Goal: Task Accomplishment & Management: Complete application form

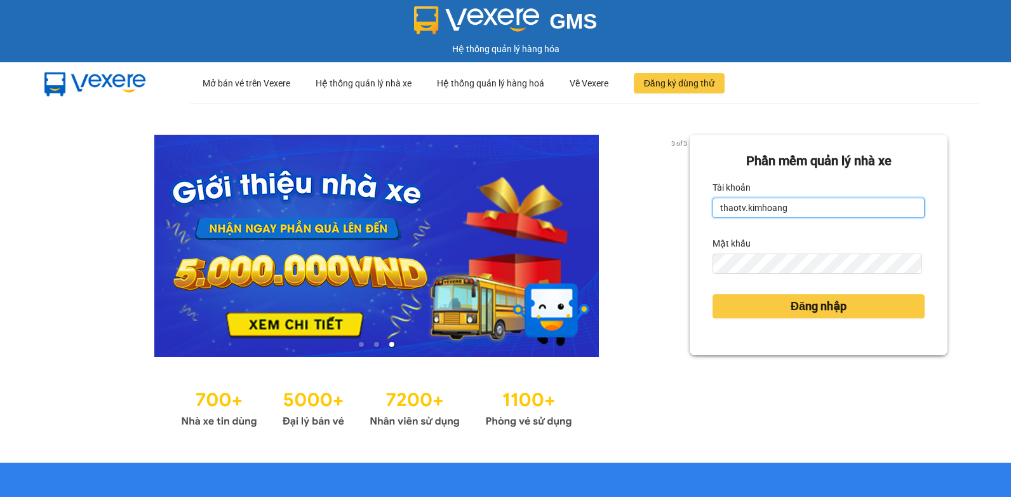
click at [800, 211] on input "thaotv.kimhoang" at bounding box center [819, 208] width 212 height 20
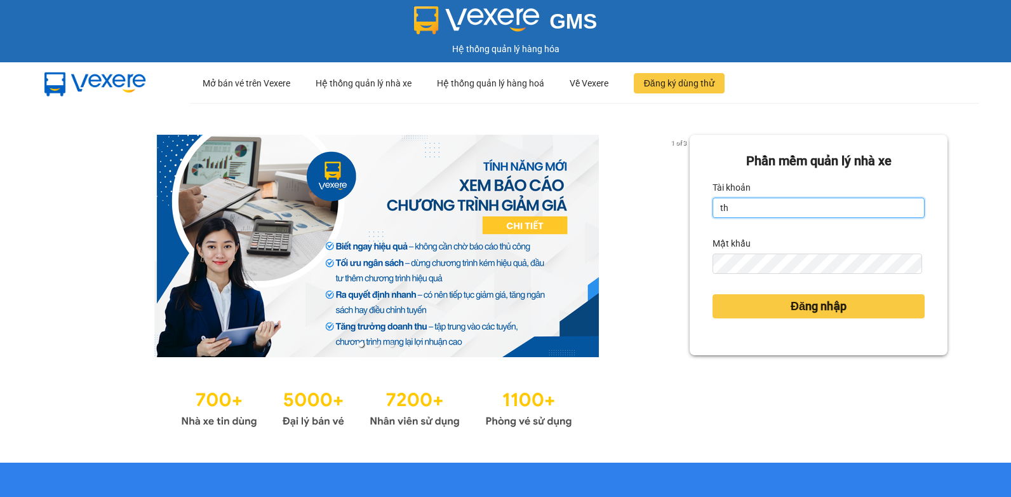
type input "t"
type input "nguyenpht.kimhoang"
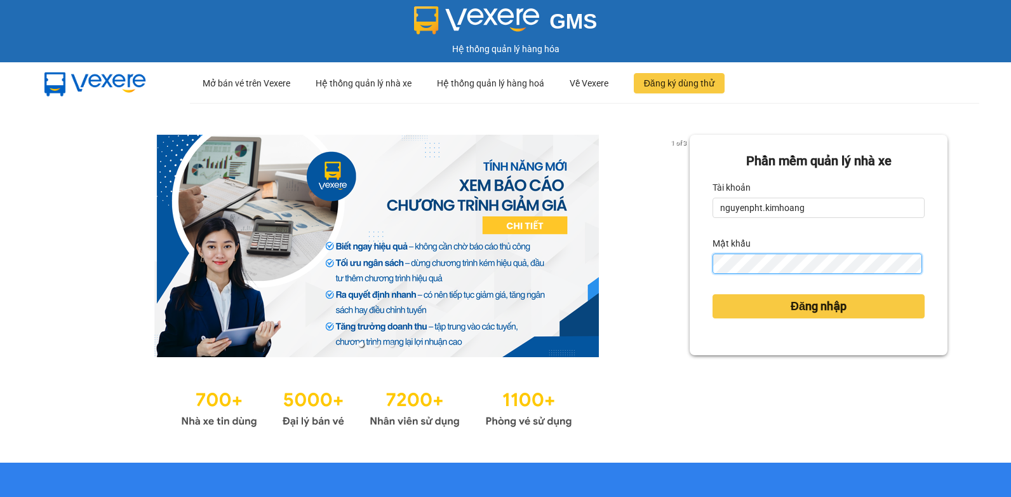
click at [544, 304] on div "1 of 3 [PERSON_NAME] mềm [PERSON_NAME] nhà xe [PERSON_NAME] nguyenpht.[PERSON_N…" at bounding box center [505, 282] width 1011 height 359
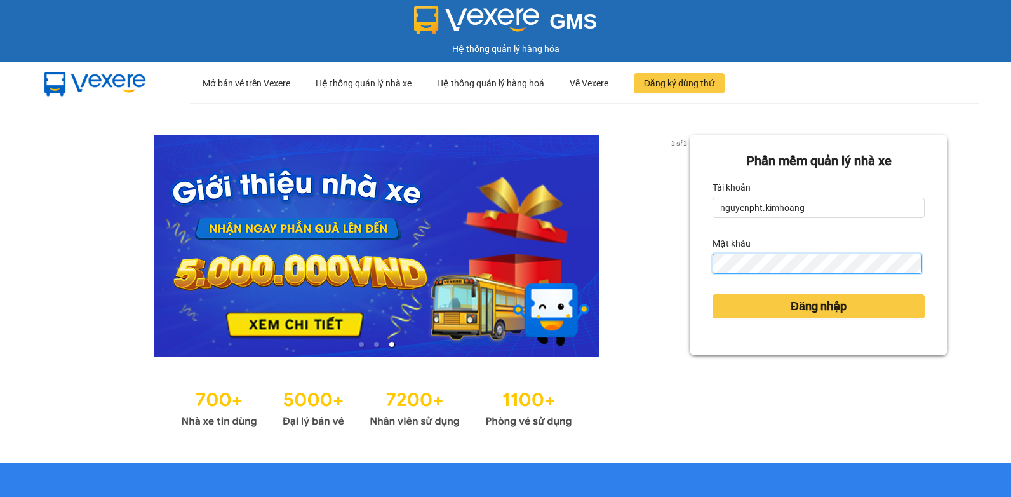
click at [713, 294] on button "Đăng nhập" at bounding box center [819, 306] width 212 height 24
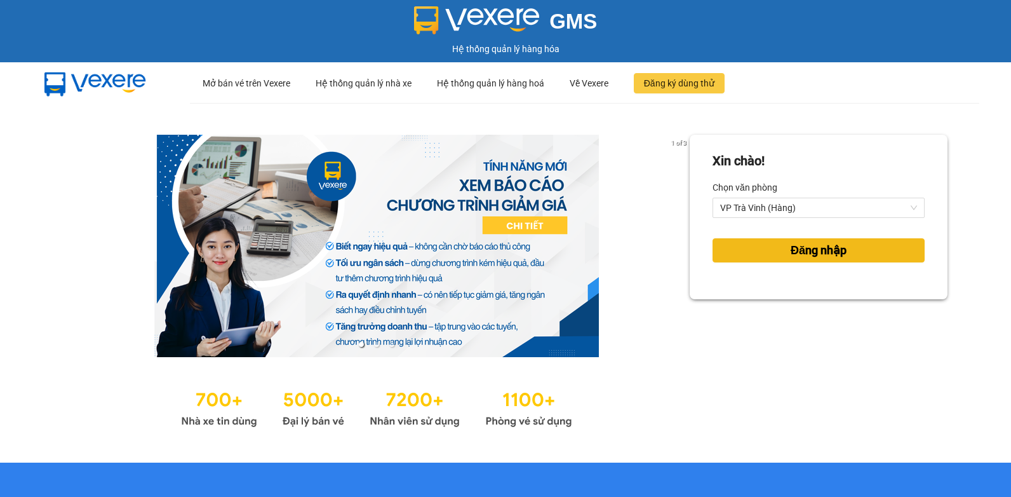
click at [845, 252] on button "Đăng nhập" at bounding box center [819, 250] width 212 height 24
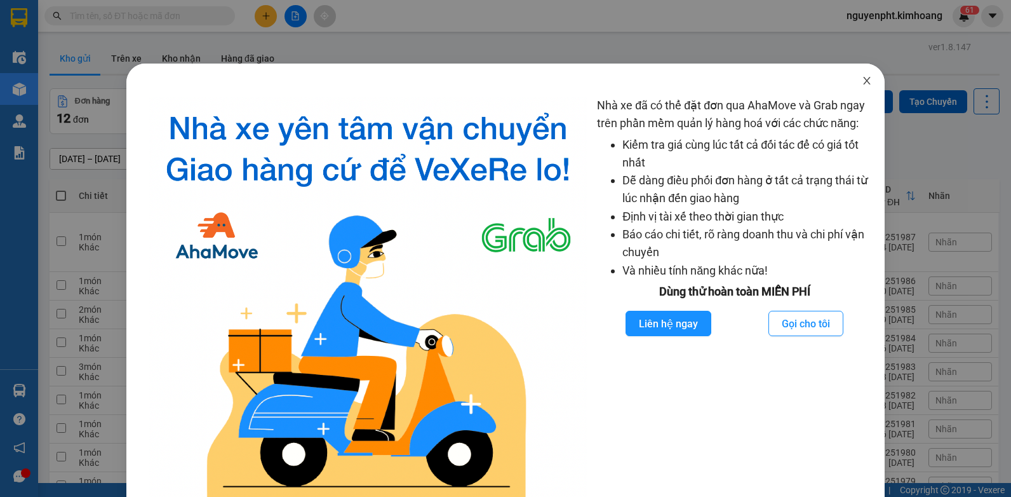
drag, startPoint x: 859, startPoint y: 80, endPoint x: 845, endPoint y: 84, distance: 14.1
click at [862, 81] on icon "close" at bounding box center [867, 81] width 10 height 10
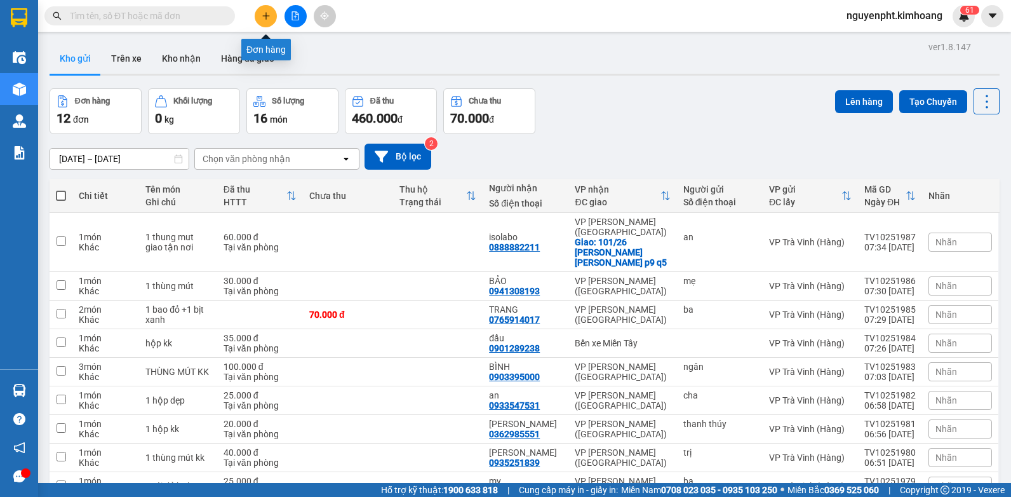
click at [267, 15] on icon "plus" at bounding box center [266, 15] width 9 height 9
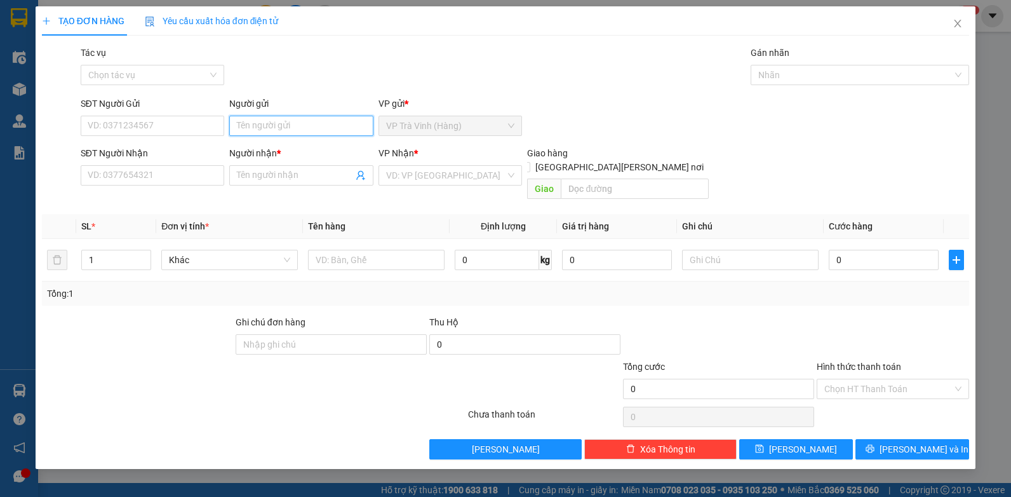
click at [270, 131] on input "Người gửi" at bounding box center [301, 126] width 144 height 20
type input "trạm clong"
type input "linh trạm"
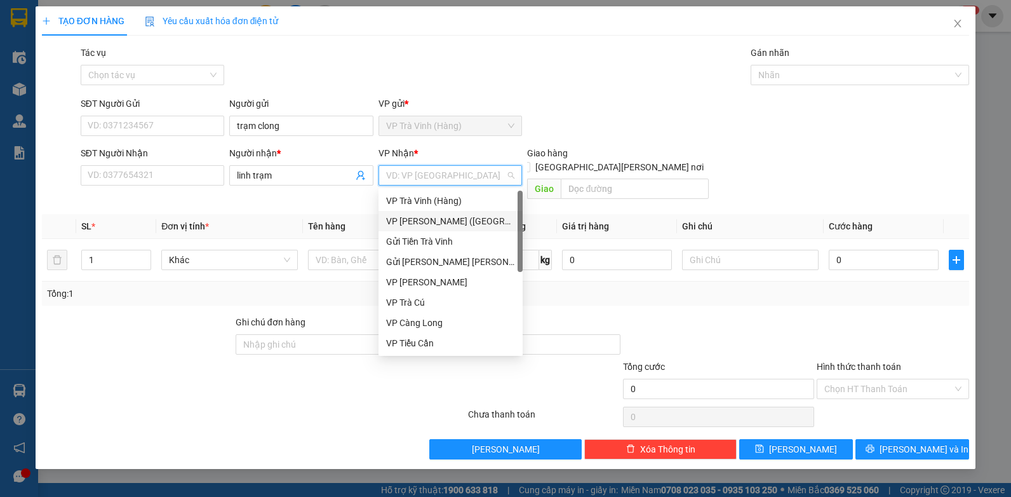
click at [417, 220] on div "VP [PERSON_NAME] ([GEOGRAPHIC_DATA])" at bounding box center [450, 221] width 129 height 14
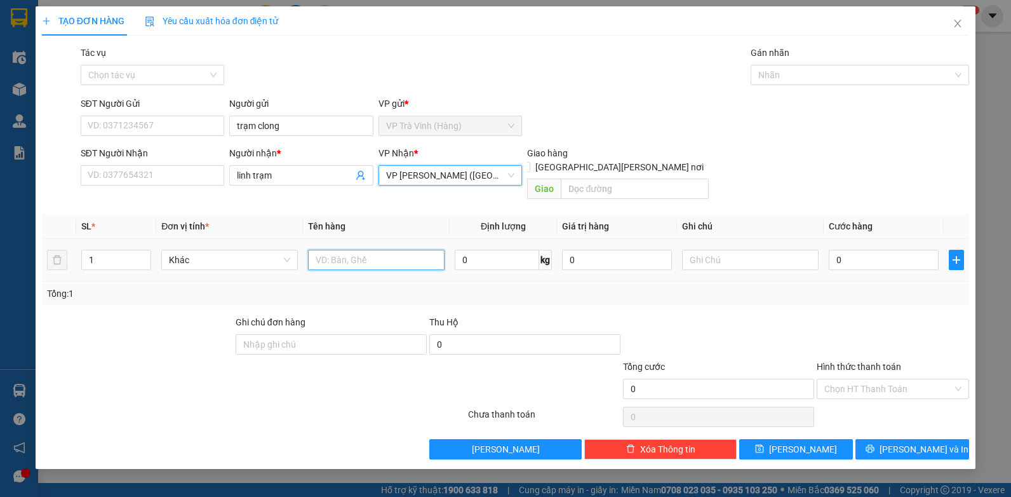
drag, startPoint x: 352, startPoint y: 251, endPoint x: 347, endPoint y: 243, distance: 10.0
click at [352, 250] on input "text" at bounding box center [376, 260] width 137 height 20
type input "tiền m 1.260.000 sl50158"
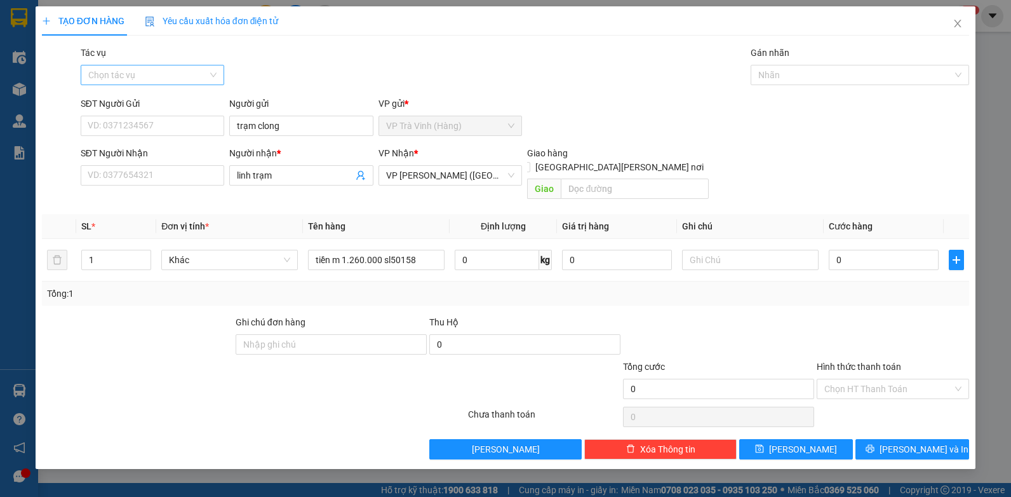
click at [190, 75] on input "Tác vụ" at bounding box center [148, 74] width 120 height 19
click at [162, 117] on div "Nhập hàng kho nhận" at bounding box center [152, 121] width 129 height 14
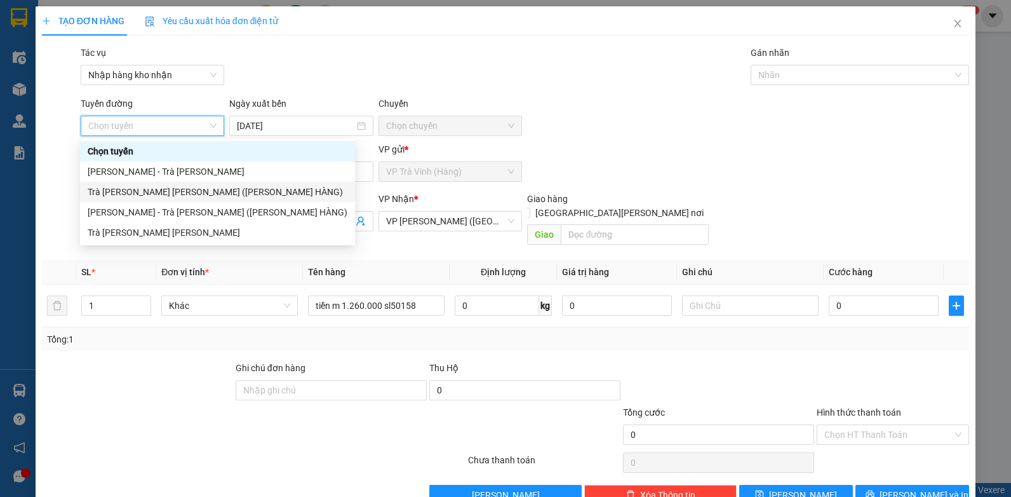
drag, startPoint x: 158, startPoint y: 191, endPoint x: 622, endPoint y: 124, distance: 468.4
click at [158, 191] on div "Trà [PERSON_NAME] [PERSON_NAME] ([PERSON_NAME] HÀNG)" at bounding box center [218, 192] width 260 height 14
type input "[DATE]"
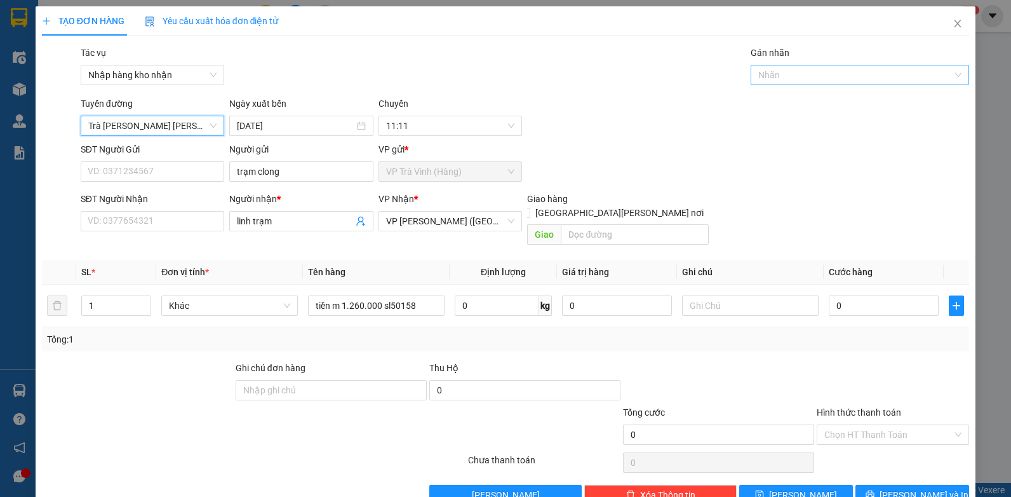
click at [779, 73] on div at bounding box center [853, 74] width 199 height 15
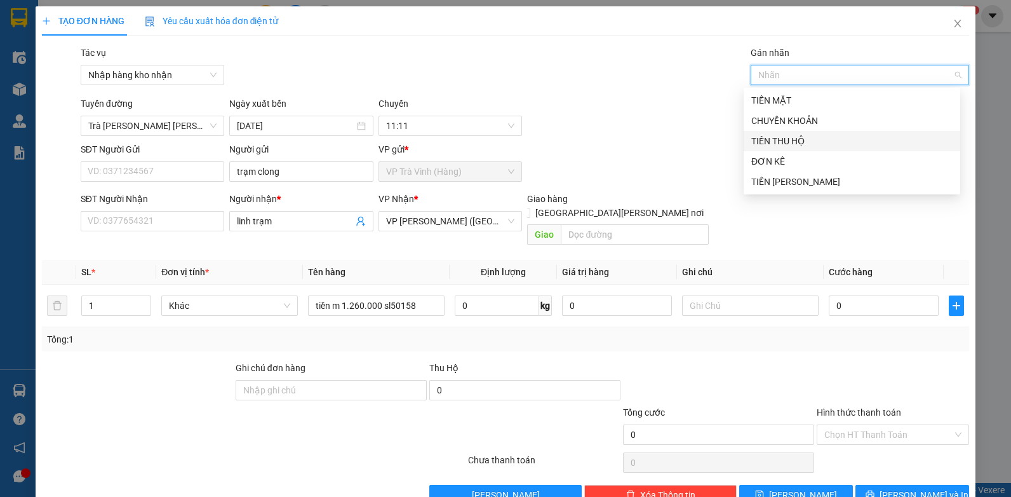
click at [781, 137] on div "TIỀN THU HỘ" at bounding box center [851, 141] width 201 height 14
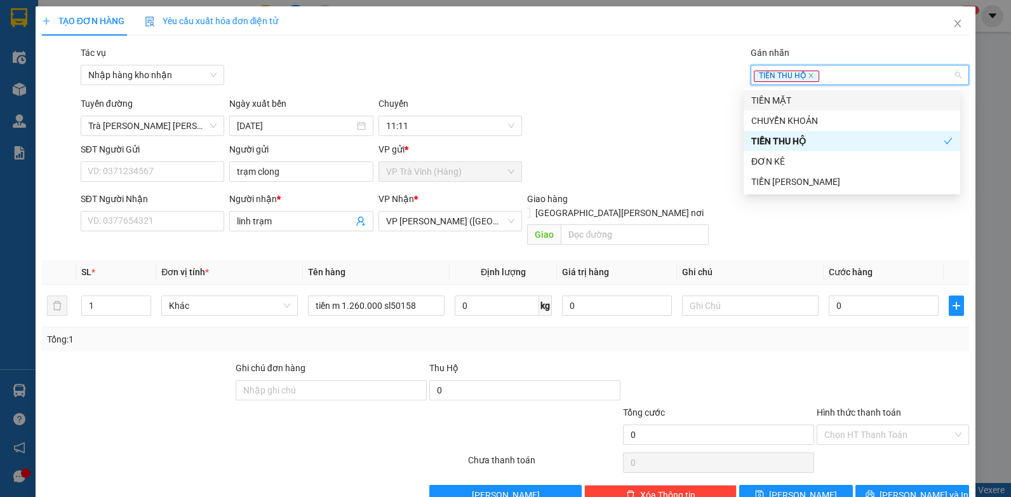
click at [806, 77] on span "TIỀN THU HỘ" at bounding box center [786, 75] width 65 height 11
click at [808, 74] on icon "close" at bounding box center [811, 75] width 6 height 6
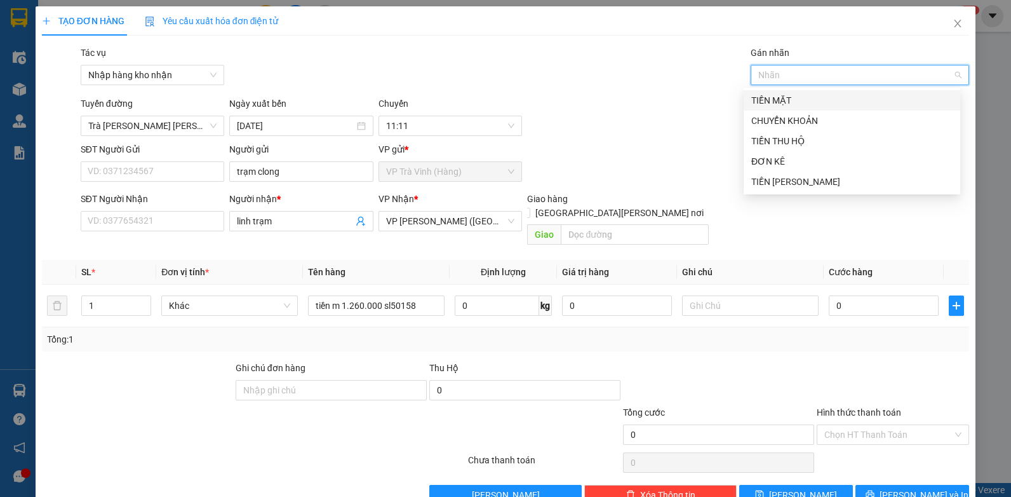
click at [793, 102] on div "TIỀN MẶT" at bounding box center [851, 100] width 201 height 14
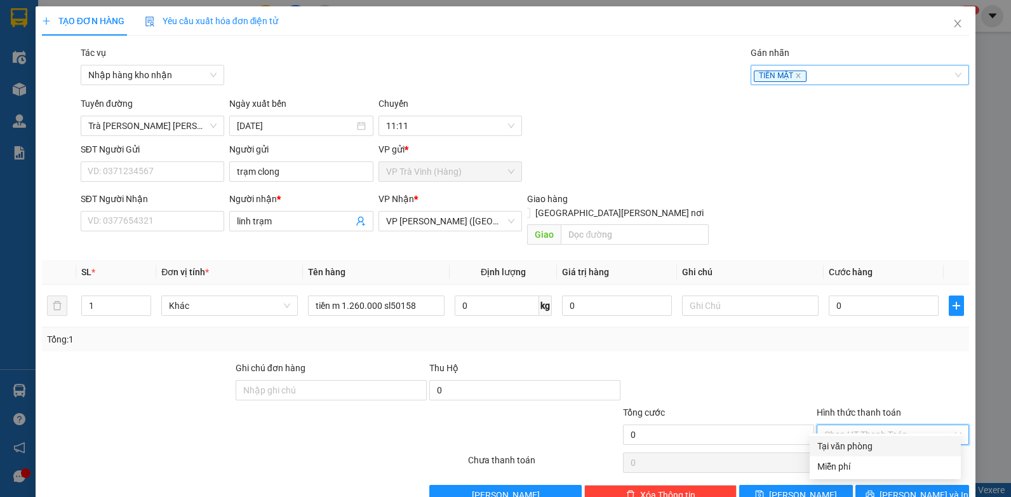
drag, startPoint x: 898, startPoint y: 422, endPoint x: 867, endPoint y: 459, distance: 48.2
click at [897, 425] on input "Hình thức thanh toán" at bounding box center [888, 434] width 128 height 19
click at [858, 471] on div "Miễn phí" at bounding box center [885, 466] width 136 height 14
click at [764, 490] on icon "save" at bounding box center [759, 494] width 9 height 9
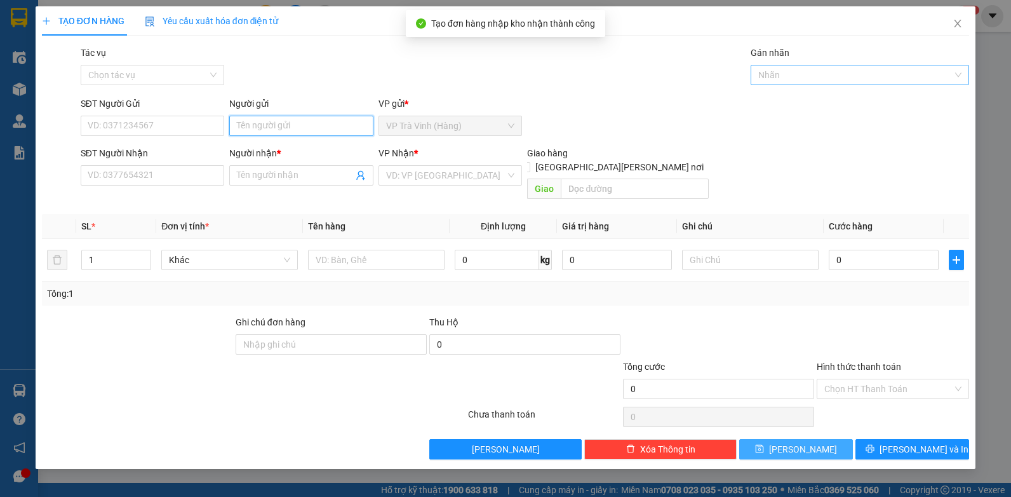
click at [282, 127] on input "Người gửi" at bounding box center [301, 126] width 144 height 20
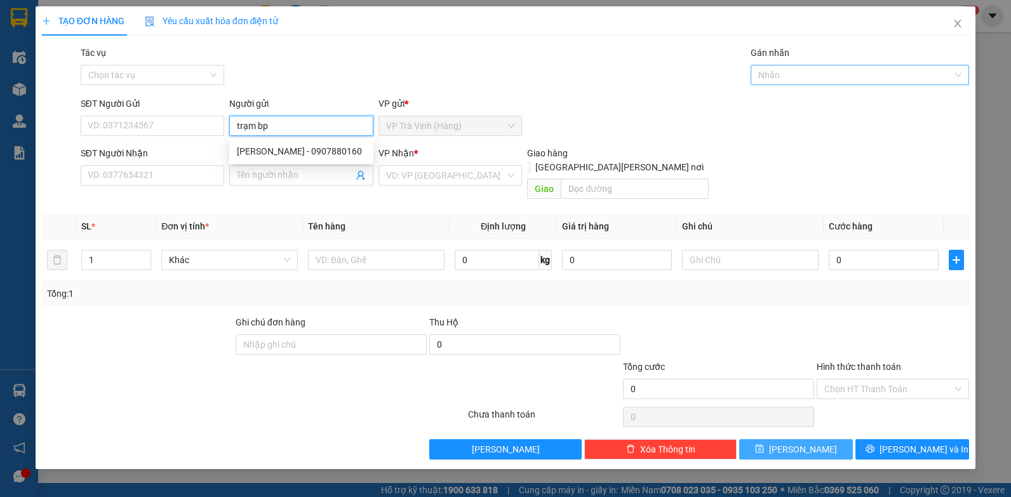
type input "trạm bp"
type input "linh trạm"
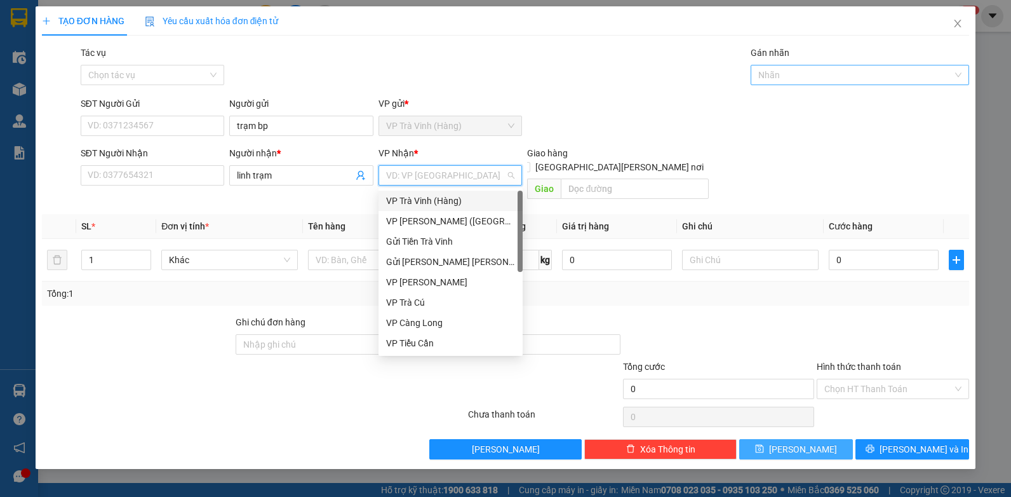
click at [406, 210] on div "VP Trà Vinh (Hàng)" at bounding box center [451, 201] width 144 height 20
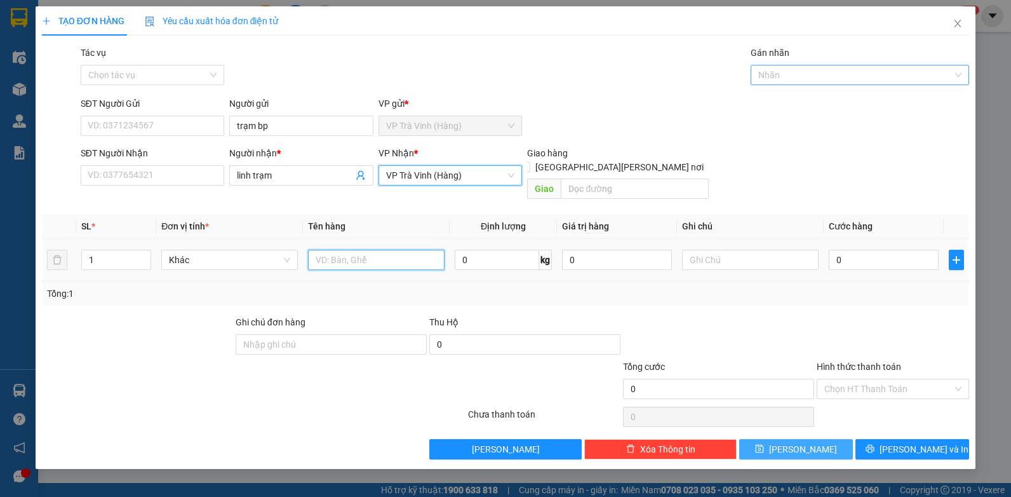
click at [384, 250] on input "text" at bounding box center [376, 260] width 137 height 20
type input "t"
type input "tiền m 4.500.000 sl250068"
click at [182, 72] on input "Tác vụ" at bounding box center [148, 74] width 120 height 19
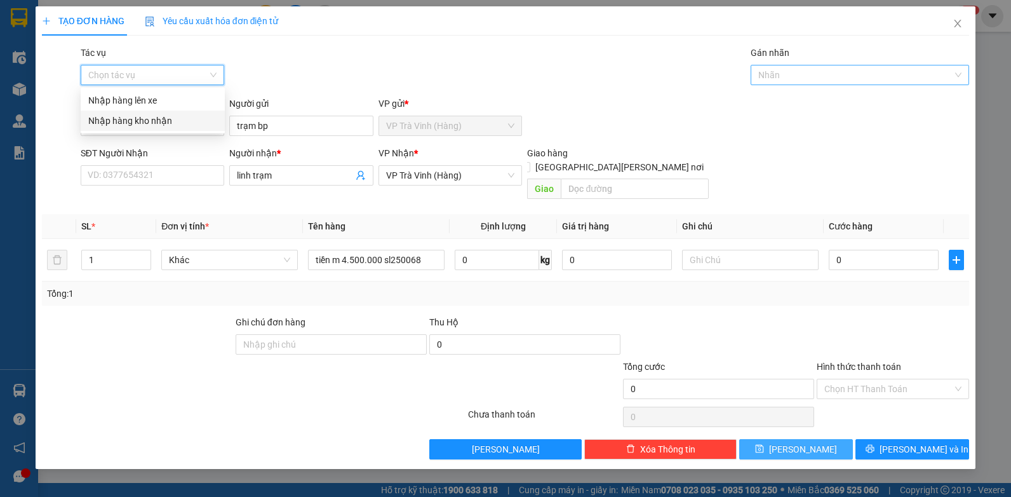
click at [149, 122] on div "Nhập hàng kho nhận" at bounding box center [152, 121] width 129 height 14
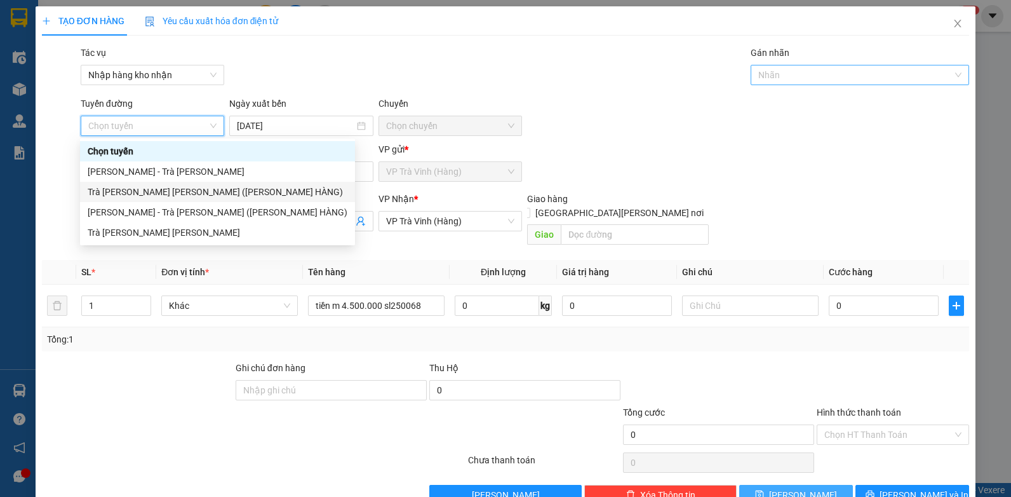
drag, startPoint x: 157, startPoint y: 192, endPoint x: 510, endPoint y: 143, distance: 355.9
click at [157, 192] on div "Trà [PERSON_NAME] [PERSON_NAME] ([PERSON_NAME] HÀNG)" at bounding box center [218, 192] width 260 height 14
type input "[DATE]"
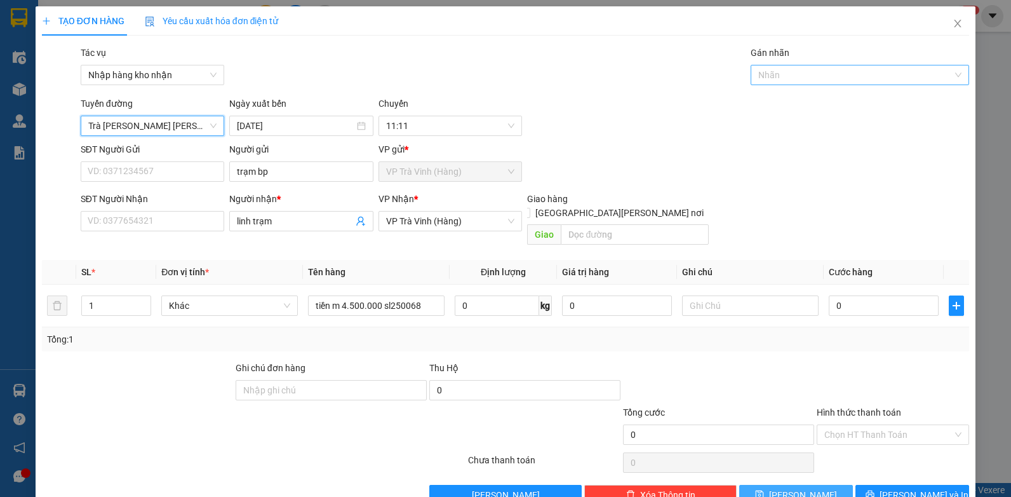
drag, startPoint x: 857, startPoint y: 69, endPoint x: 835, endPoint y: 82, distance: 25.9
click at [856, 69] on div at bounding box center [853, 74] width 199 height 15
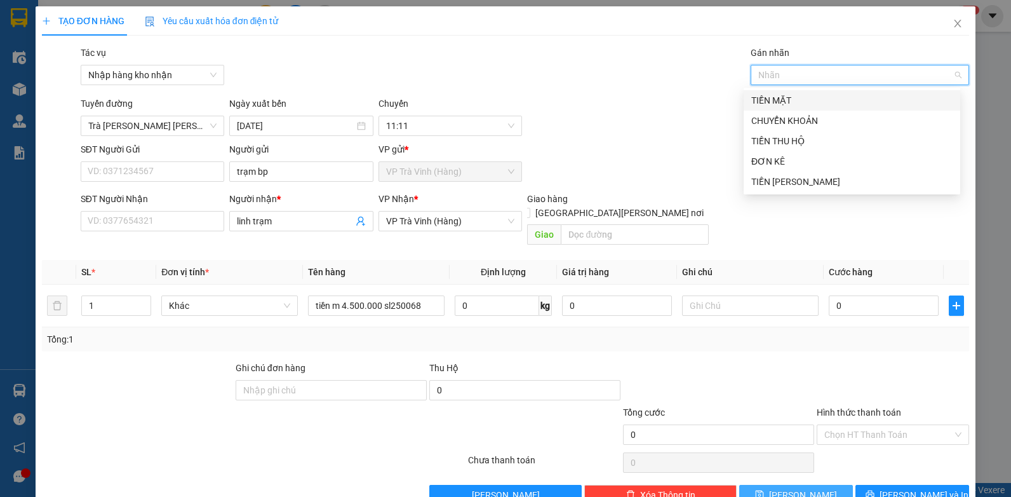
click at [790, 99] on div "TIỀN MẶT" at bounding box center [851, 100] width 201 height 14
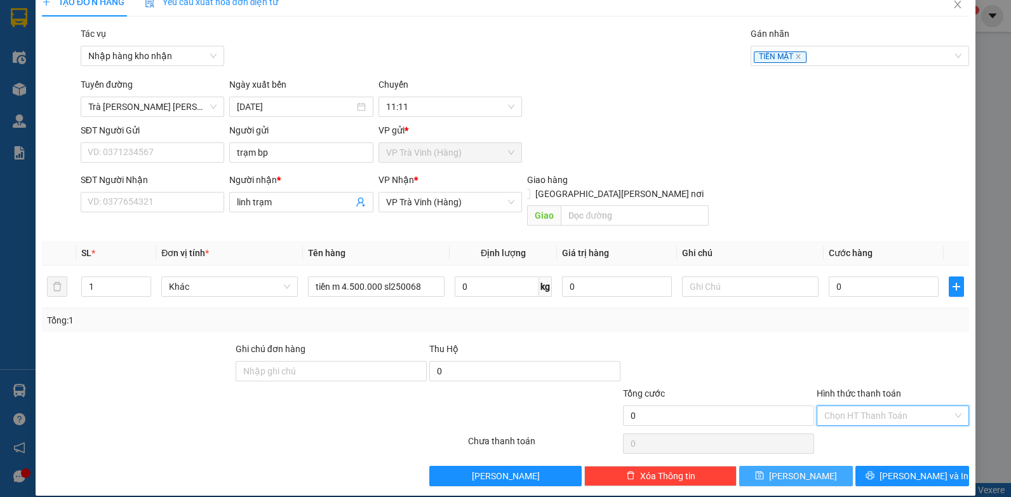
drag, startPoint x: 863, startPoint y: 405, endPoint x: 866, endPoint y: 439, distance: 34.4
click at [864, 406] on input "Hình thức thanh toán" at bounding box center [888, 415] width 128 height 19
click at [866, 441] on div "Miễn phí" at bounding box center [885, 447] width 136 height 14
click at [813, 466] on button "[PERSON_NAME]" at bounding box center [796, 476] width 114 height 20
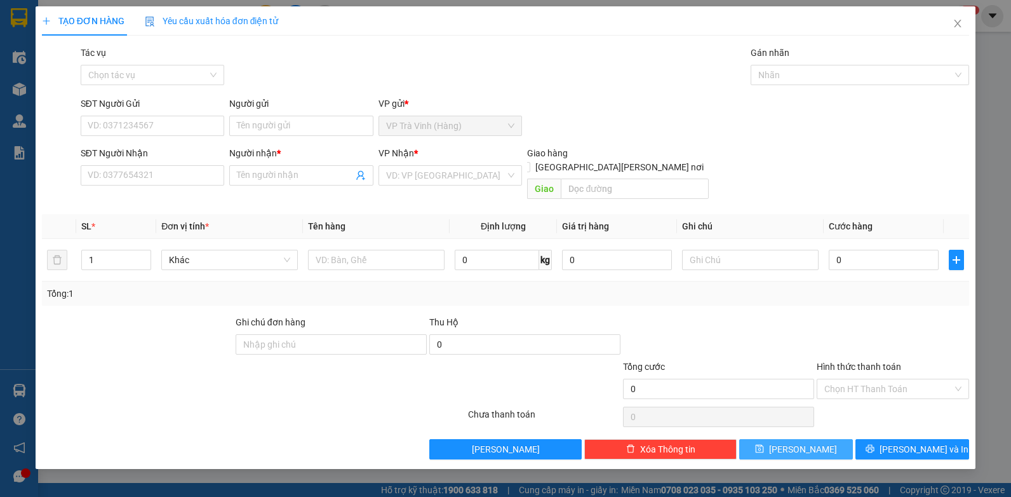
scroll to position [0, 0]
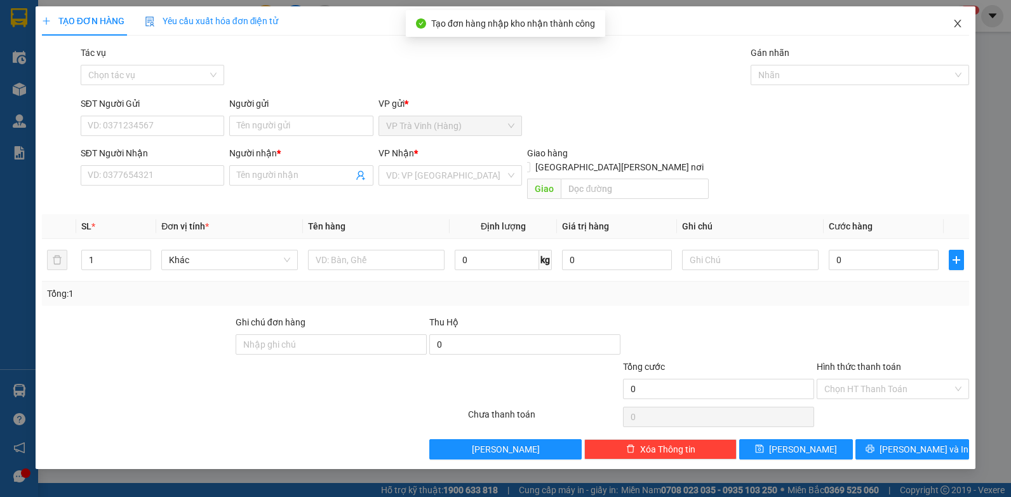
click at [958, 23] on icon "close" at bounding box center [958, 24] width 7 height 8
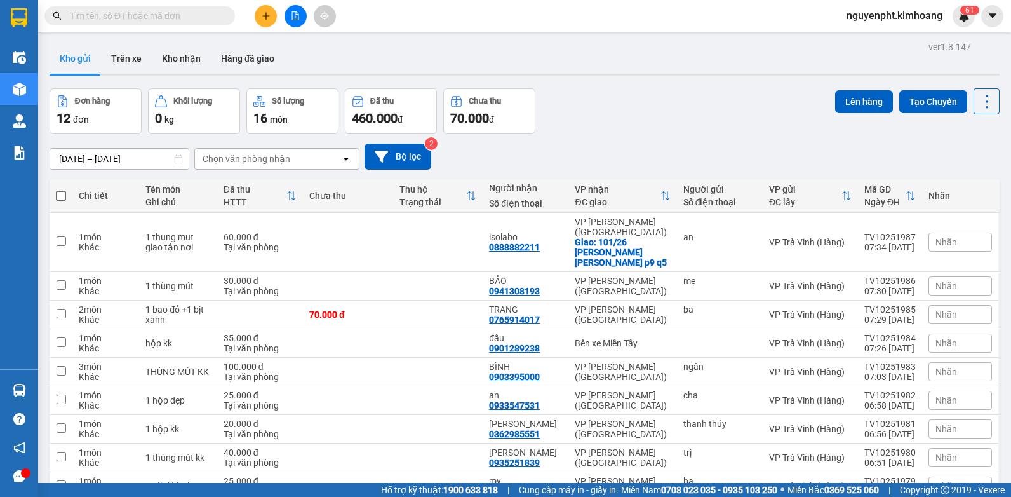
click at [196, 18] on input "text" at bounding box center [145, 16] width 150 height 14
click at [135, 17] on input "text" at bounding box center [145, 16] width 150 height 14
click at [130, 17] on input "text" at bounding box center [145, 16] width 150 height 14
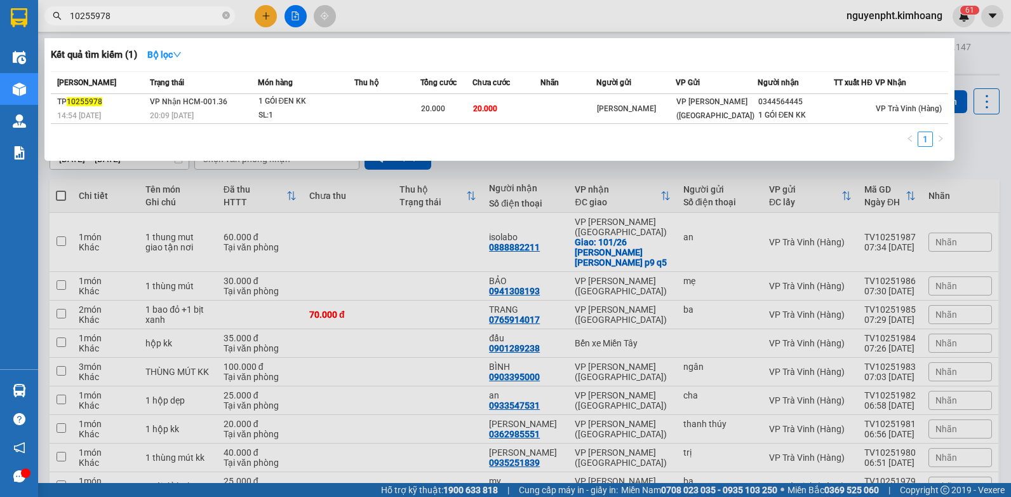
drag, startPoint x: 123, startPoint y: 21, endPoint x: 20, endPoint y: 32, distance: 102.9
click at [0, 32] on html "Kết quả [PERSON_NAME] ( 1 ) Bộ lọc Mã ĐH Trạng thái Món hàng Thu hộ Tổng [PERSO…" at bounding box center [505, 248] width 1011 height 497
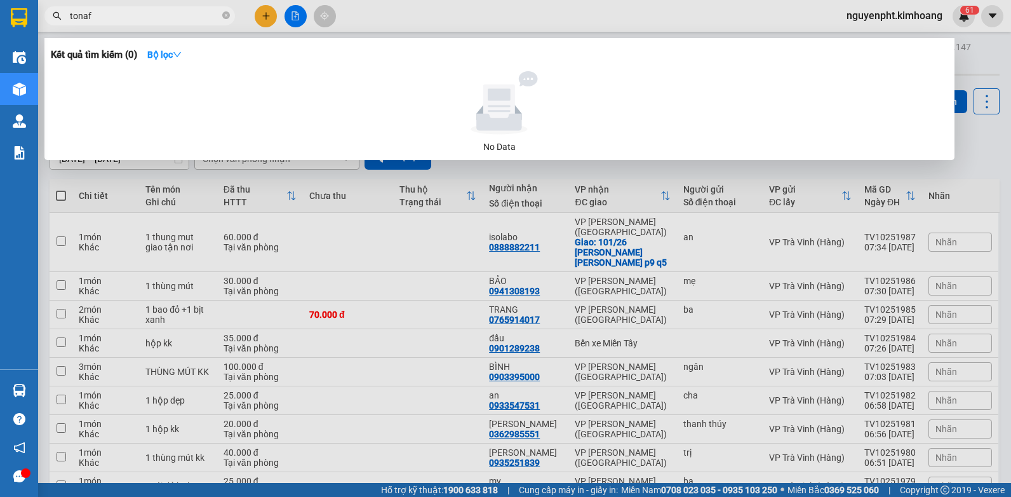
type input "tonaf"
drag, startPoint x: 98, startPoint y: 23, endPoint x: 0, endPoint y: 0, distance: 101.1
click at [0, 0] on html "Kết quả [PERSON_NAME] ( 0 ) Bộ lọc No Data tonaf nguyenpht.kimhoang 6 1 Điều [P…" at bounding box center [505, 248] width 1011 height 497
click at [223, 13] on icon "close-circle" at bounding box center [226, 15] width 8 height 8
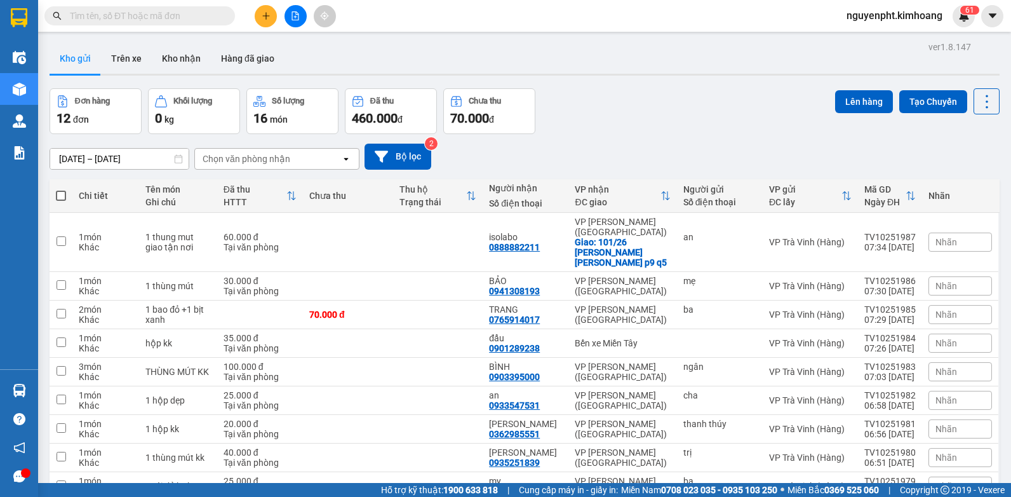
click at [147, 13] on input "text" at bounding box center [145, 16] width 150 height 14
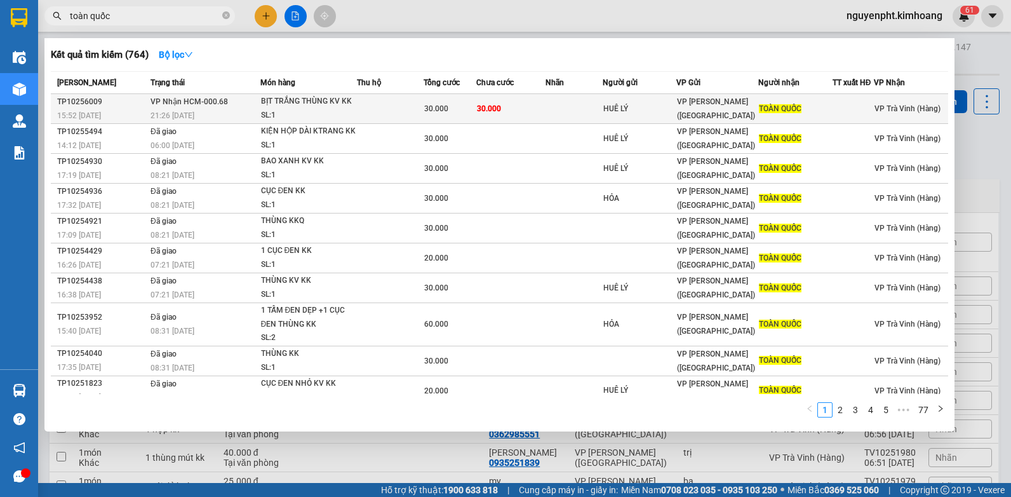
type input "toàn quốc"
click at [320, 104] on div "BỊT TRẮNG THÙNG KV KK" at bounding box center [308, 102] width 95 height 14
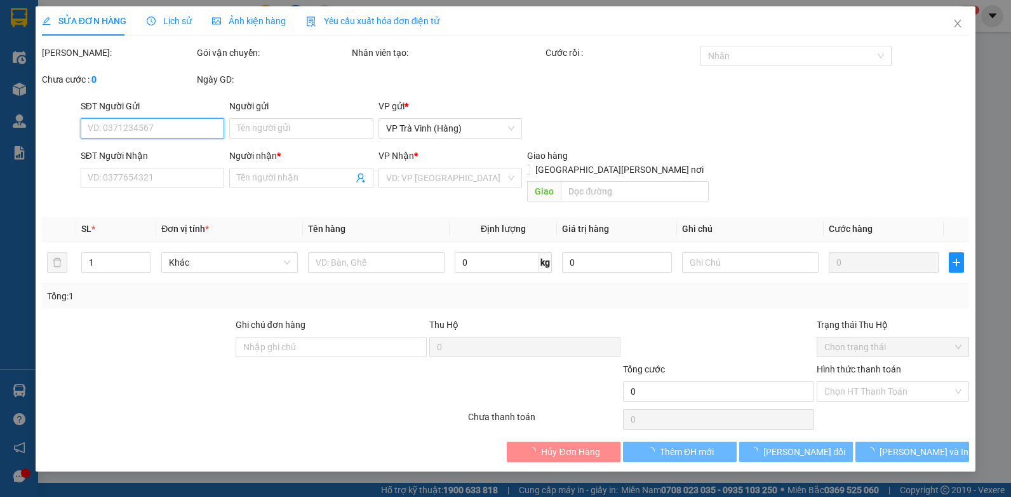
type input "HUÊ LÝ"
type input "TOÀN QUỐC"
type input "30.000"
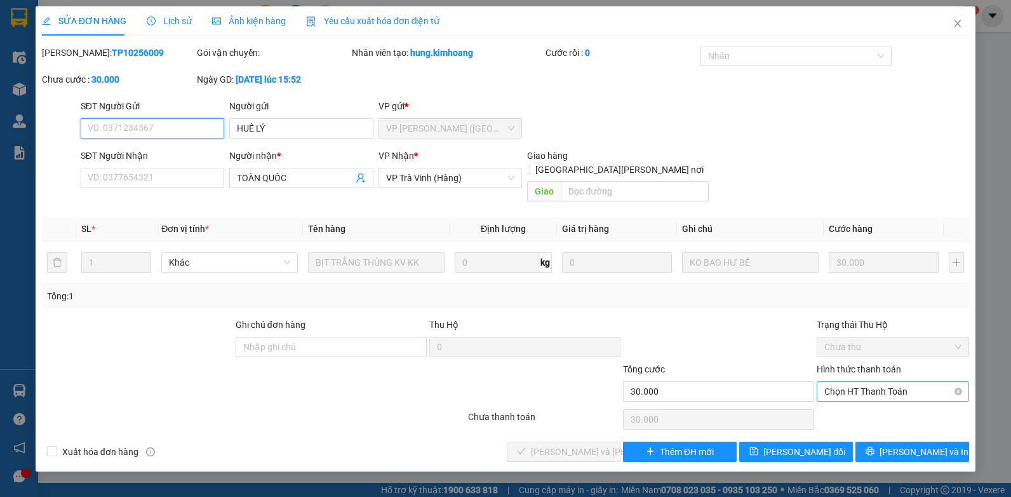
click at [877, 382] on span "Chọn HT Thanh Toán" at bounding box center [892, 391] width 137 height 19
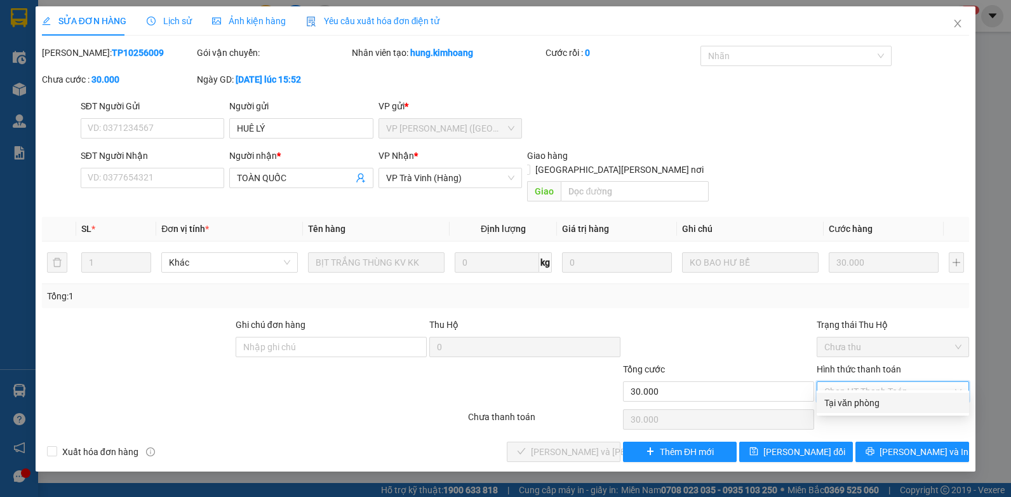
click at [872, 402] on div "Tại văn phòng" at bounding box center [892, 403] width 137 height 14
type input "0"
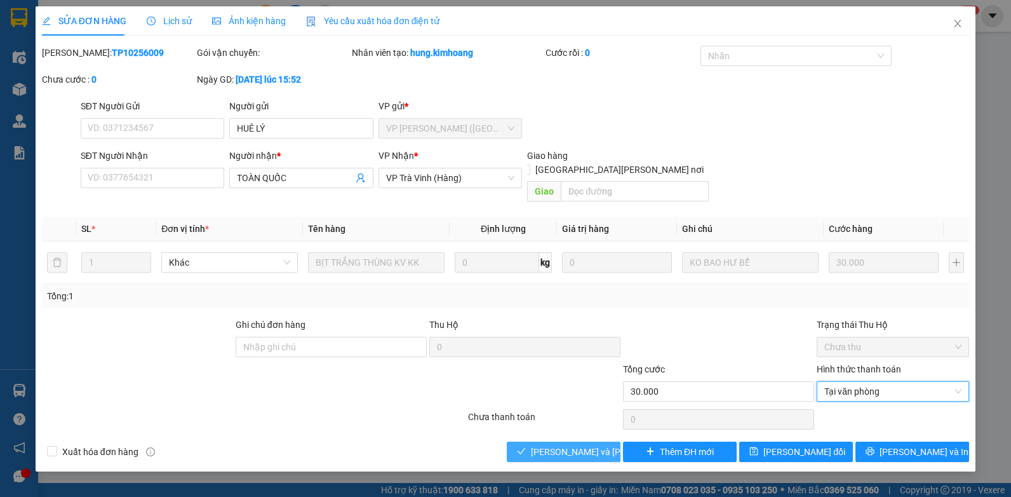
drag, startPoint x: 563, startPoint y: 429, endPoint x: 558, endPoint y: 422, distance: 8.6
click at [563, 441] on button "[PERSON_NAME] và [PERSON_NAME] hàng" at bounding box center [564, 451] width 114 height 20
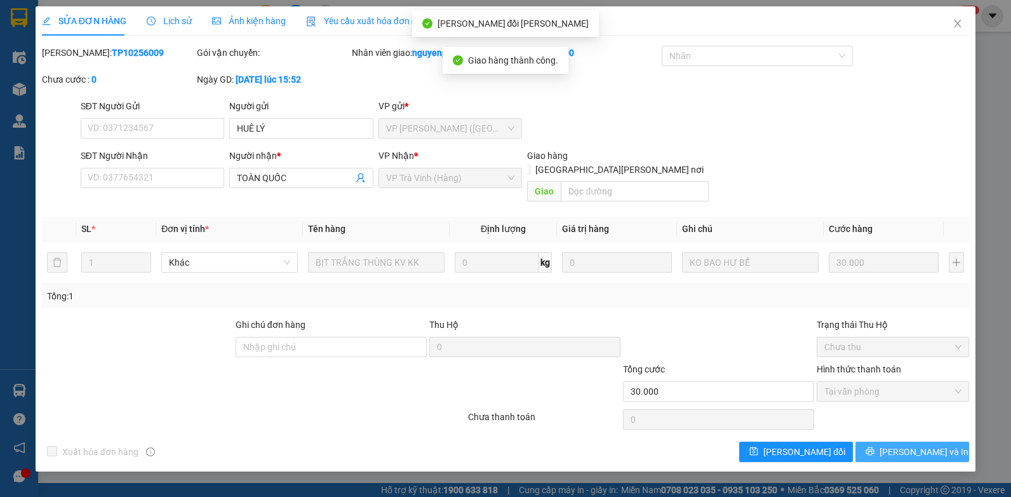
click at [917, 445] on span "[PERSON_NAME] và In" at bounding box center [924, 452] width 89 height 14
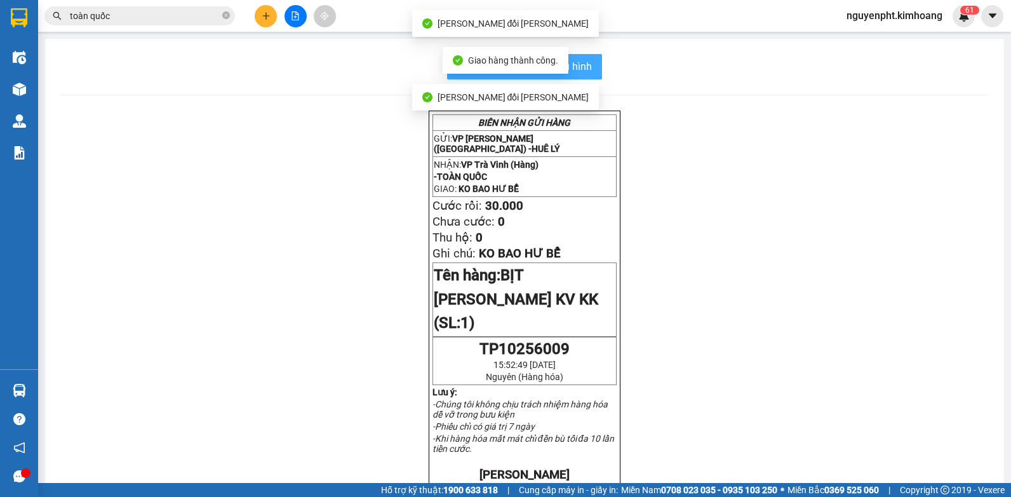
drag, startPoint x: 588, startPoint y: 70, endPoint x: 580, endPoint y: 71, distance: 7.7
click at [587, 70] on button "In mẫu biên lai tự cấu hình" at bounding box center [524, 66] width 155 height 25
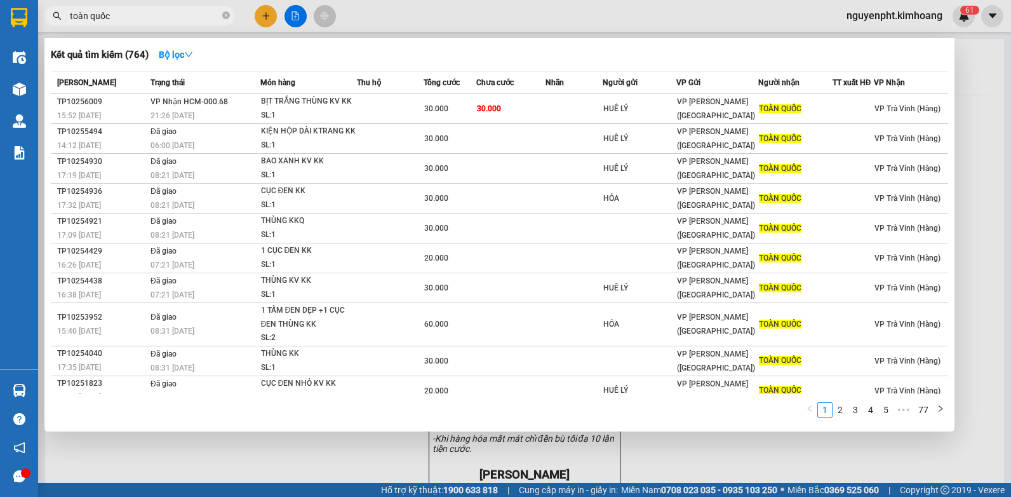
drag, startPoint x: 163, startPoint y: 20, endPoint x: 0, endPoint y: 57, distance: 167.2
click at [0, 55] on html "Kết quả [PERSON_NAME] ( 764 ) Bộ lọc Mã ĐH Trạng thái Món hàng Thu hộ Tổng [PER…" at bounding box center [505, 248] width 1011 height 497
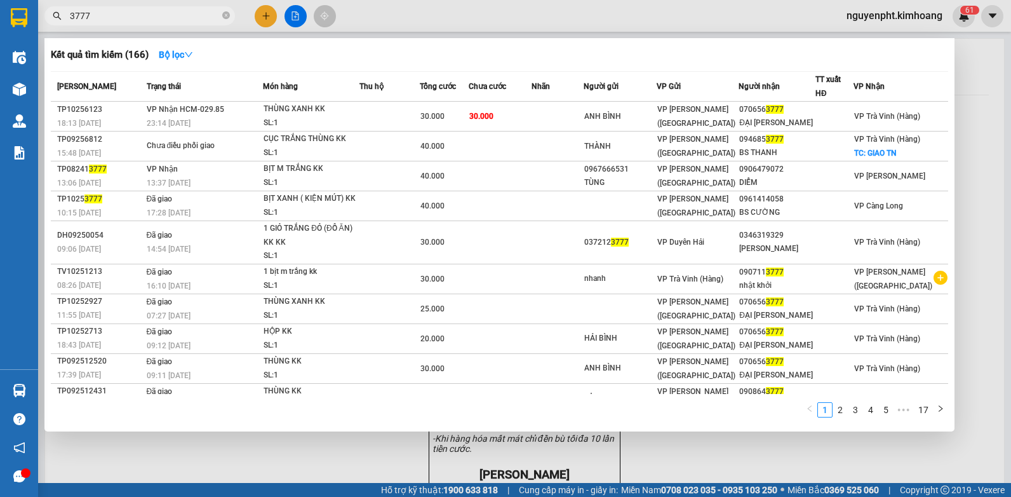
drag, startPoint x: 140, startPoint y: 15, endPoint x: 0, endPoint y: 49, distance: 143.9
click at [0, 48] on html "Kết quả [PERSON_NAME] ( 166 ) Bộ lọc Mã ĐH Trạng thái Món hàng Thu hộ Tổng [PER…" at bounding box center [505, 248] width 1011 height 497
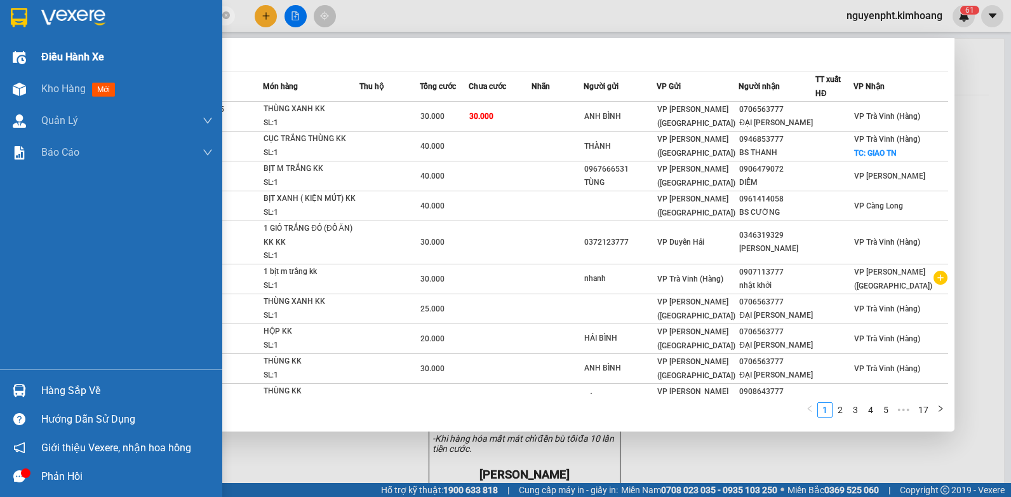
type input "0393725479"
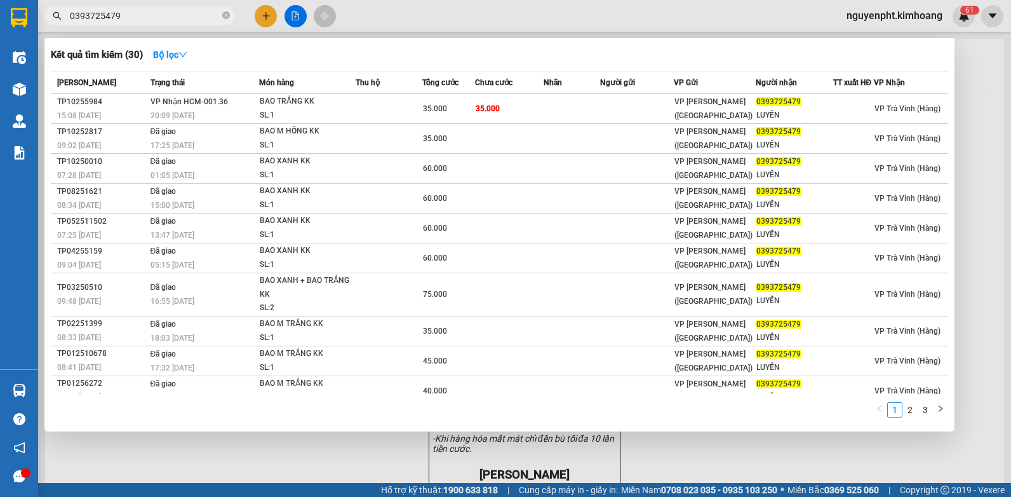
click at [225, 15] on icon "close-circle" at bounding box center [226, 15] width 8 height 8
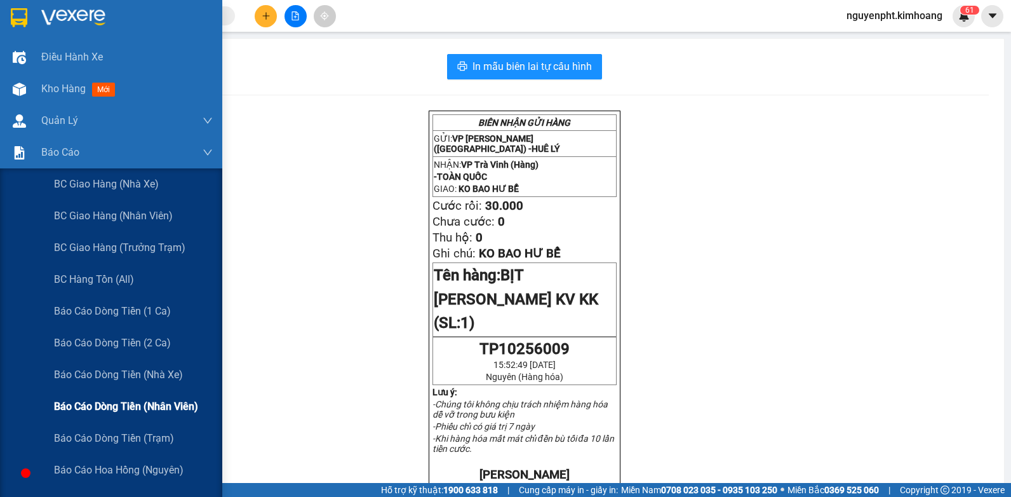
scroll to position [64, 0]
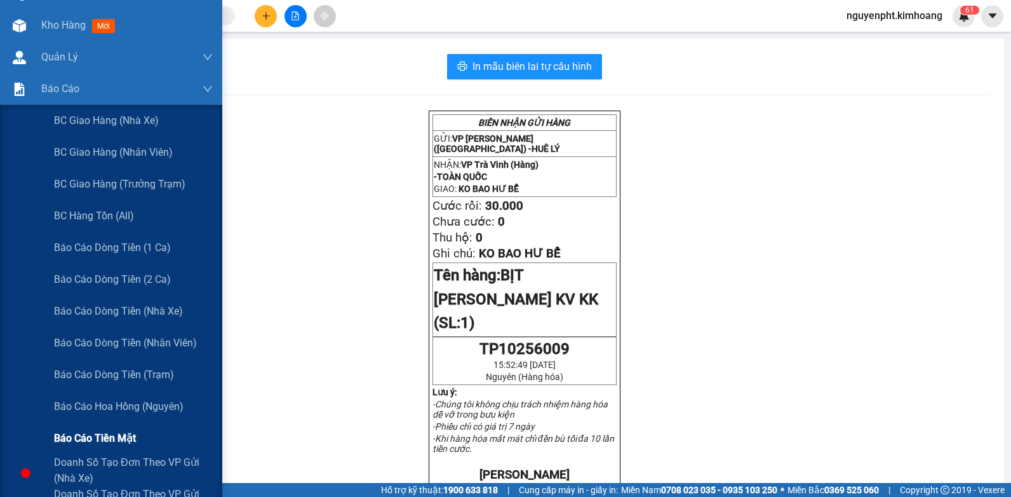
click at [107, 432] on span "Báo cáo tiền mặt" at bounding box center [95, 438] width 82 height 16
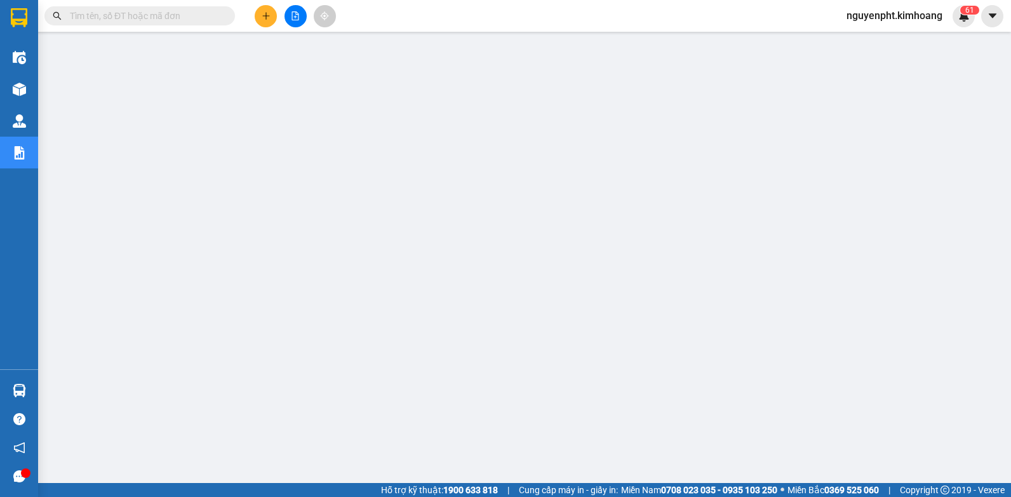
click at [173, 18] on input "text" at bounding box center [145, 16] width 150 height 14
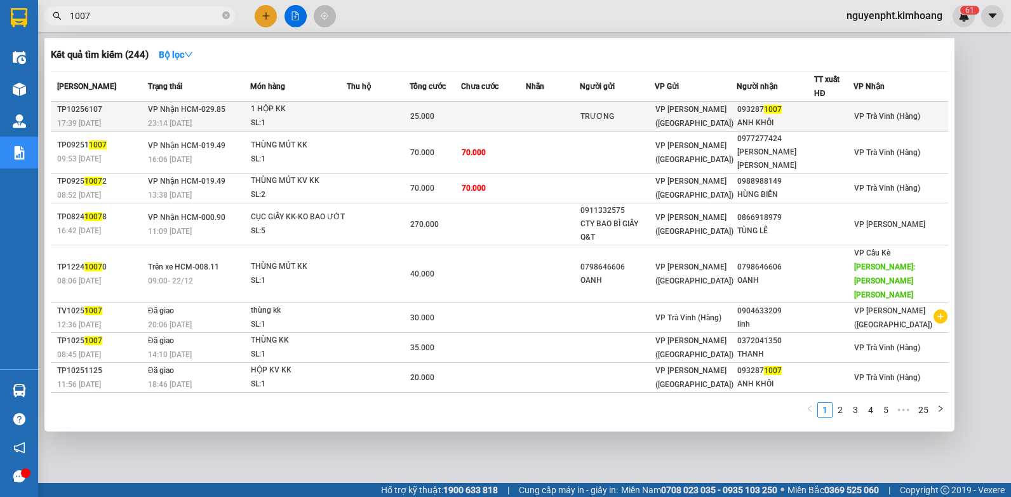
type input "1007"
click at [491, 118] on td at bounding box center [493, 117] width 65 height 30
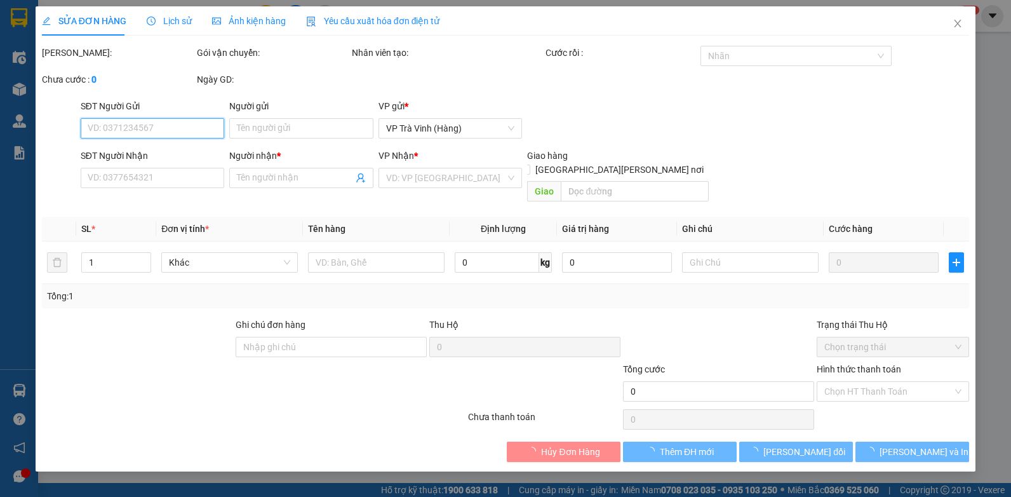
type input "TRƯƠNG"
type input "0932871007"
type input "ANH KHÔI"
type input "25.000"
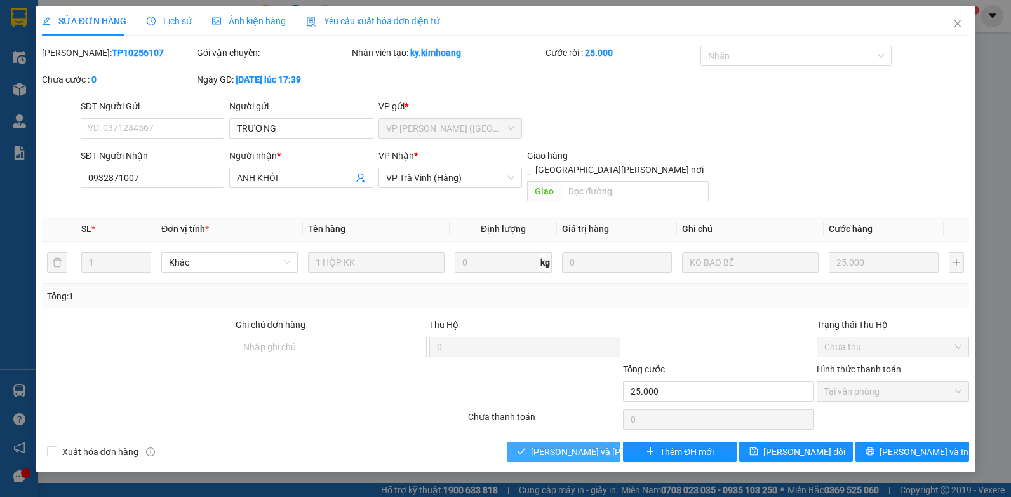
drag, startPoint x: 582, startPoint y: 439, endPoint x: 565, endPoint y: 430, distance: 19.6
click at [582, 445] on span "[PERSON_NAME] và [PERSON_NAME] hàng" at bounding box center [616, 452] width 171 height 14
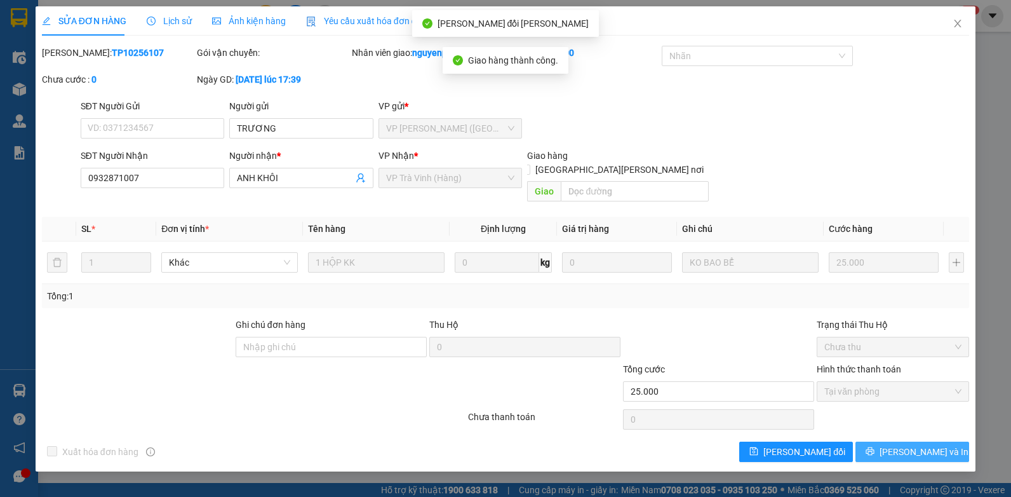
click at [931, 445] on span "[PERSON_NAME] và In" at bounding box center [924, 452] width 89 height 14
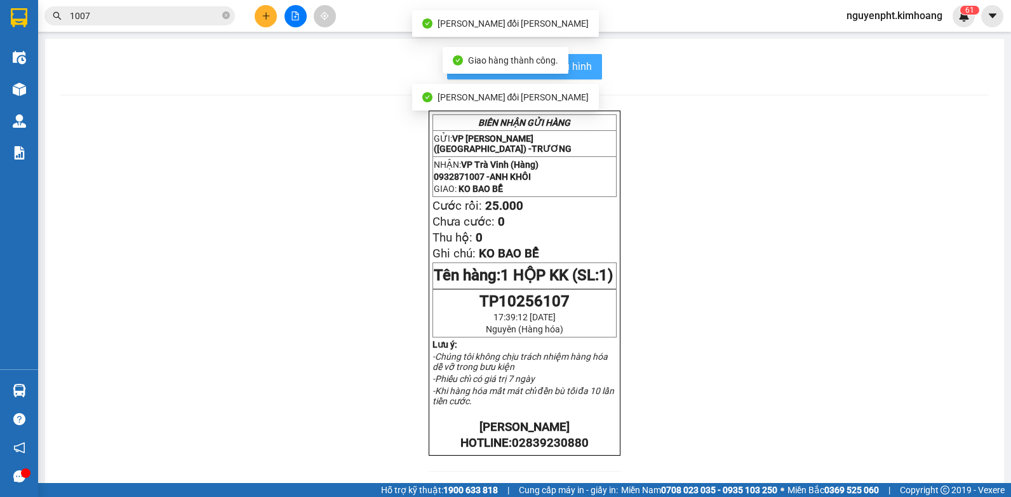
click at [576, 69] on span "In mẫu biên lai tự cấu hình" at bounding box center [531, 66] width 119 height 16
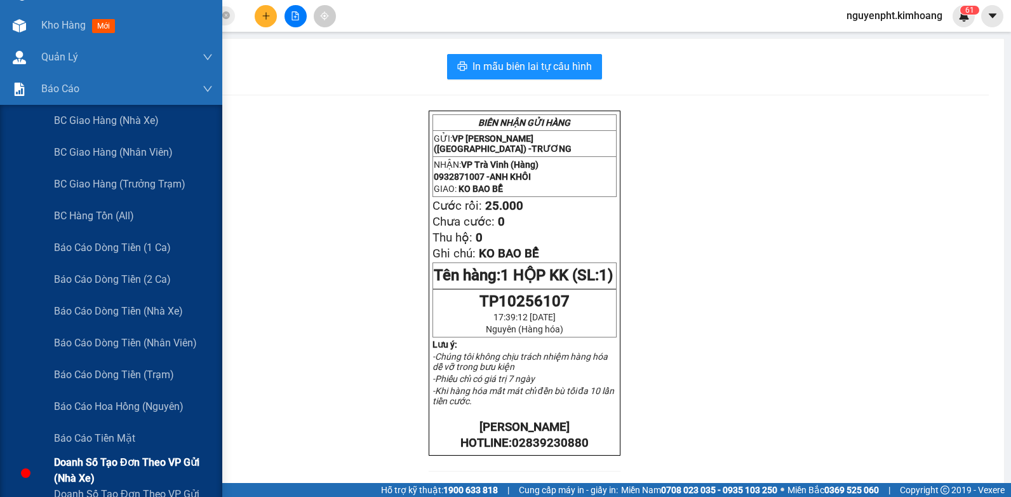
scroll to position [191, 0]
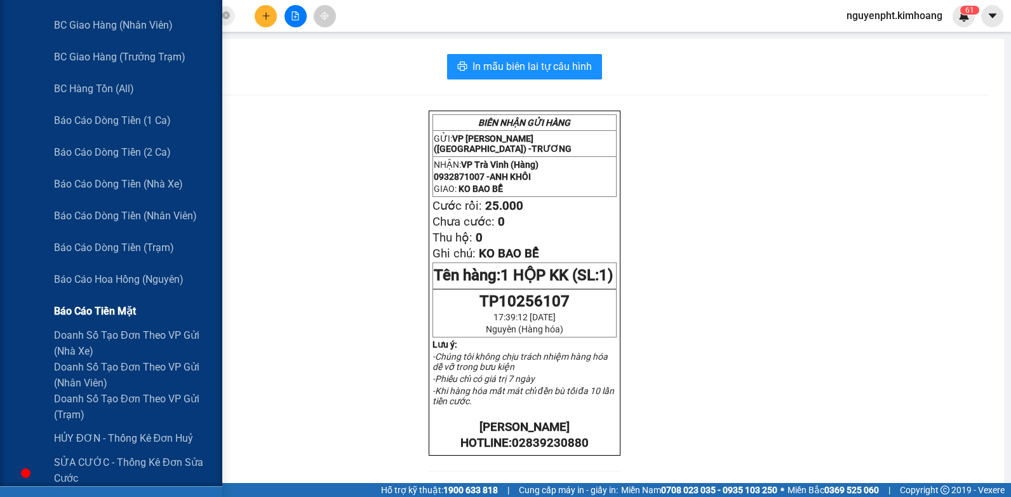
click at [100, 311] on span "Báo cáo tiền mặt" at bounding box center [95, 311] width 82 height 16
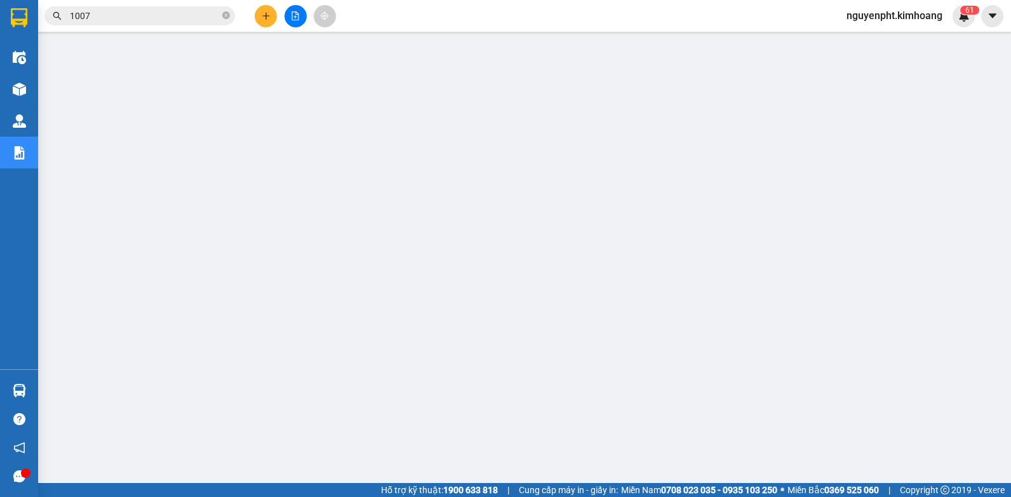
click at [262, 17] on icon "plus" at bounding box center [266, 15] width 9 height 9
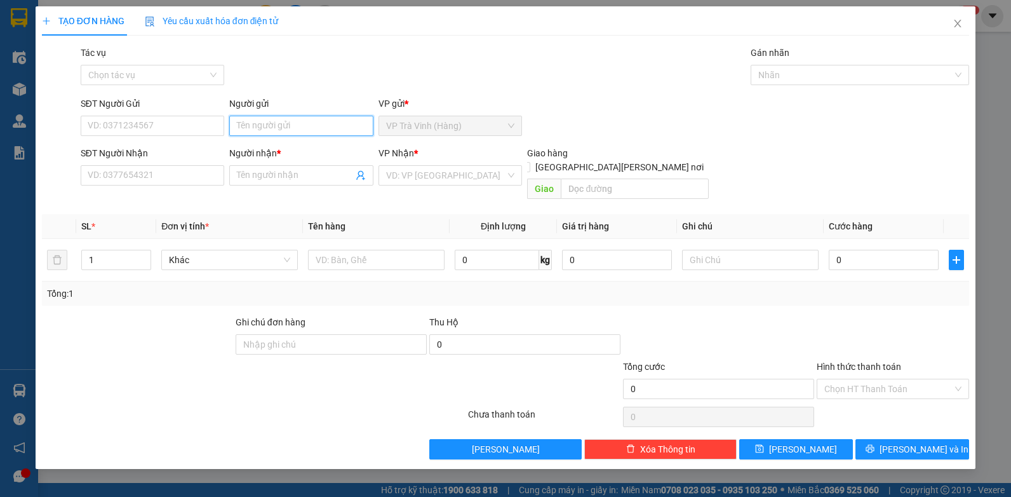
click at [274, 125] on input "Người gửi" at bounding box center [301, 126] width 144 height 20
type input "toàn"
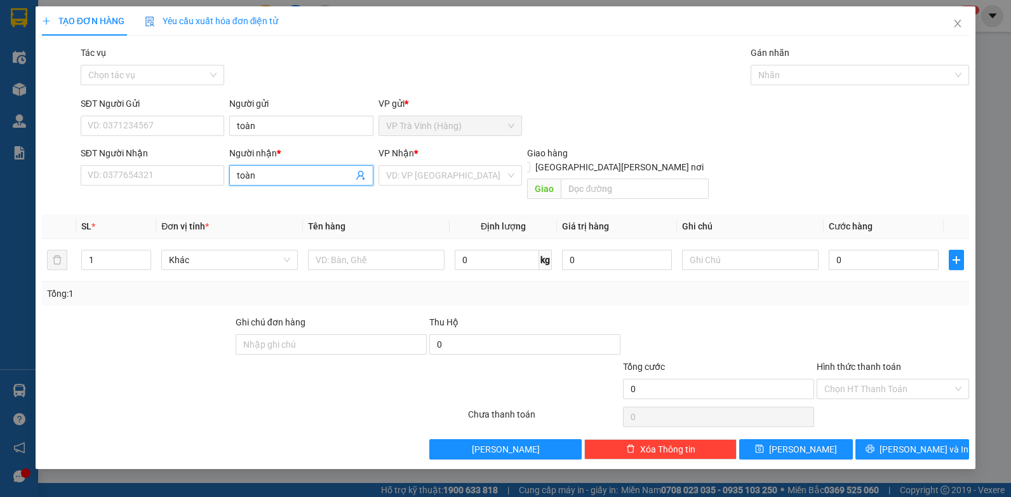
type input "toàn"
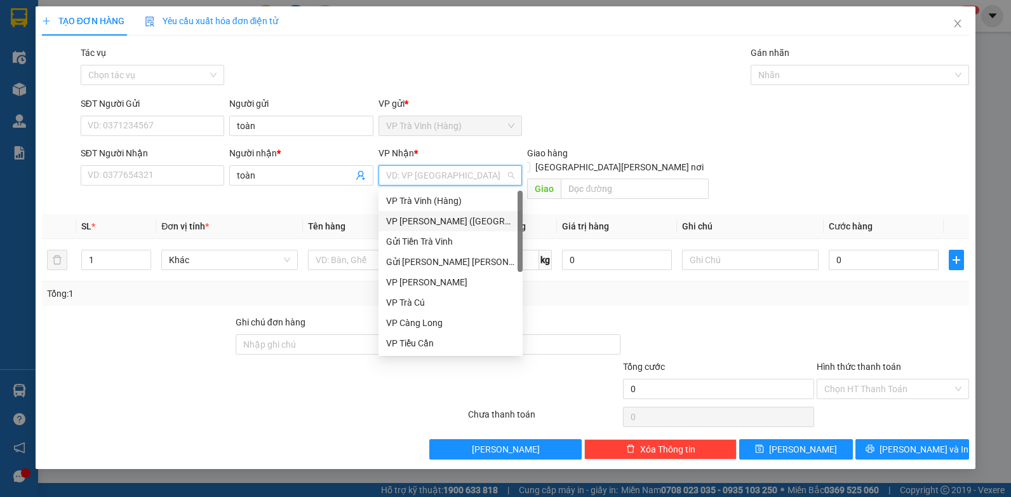
click at [410, 221] on div "VP [PERSON_NAME] ([GEOGRAPHIC_DATA])" at bounding box center [450, 221] width 129 height 14
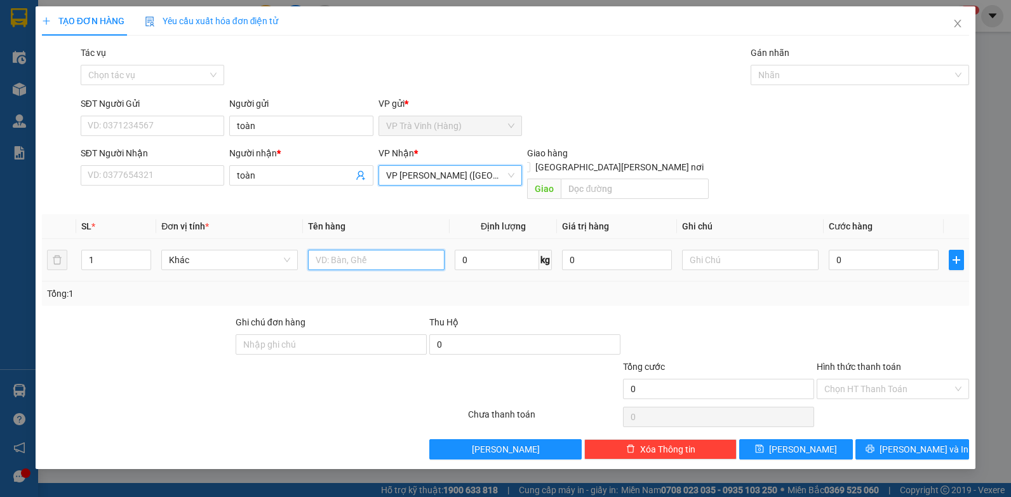
click at [366, 250] on input "text" at bounding box center [376, 260] width 137 height 20
type input "tiền sl55684 1.800.000"
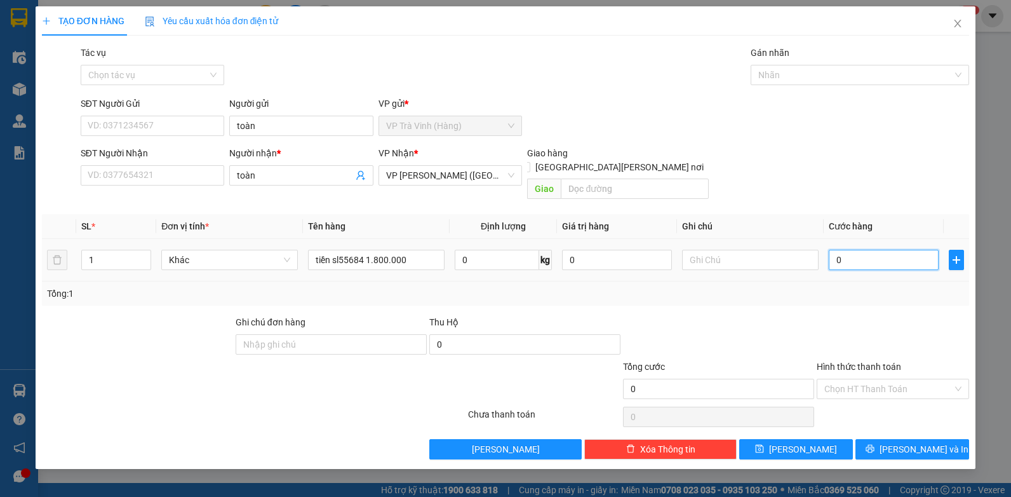
click at [875, 250] on input "0" at bounding box center [884, 260] width 110 height 20
type input "2"
type input "20"
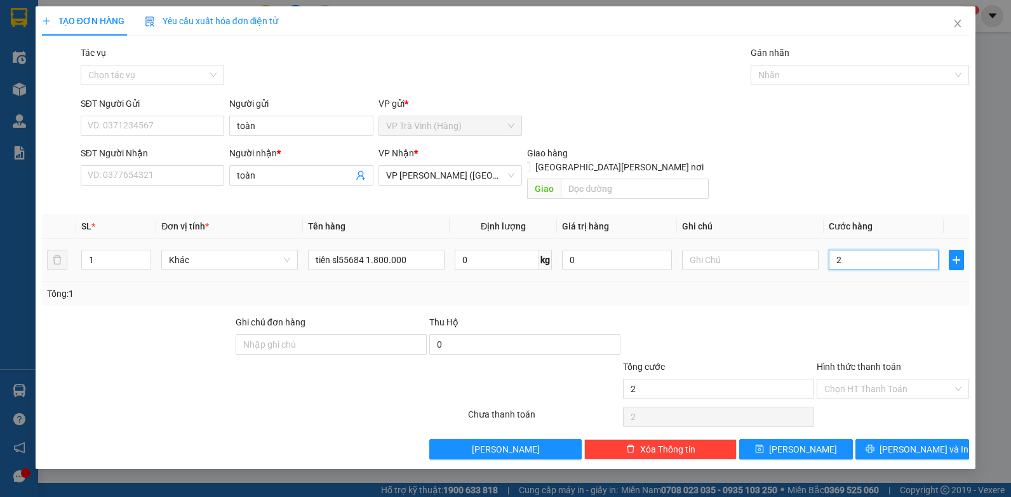
type input "20"
type input "20.000"
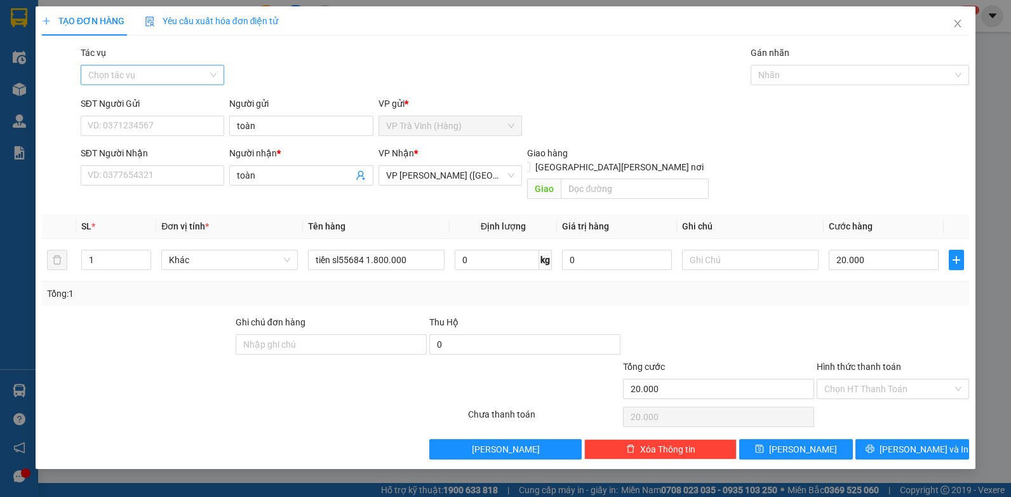
click at [161, 77] on input "Tác vụ" at bounding box center [148, 74] width 120 height 19
drag, startPoint x: 147, startPoint y: 121, endPoint x: 142, endPoint y: 136, distance: 16.1
click at [147, 122] on div "Nhập hàng kho nhận" at bounding box center [152, 121] width 129 height 14
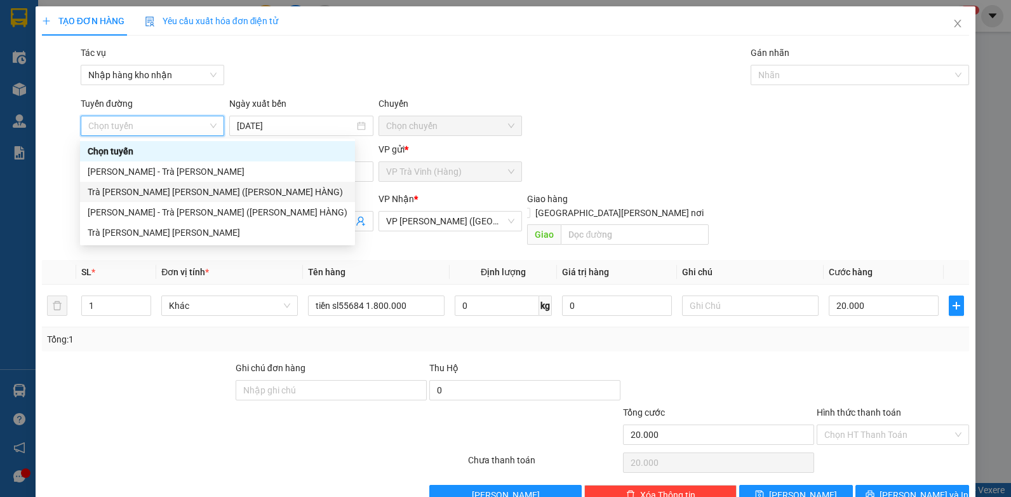
drag, startPoint x: 153, startPoint y: 189, endPoint x: 190, endPoint y: 190, distance: 36.9
click at [154, 189] on div "Trà [PERSON_NAME] [PERSON_NAME] ([PERSON_NAME] HÀNG)" at bounding box center [218, 192] width 260 height 14
type input "[DATE]"
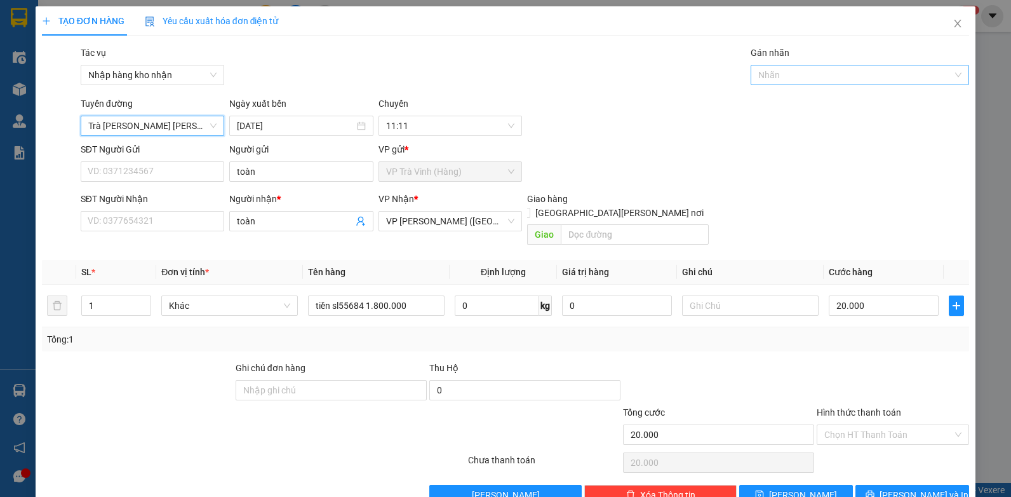
click at [890, 82] on div at bounding box center [853, 74] width 199 height 15
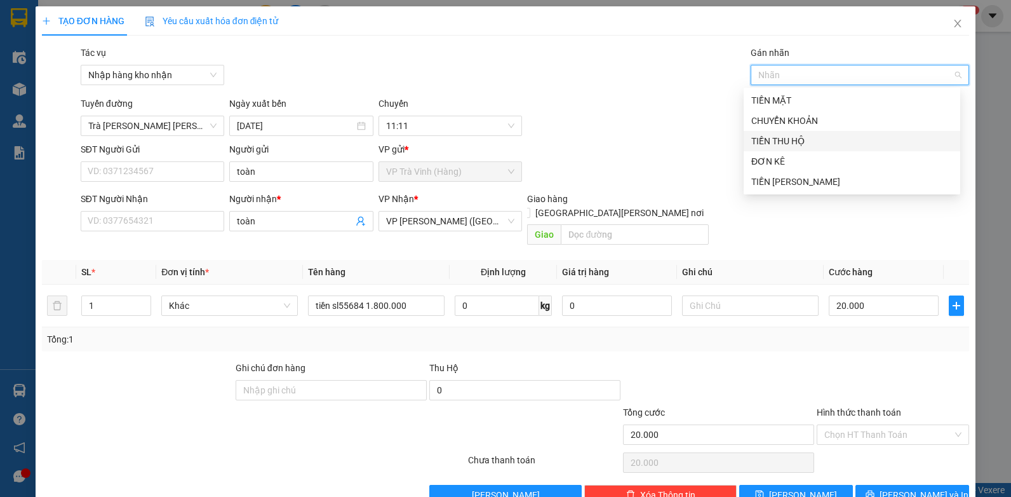
drag, startPoint x: 803, startPoint y: 142, endPoint x: 786, endPoint y: 178, distance: 39.8
click at [802, 142] on div "TIỀN THU HỘ" at bounding box center [851, 141] width 201 height 14
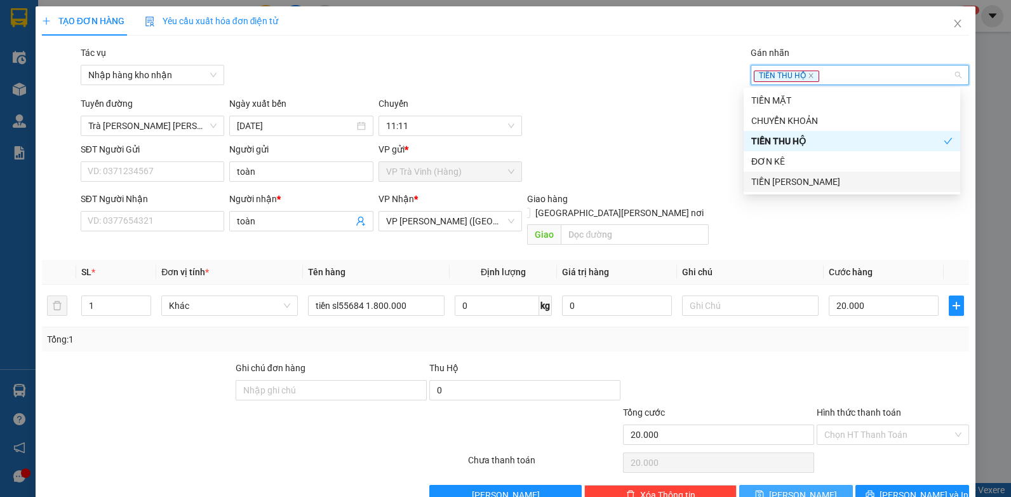
scroll to position [19, 0]
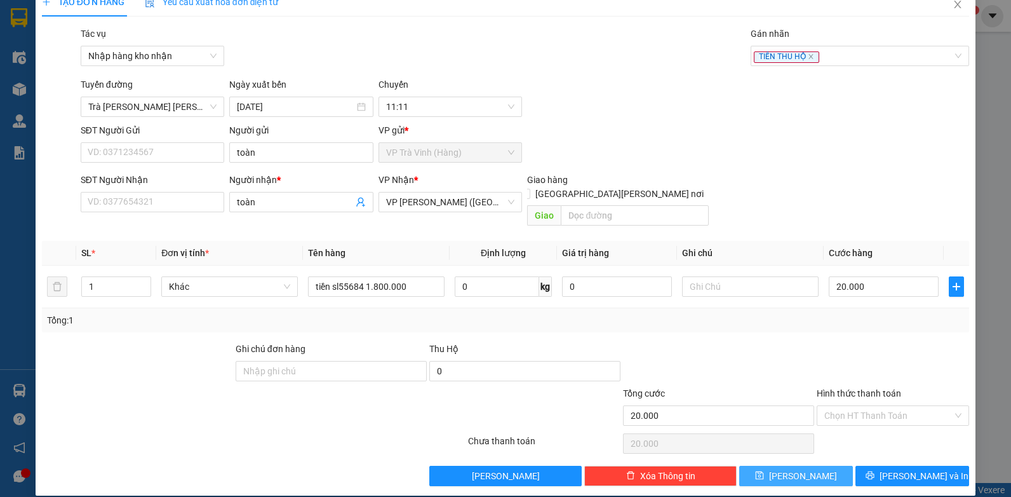
click at [781, 466] on button "[PERSON_NAME]" at bounding box center [796, 476] width 114 height 20
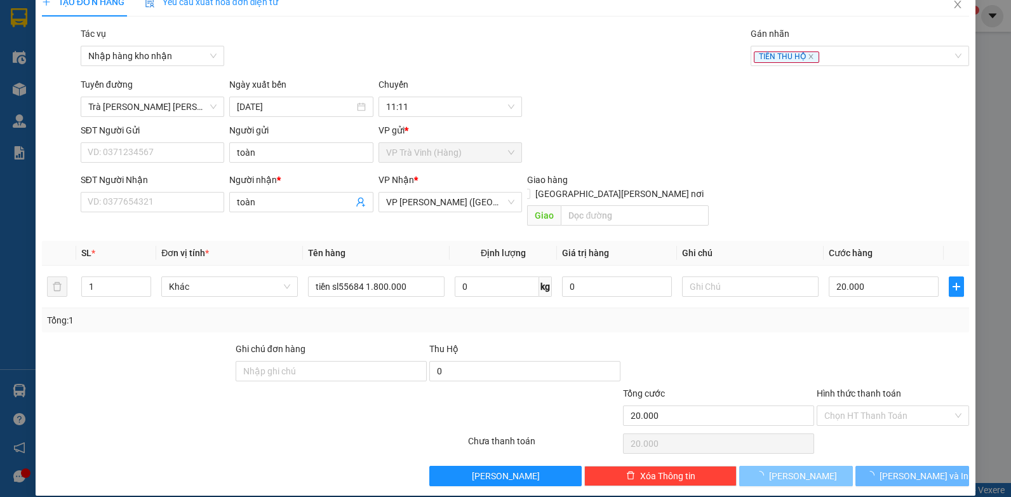
type input "0"
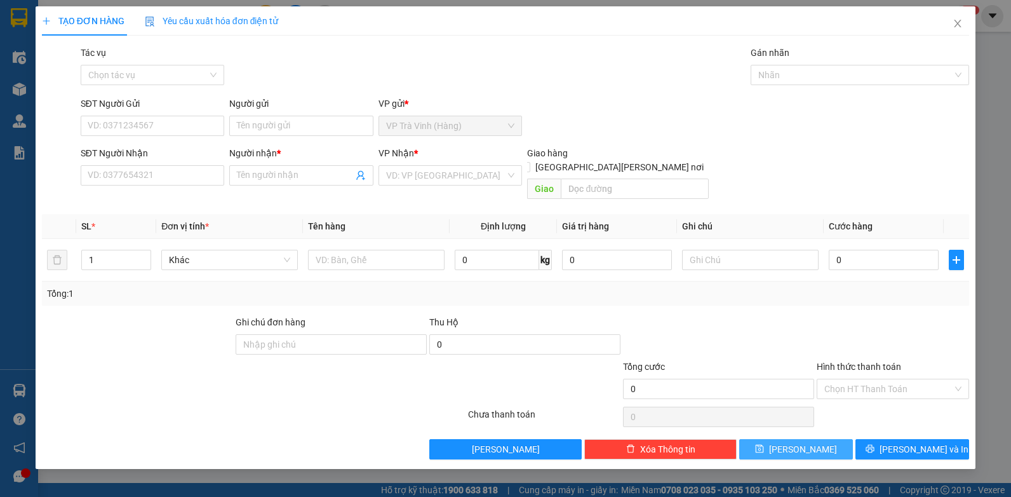
scroll to position [0, 0]
drag, startPoint x: 962, startPoint y: 21, endPoint x: 880, endPoint y: 25, distance: 82.0
click at [960, 21] on icon "close" at bounding box center [958, 23] width 10 height 10
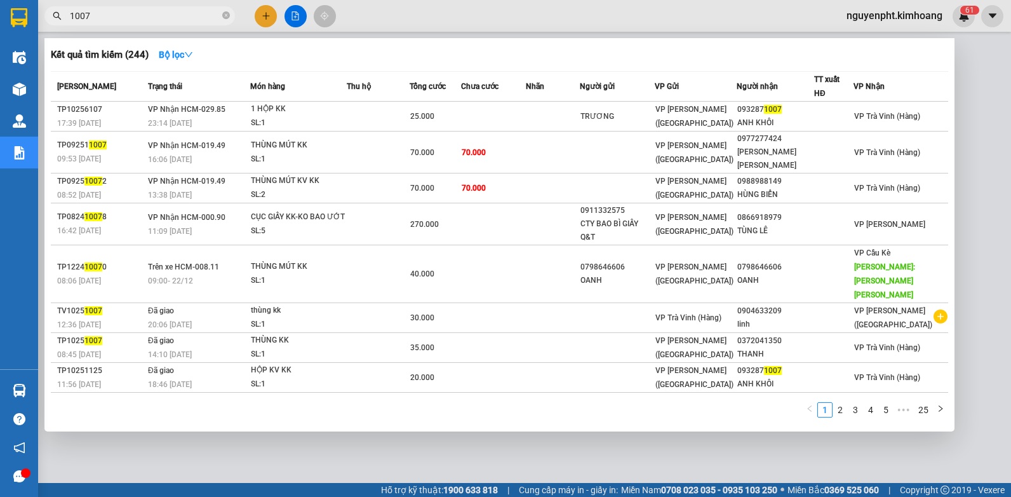
drag, startPoint x: 176, startPoint y: 13, endPoint x: 0, endPoint y: 37, distance: 177.7
click at [0, 29] on html "Kết quả [PERSON_NAME] ( 244 ) Bộ lọc Mã ĐH Trạng thái Món hàng Thu hộ Tổng [PER…" at bounding box center [505, 248] width 1011 height 497
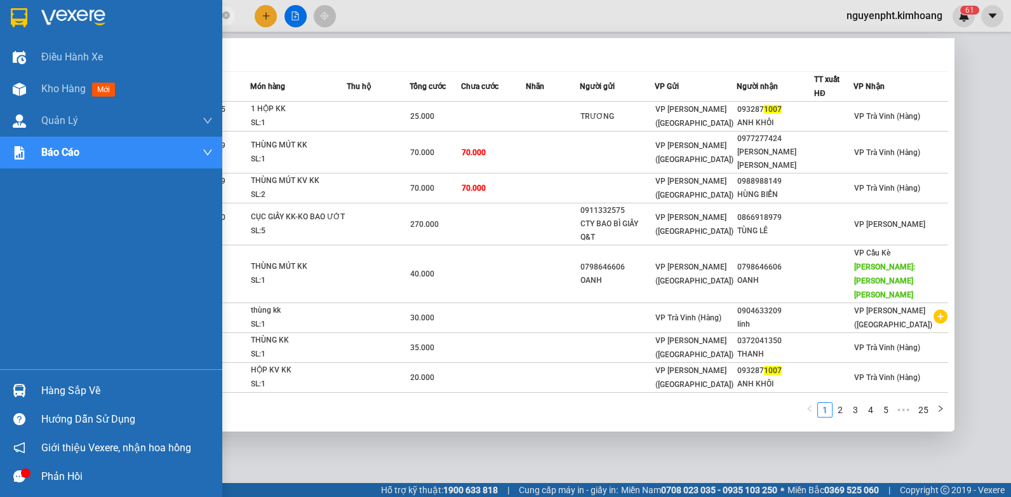
type input "o"
type input "ô"
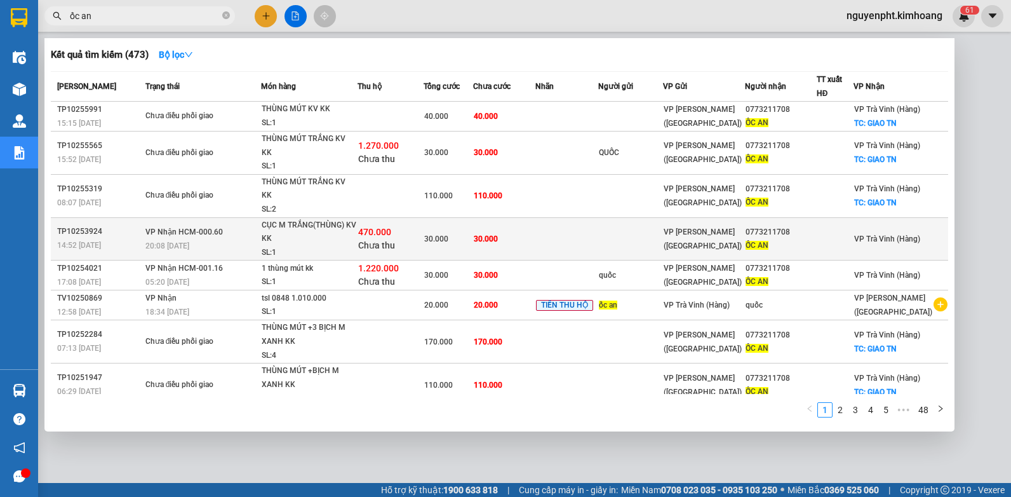
type input "ốc an"
click at [681, 229] on tr "TP10253924 14:52 [DATE] [PERSON_NAME] HCM-000.60 20:08 [DATE] [PERSON_NAME](THÙ…" at bounding box center [499, 238] width 897 height 43
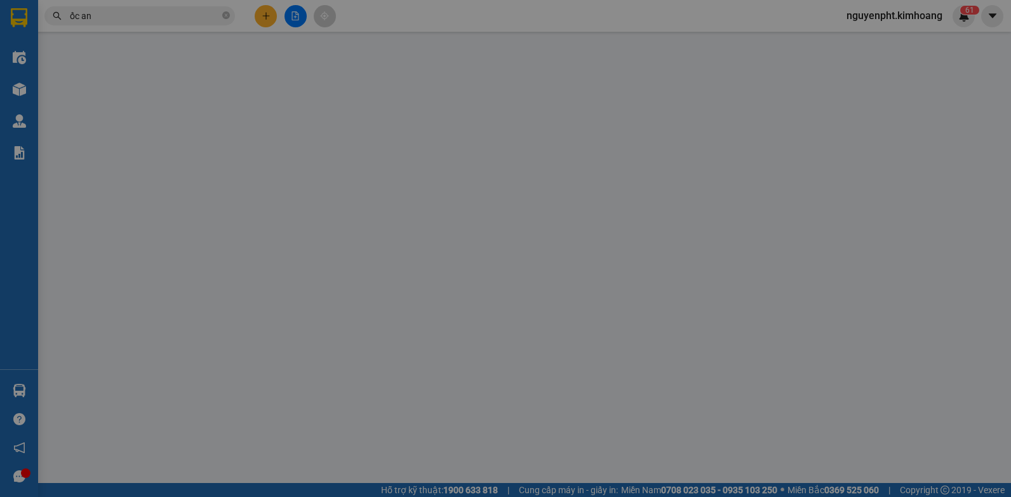
type input "0773211708"
type input "ỐC AN"
type input "470.000"
type input "30.000"
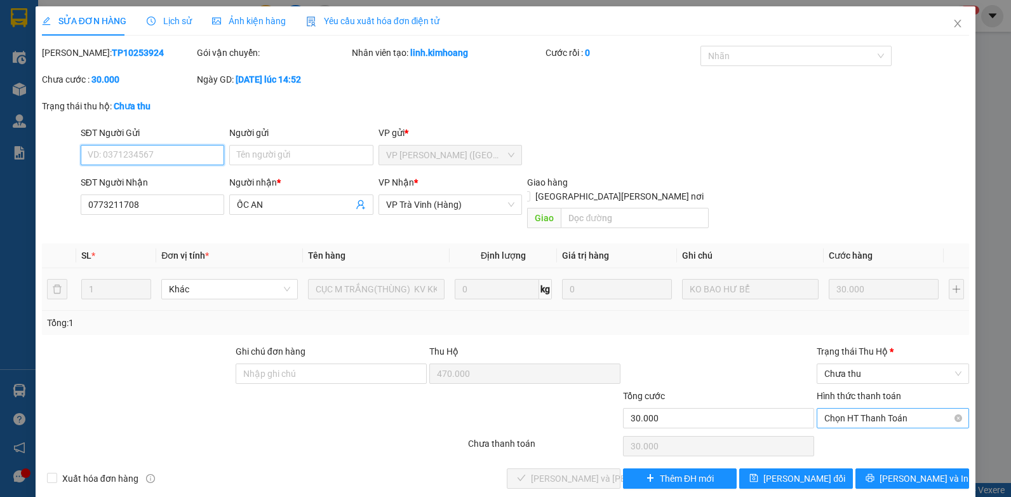
drag, startPoint x: 876, startPoint y: 401, endPoint x: 873, endPoint y: 410, distance: 9.7
click at [877, 408] on span "Chọn HT Thanh Toán" at bounding box center [892, 417] width 137 height 19
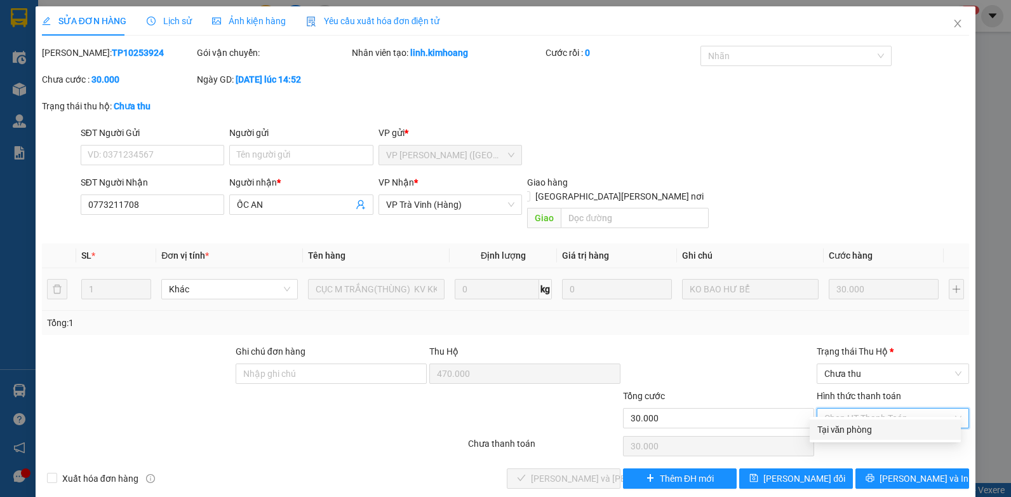
click at [868, 429] on div "Tại văn phòng" at bounding box center [885, 429] width 136 height 14
type input "0"
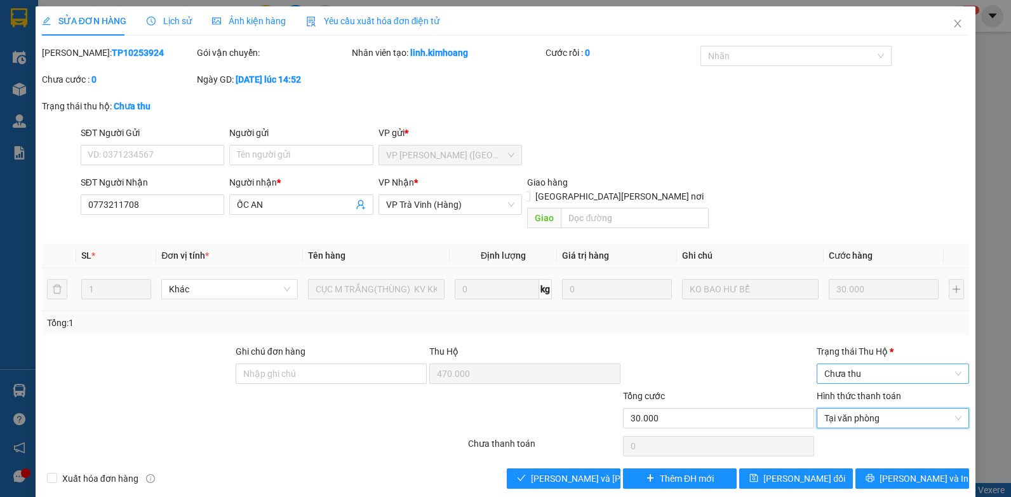
click at [875, 364] on span "Chưa thu" at bounding box center [892, 373] width 137 height 19
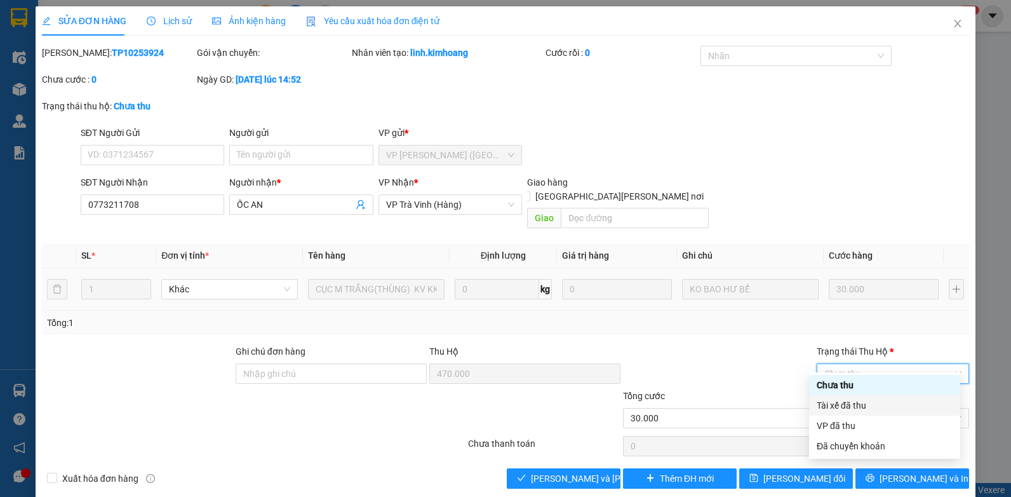
drag, startPoint x: 847, startPoint y: 405, endPoint x: 789, endPoint y: 421, distance: 59.5
click at [845, 405] on div "Tài xế đã thu" at bounding box center [885, 405] width 136 height 14
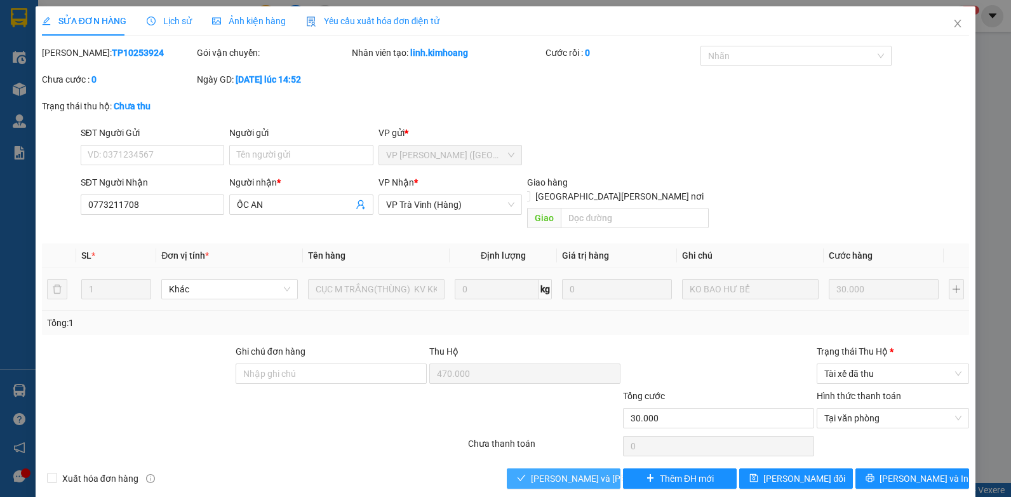
click at [550, 471] on span "[PERSON_NAME] và [PERSON_NAME] hàng" at bounding box center [616, 478] width 171 height 14
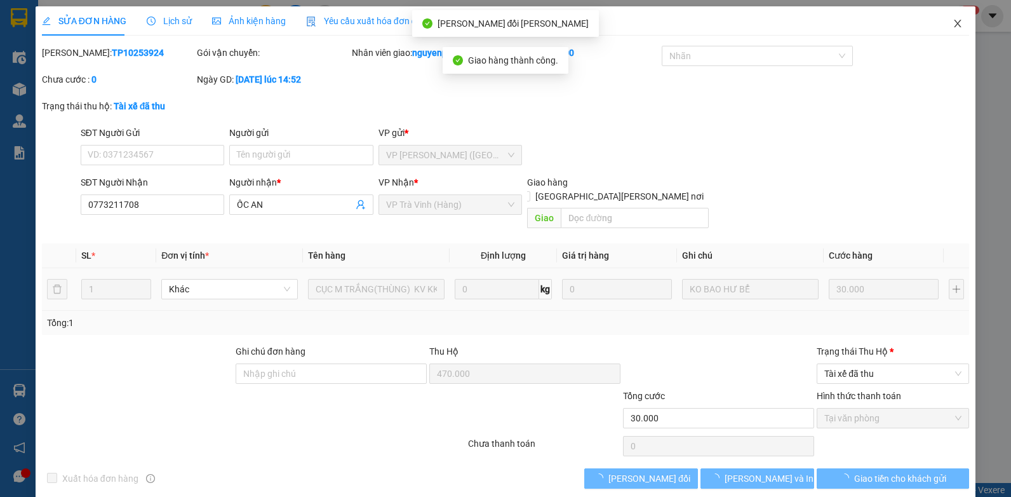
click at [953, 26] on icon "close" at bounding box center [958, 23] width 10 height 10
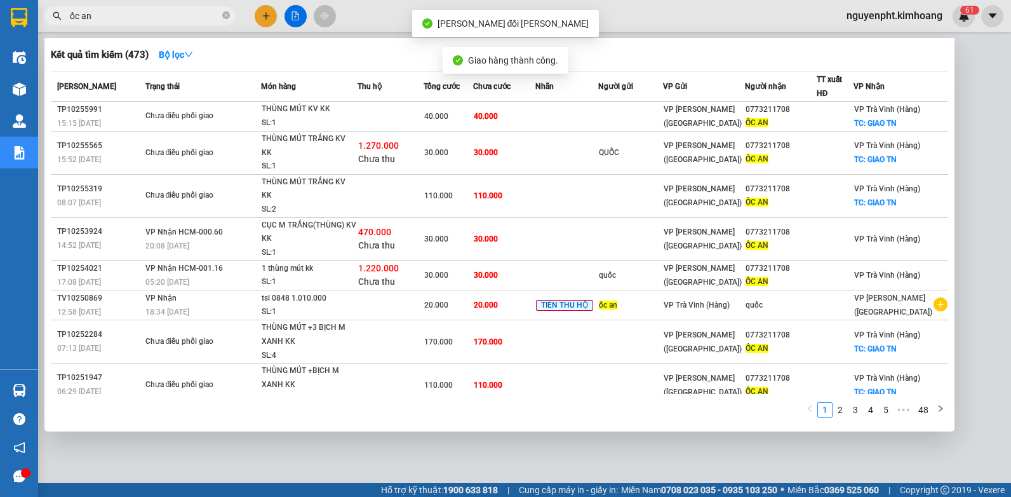
drag, startPoint x: 159, startPoint y: 11, endPoint x: 180, endPoint y: 62, distance: 55.3
click at [161, 15] on input "ốc an" at bounding box center [145, 16] width 150 height 14
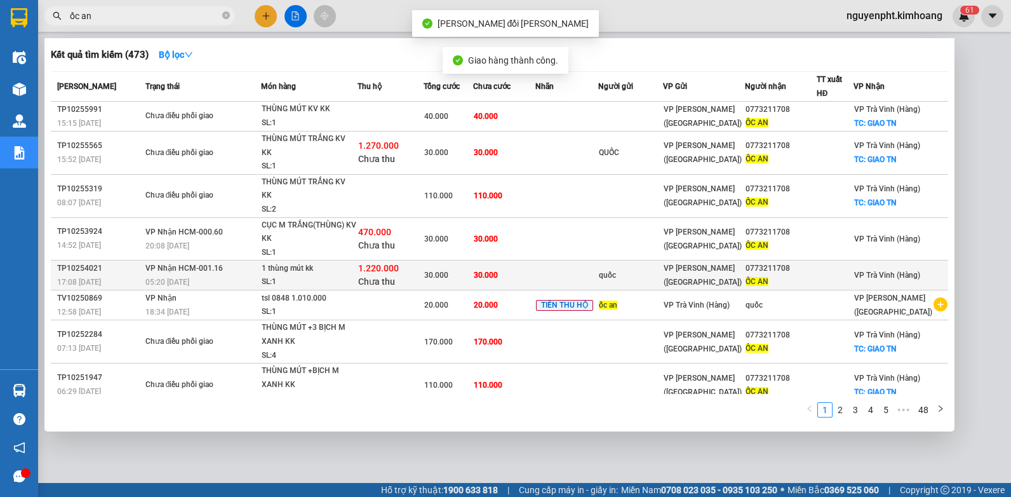
click at [485, 281] on td "30.000" at bounding box center [504, 275] width 63 height 30
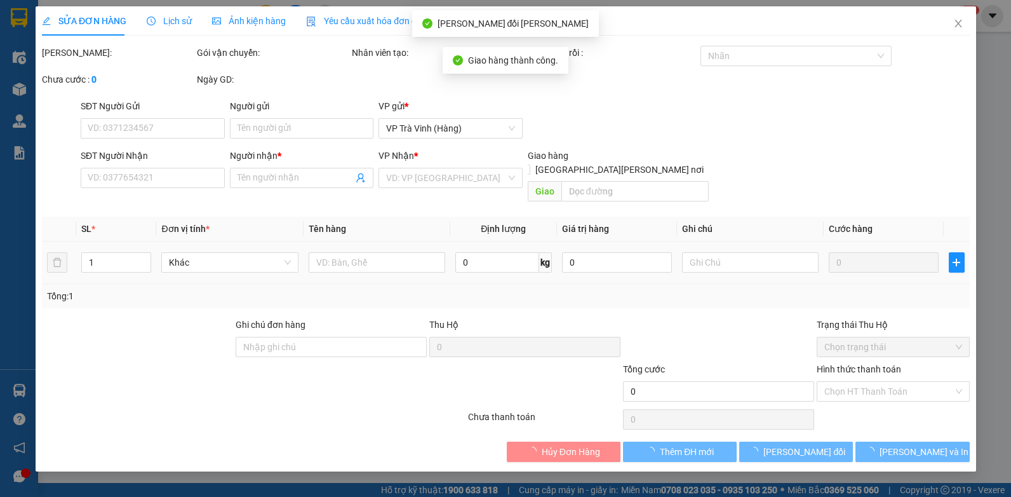
type input "quốc"
type input "0773211708"
type input "ỐC AN"
type input "1.220.000"
type input "30.000"
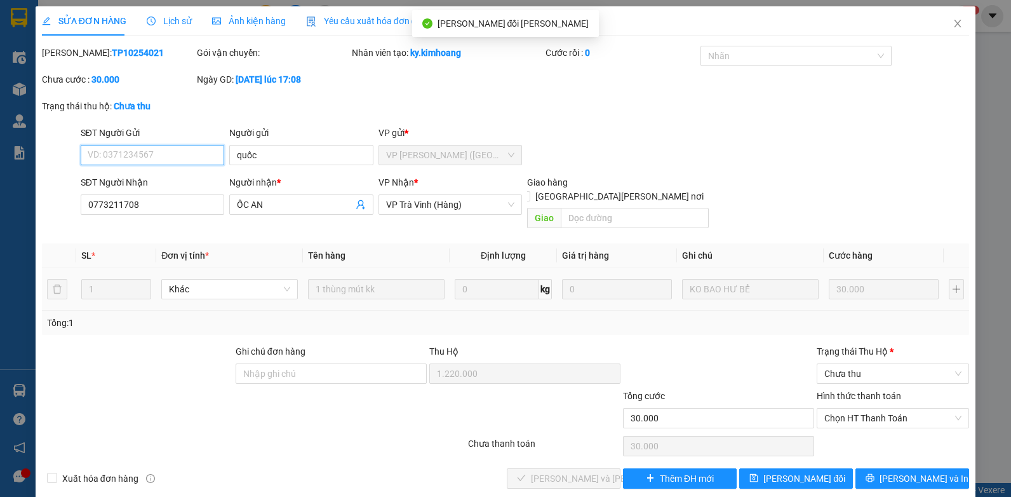
drag, startPoint x: 873, startPoint y: 404, endPoint x: 863, endPoint y: 415, distance: 14.9
click at [871, 408] on span "Chọn HT Thanh Toán" at bounding box center [892, 417] width 137 height 19
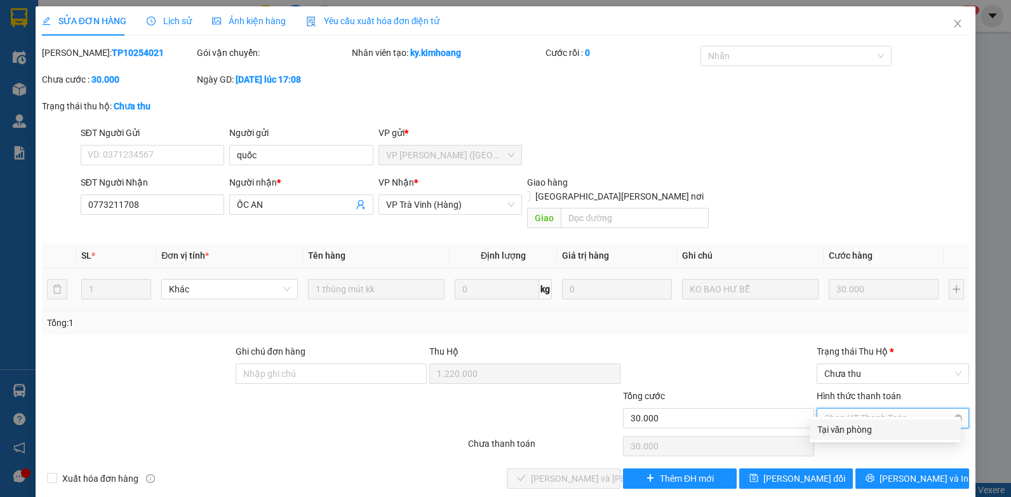
drag, startPoint x: 852, startPoint y: 430, endPoint x: 870, endPoint y: 398, distance: 37.3
click at [850, 430] on div "Tại văn phòng" at bounding box center [885, 429] width 136 height 14
type input "0"
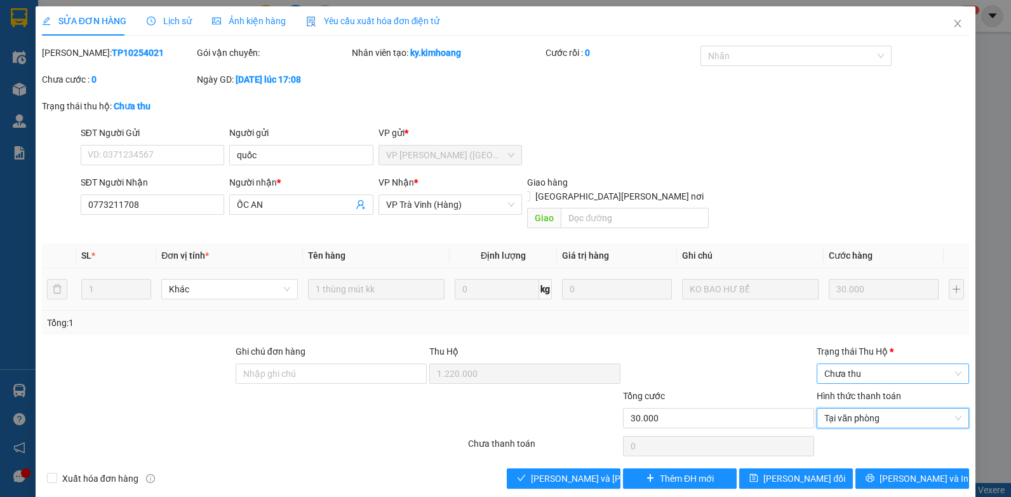
drag, startPoint x: 878, startPoint y: 363, endPoint x: 868, endPoint y: 372, distance: 12.6
click at [878, 365] on span "Chưa thu" at bounding box center [892, 373] width 137 height 19
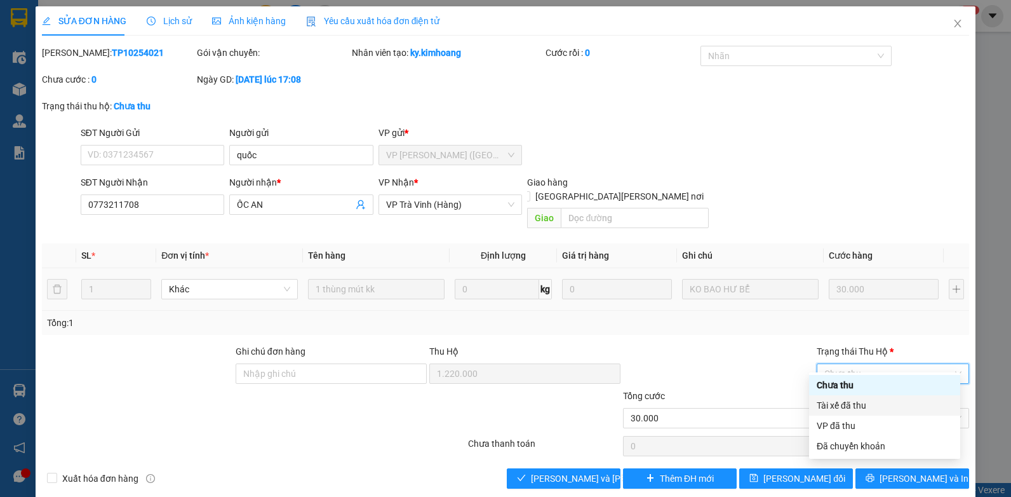
click at [838, 405] on div "Tài xế đã thu" at bounding box center [885, 405] width 136 height 14
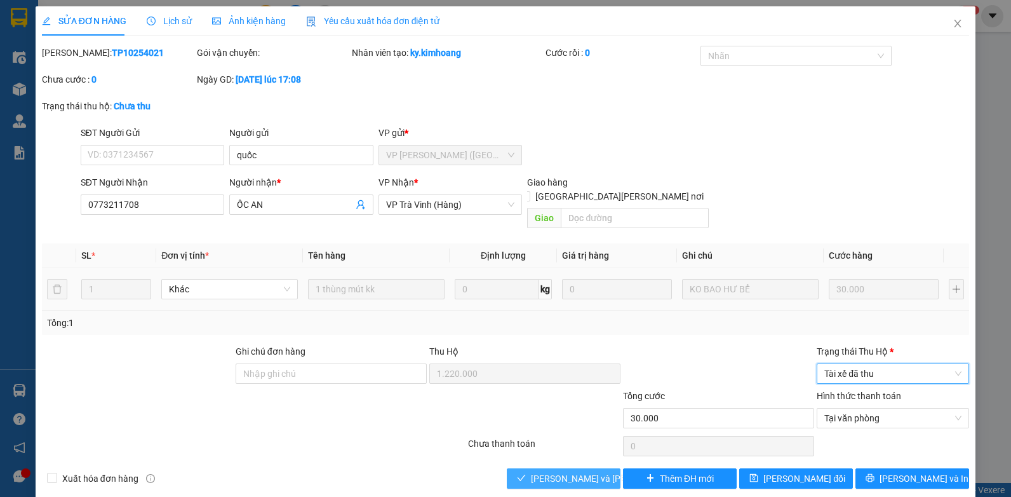
click at [535, 471] on span "[PERSON_NAME] và [PERSON_NAME] hàng" at bounding box center [616, 478] width 171 height 14
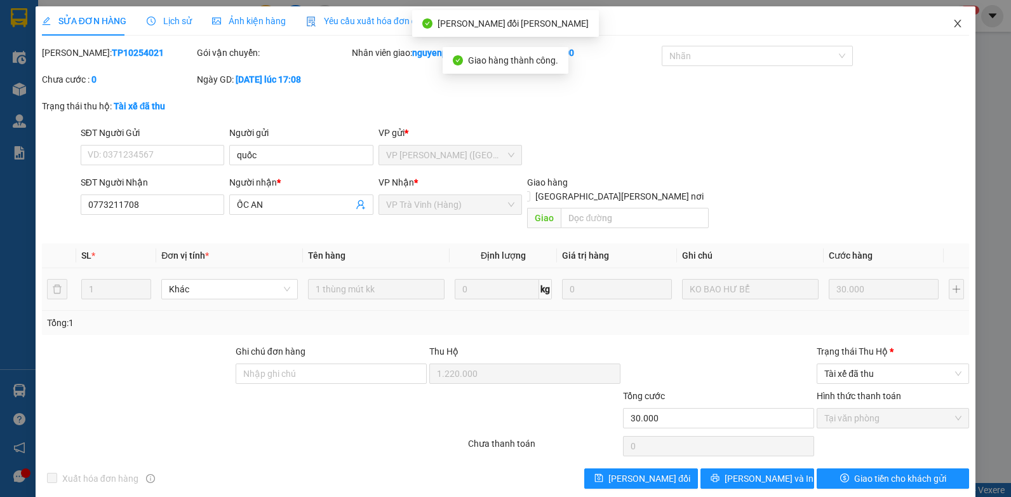
click at [953, 23] on icon "close" at bounding box center [958, 23] width 10 height 10
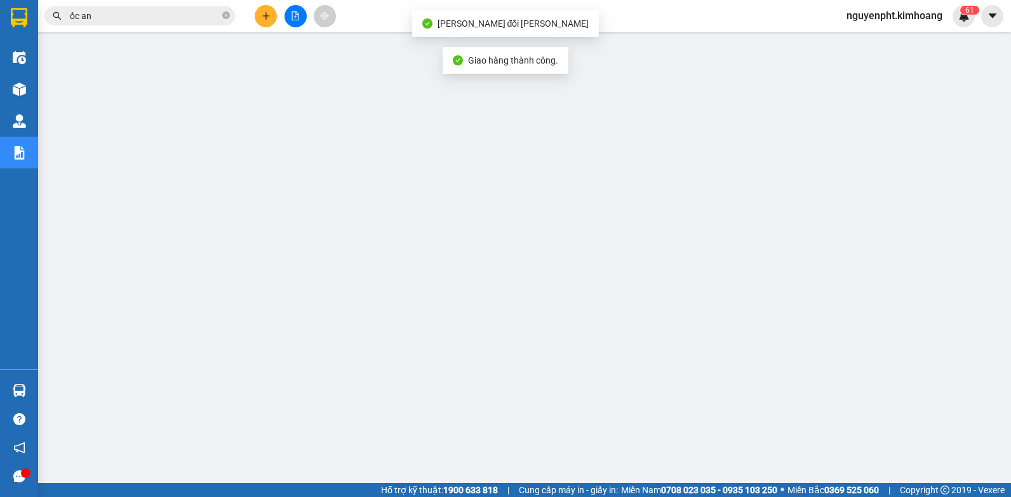
click at [163, 17] on input "ốc an" at bounding box center [145, 16] width 150 height 14
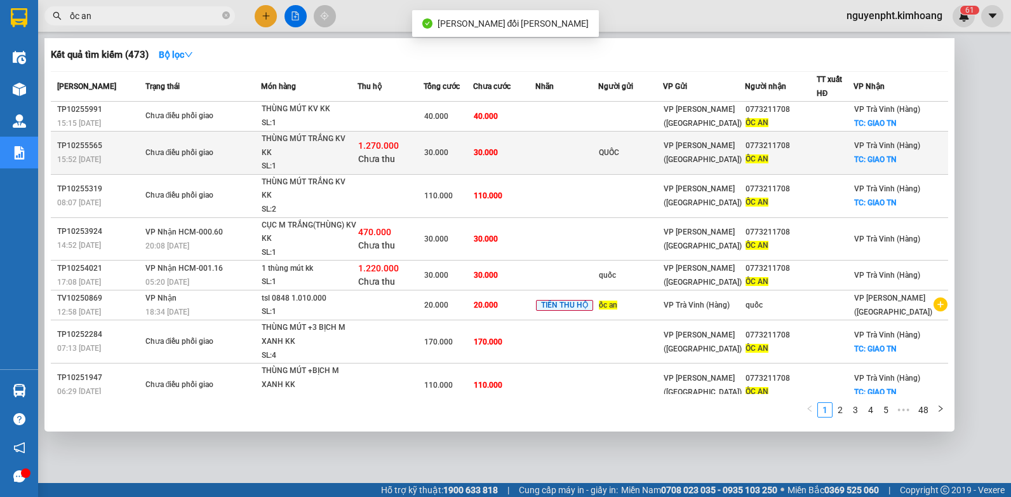
click at [692, 147] on span "VP [PERSON_NAME] ([GEOGRAPHIC_DATA])" at bounding box center [703, 152] width 78 height 23
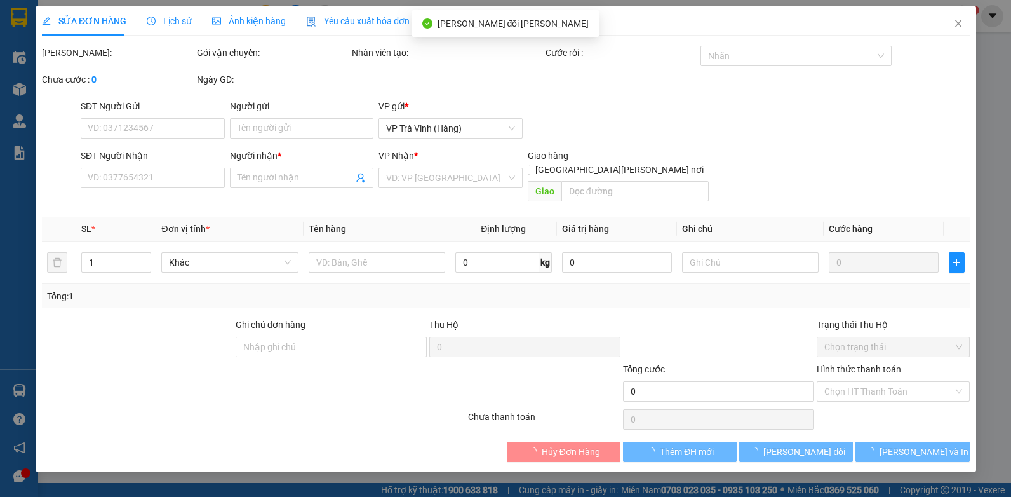
type input "QUỐC"
type input "0773211708"
type input "ỐC AN"
checkbox input "true"
type input "GIAO TN"
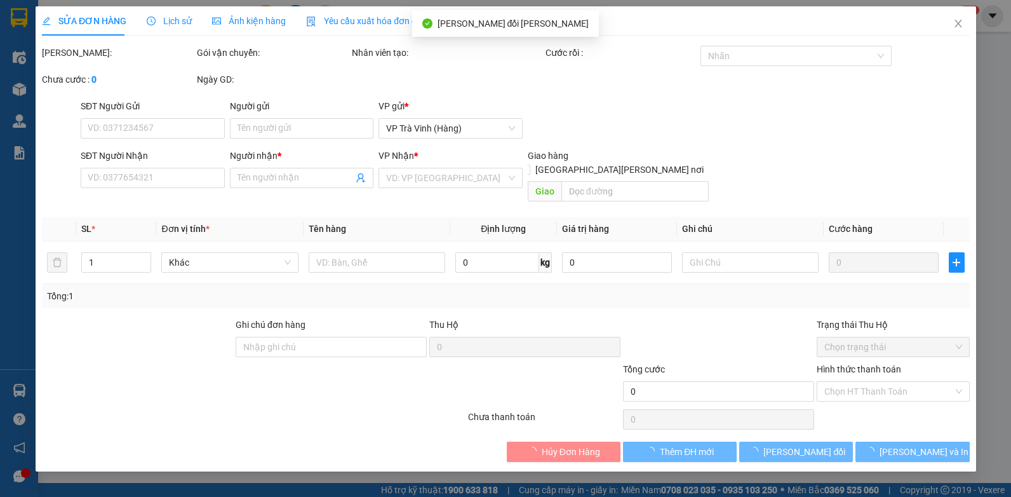
type input "1.270.000"
type input "30.000"
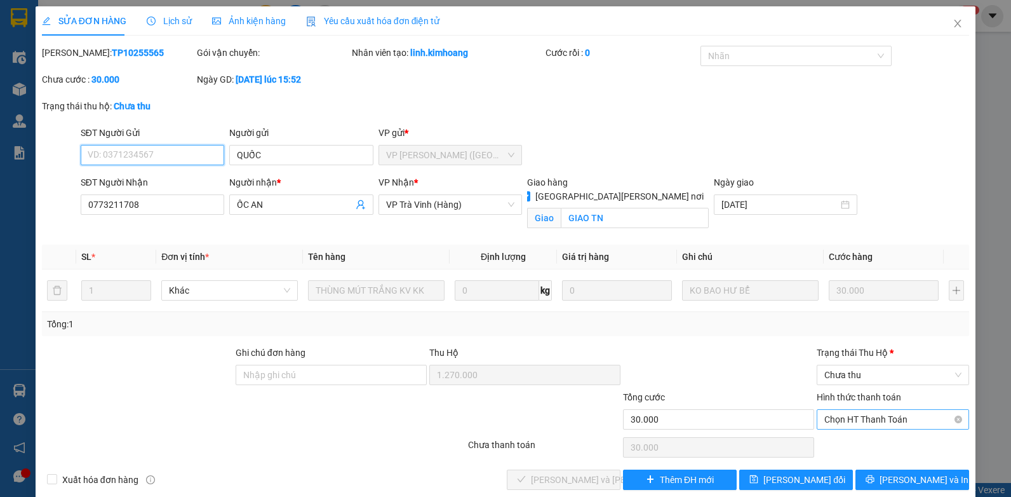
drag, startPoint x: 871, startPoint y: 417, endPoint x: 866, endPoint y: 424, distance: 9.2
click at [871, 417] on span "Chọn HT Thanh Toán" at bounding box center [892, 419] width 137 height 19
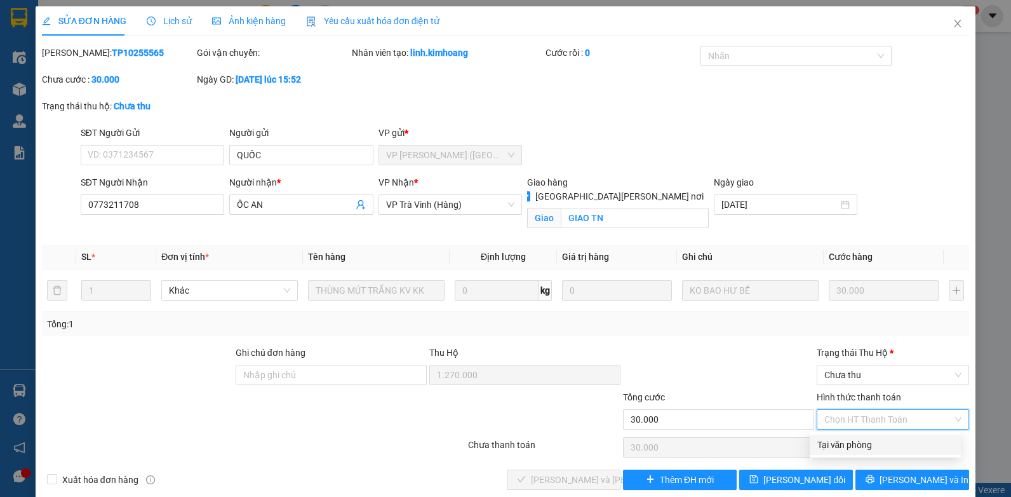
click at [858, 444] on div "Tại văn phòng" at bounding box center [885, 445] width 136 height 14
type input "0"
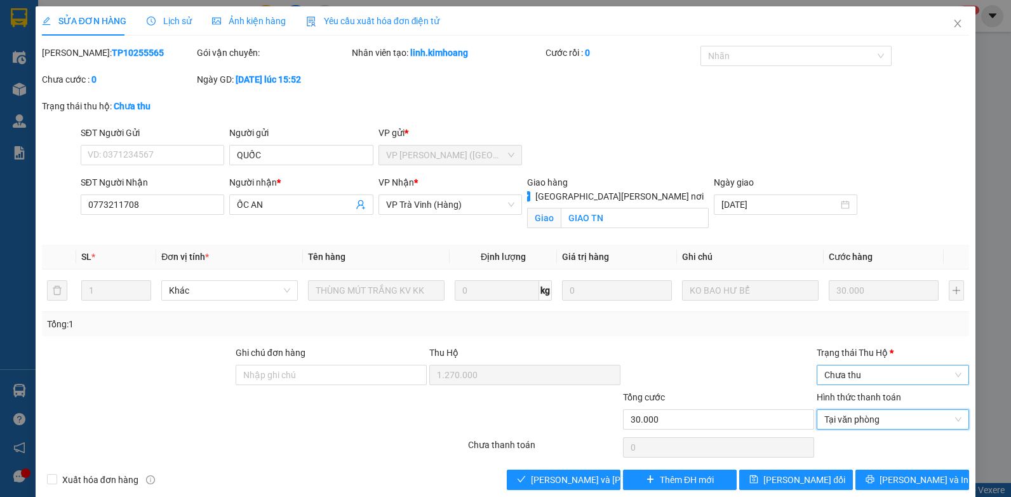
click at [867, 378] on span "Chưa thu" at bounding box center [892, 374] width 137 height 19
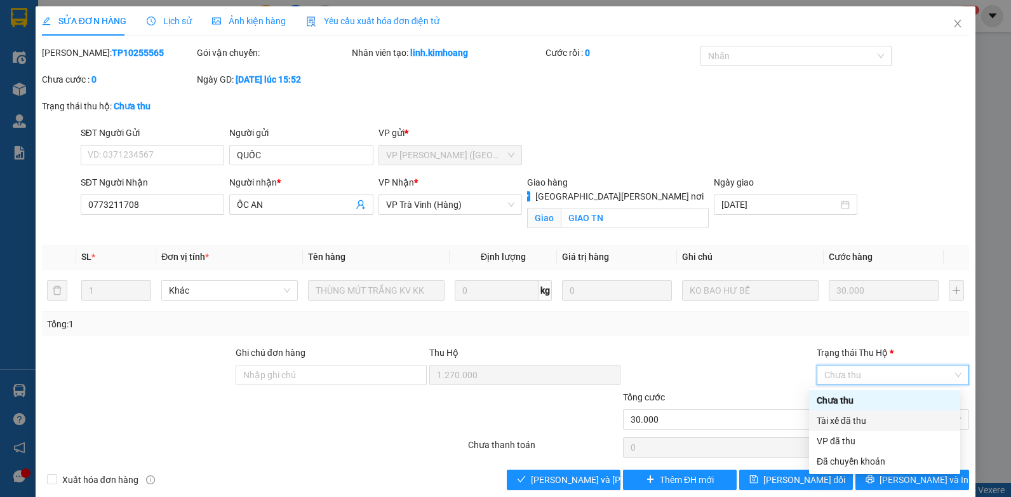
click at [853, 426] on div "Tài xế đã thu" at bounding box center [885, 420] width 136 height 14
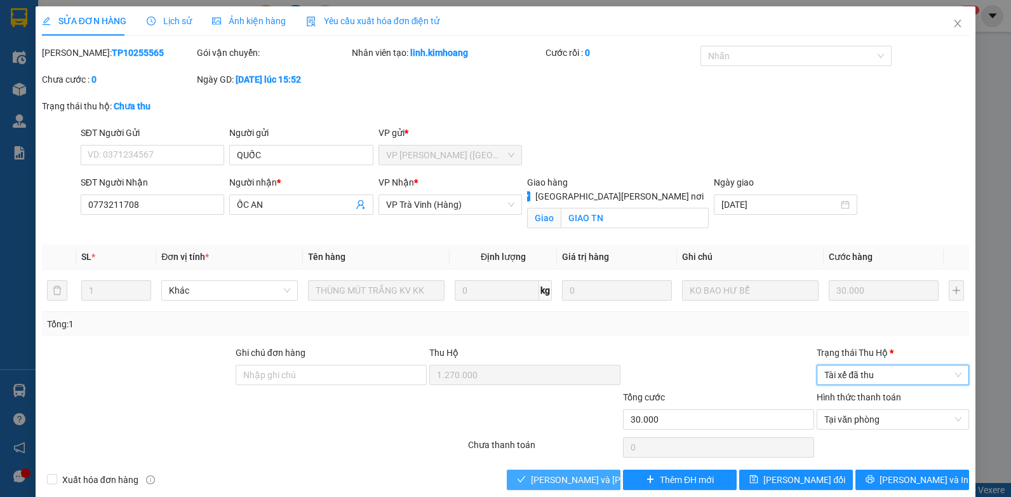
click at [568, 479] on span "[PERSON_NAME] và [PERSON_NAME] hàng" at bounding box center [616, 479] width 171 height 14
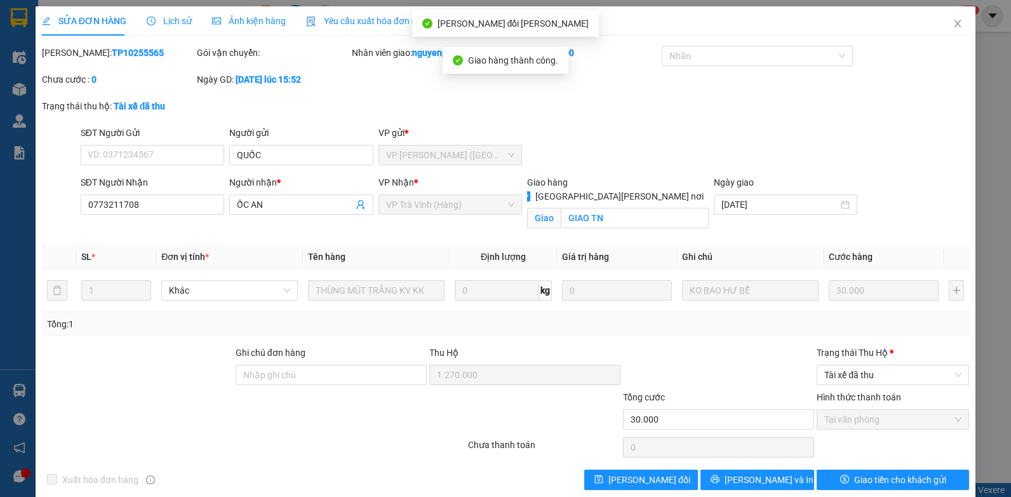
scroll to position [32, 0]
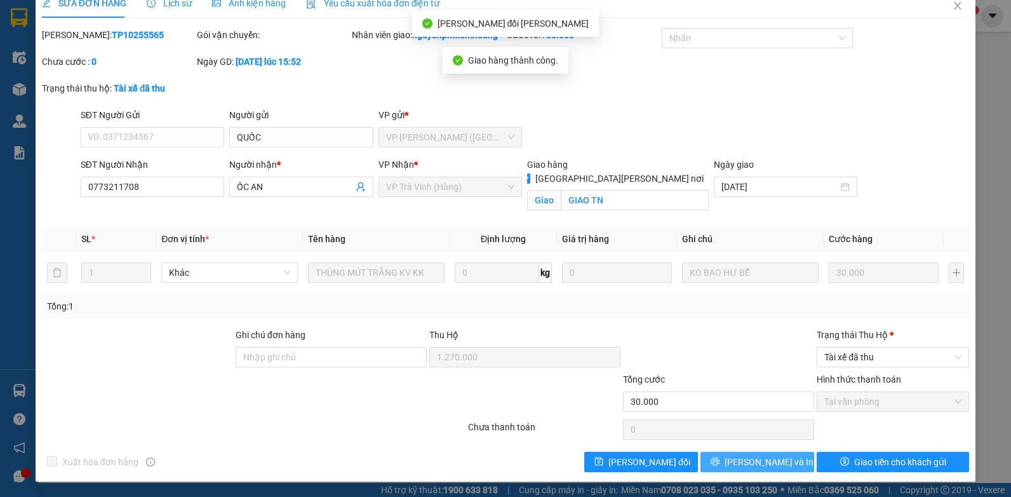
click at [763, 464] on span "[PERSON_NAME] và In" at bounding box center [769, 462] width 89 height 14
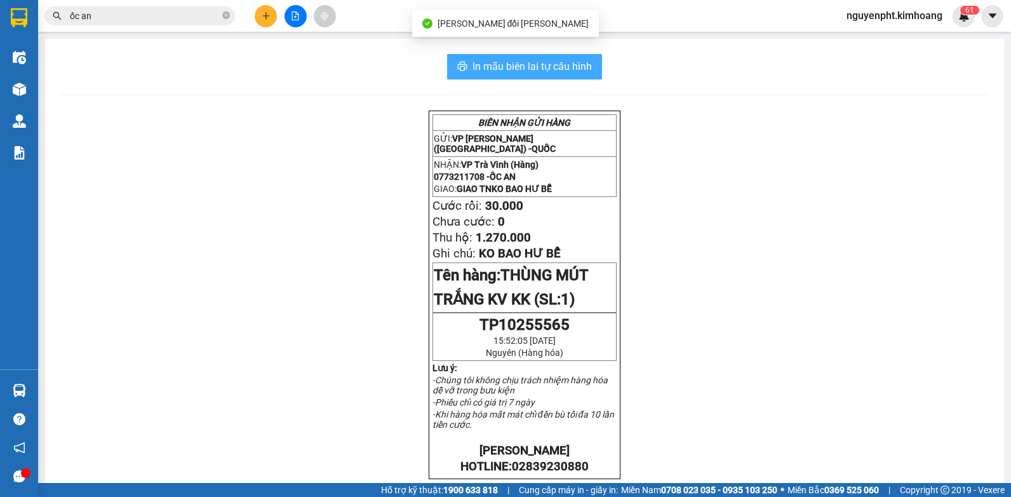
click at [594, 69] on button "In mẫu biên lai tự cấu hình" at bounding box center [524, 66] width 155 height 25
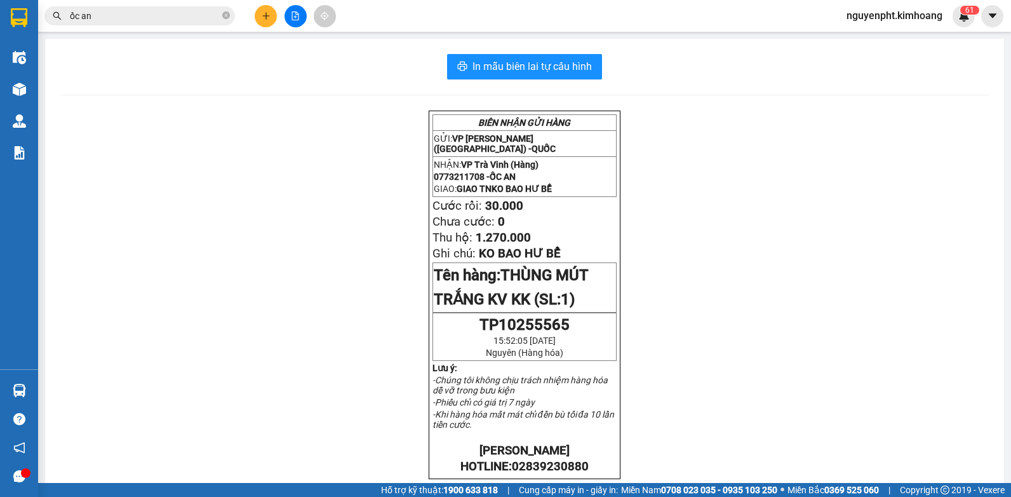
click at [269, 11] on button at bounding box center [266, 16] width 22 height 22
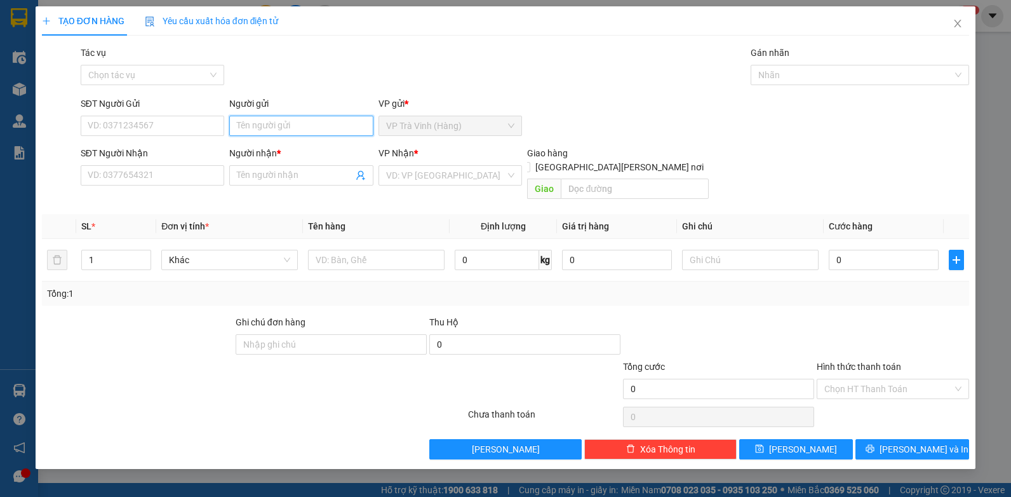
click at [295, 129] on input "Người gửi" at bounding box center [301, 126] width 144 height 20
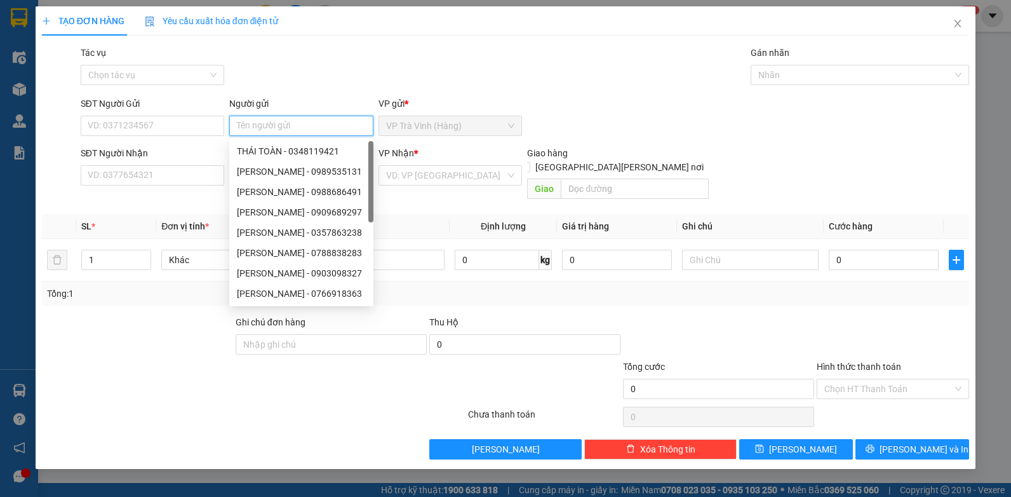
type input "o"
type input "ôc an"
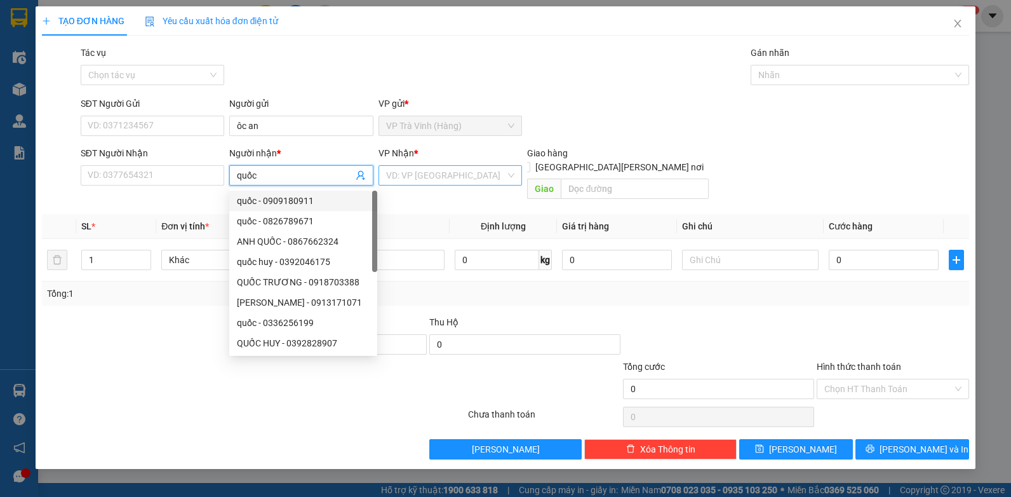
type input "quốc"
click at [422, 172] on input "search" at bounding box center [446, 175] width 120 height 19
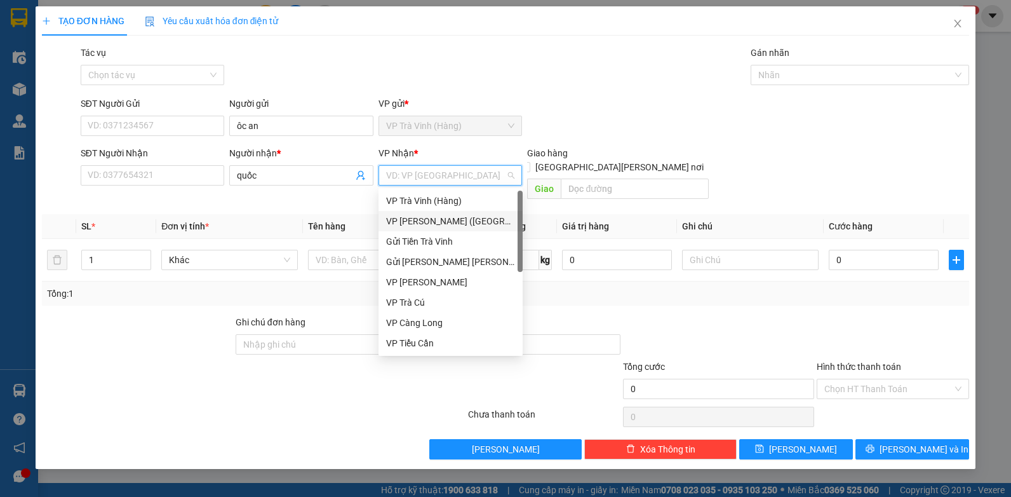
click at [411, 220] on div "VP [PERSON_NAME] ([GEOGRAPHIC_DATA])" at bounding box center [450, 221] width 129 height 14
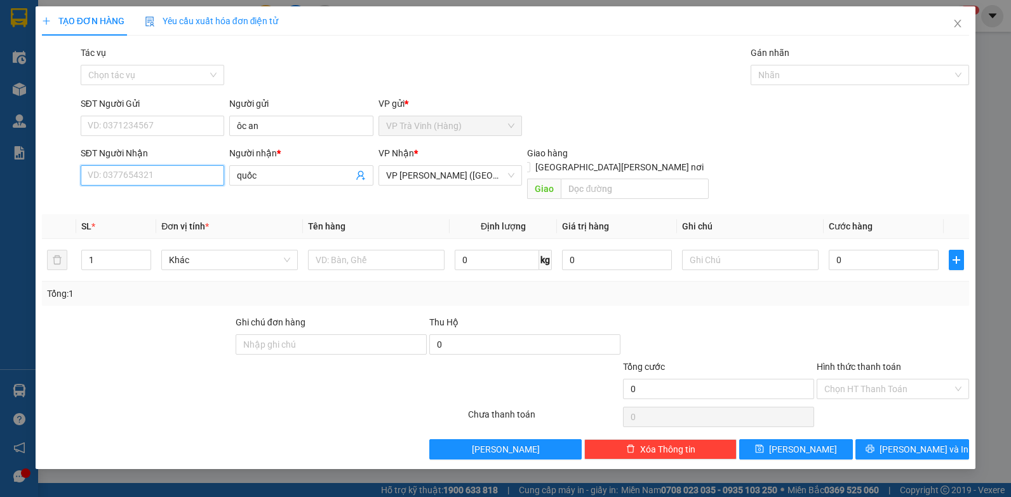
click at [183, 183] on input "SĐT Người Nhận" at bounding box center [153, 175] width 144 height 20
click at [340, 250] on input "text" at bounding box center [376, 260] width 137 height 20
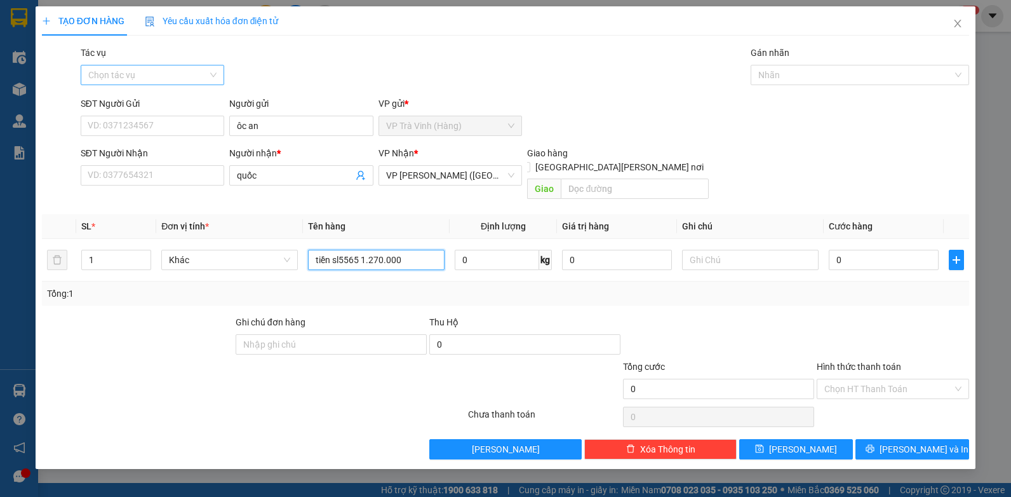
type input "tiền sl5565 1.270.000"
click at [153, 73] on input "Tác vụ" at bounding box center [148, 74] width 120 height 19
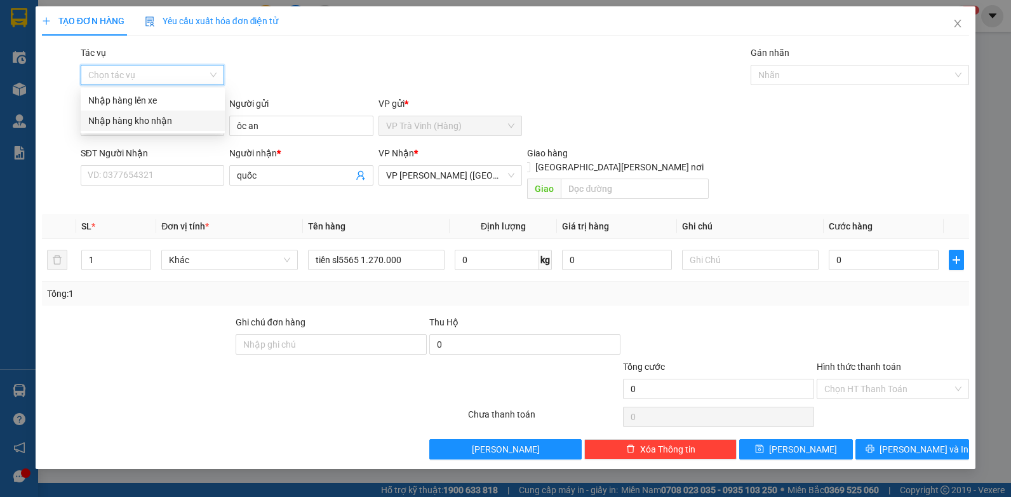
click at [137, 120] on div "Nhập hàng kho nhận" at bounding box center [152, 121] width 129 height 14
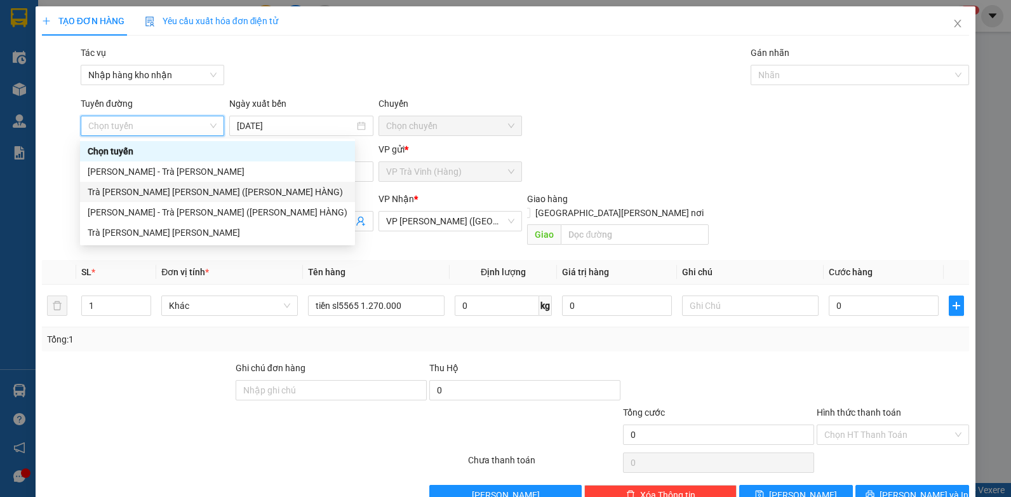
click at [148, 187] on div "Trà [PERSON_NAME] [PERSON_NAME] ([PERSON_NAME] HÀNG)" at bounding box center [218, 192] width 260 height 14
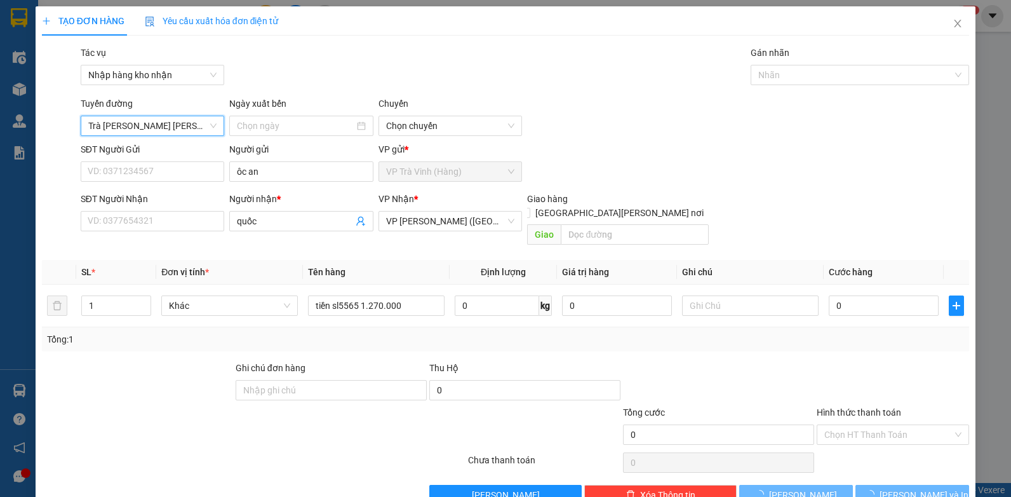
type input "[DATE]"
drag, startPoint x: 843, startPoint y: 81, endPoint x: 832, endPoint y: 90, distance: 14.0
click at [840, 83] on div "Nhãn" at bounding box center [860, 75] width 218 height 20
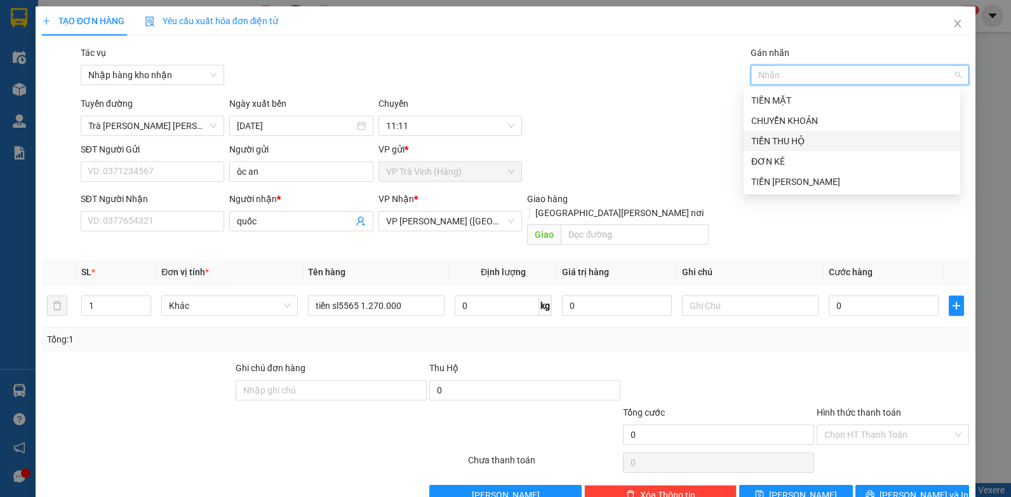
click at [794, 145] on div "TIỀN THU HỘ" at bounding box center [851, 141] width 201 height 14
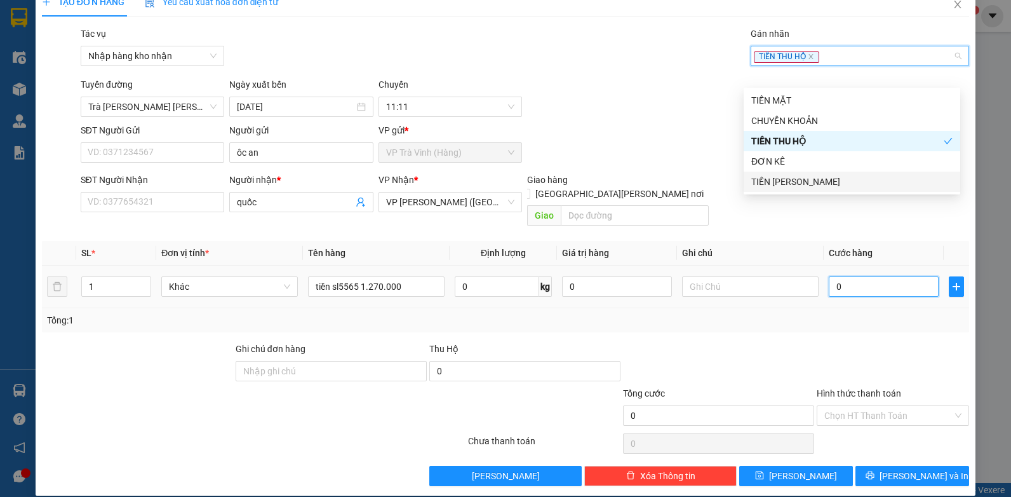
drag, startPoint x: 853, startPoint y: 274, endPoint x: 862, endPoint y: 272, distance: 9.7
click at [855, 276] on input "0" at bounding box center [884, 286] width 110 height 20
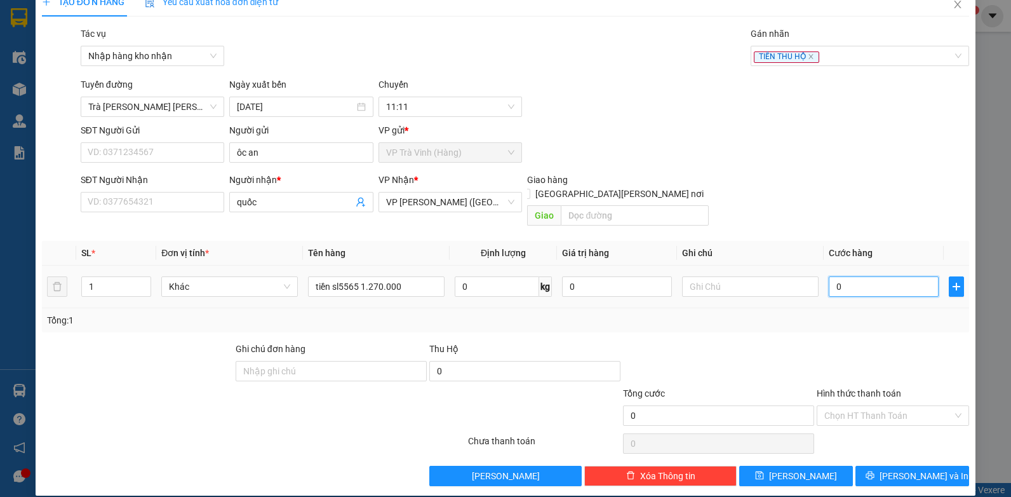
type input "2"
type input "20"
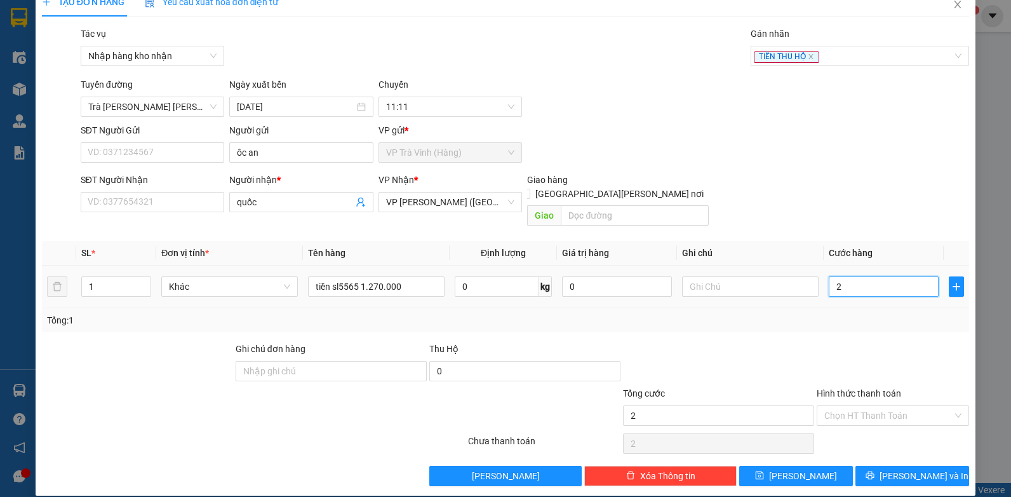
type input "20"
type input "20.000"
click at [803, 469] on span "[PERSON_NAME]" at bounding box center [803, 476] width 68 height 14
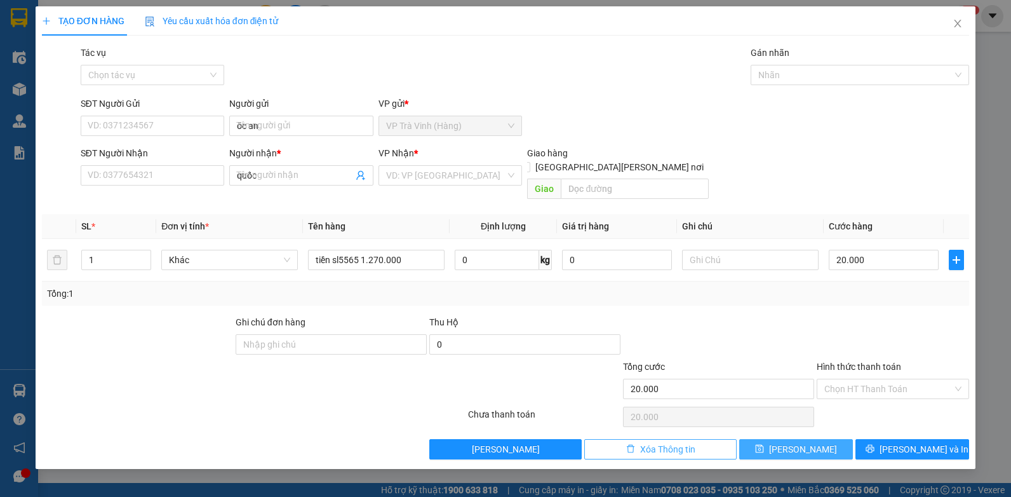
type input "0"
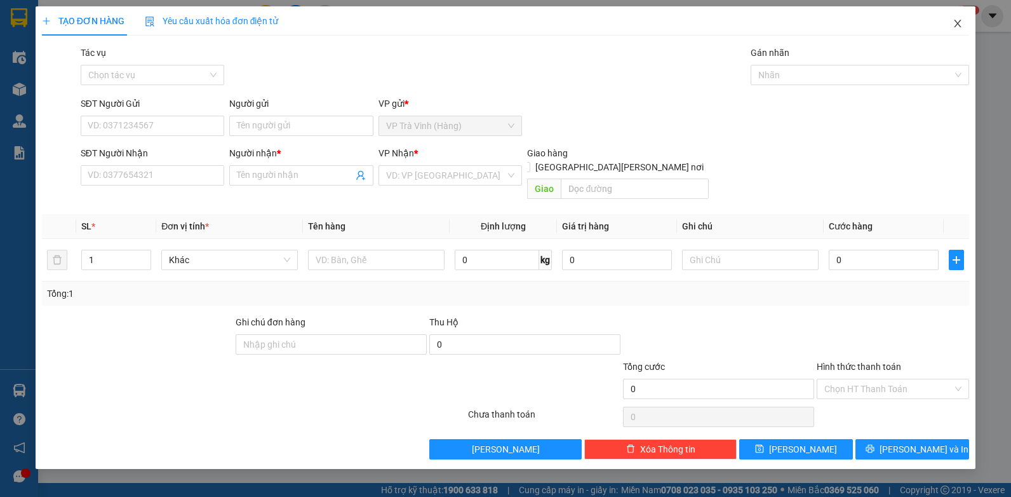
click at [955, 28] on icon "close" at bounding box center [958, 23] width 10 height 10
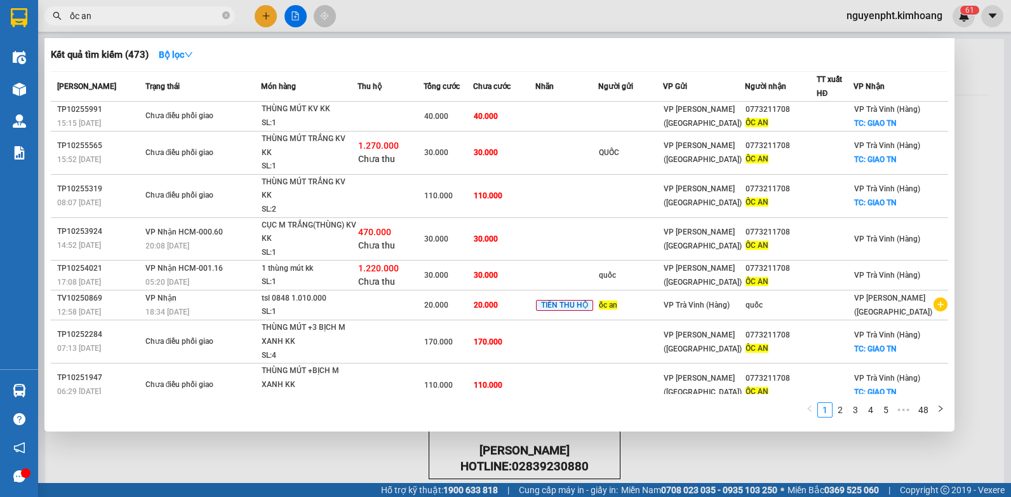
drag, startPoint x: 228, startPoint y: 16, endPoint x: 216, endPoint y: 23, distance: 14.3
click at [228, 17] on icon "close-circle" at bounding box center [226, 15] width 8 height 8
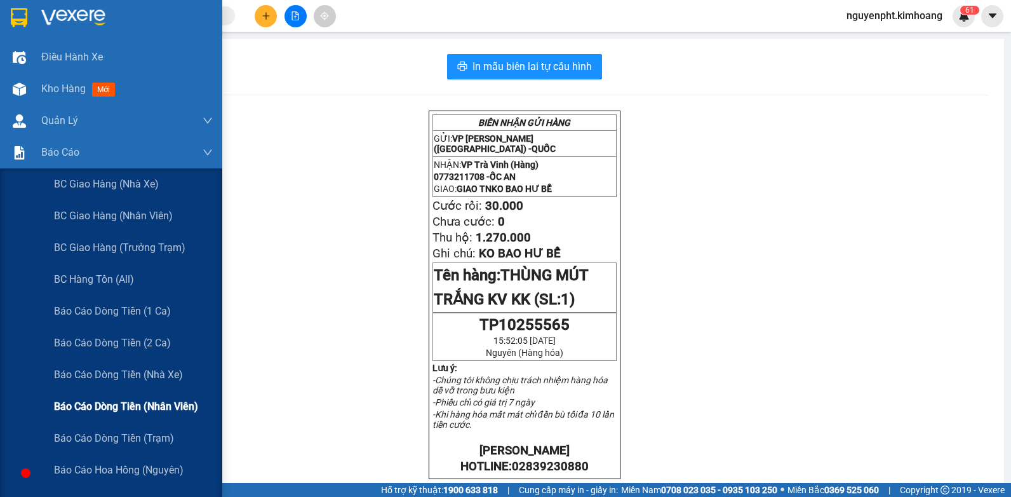
scroll to position [127, 0]
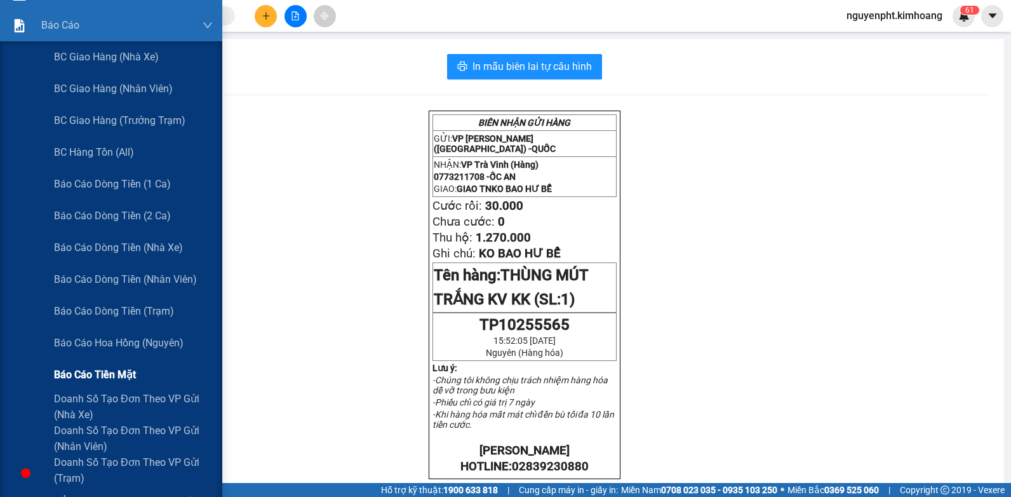
click at [105, 368] on span "Báo cáo tiền mặt" at bounding box center [95, 374] width 82 height 16
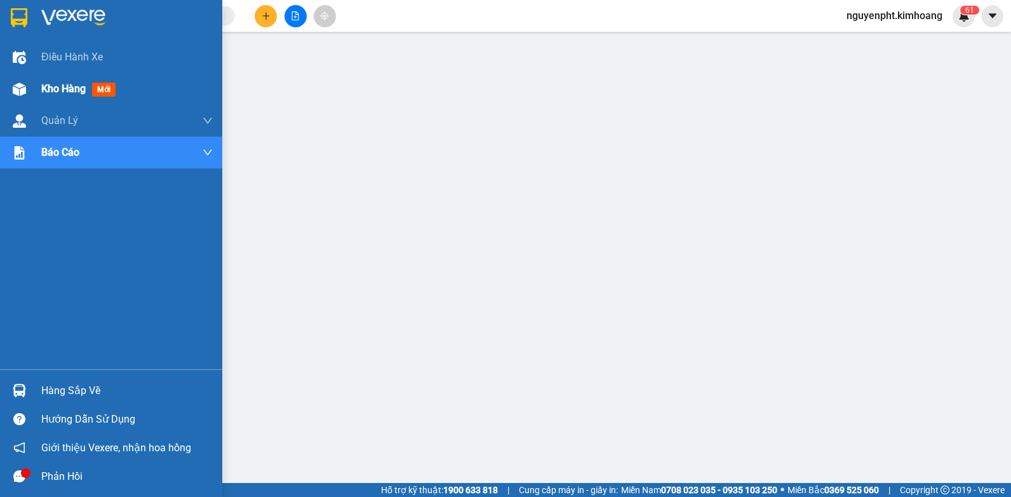
click at [67, 88] on span "Kho hàng" at bounding box center [63, 89] width 44 height 12
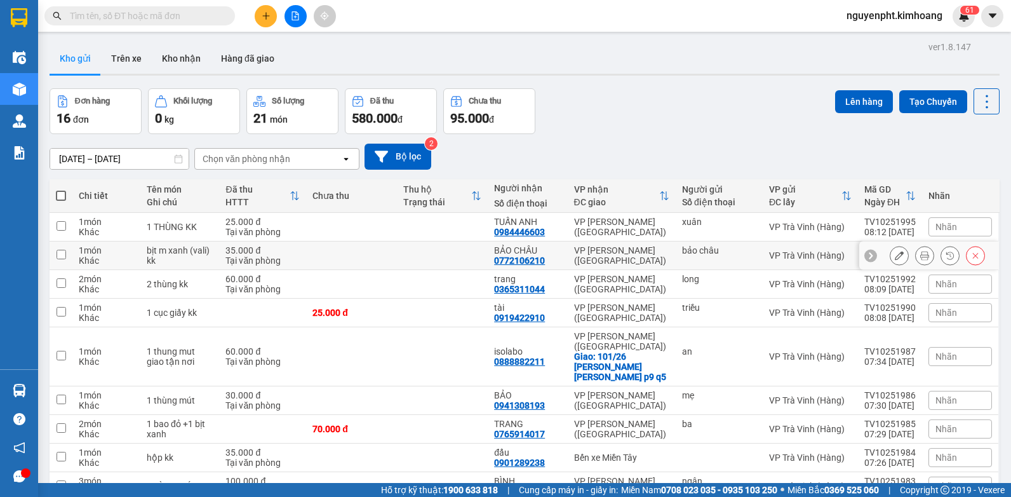
scroll to position [78, 0]
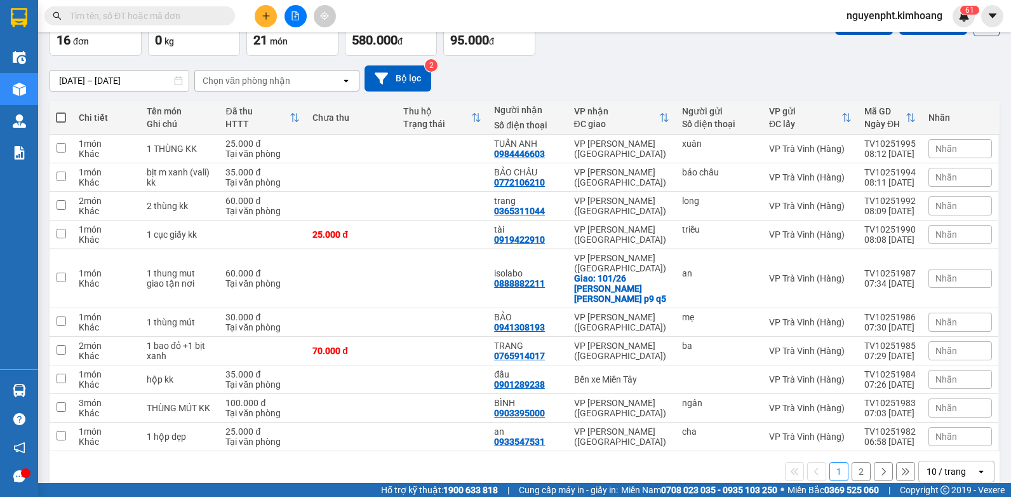
click at [957, 461] on div "10 / trang" at bounding box center [947, 471] width 57 height 20
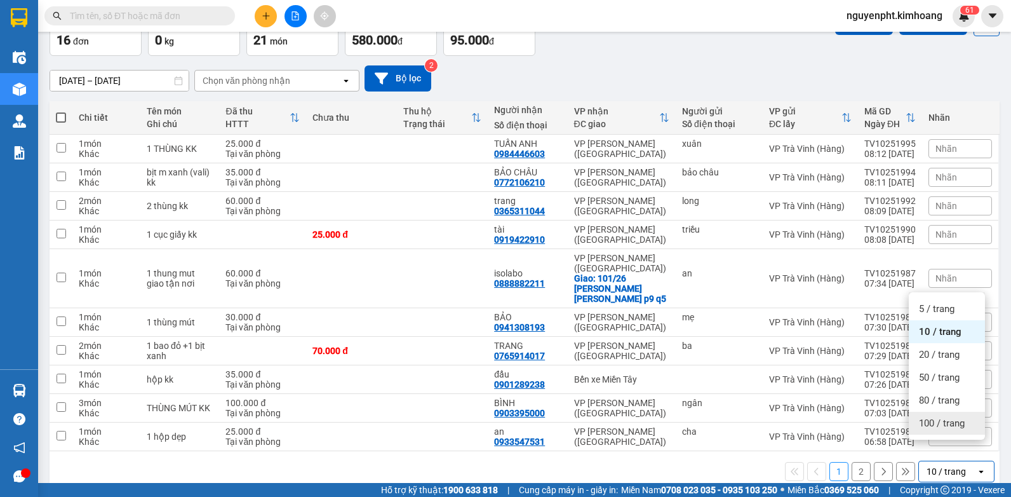
click at [938, 417] on span "100 / trang" at bounding box center [942, 423] width 46 height 13
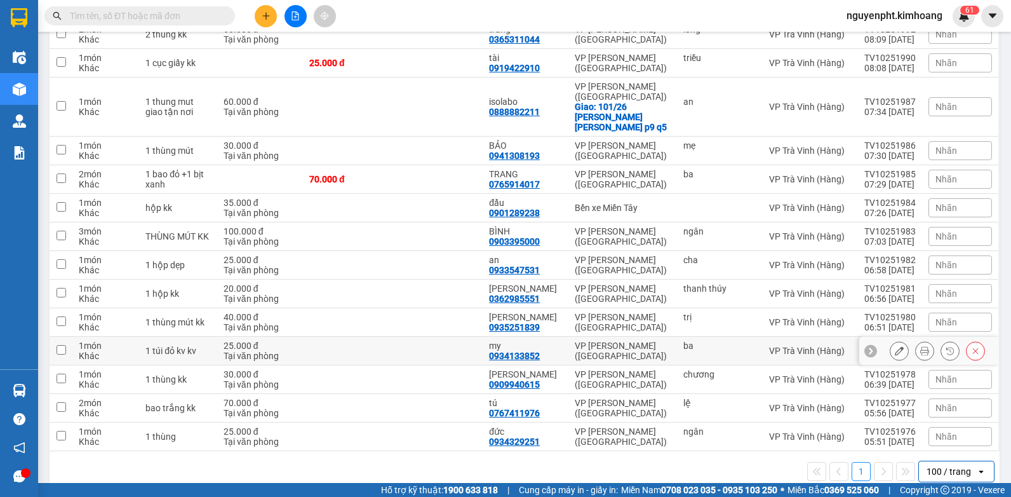
scroll to position [0, 0]
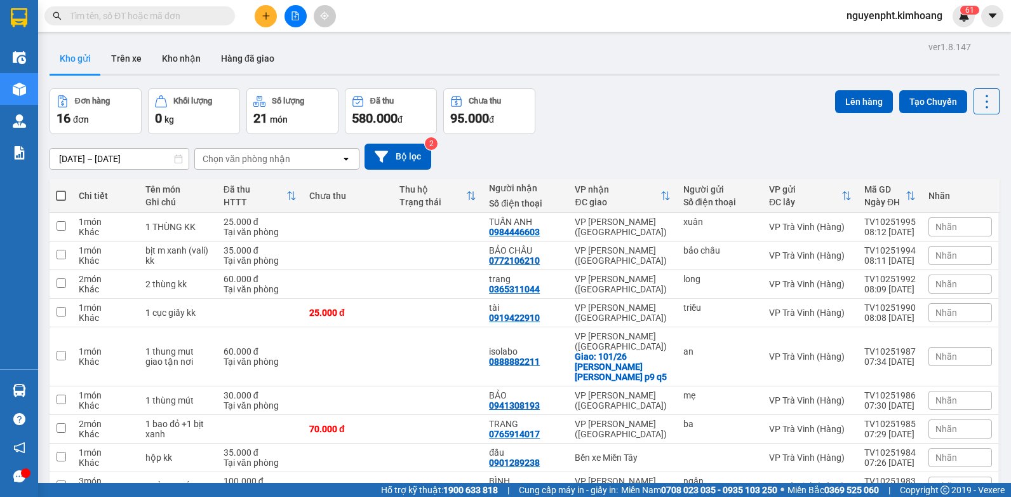
click at [170, 14] on input "text" at bounding box center [145, 16] width 150 height 14
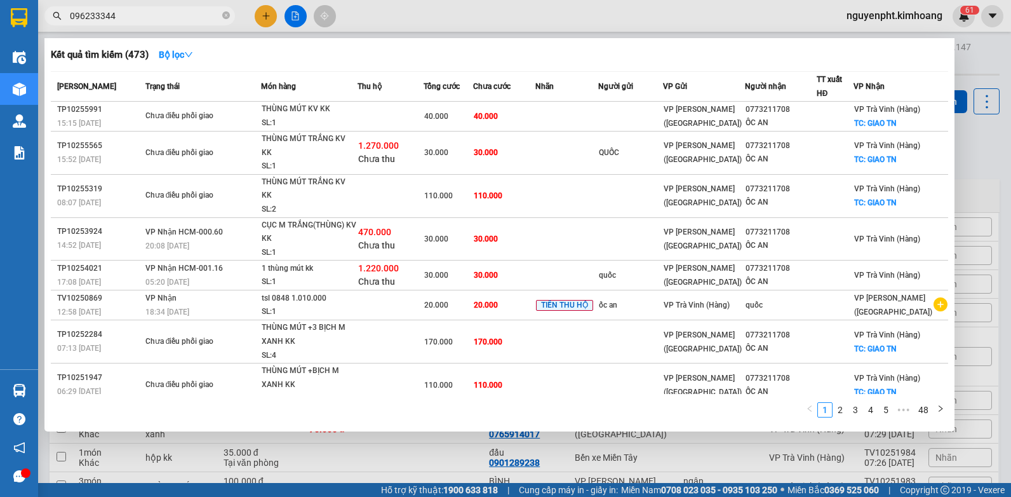
type input "0962333443"
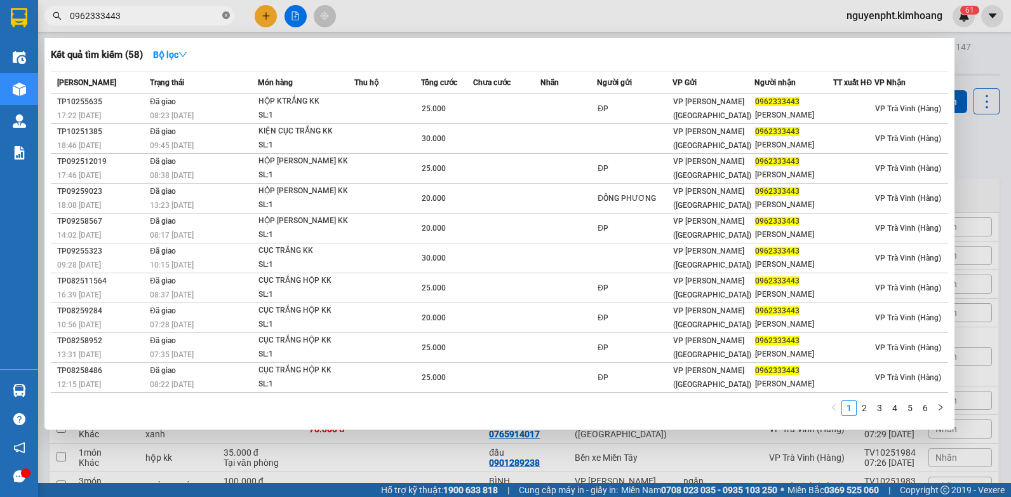
click at [225, 15] on icon "close-circle" at bounding box center [226, 15] width 8 height 8
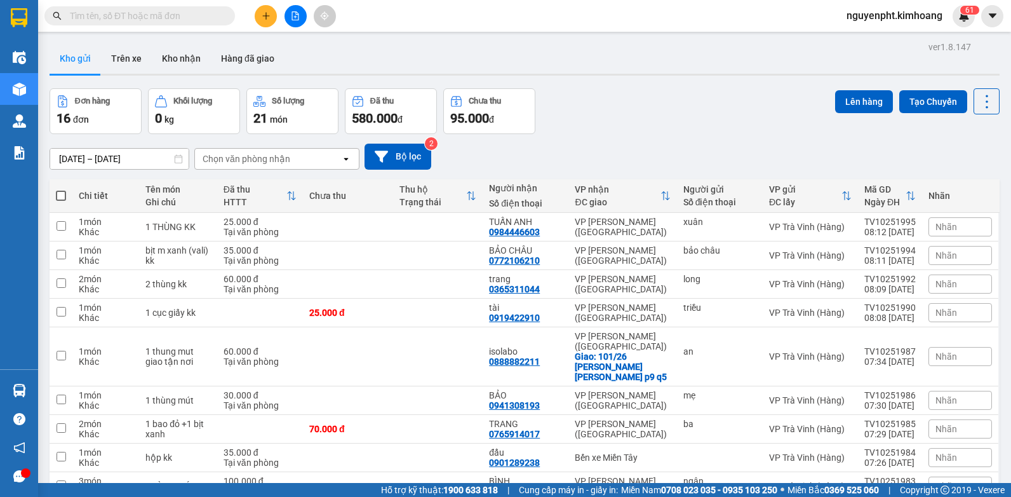
click at [181, 14] on input "text" at bounding box center [145, 16] width 150 height 14
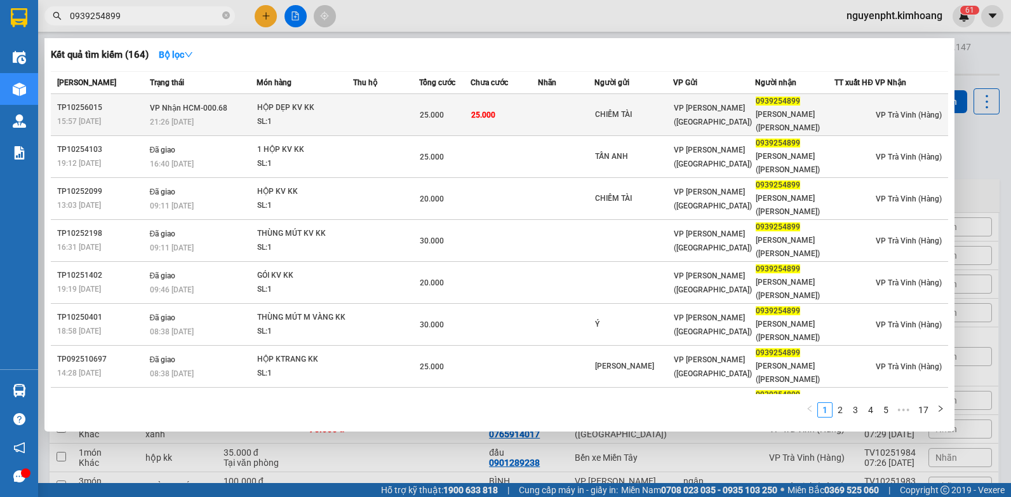
type input "0939254899"
click at [538, 126] on td "25.000" at bounding box center [504, 115] width 67 height 42
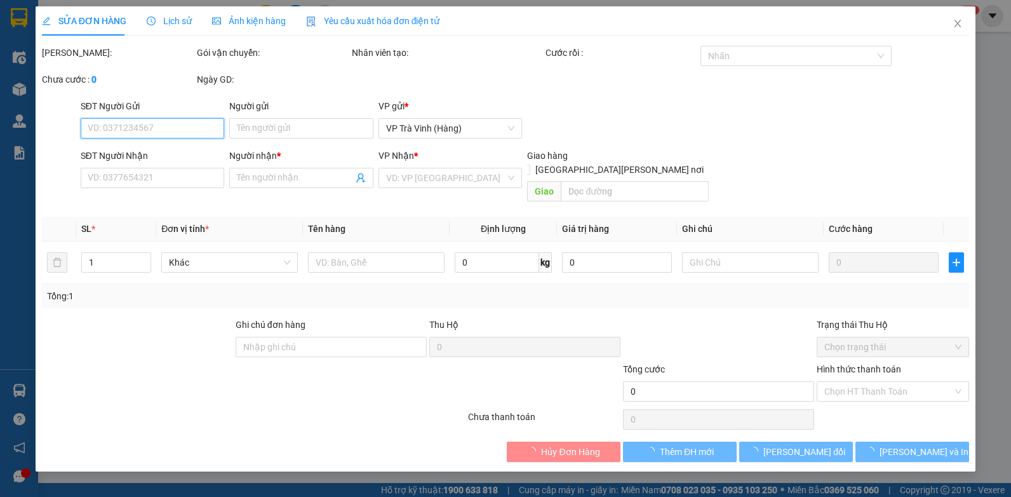
type input "CHIẾM TÀI"
type input "0939254899"
type input "[PERSON_NAME] ([PERSON_NAME])"
type input "25.000"
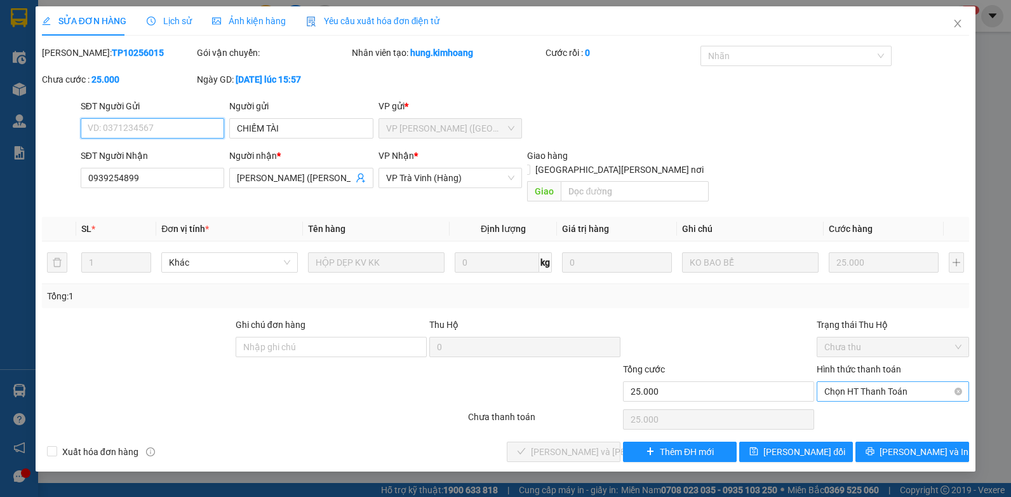
click at [871, 382] on span "Chọn HT Thanh Toán" at bounding box center [892, 391] width 137 height 19
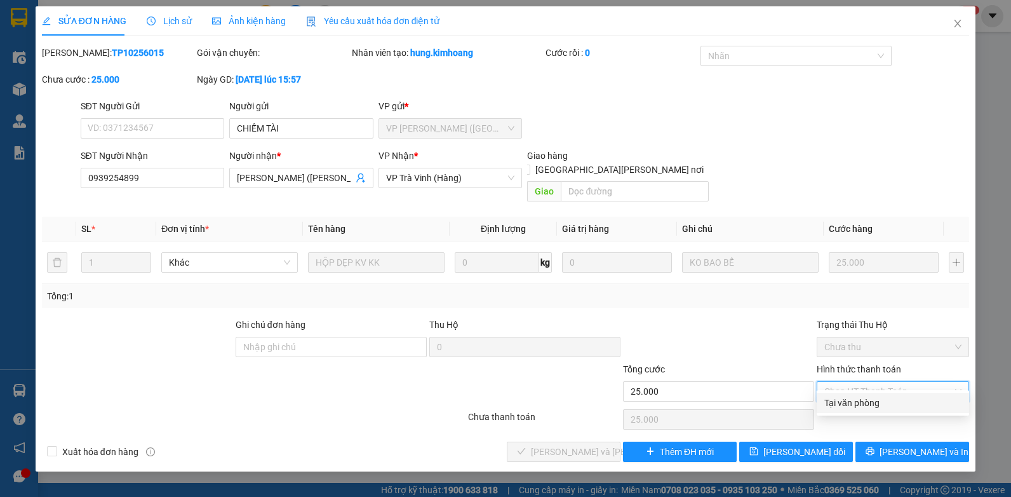
drag, startPoint x: 871, startPoint y: 399, endPoint x: 860, endPoint y: 401, distance: 11.7
click at [871, 400] on div "Tại văn phòng" at bounding box center [892, 403] width 137 height 14
type input "0"
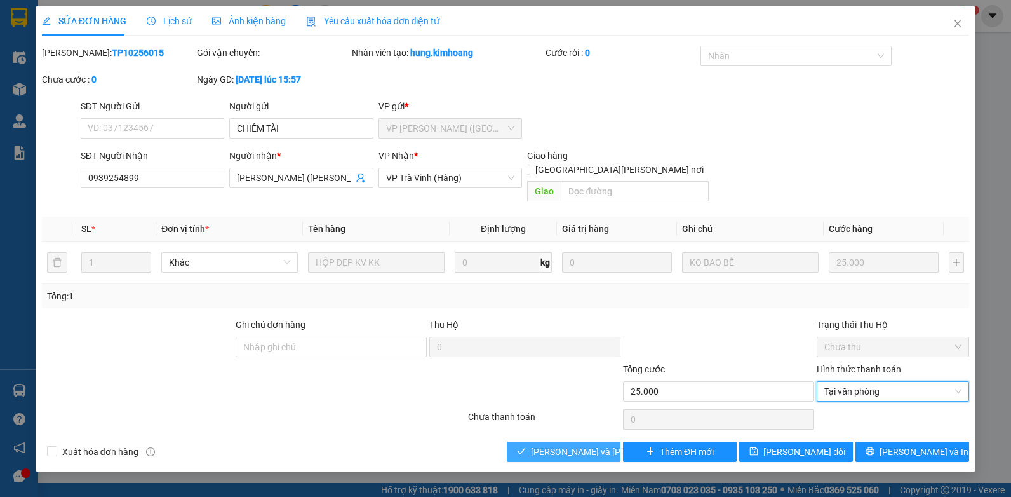
click at [548, 445] on span "[PERSON_NAME] và [PERSON_NAME] hàng" at bounding box center [616, 452] width 171 height 14
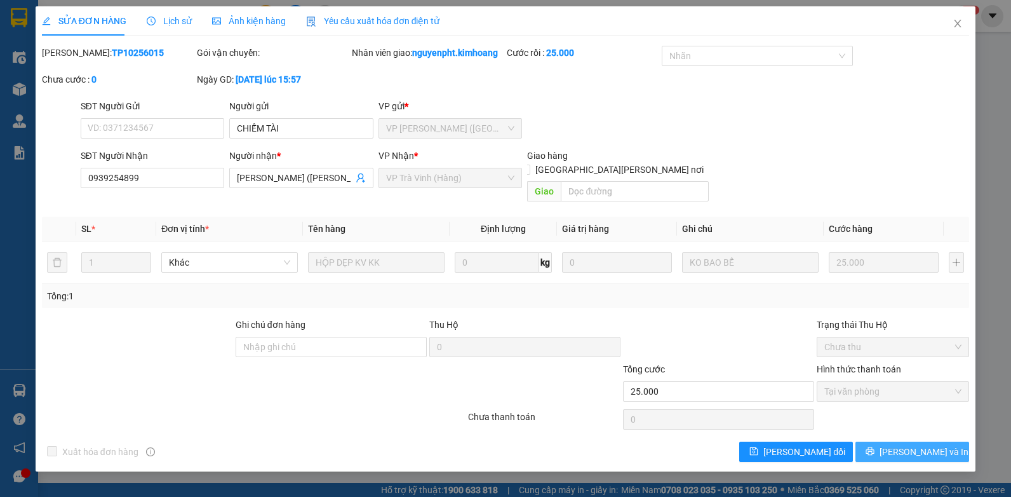
click at [904, 445] on span "[PERSON_NAME] và In" at bounding box center [924, 452] width 89 height 14
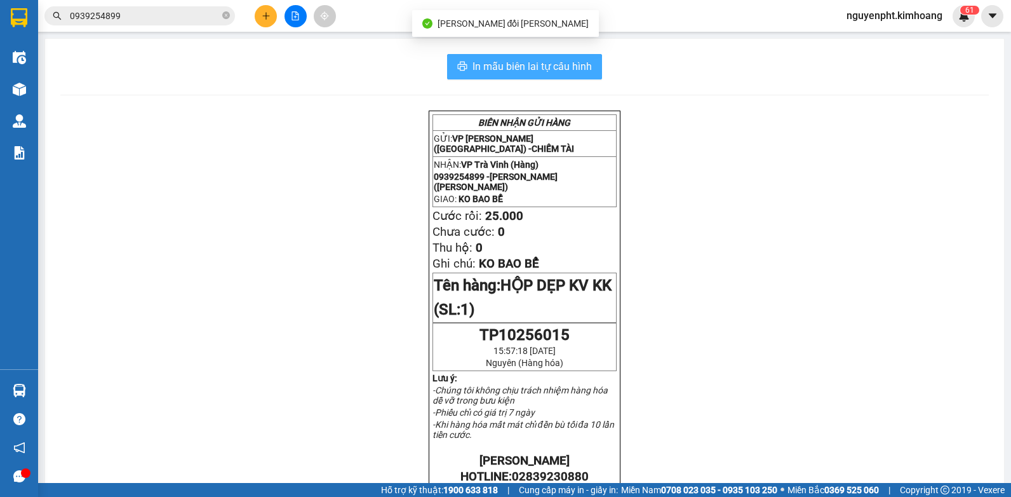
click at [560, 58] on button "In mẫu biên lai tự cấu hình" at bounding box center [524, 66] width 155 height 25
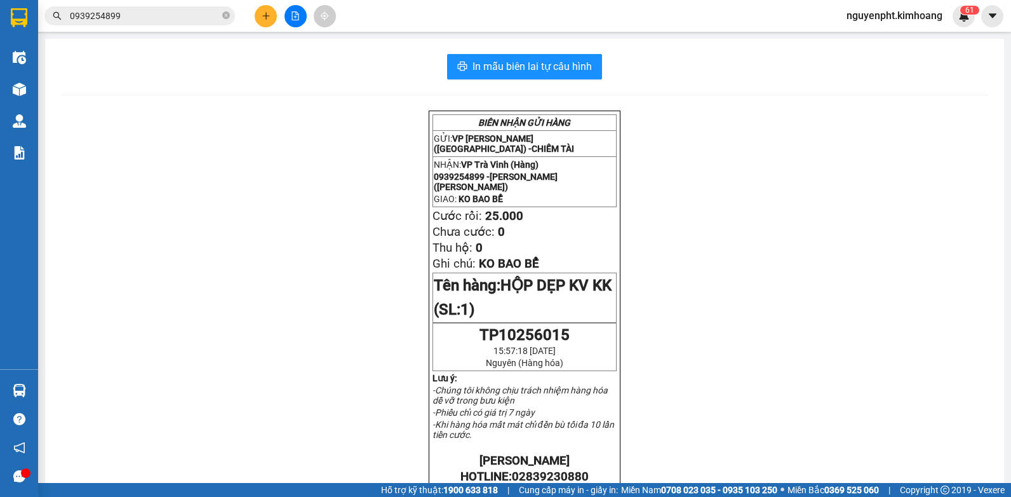
click at [224, 17] on icon "close-circle" at bounding box center [226, 15] width 8 height 8
click at [178, 17] on input "text" at bounding box center [145, 16] width 150 height 14
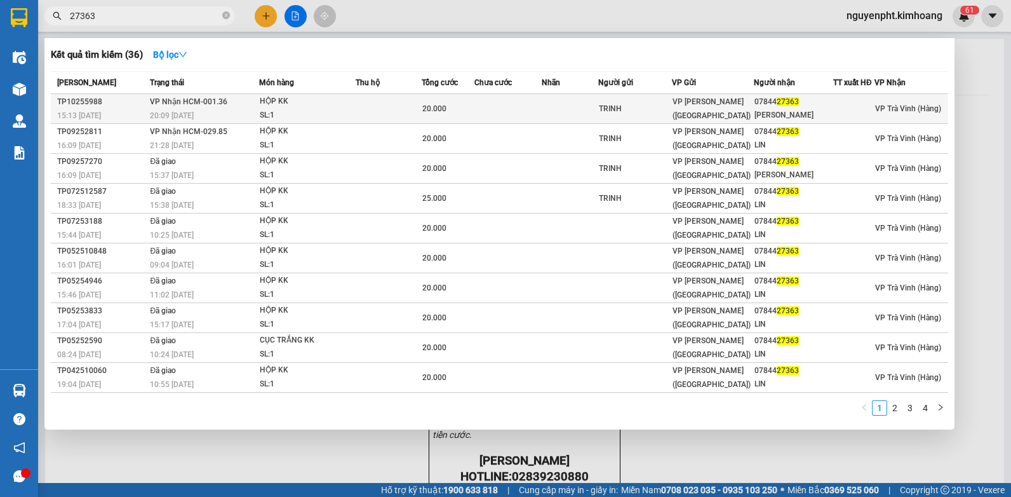
type input "27363"
click at [523, 114] on td at bounding box center [507, 109] width 67 height 30
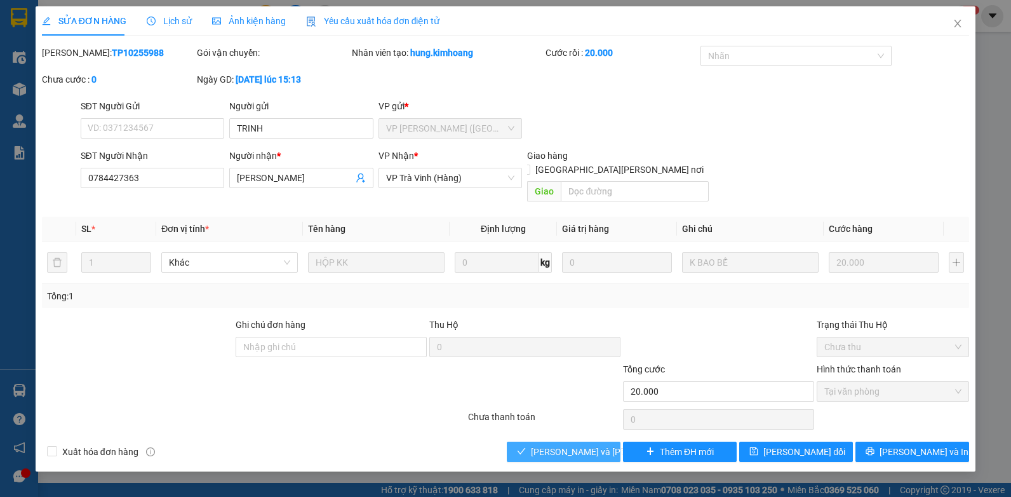
drag, startPoint x: 557, startPoint y: 439, endPoint x: 544, endPoint y: 436, distance: 13.3
click at [557, 445] on span "[PERSON_NAME] và [PERSON_NAME] hàng" at bounding box center [616, 452] width 171 height 14
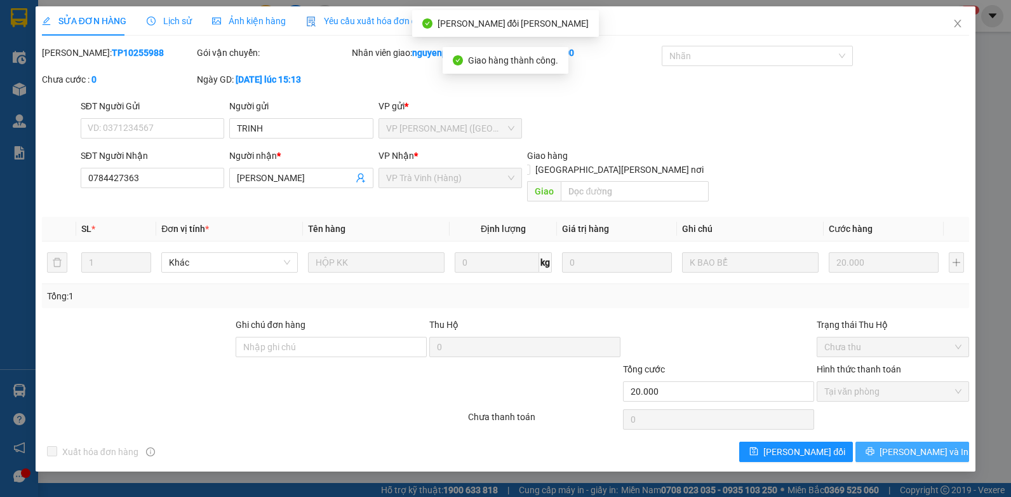
drag, startPoint x: 918, startPoint y: 437, endPoint x: 906, endPoint y: 435, distance: 11.6
click at [918, 445] on span "[PERSON_NAME] và In" at bounding box center [924, 452] width 89 height 14
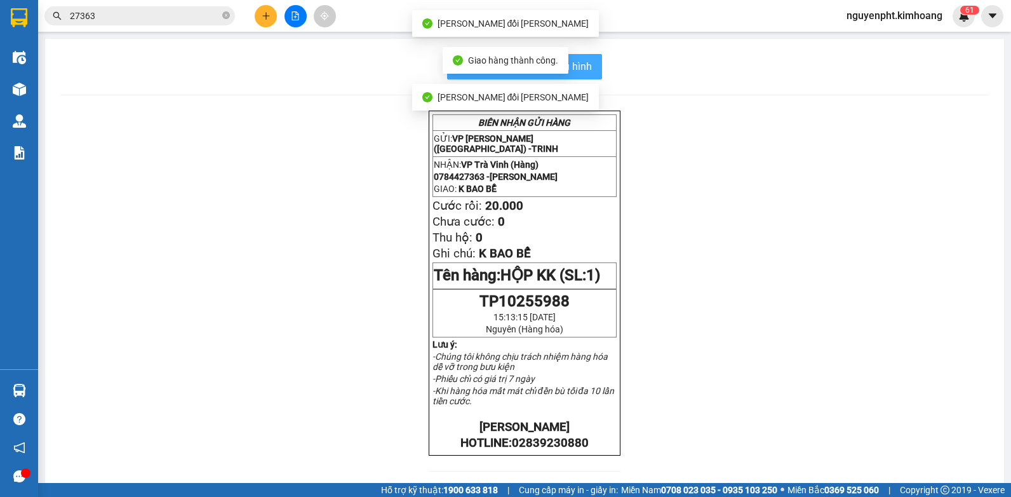
click at [582, 73] on span "In mẫu biên lai tự cấu hình" at bounding box center [531, 66] width 119 height 16
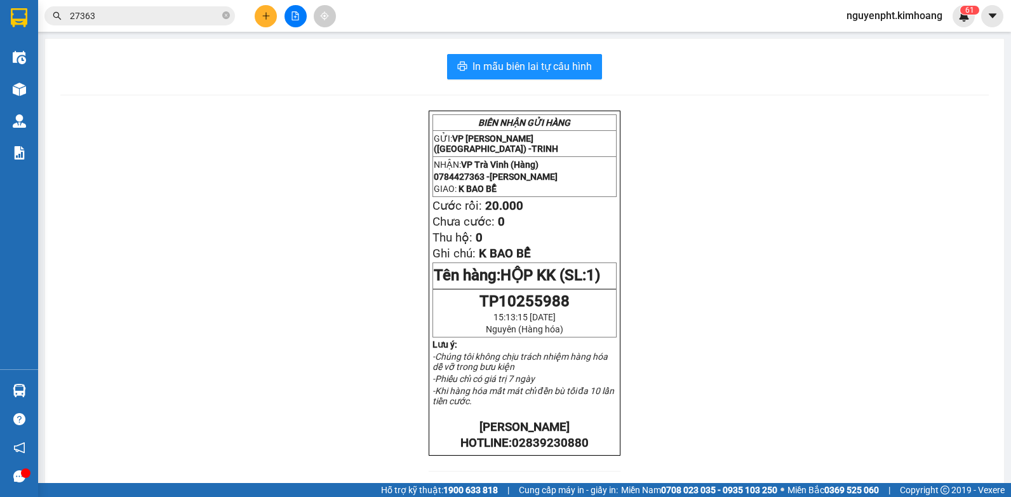
click at [180, 18] on input "27363" at bounding box center [145, 16] width 150 height 14
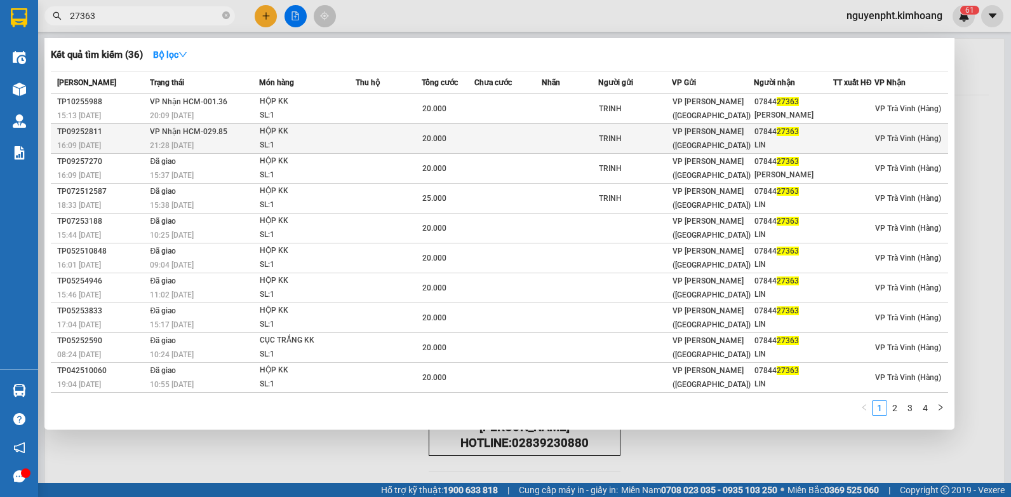
click at [228, 140] on div "21:28 [DATE]" at bounding box center [204, 145] width 108 height 14
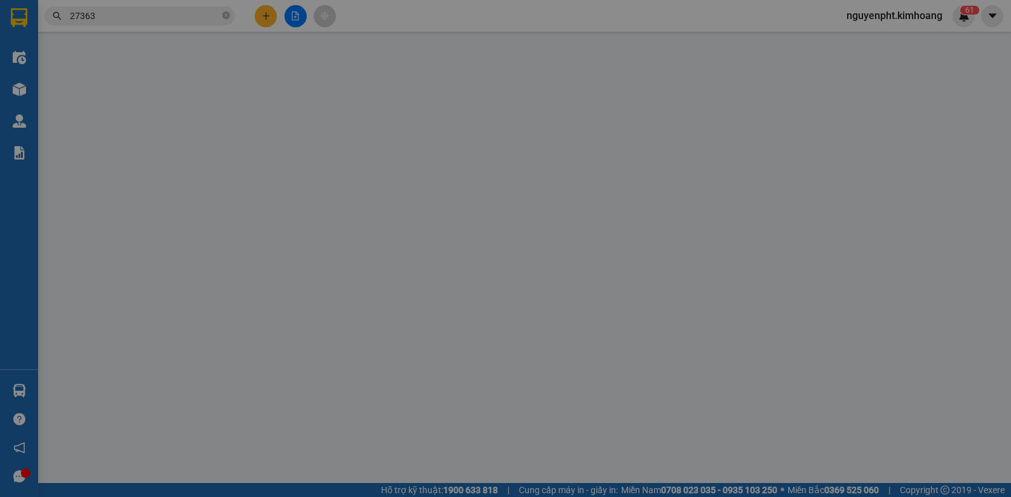
type input "TRINH"
type input "0784427363"
type input "LIN"
type input "20.000"
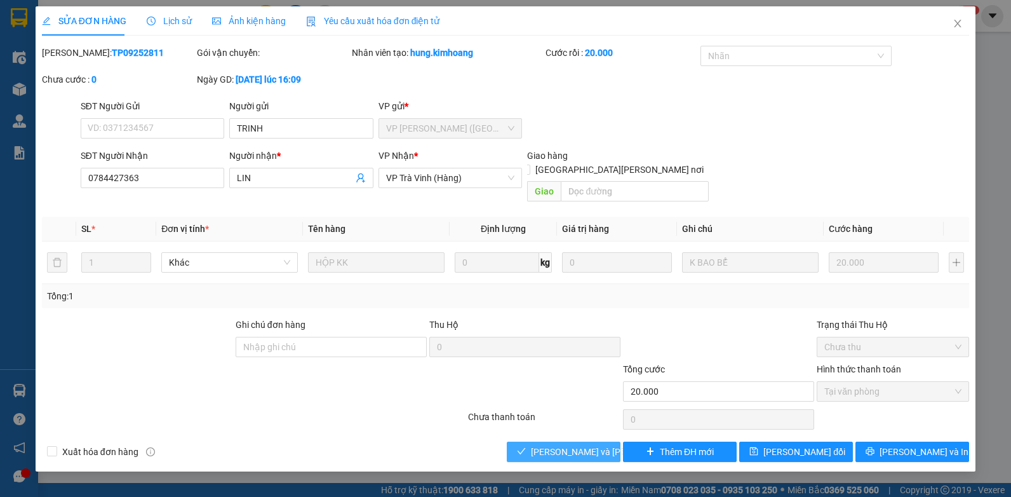
click at [573, 445] on span "[PERSON_NAME] và [PERSON_NAME] hàng" at bounding box center [616, 452] width 171 height 14
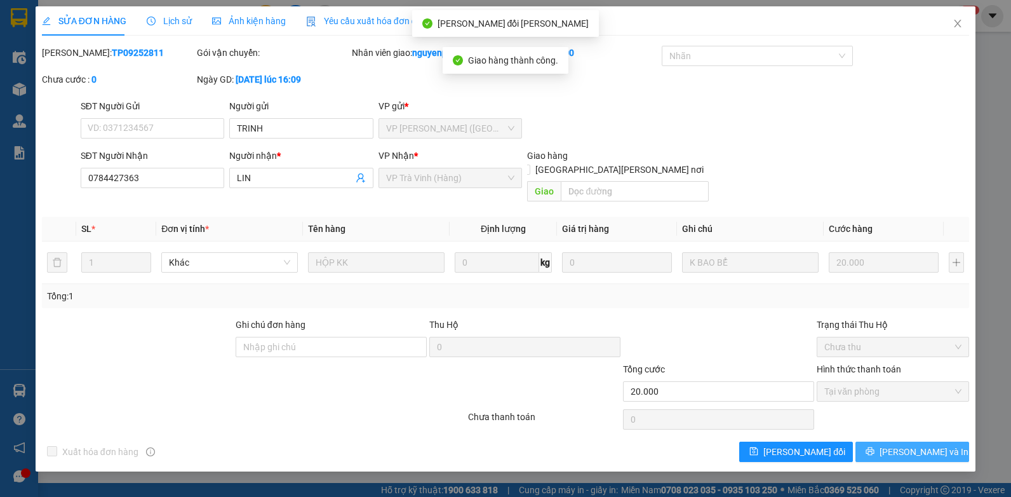
click at [914, 441] on button "[PERSON_NAME] và In" at bounding box center [912, 451] width 114 height 20
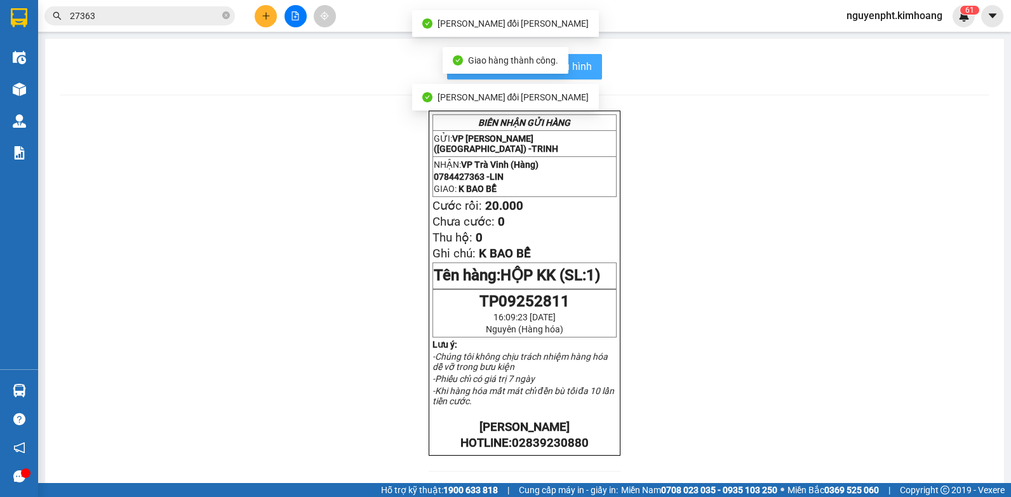
click at [585, 65] on span "In mẫu biên lai tự cấu hình" at bounding box center [531, 66] width 119 height 16
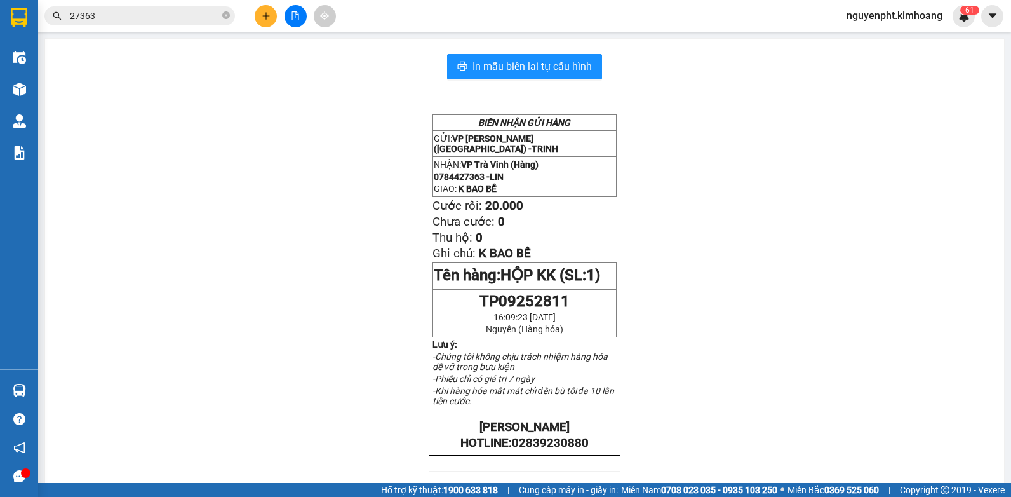
drag, startPoint x: 152, startPoint y: 15, endPoint x: 149, endPoint y: 21, distance: 6.8
click at [153, 17] on input "27363" at bounding box center [145, 16] width 150 height 14
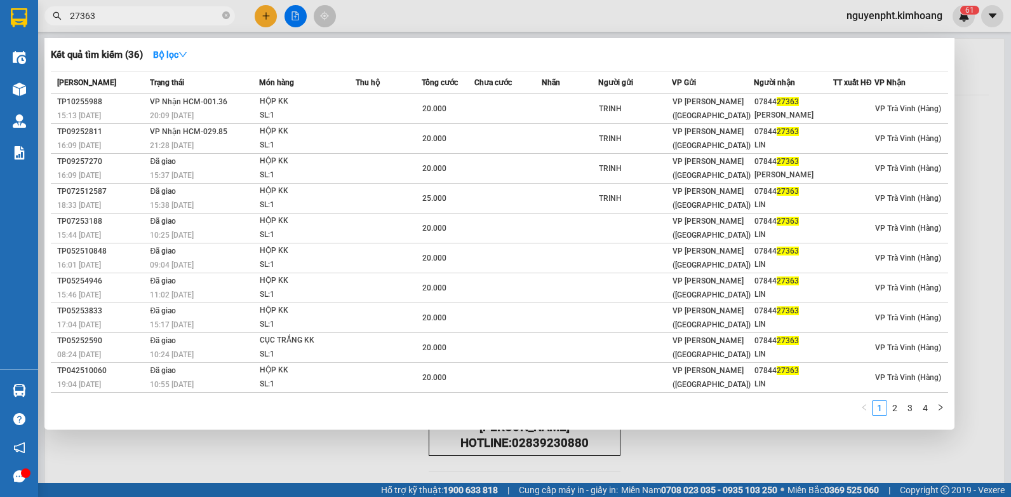
drag, startPoint x: 202, startPoint y: 15, endPoint x: 0, endPoint y: 22, distance: 202.1
click at [0, 20] on html "Kết quả [PERSON_NAME] ( 36 ) Bộ lọc Mã ĐH Trạng thái Món hàng Thu hộ Tổng [PERS…" at bounding box center [505, 248] width 1011 height 497
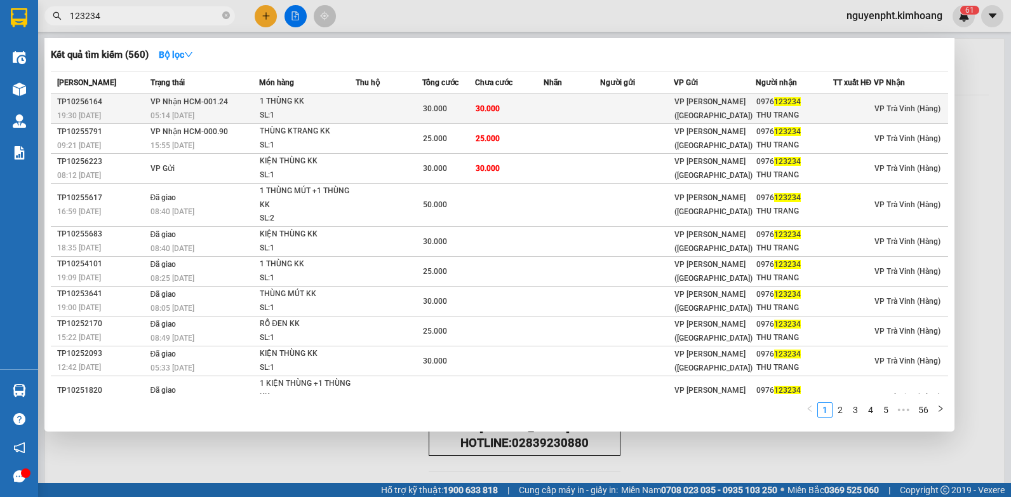
type input "123234"
click at [412, 112] on td at bounding box center [389, 109] width 67 height 30
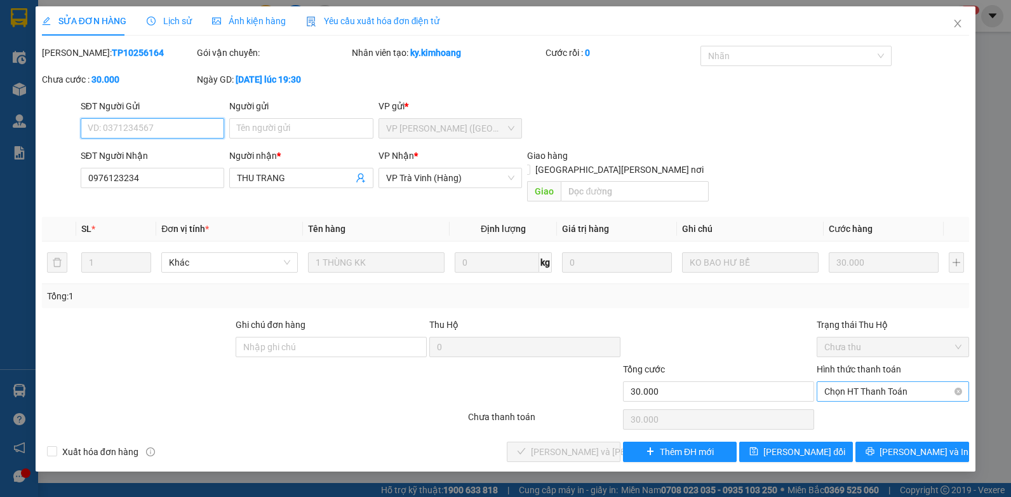
click at [880, 382] on span "Chọn HT Thanh Toán" at bounding box center [892, 391] width 137 height 19
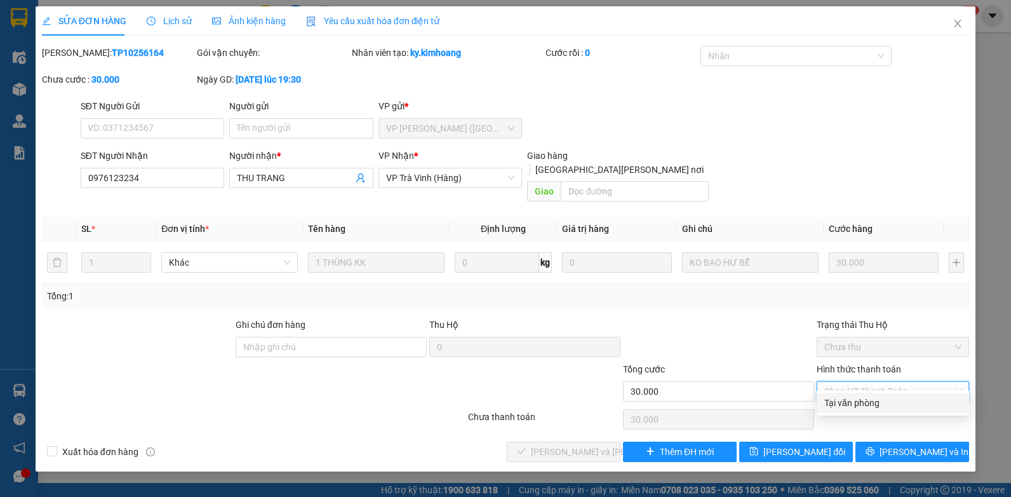
drag, startPoint x: 871, startPoint y: 405, endPoint x: 787, endPoint y: 408, distance: 83.3
click at [868, 406] on div "Tại văn phòng" at bounding box center [892, 403] width 137 height 14
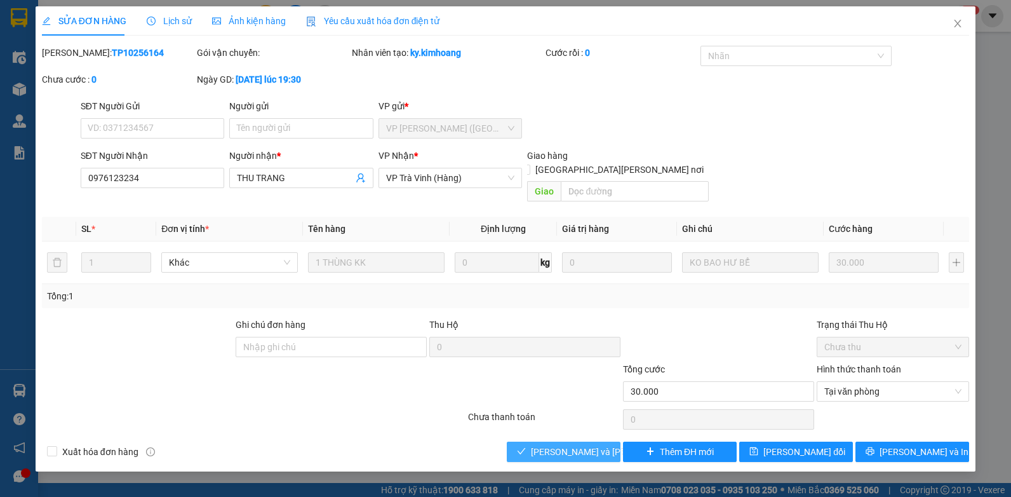
click at [563, 445] on span "[PERSON_NAME] và [PERSON_NAME] hàng" at bounding box center [616, 452] width 171 height 14
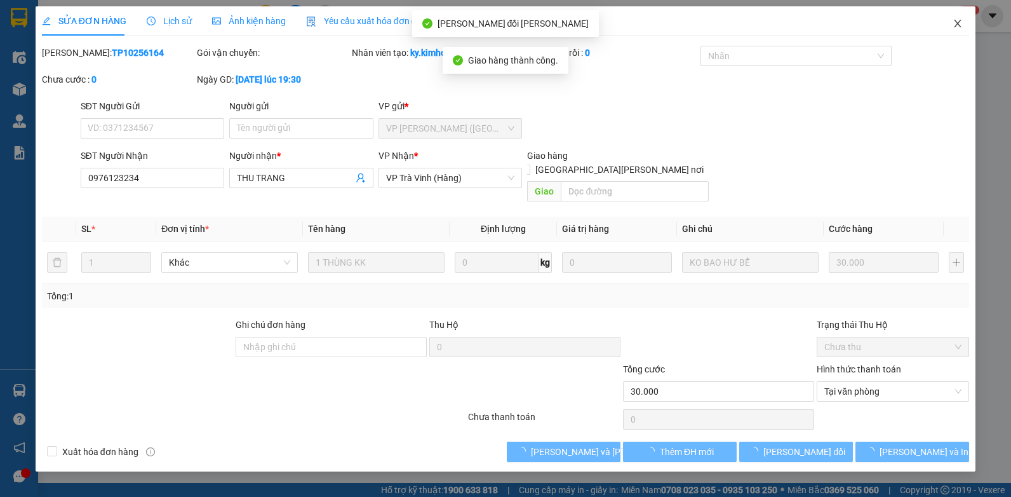
click at [960, 24] on icon "close" at bounding box center [958, 23] width 10 height 10
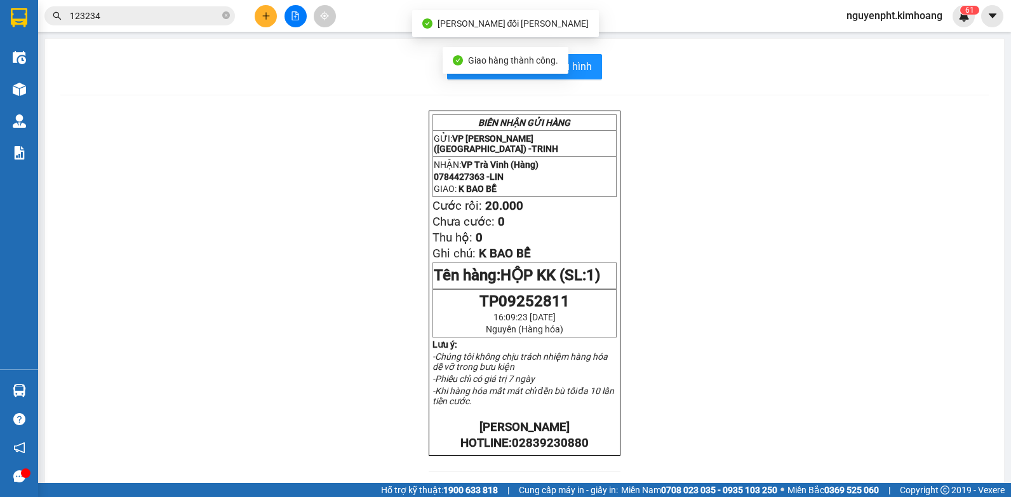
drag, startPoint x: 200, startPoint y: 17, endPoint x: 264, endPoint y: 88, distance: 94.9
click at [199, 17] on input "123234" at bounding box center [145, 16] width 150 height 14
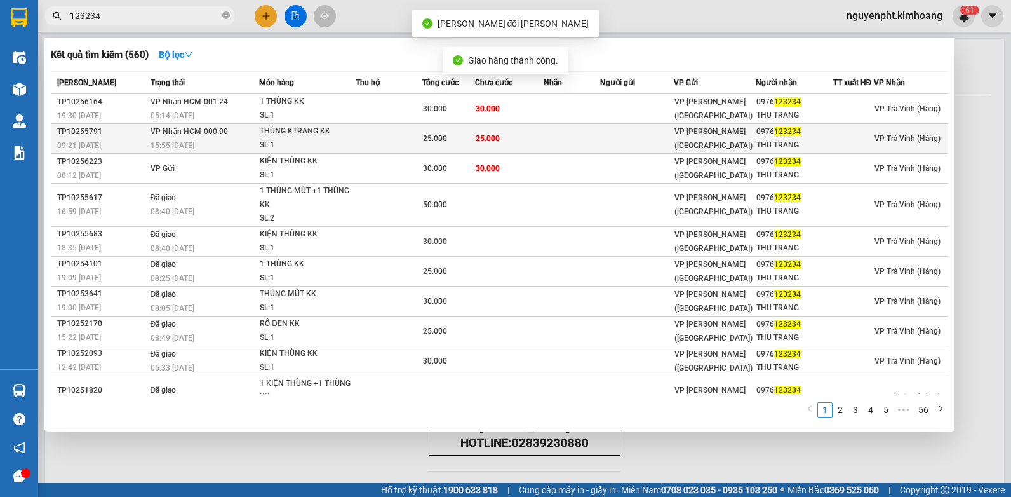
click at [472, 135] on div "25.000" at bounding box center [448, 138] width 51 height 14
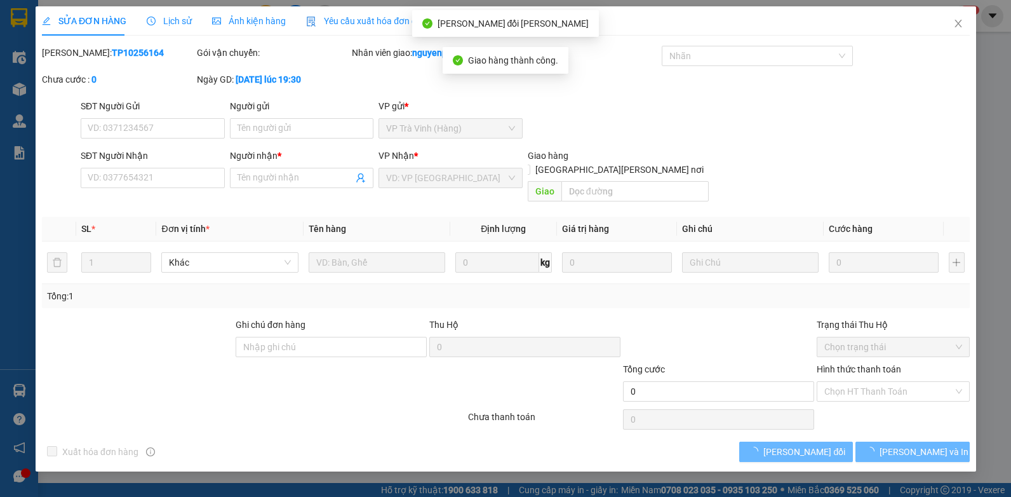
type input "0976123234"
type input "THU TRANG"
type input "25.000"
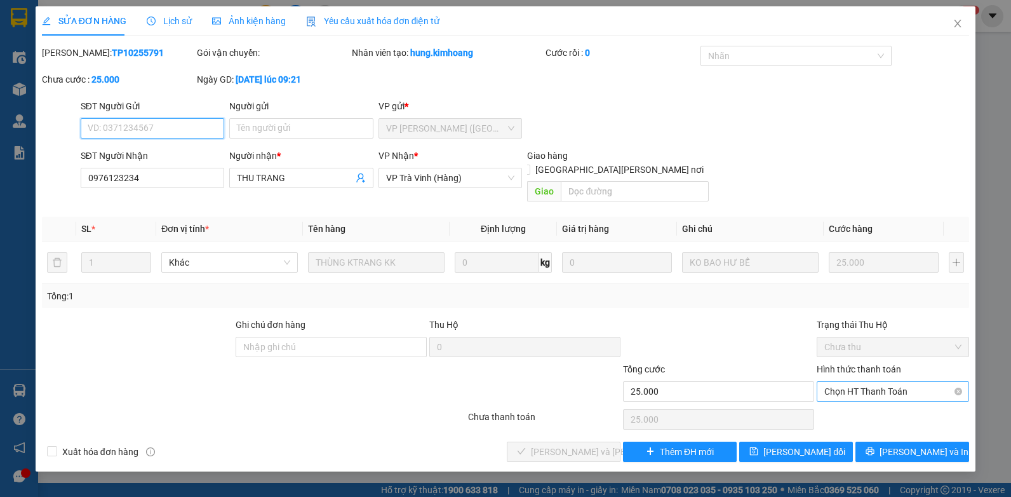
drag, startPoint x: 897, startPoint y: 370, endPoint x: 881, endPoint y: 382, distance: 19.8
click at [896, 382] on span "Chọn HT Thanh Toán" at bounding box center [892, 391] width 137 height 19
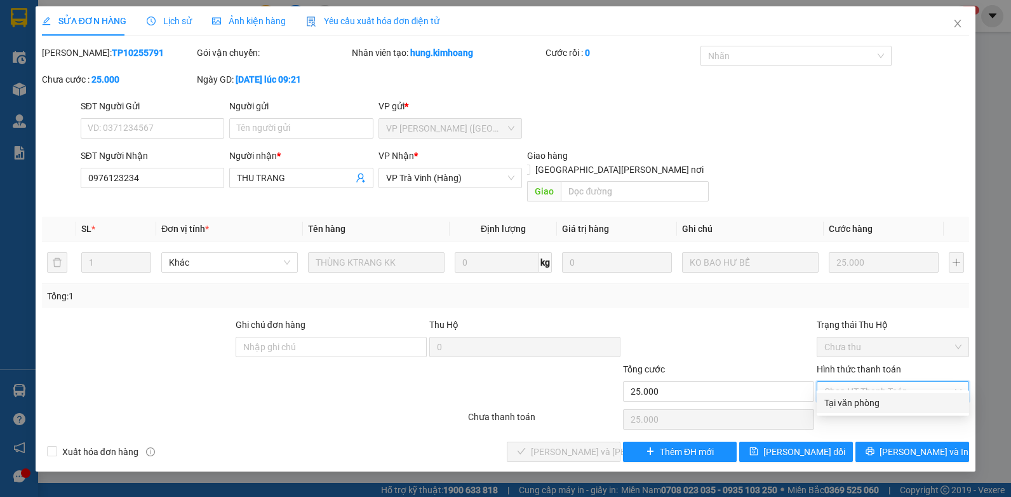
drag, startPoint x: 851, startPoint y: 403, endPoint x: 668, endPoint y: 422, distance: 183.9
click at [849, 403] on div "Tại văn phòng" at bounding box center [892, 403] width 137 height 14
type input "0"
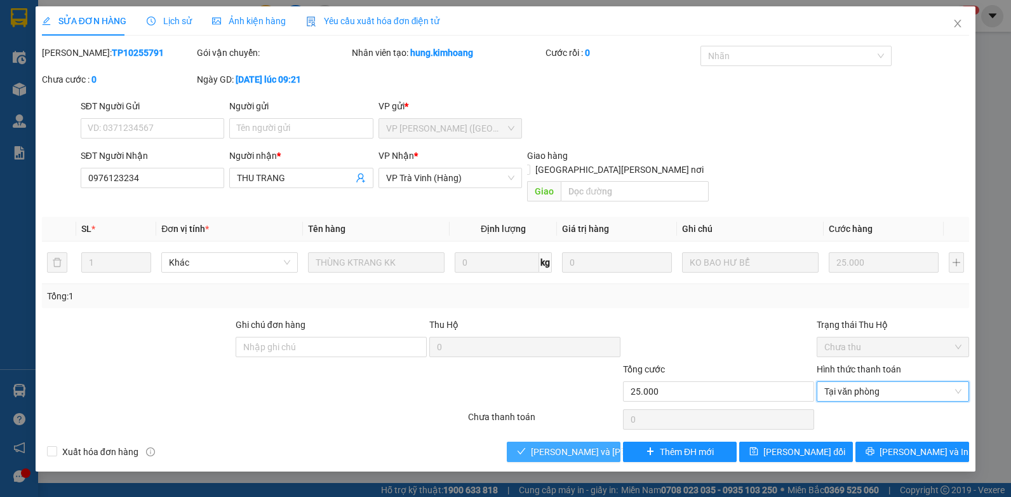
drag, startPoint x: 592, startPoint y: 441, endPoint x: 597, endPoint y: 385, distance: 56.1
click at [592, 445] on span "[PERSON_NAME] và [PERSON_NAME] hàng" at bounding box center [616, 452] width 171 height 14
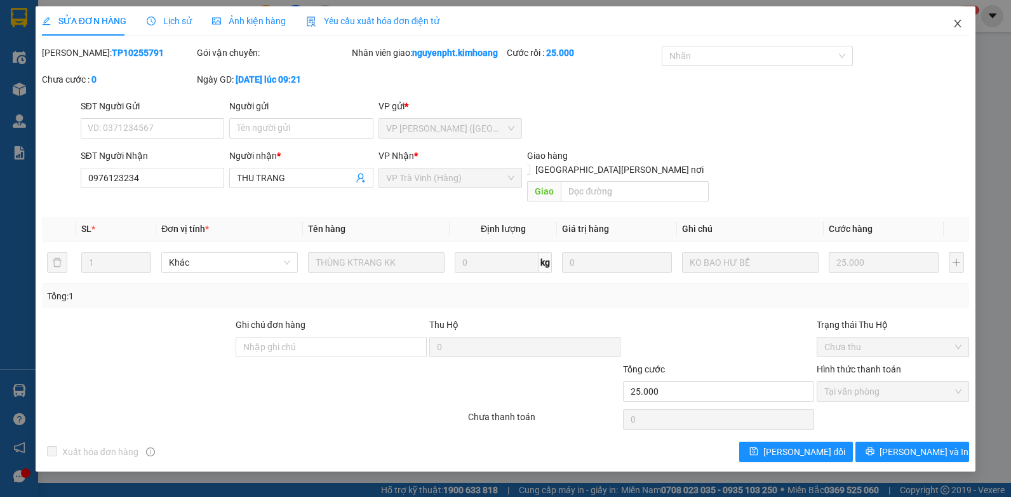
click at [953, 24] on icon "close" at bounding box center [958, 23] width 10 height 10
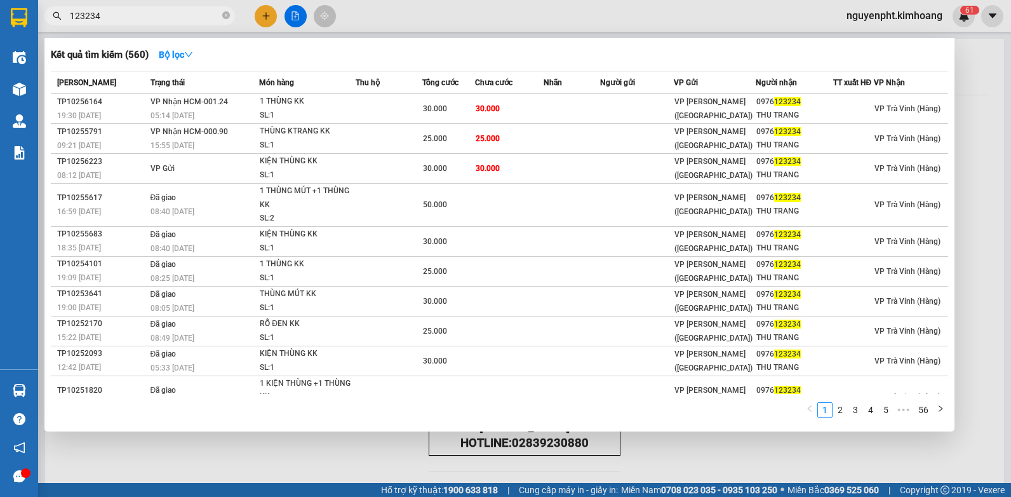
click at [137, 18] on input "123234" at bounding box center [145, 16] width 150 height 14
drag, startPoint x: 225, startPoint y: 16, endPoint x: 164, endPoint y: 14, distance: 61.0
click at [225, 17] on icon "close-circle" at bounding box center [226, 15] width 8 height 8
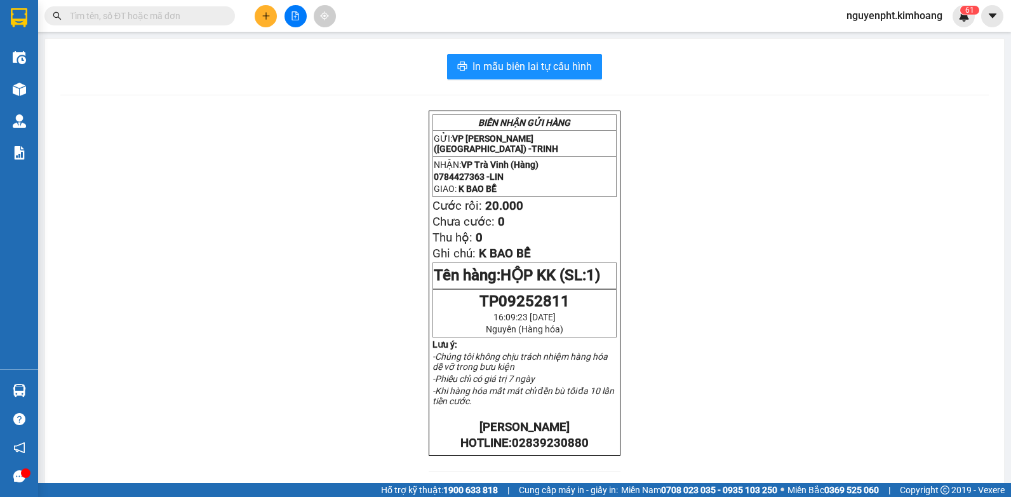
click at [155, 13] on input "text" at bounding box center [145, 16] width 150 height 14
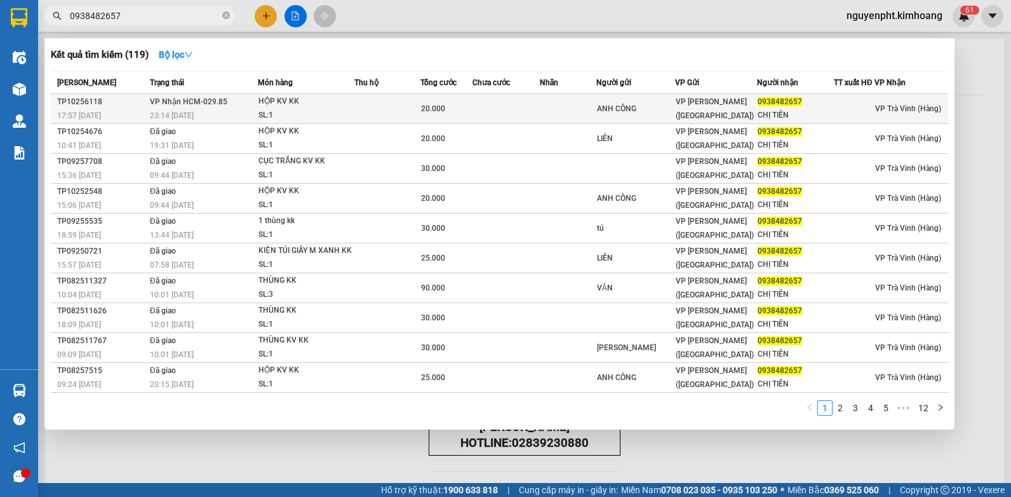
type input "0938482657"
click at [540, 112] on td at bounding box center [505, 109] width 67 height 30
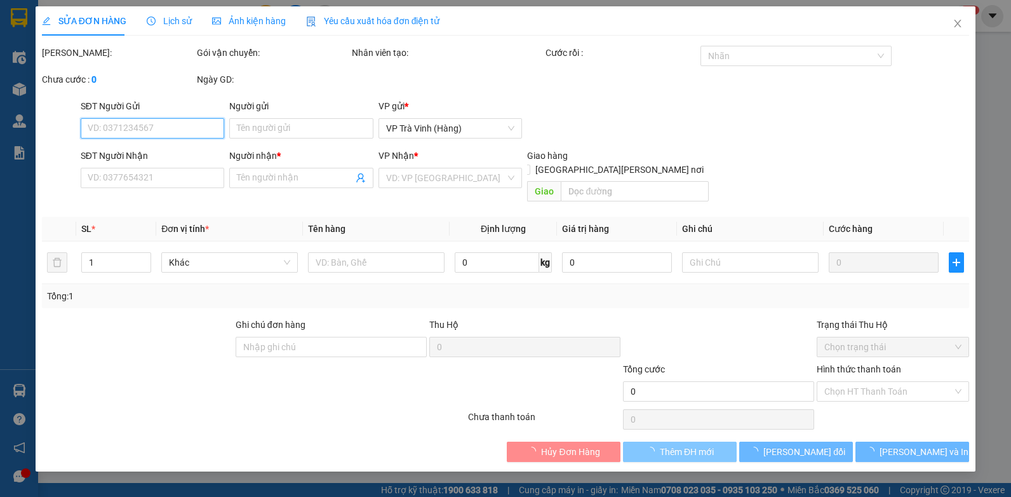
type input "ANH CÔNG"
type input "0938482657"
type input "CHỊ TIÊN"
type input "20.000"
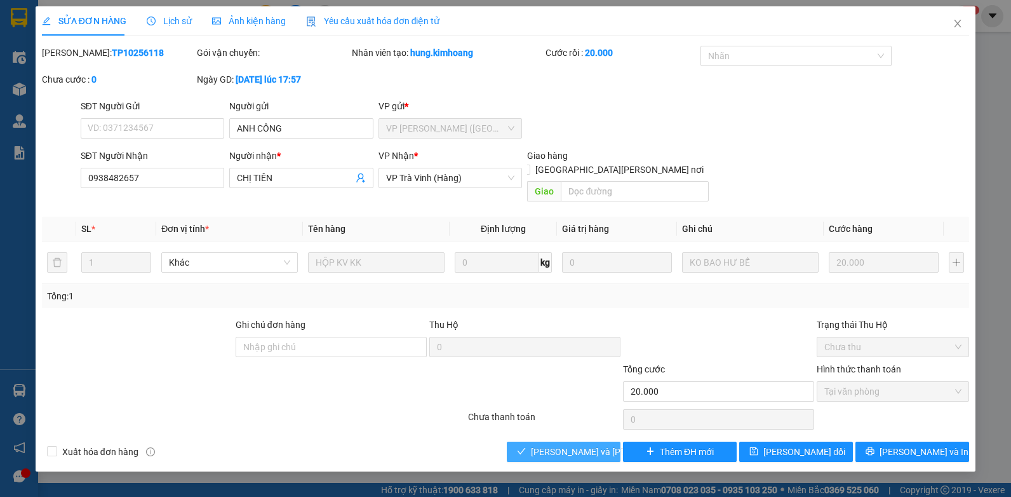
drag, startPoint x: 563, startPoint y: 437, endPoint x: 549, endPoint y: 418, distance: 23.6
click at [562, 445] on span "[PERSON_NAME] và [PERSON_NAME] hàng" at bounding box center [616, 452] width 171 height 14
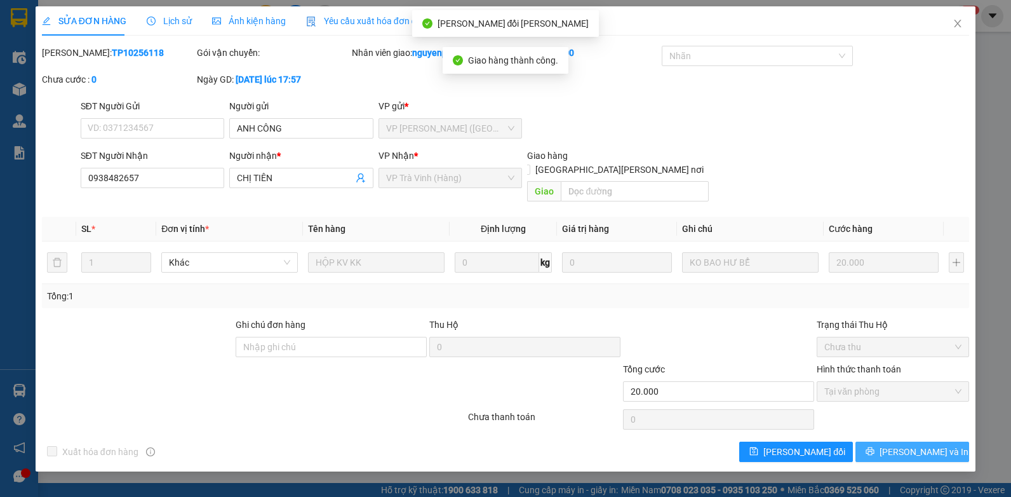
click at [921, 445] on span "[PERSON_NAME] và In" at bounding box center [924, 452] width 89 height 14
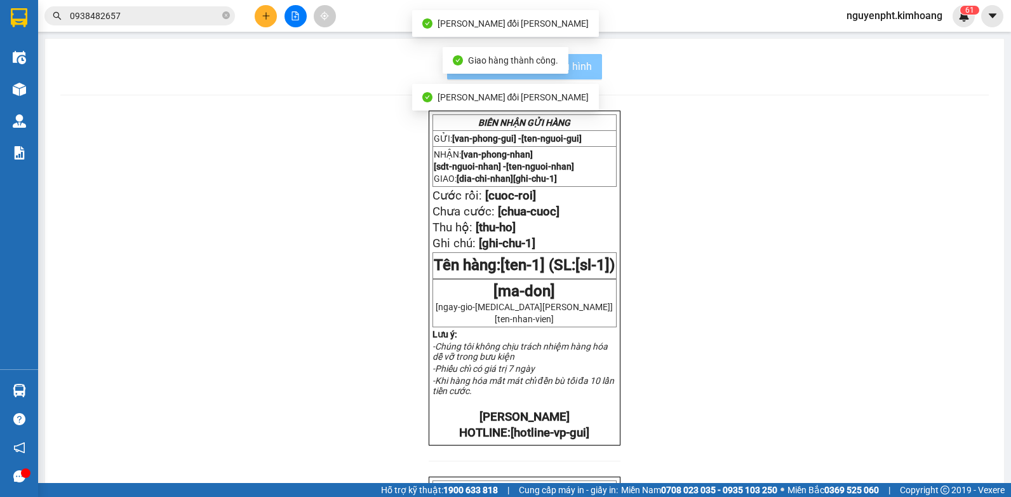
drag, startPoint x: 588, startPoint y: 58, endPoint x: 579, endPoint y: 58, distance: 8.9
click at [588, 58] on button "In mẫu biên lai tự cấu hình" at bounding box center [524, 66] width 155 height 25
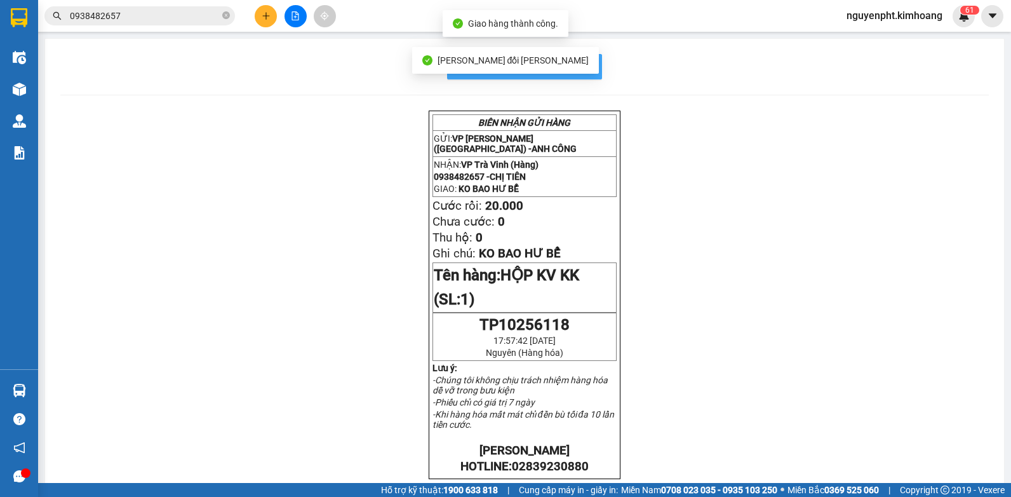
click at [577, 68] on span "In mẫu biên lai tự cấu hình" at bounding box center [531, 66] width 119 height 16
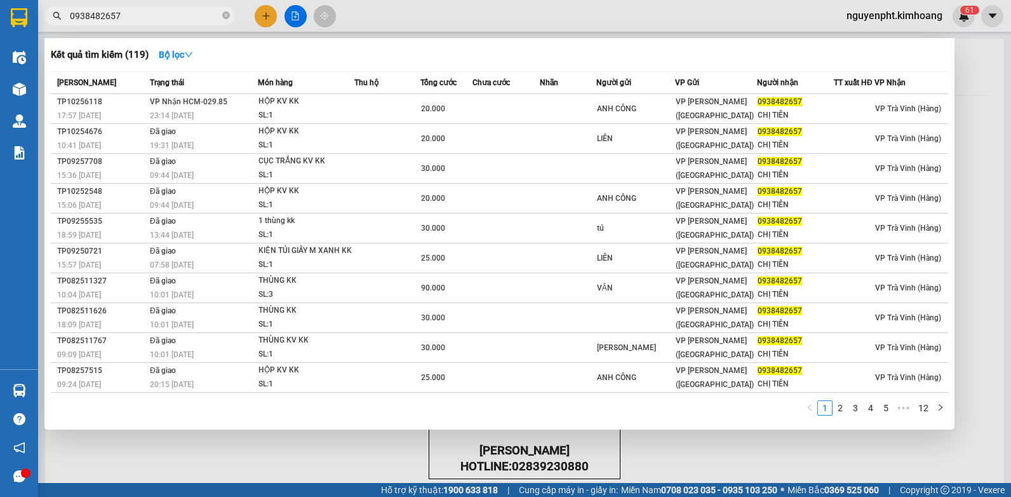
drag, startPoint x: 147, startPoint y: 21, endPoint x: 0, endPoint y: 84, distance: 159.9
click at [0, 74] on html "Kết quả [PERSON_NAME] ( 119 ) Bộ lọc Mã ĐH Trạng thái Món hàng Thu hộ Tổng [PER…" at bounding box center [505, 248] width 1011 height 497
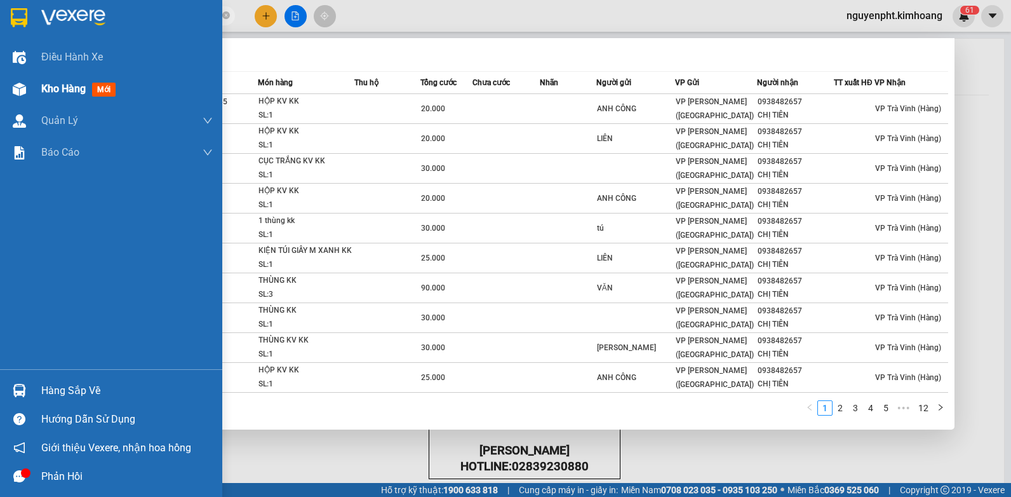
type input "127127"
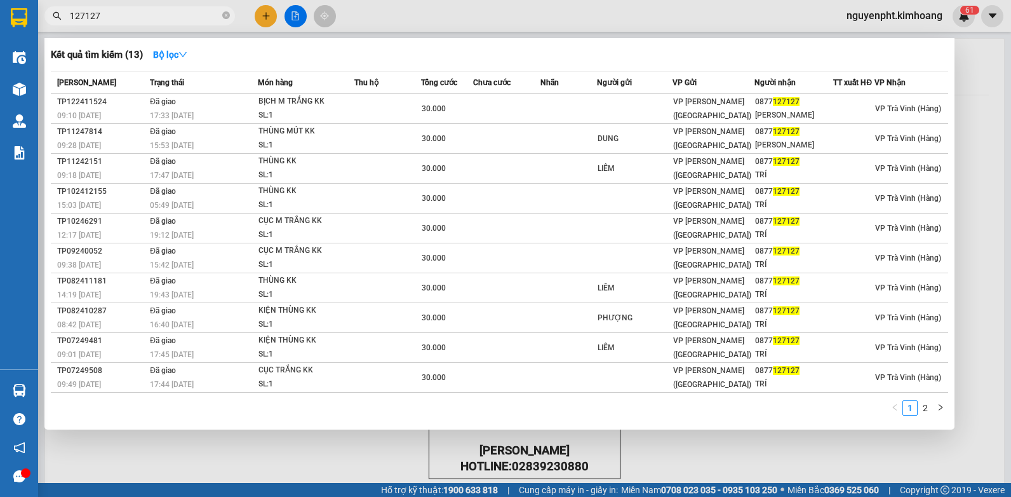
click at [225, 15] on icon "close-circle" at bounding box center [226, 15] width 8 height 8
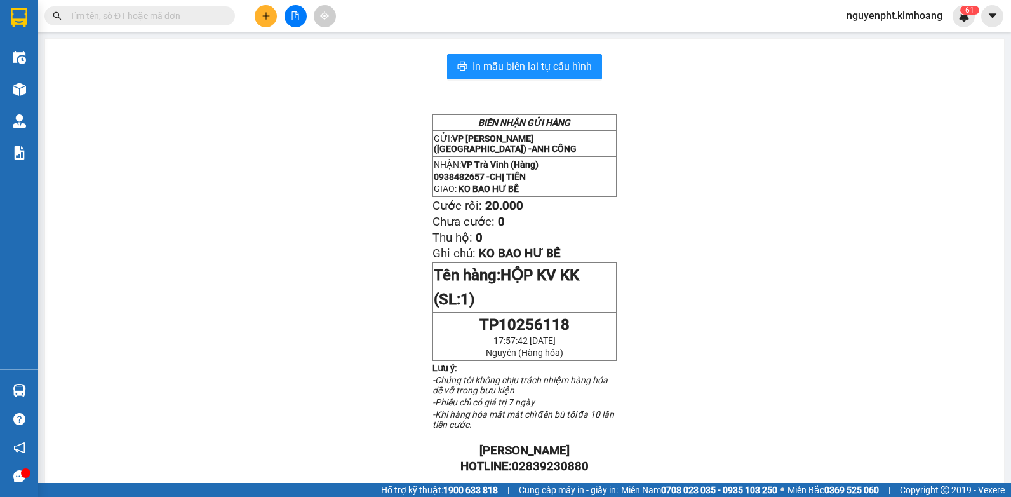
click at [126, 17] on input "text" at bounding box center [145, 16] width 150 height 14
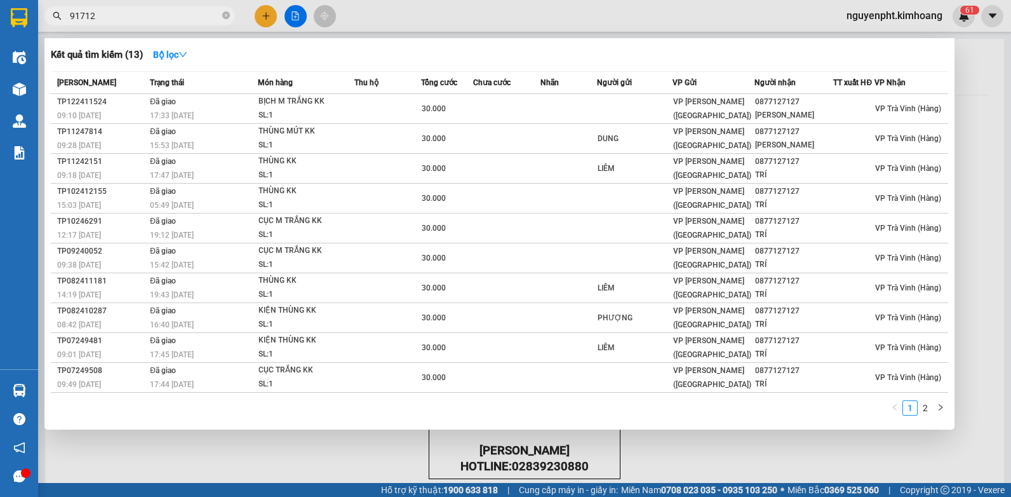
type input "917127"
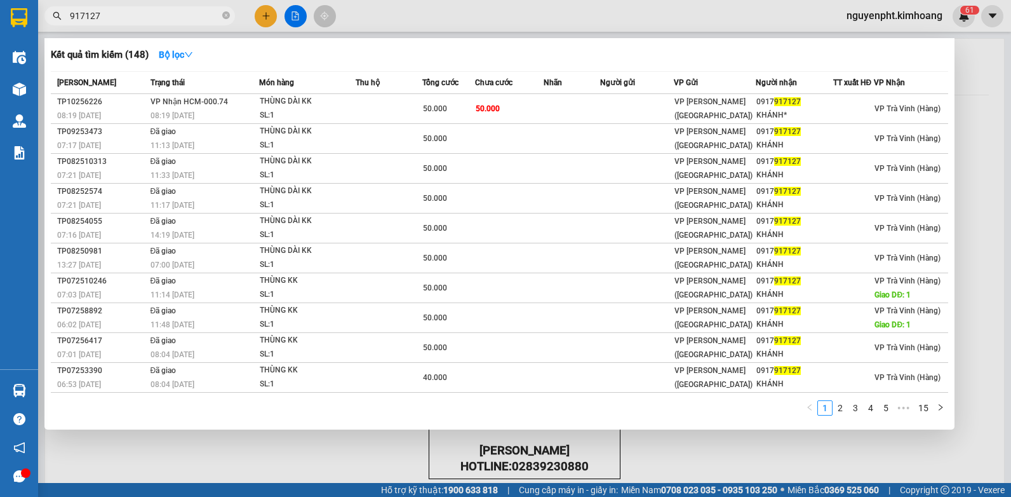
click at [227, 17] on icon "close-circle" at bounding box center [226, 15] width 8 height 8
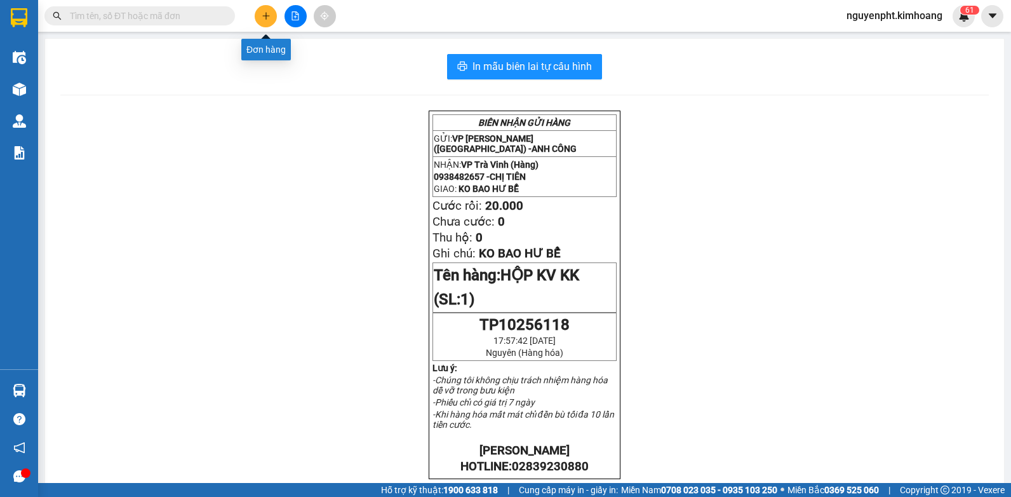
click at [265, 15] on icon "plus" at bounding box center [266, 15] width 9 height 9
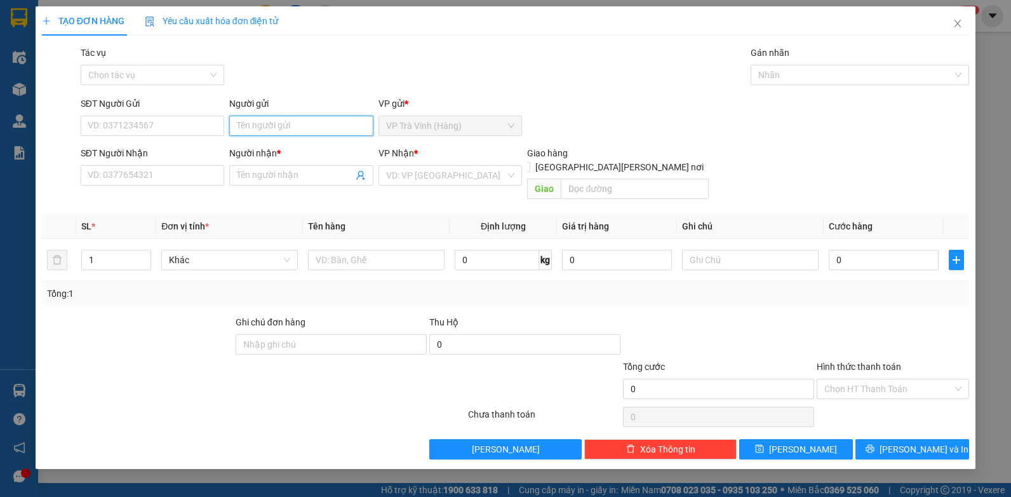
click at [285, 125] on input "Người gửi" at bounding box center [301, 126] width 144 height 20
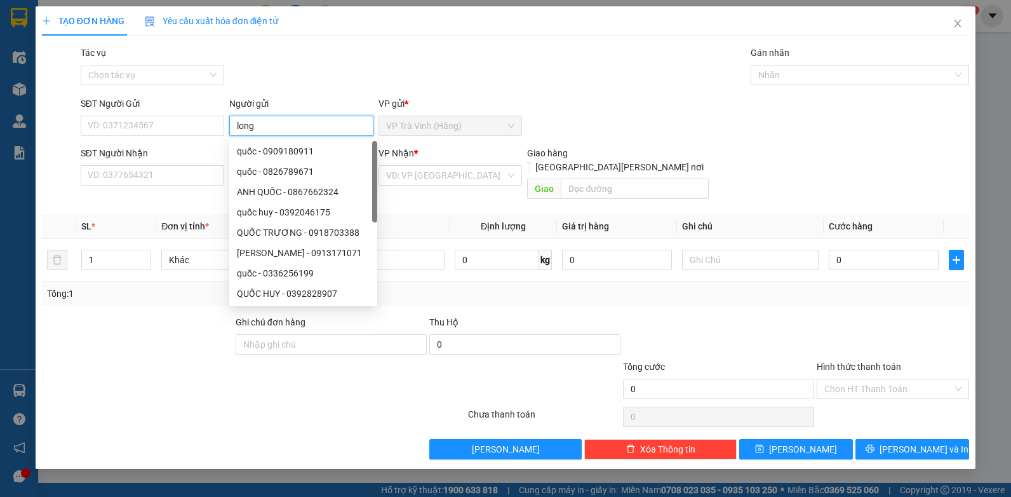
type input "long"
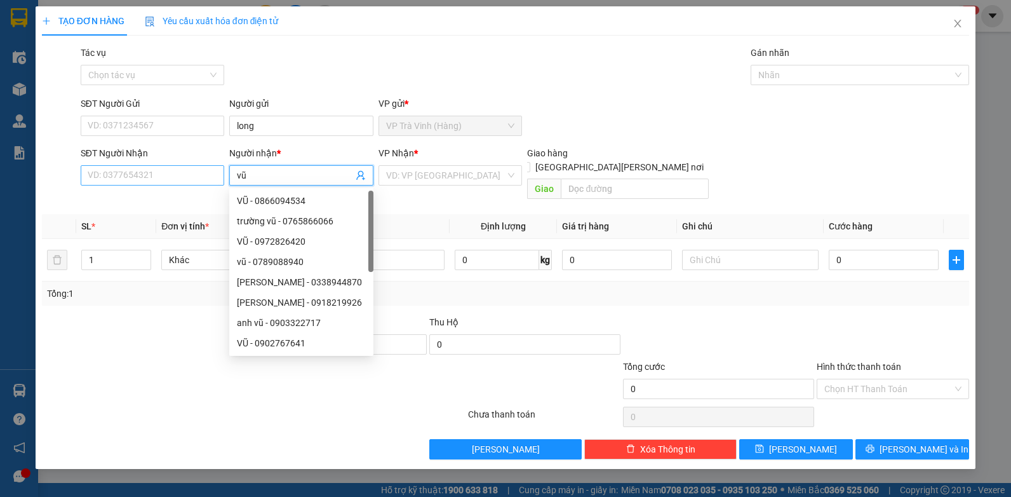
type input "vũ"
click at [173, 173] on input "SĐT Người Nhận" at bounding box center [153, 175] width 144 height 20
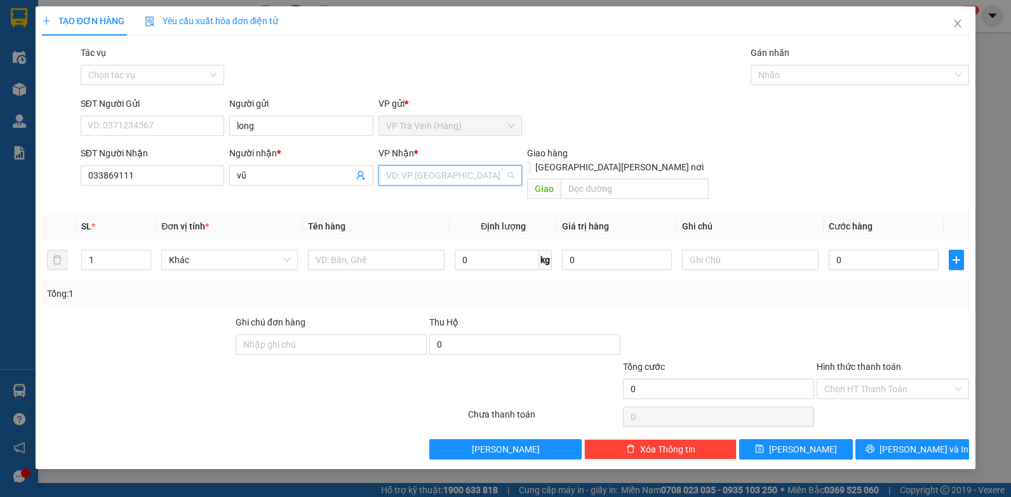
click at [403, 177] on input "search" at bounding box center [446, 175] width 120 height 19
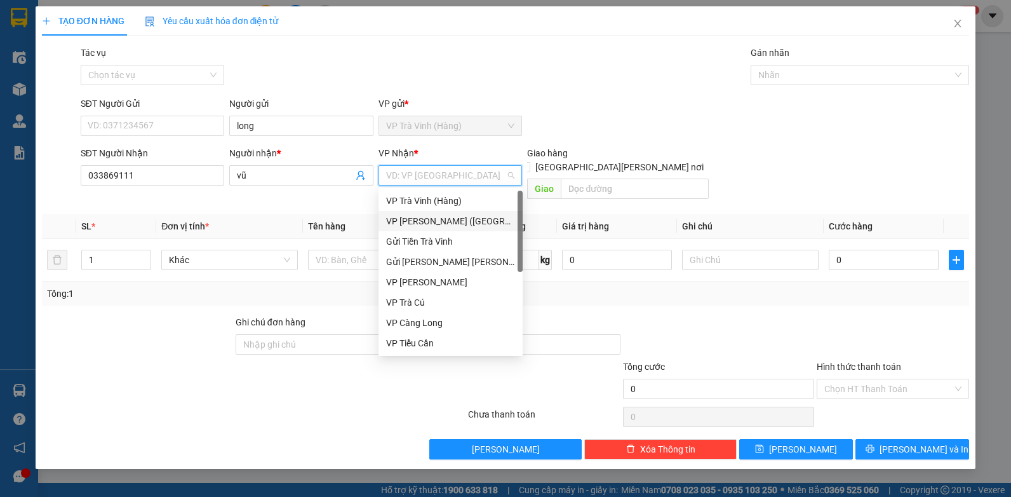
click at [444, 218] on div "VP [PERSON_NAME] ([GEOGRAPHIC_DATA])" at bounding box center [450, 221] width 129 height 14
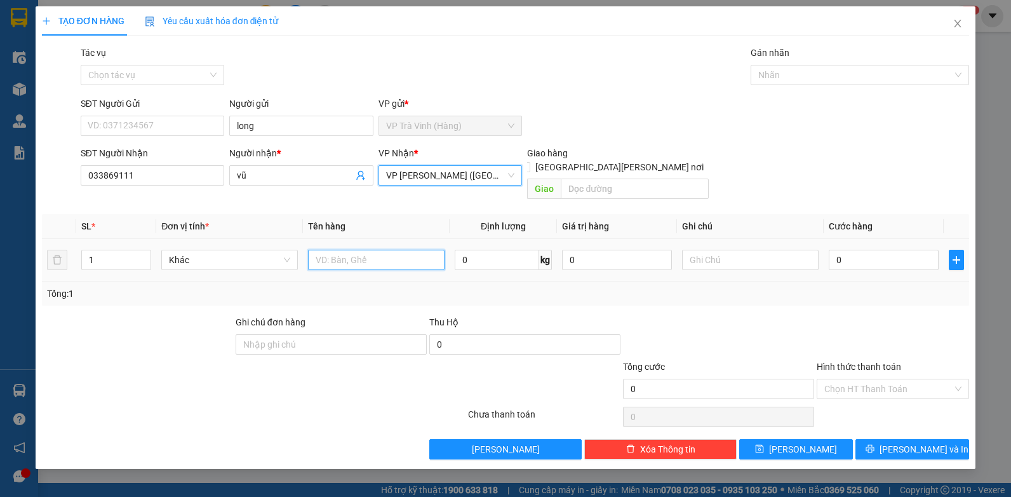
click at [349, 250] on input "text" at bounding box center [376, 260] width 137 height 20
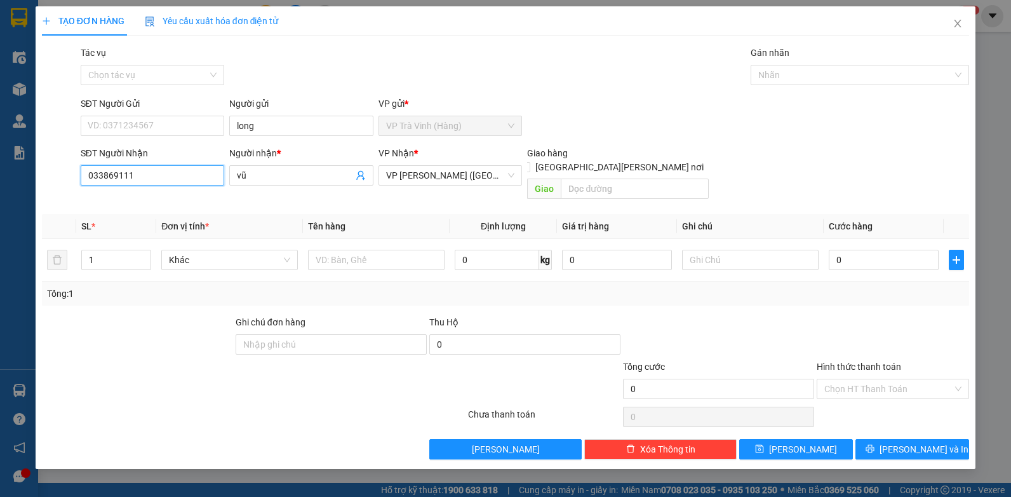
click at [107, 173] on input "033869111" at bounding box center [153, 175] width 144 height 20
type input "0338369111"
click at [154, 203] on div "0338369111 - [PERSON_NAME]" at bounding box center [152, 201] width 129 height 14
type input "VŨ"
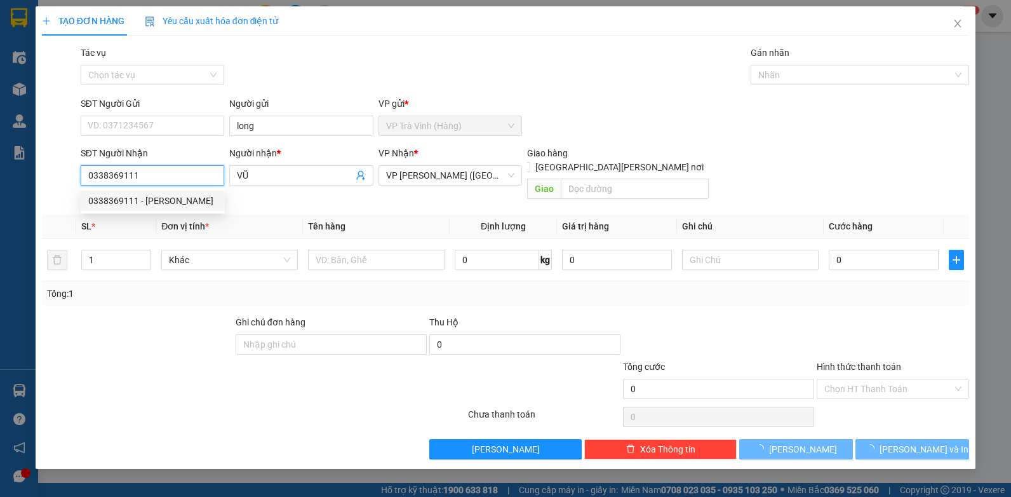
type input "30.000"
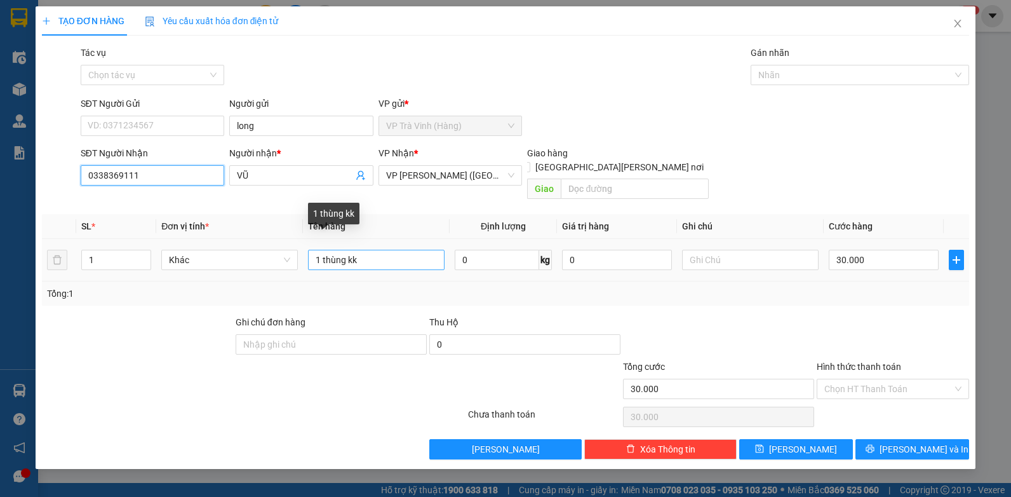
type input "0338369111"
drag, startPoint x: 359, startPoint y: 249, endPoint x: 167, endPoint y: 247, distance: 192.4
click at [167, 247] on tr "1 Khác 1 [PERSON_NAME] 0 kg 0 30.000" at bounding box center [506, 260] width 928 height 43
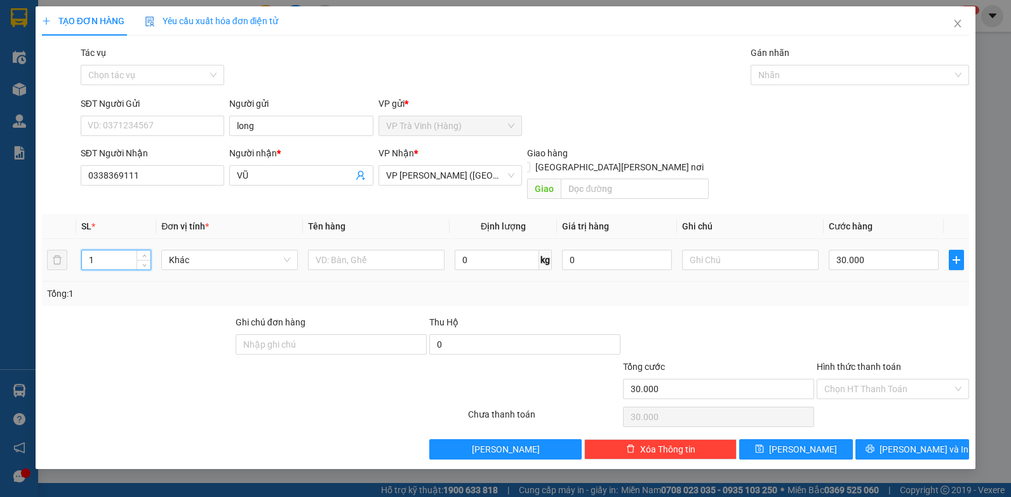
click at [119, 250] on input "1" at bounding box center [116, 259] width 69 height 19
click at [318, 250] on input "text" at bounding box center [376, 260] width 137 height 20
type input "[PERSON_NAME] + cái bàn + bao xanh (bếp ga) kk"
click at [770, 251] on input "text" at bounding box center [750, 260] width 137 height 20
type input "ko b bể"
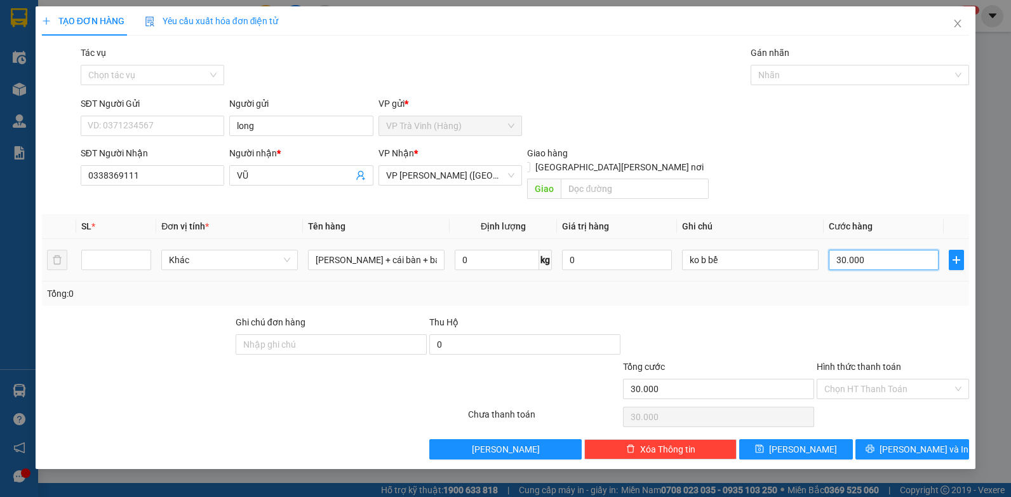
click at [866, 250] on input "30.000" at bounding box center [884, 260] width 110 height 20
type input "0"
type input "1"
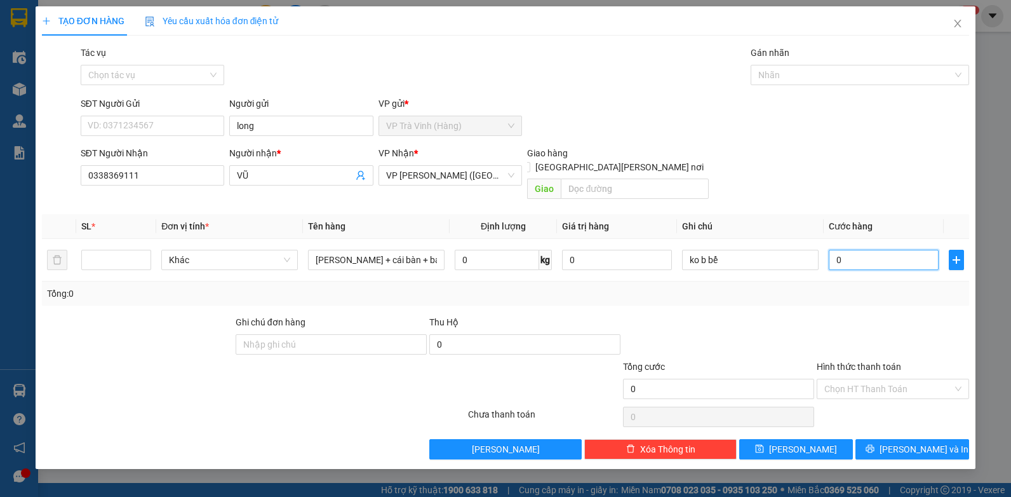
type input "1"
type input "01"
type input "12"
type input "012"
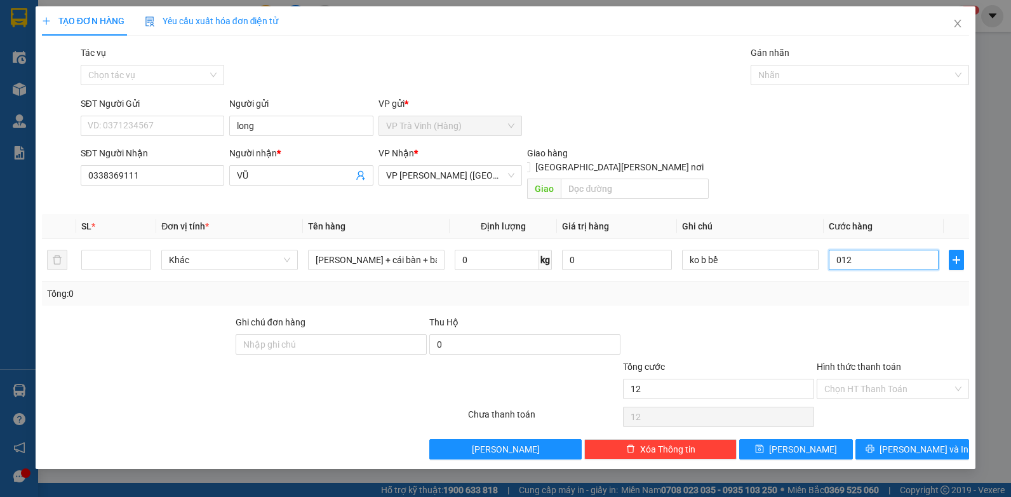
type input "120"
type input "0.120"
type input "120.000"
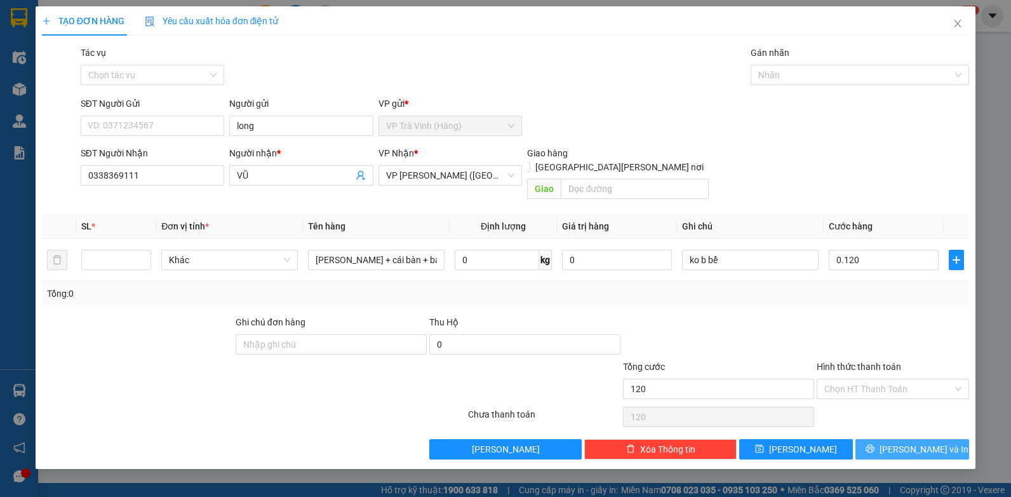
type input "120.000"
click at [904, 442] on span "[PERSON_NAME] và In" at bounding box center [924, 449] width 89 height 14
click at [913, 442] on span "[PERSON_NAME] và In" at bounding box center [924, 449] width 89 height 14
click at [905, 442] on span "[PERSON_NAME] và In" at bounding box center [924, 449] width 89 height 14
click at [913, 442] on span "[PERSON_NAME] và In" at bounding box center [924, 449] width 89 height 14
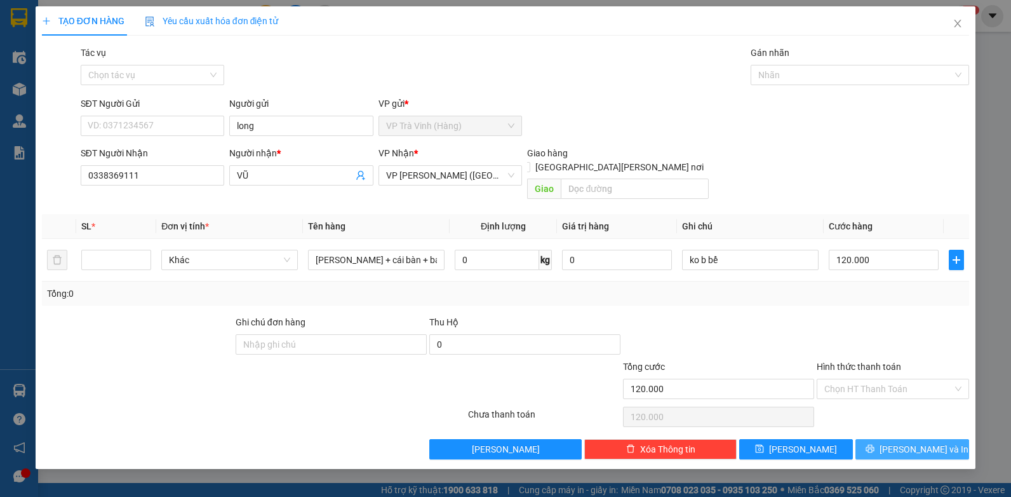
click at [902, 442] on span "[PERSON_NAME] và In" at bounding box center [924, 449] width 89 height 14
click at [907, 442] on span "[PERSON_NAME] và In" at bounding box center [924, 449] width 89 height 14
click at [899, 439] on button "[PERSON_NAME] và In" at bounding box center [912, 449] width 114 height 20
click at [902, 442] on span "[PERSON_NAME] và In" at bounding box center [924, 449] width 89 height 14
click at [957, 20] on icon "close" at bounding box center [958, 23] width 10 height 10
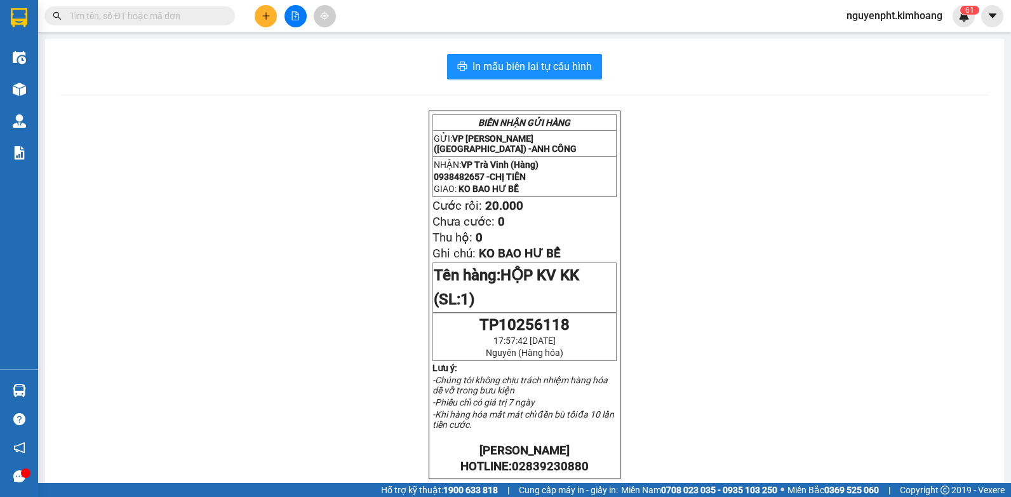
click at [178, 15] on input "text" at bounding box center [145, 16] width 150 height 14
type input "6"
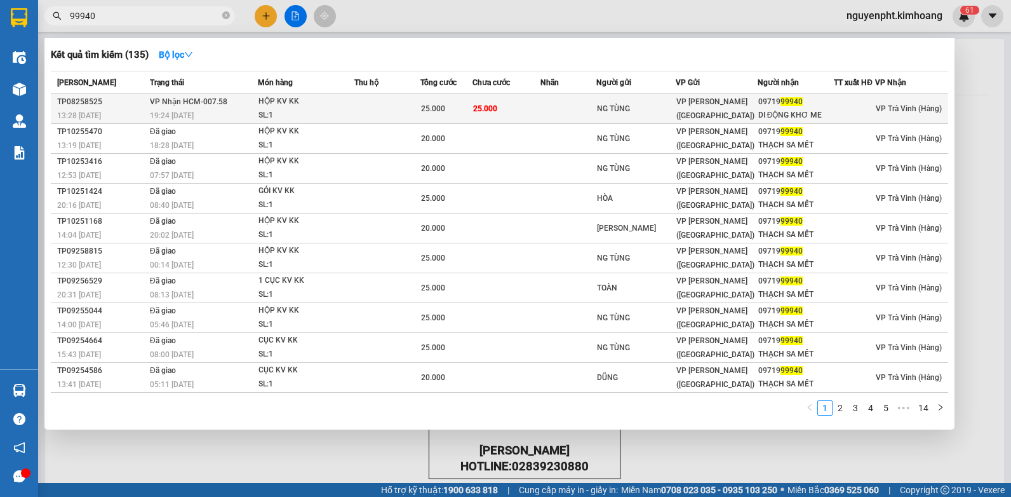
type input "99940"
click at [410, 109] on td at bounding box center [387, 109] width 66 height 30
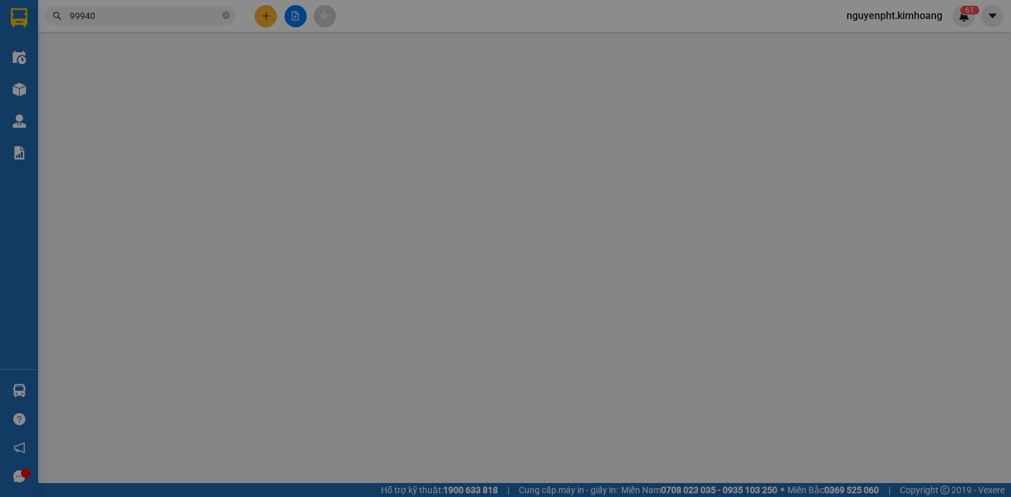
type input "NG TÙNG"
type input "0971999940"
type input "DI ĐỘNG KHƠ ME"
type input "25.000"
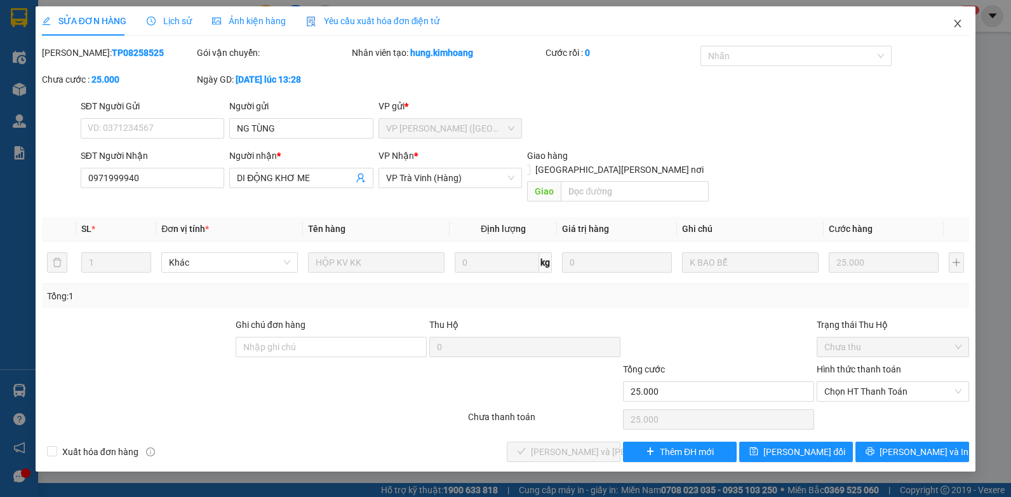
click at [958, 24] on icon "close" at bounding box center [958, 24] width 7 height 8
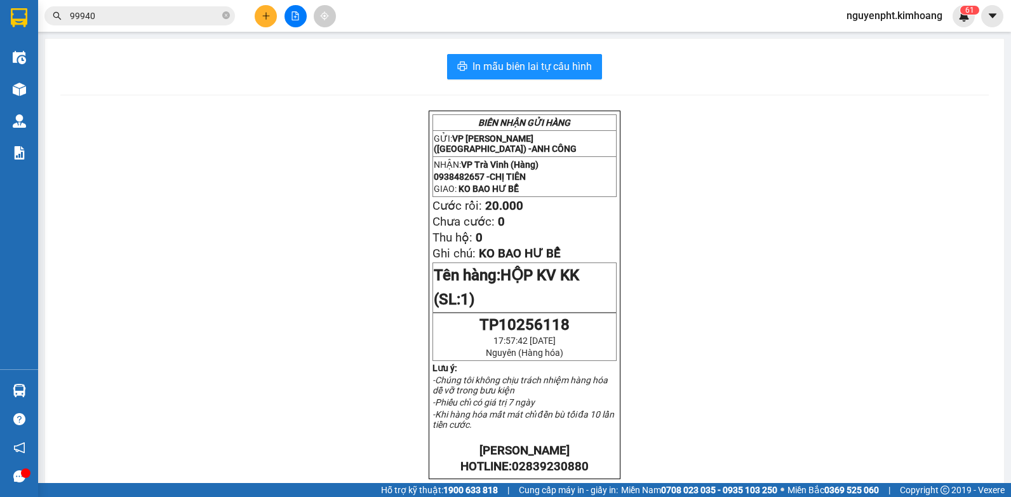
click at [191, 15] on input "99940" at bounding box center [145, 16] width 150 height 14
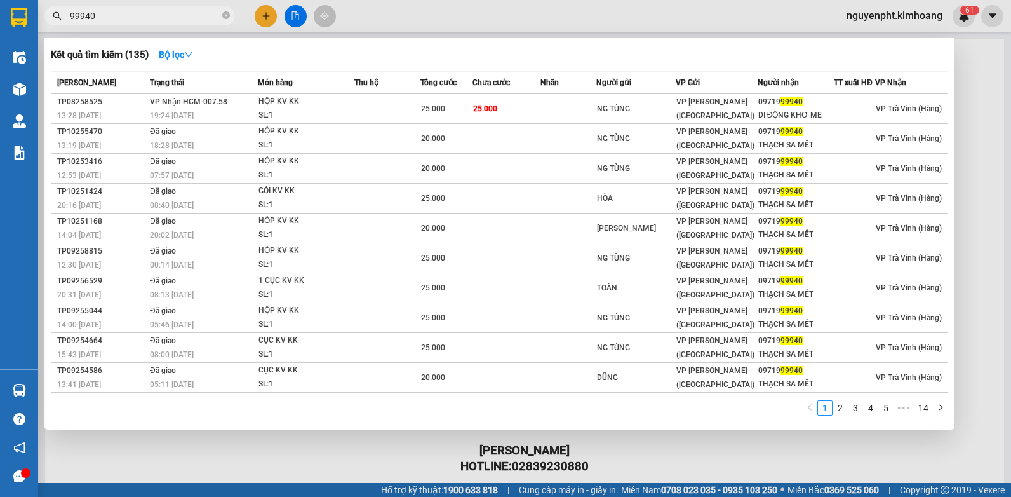
drag, startPoint x: 169, startPoint y: 17, endPoint x: 0, endPoint y: 37, distance: 170.2
click at [0, 37] on html "Kết quả [PERSON_NAME] ( 135 ) Bộ lọc Mã ĐH Trạng thái Món hàng Thu hộ Tổng [PER…" at bounding box center [505, 248] width 1011 height 497
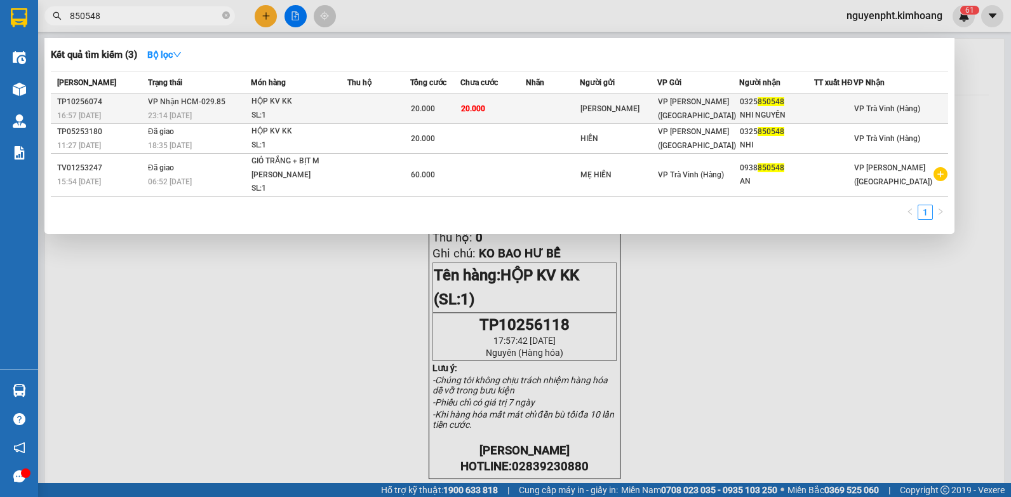
type input "850548"
click at [426, 108] on span "20.000" at bounding box center [423, 108] width 24 height 9
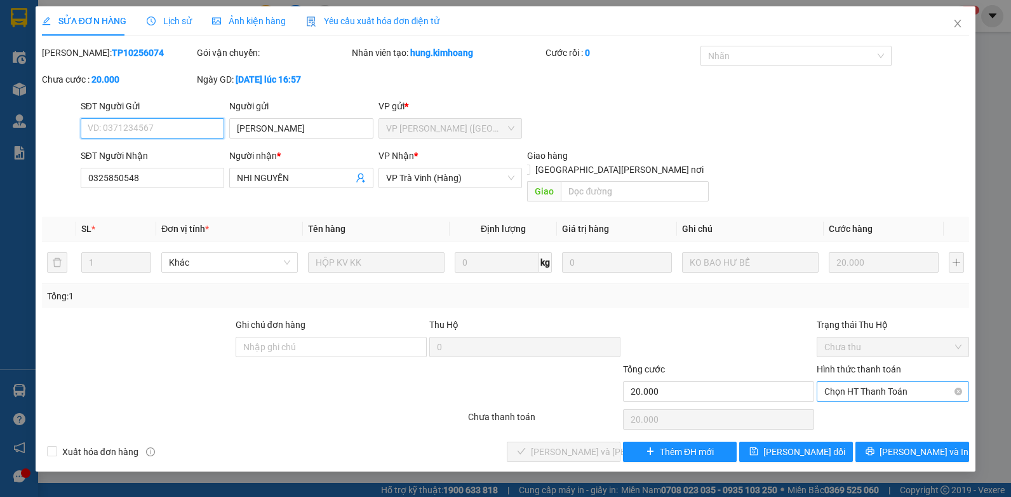
click at [854, 382] on span "Chọn HT Thanh Toán" at bounding box center [892, 391] width 137 height 19
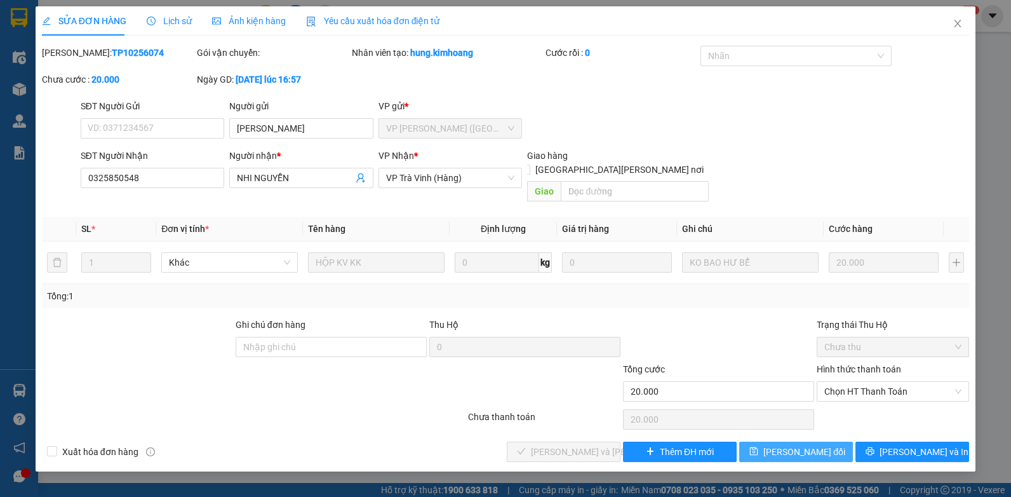
drag, startPoint x: 855, startPoint y: 389, endPoint x: 763, endPoint y: 429, distance: 100.7
click at [854, 390] on div "Hình thức thanh toán Chọn HT Thanh Toán" at bounding box center [893, 384] width 152 height 44
click at [872, 384] on span "Chọn HT Thanh Toán" at bounding box center [892, 391] width 137 height 19
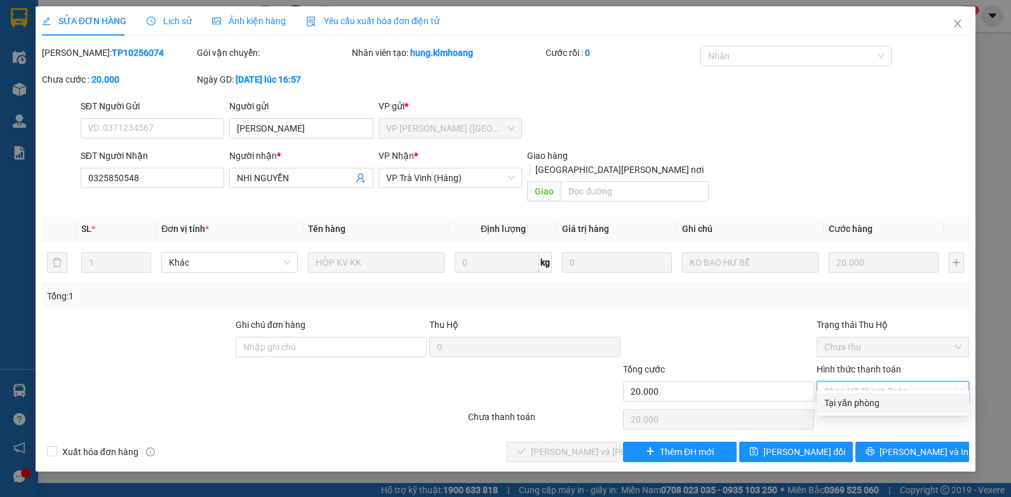
drag, startPoint x: 854, startPoint y: 400, endPoint x: 582, endPoint y: 451, distance: 275.9
click at [848, 402] on div "Tại văn phòng" at bounding box center [892, 403] width 137 height 14
type input "0"
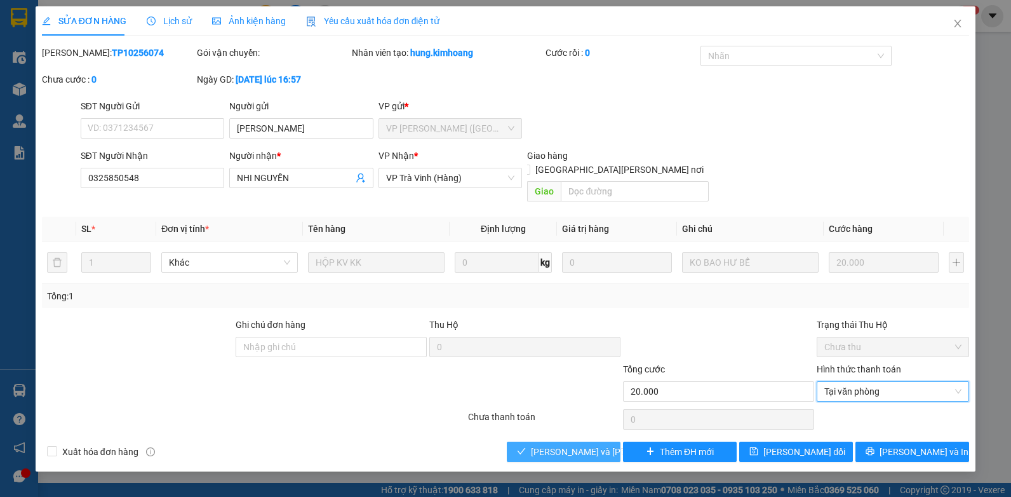
click at [551, 445] on span "[PERSON_NAME] và [PERSON_NAME] hàng" at bounding box center [616, 452] width 171 height 14
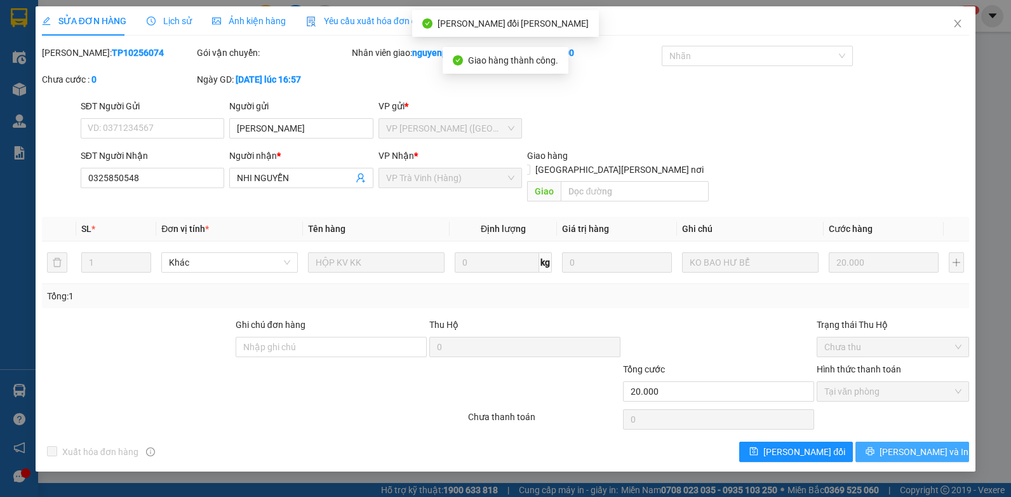
click at [875, 446] on icon "printer" at bounding box center [870, 450] width 9 height 9
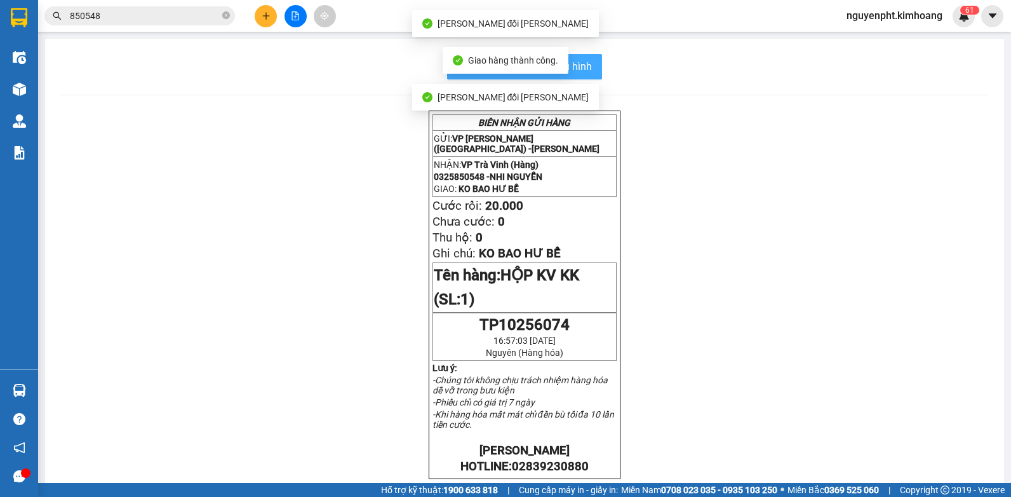
drag, startPoint x: 584, startPoint y: 66, endPoint x: 576, endPoint y: 74, distance: 11.2
click at [584, 66] on span "In mẫu biên lai tự cấu hình" at bounding box center [531, 66] width 119 height 16
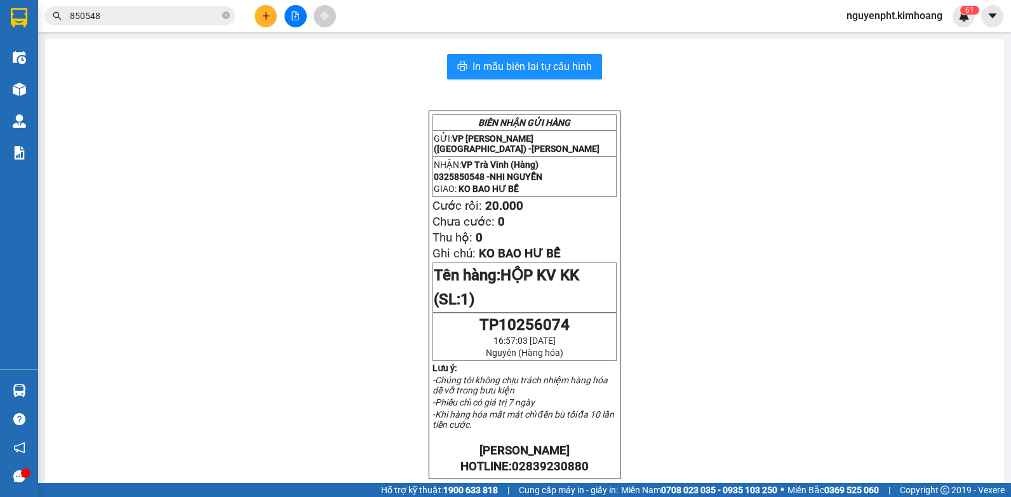
click at [176, 15] on input "850548" at bounding box center [145, 16] width 150 height 14
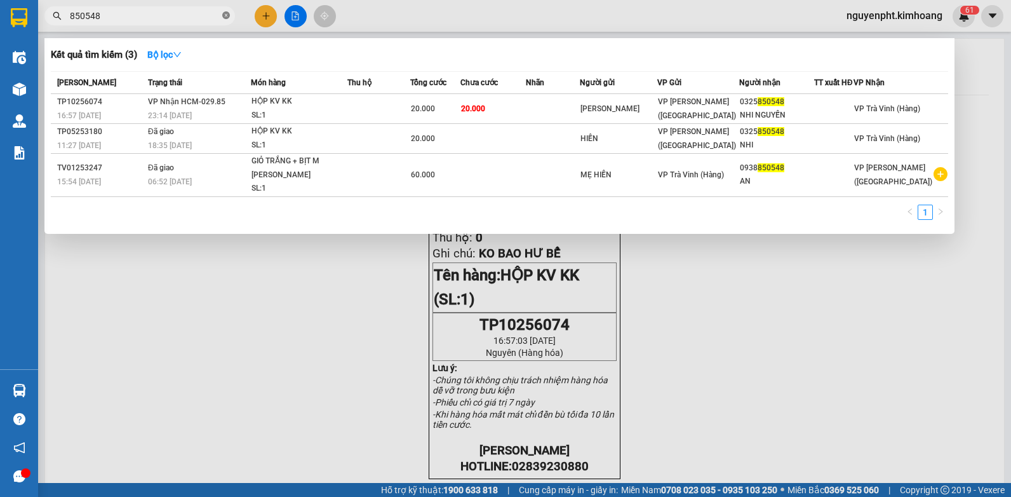
click at [228, 16] on icon "close-circle" at bounding box center [226, 15] width 8 height 8
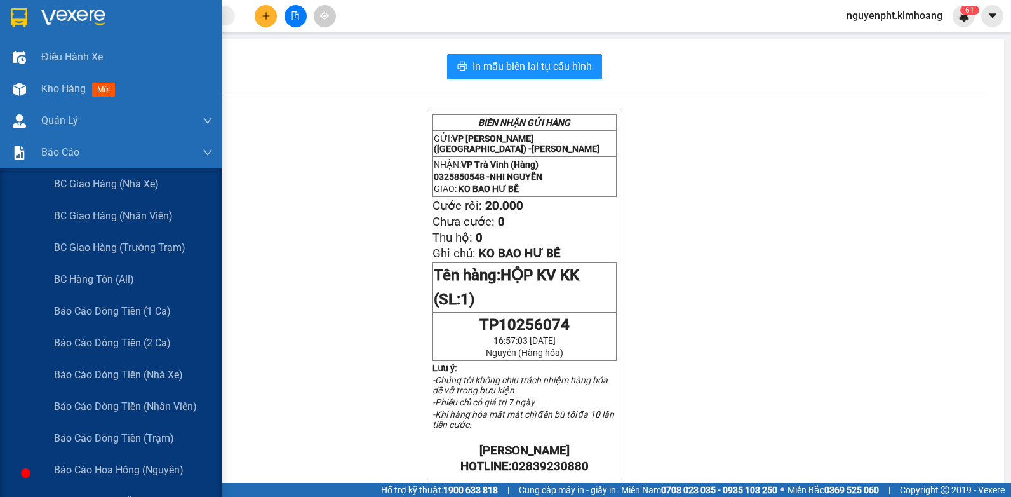
click at [95, 493] on span "Báo cáo tiền mặt" at bounding box center [95, 501] width 82 height 16
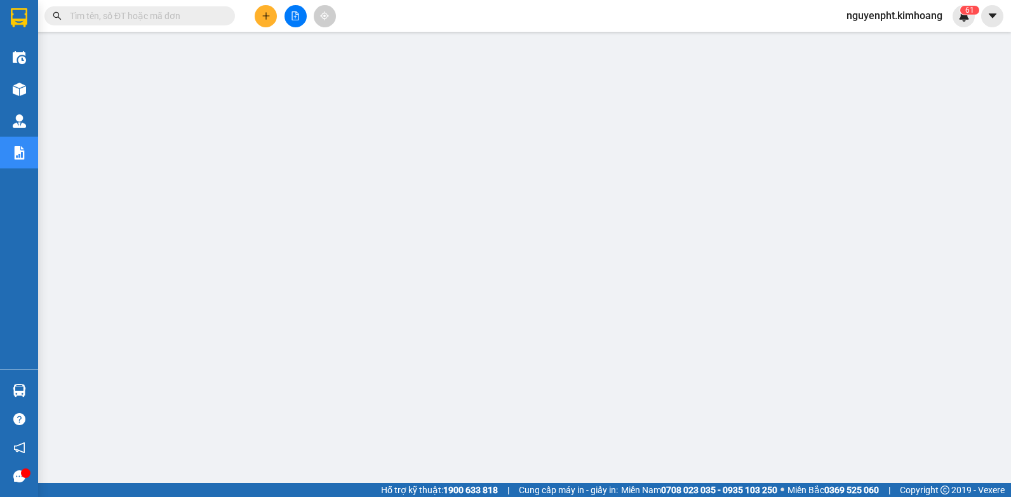
click at [199, 16] on input "text" at bounding box center [145, 16] width 150 height 14
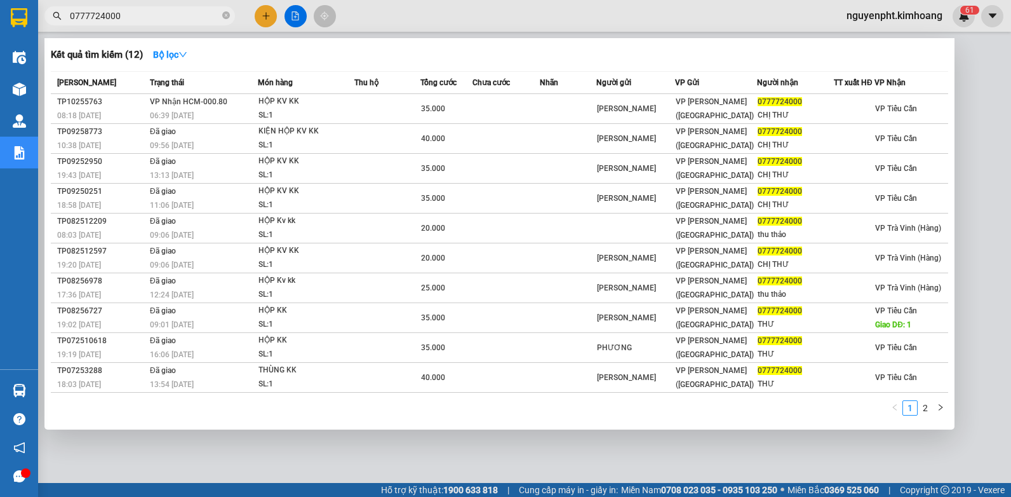
type input "0777724000"
click at [472, 460] on div at bounding box center [505, 248] width 1011 height 497
click at [226, 19] on icon "close-circle" at bounding box center [226, 15] width 8 height 8
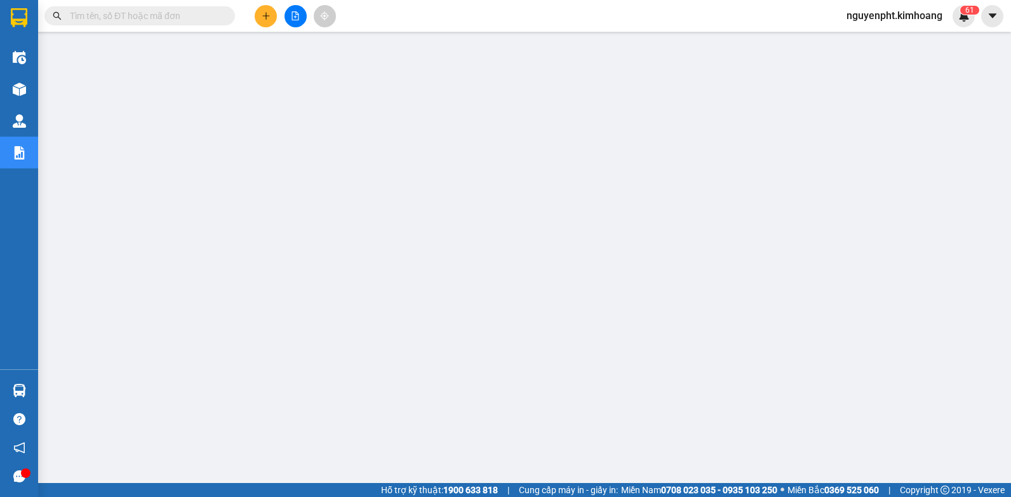
click at [265, 17] on icon "plus" at bounding box center [266, 15] width 9 height 9
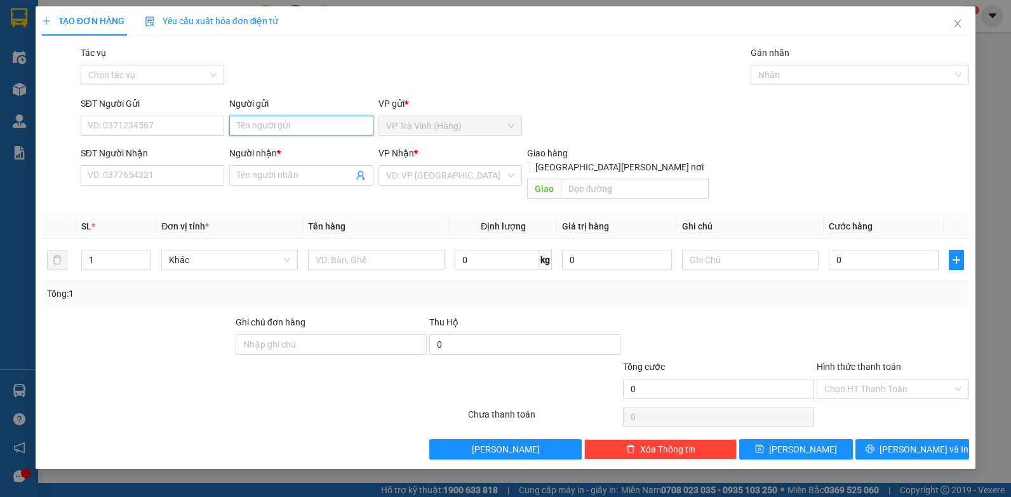
click at [261, 126] on input "Người gửi" at bounding box center [301, 126] width 144 height 20
drag, startPoint x: 288, startPoint y: 123, endPoint x: 287, endPoint y: 136, distance: 13.4
click at [287, 135] on input "[PERSON_NAME]" at bounding box center [301, 126] width 144 height 20
type input "thuận"
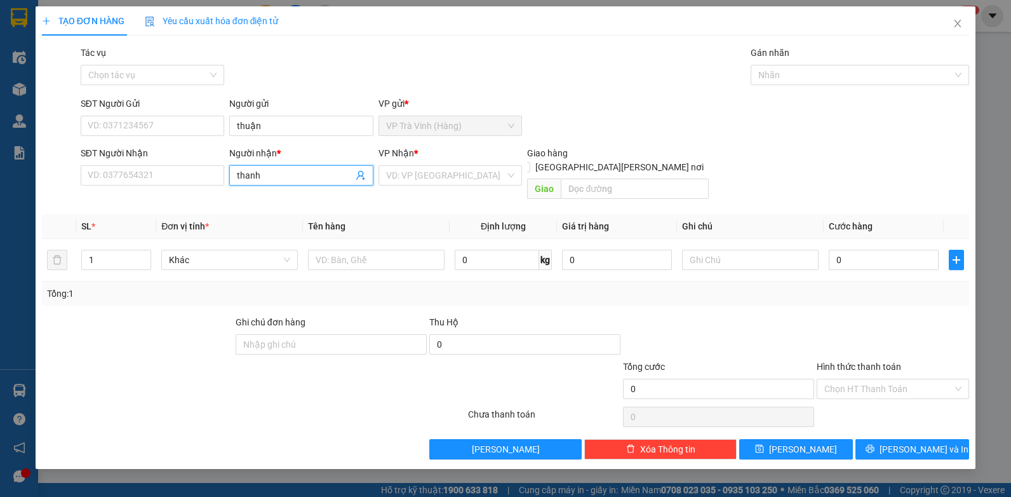
type input "thanh"
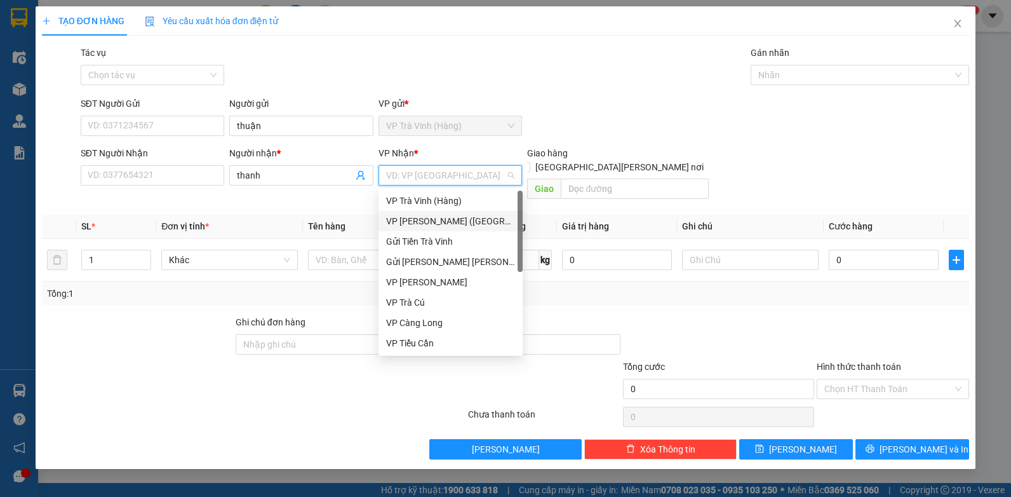
click at [428, 218] on div "VP [PERSON_NAME] ([GEOGRAPHIC_DATA])" at bounding box center [450, 221] width 129 height 14
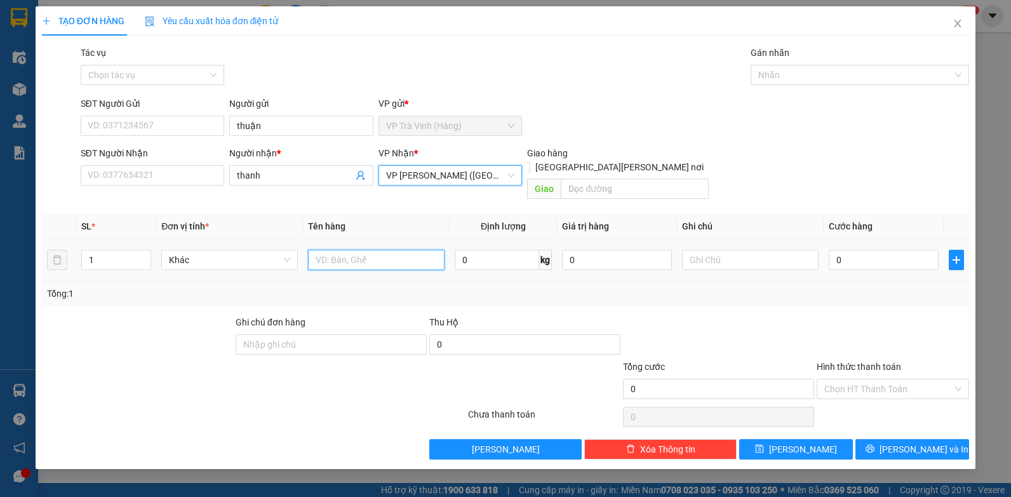
click at [355, 250] on input "text" at bounding box center [376, 260] width 137 height 20
type input "t"
type input "tiền sl5929 2.680.000"
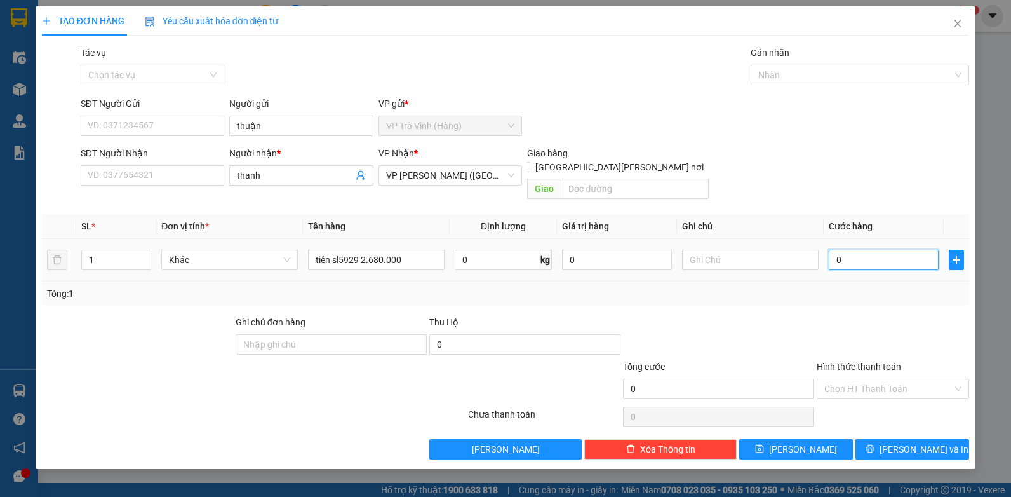
click at [891, 250] on input "0" at bounding box center [884, 260] width 110 height 20
type input "2"
type input "20"
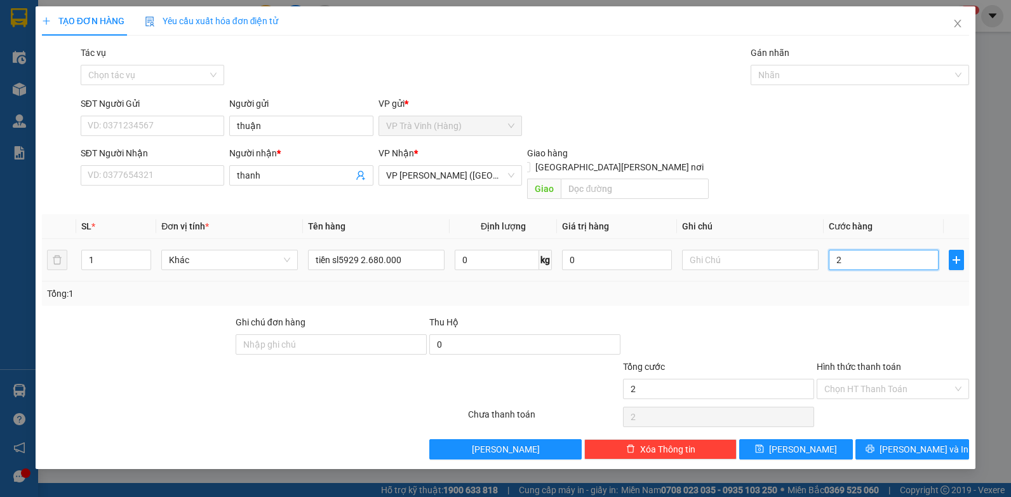
type input "20"
type input "20.000"
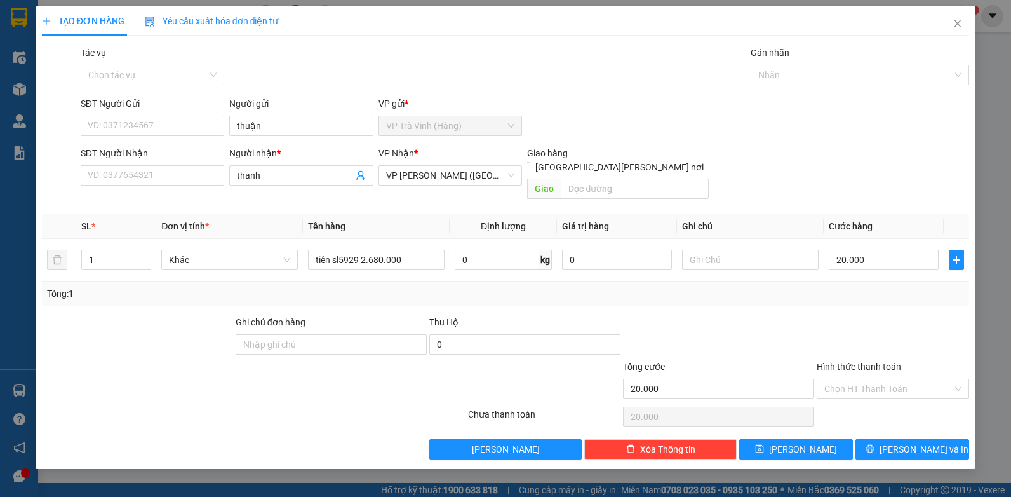
drag, startPoint x: 154, startPoint y: 79, endPoint x: 156, endPoint y: 86, distance: 7.2
click at [154, 80] on input "Tác vụ" at bounding box center [148, 74] width 120 height 19
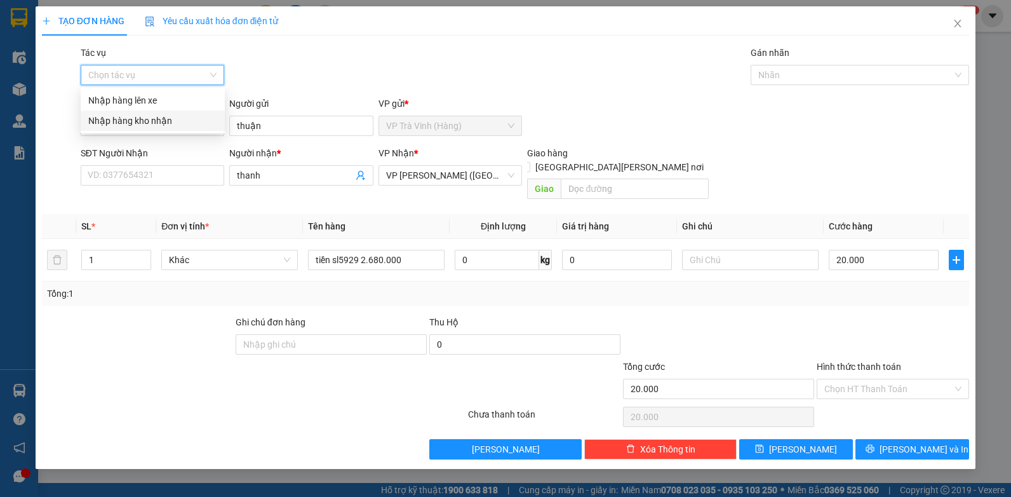
click at [150, 129] on div "Nhập hàng kho nhận" at bounding box center [153, 121] width 144 height 20
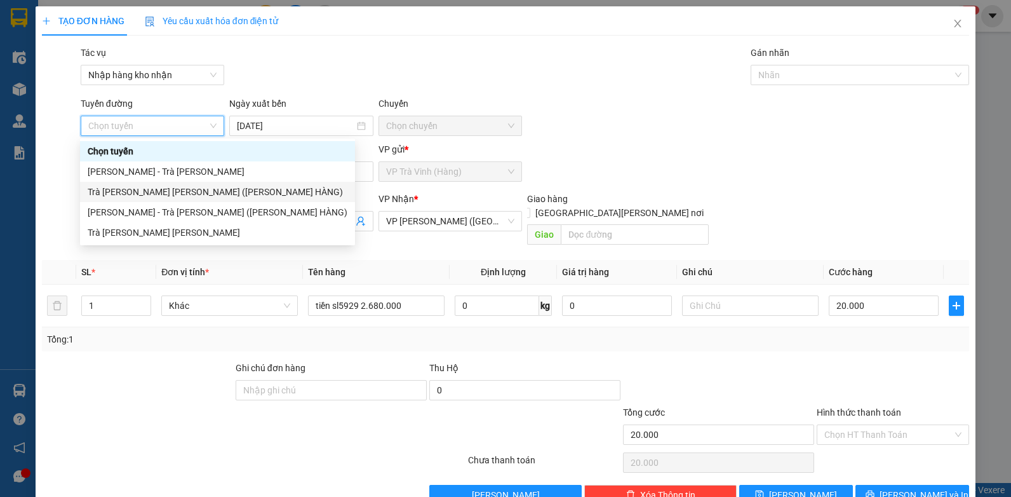
click at [167, 187] on div "Trà [PERSON_NAME] [PERSON_NAME] ([PERSON_NAME] HÀNG)" at bounding box center [218, 192] width 260 height 14
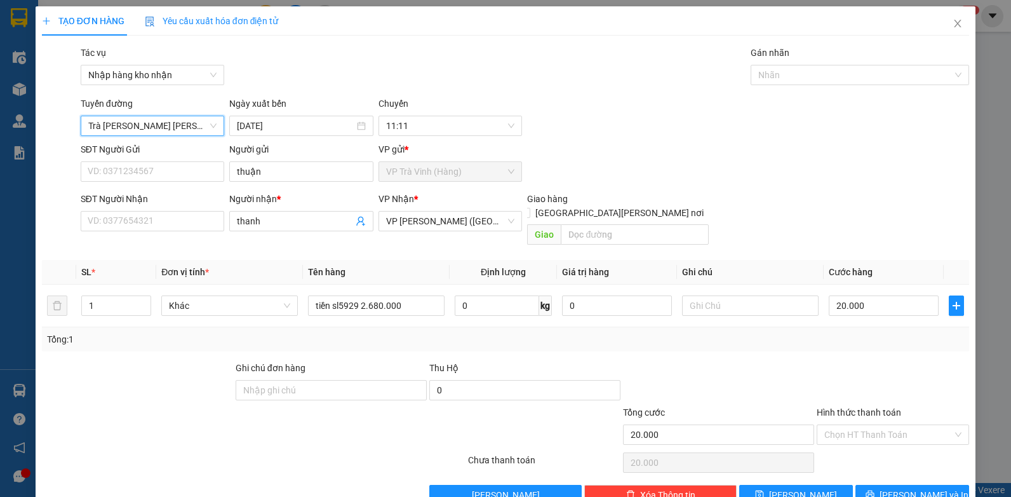
drag, startPoint x: 798, startPoint y: 69, endPoint x: 790, endPoint y: 87, distance: 19.9
click at [798, 70] on div at bounding box center [853, 74] width 199 height 15
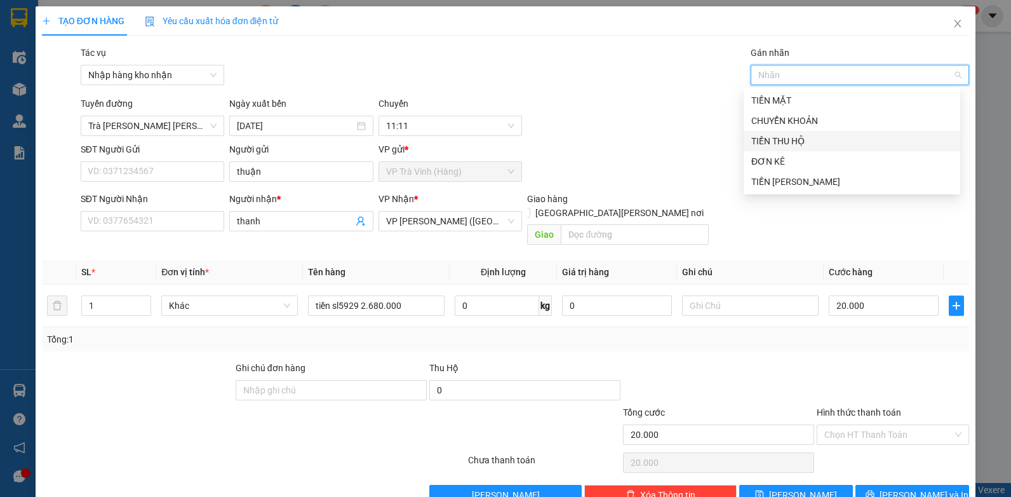
drag, startPoint x: 782, startPoint y: 141, endPoint x: 782, endPoint y: 149, distance: 8.3
click at [782, 141] on div "TIỀN THU HỘ" at bounding box center [851, 141] width 201 height 14
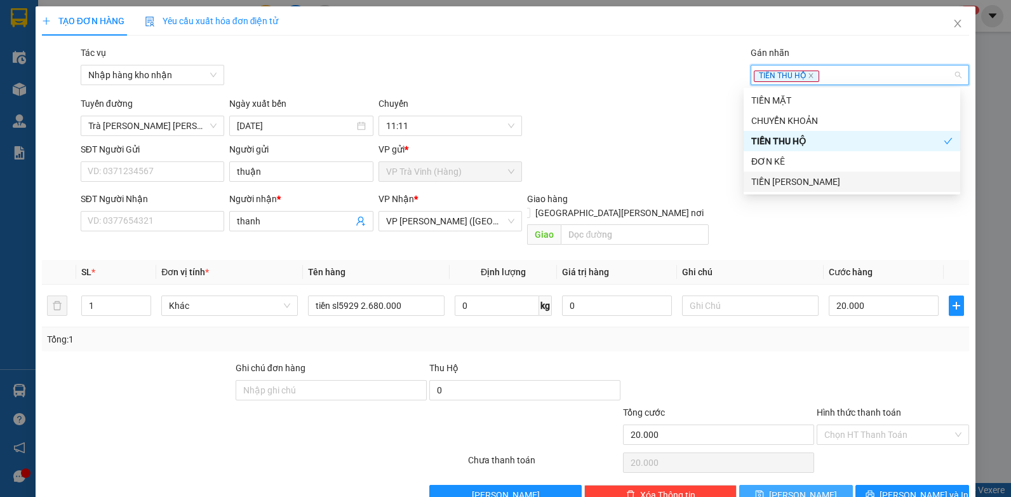
click at [794, 488] on span "[PERSON_NAME]" at bounding box center [803, 495] width 68 height 14
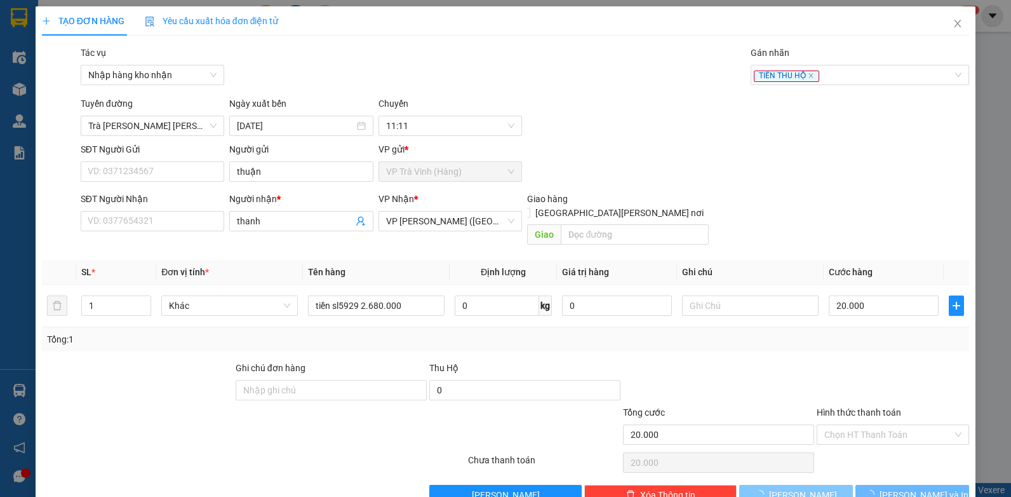
type input "0"
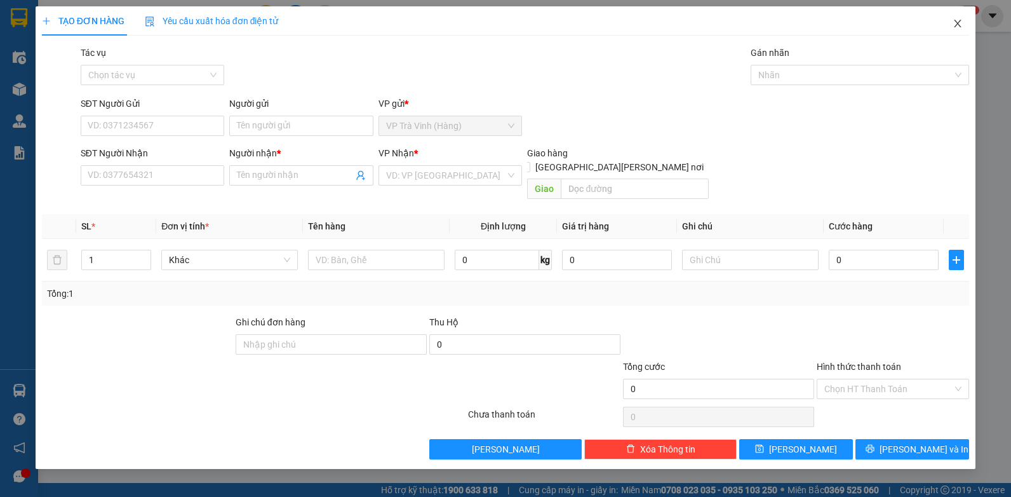
click at [961, 32] on span "Close" at bounding box center [958, 24] width 36 height 36
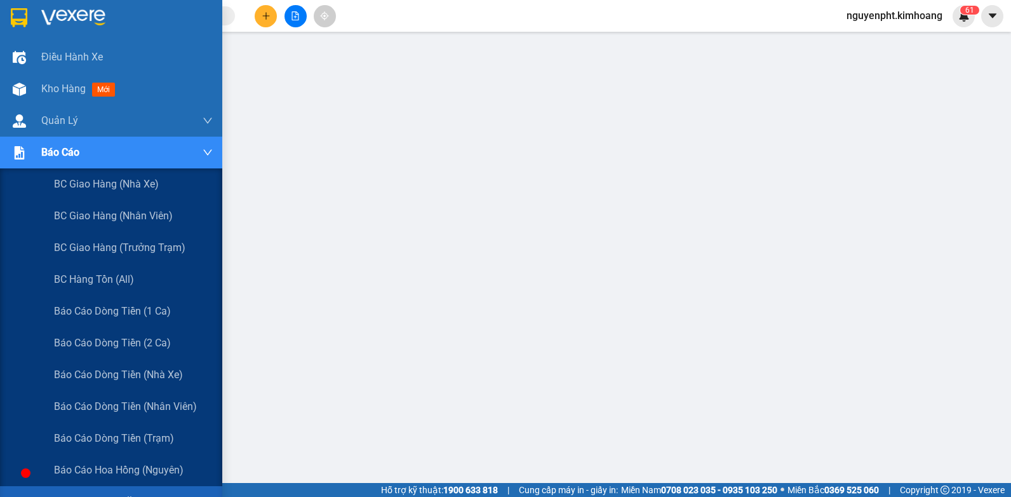
click at [98, 493] on span "Báo cáo tiền mặt" at bounding box center [95, 501] width 82 height 16
click at [115, 493] on span "Báo cáo tiền mặt" at bounding box center [95, 501] width 82 height 16
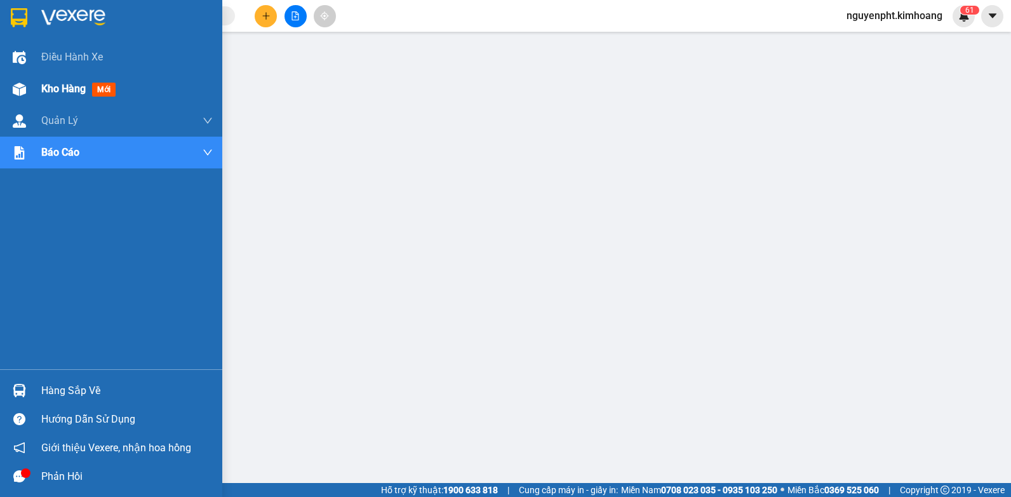
click at [66, 87] on span "Kho hàng" at bounding box center [63, 89] width 44 height 12
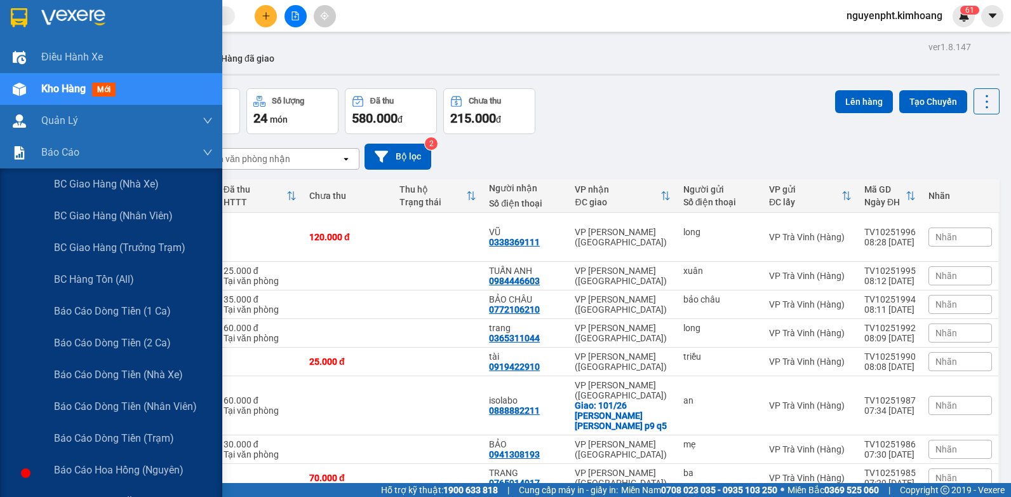
click at [108, 493] on span "Báo cáo tiền mặt" at bounding box center [95, 501] width 82 height 16
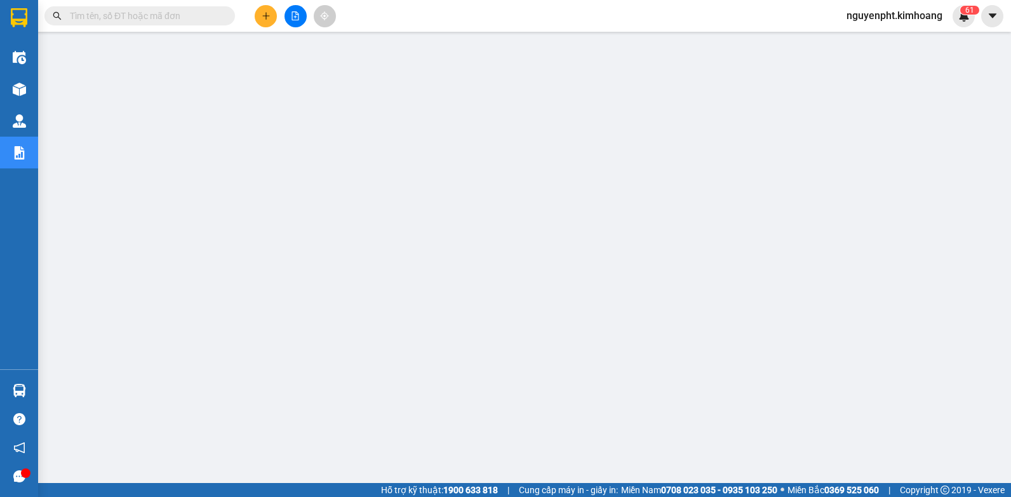
click at [172, 15] on input "text" at bounding box center [145, 16] width 150 height 14
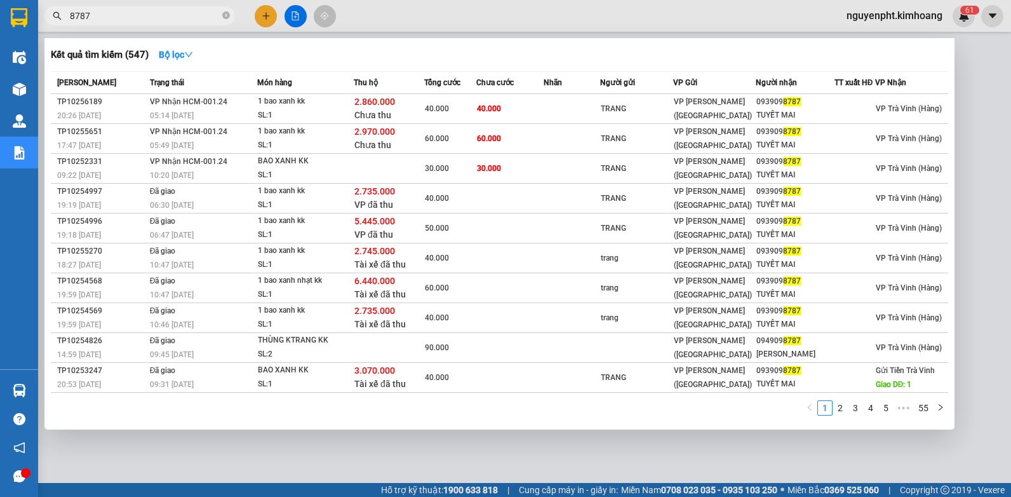
drag, startPoint x: 120, startPoint y: 18, endPoint x: 0, endPoint y: 1, distance: 121.2
click at [0, 3] on html "Kết quả [PERSON_NAME] ( 547 ) Bộ lọc Mã ĐH Trạng thái Món hàng Thu hộ Tổng [PER…" at bounding box center [505, 248] width 1011 height 497
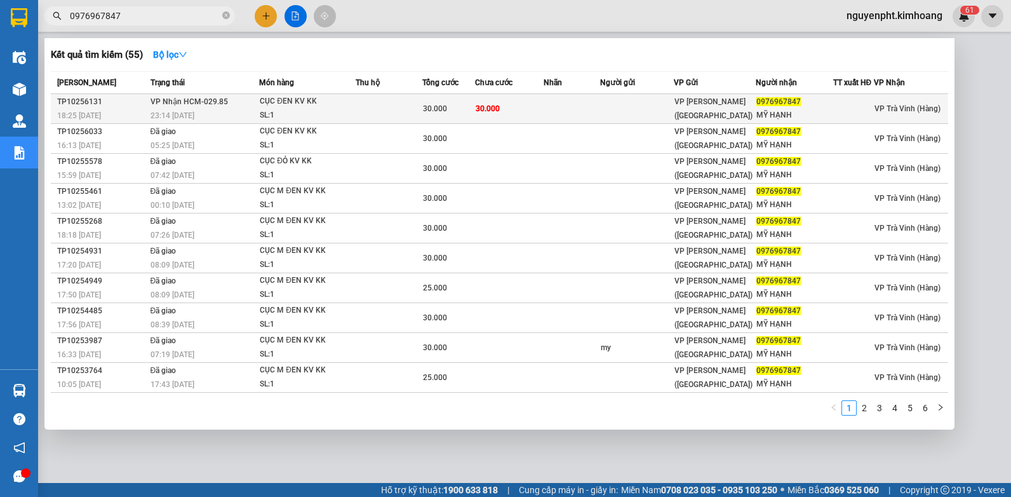
type input "0976967847"
click at [583, 110] on td at bounding box center [572, 109] width 57 height 30
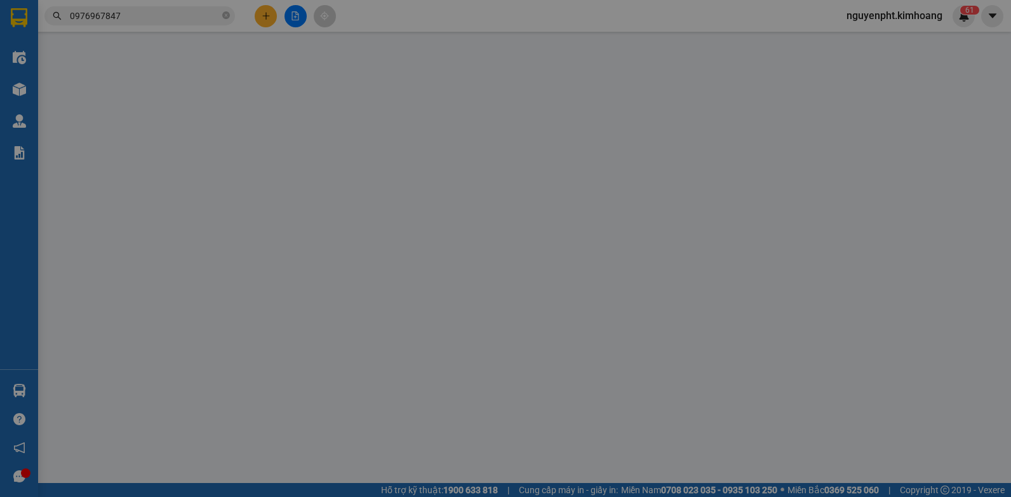
type input "0976967847"
type input "MỸ HẠNH"
type input "30.000"
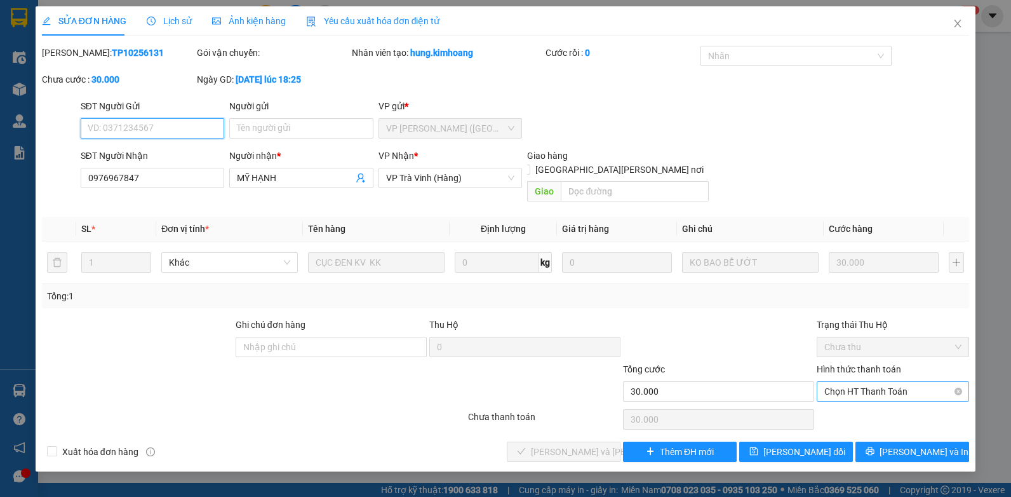
click at [868, 382] on span "Chọn HT Thanh Toán" at bounding box center [892, 391] width 137 height 19
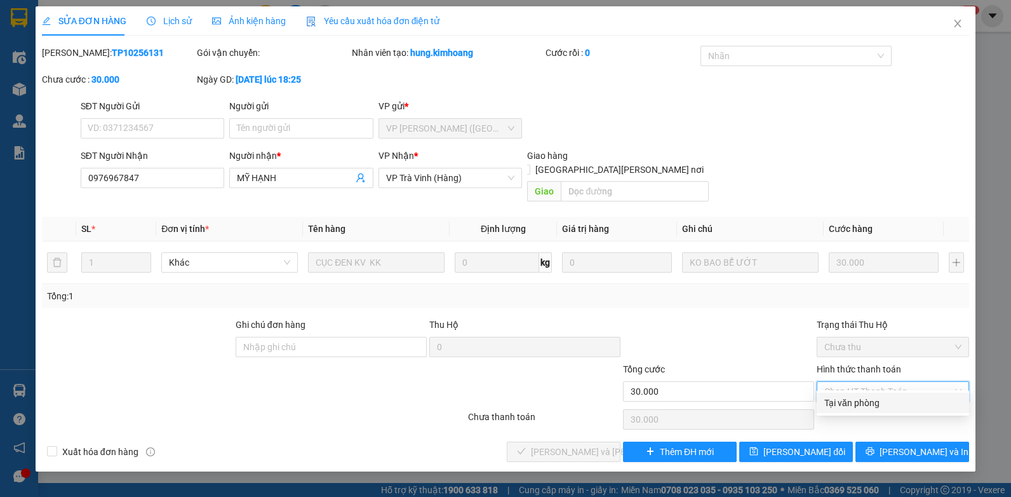
drag, startPoint x: 868, startPoint y: 394, endPoint x: 854, endPoint y: 402, distance: 16.2
click at [868, 394] on div "Tại văn phòng" at bounding box center [893, 402] width 152 height 20
type input "0"
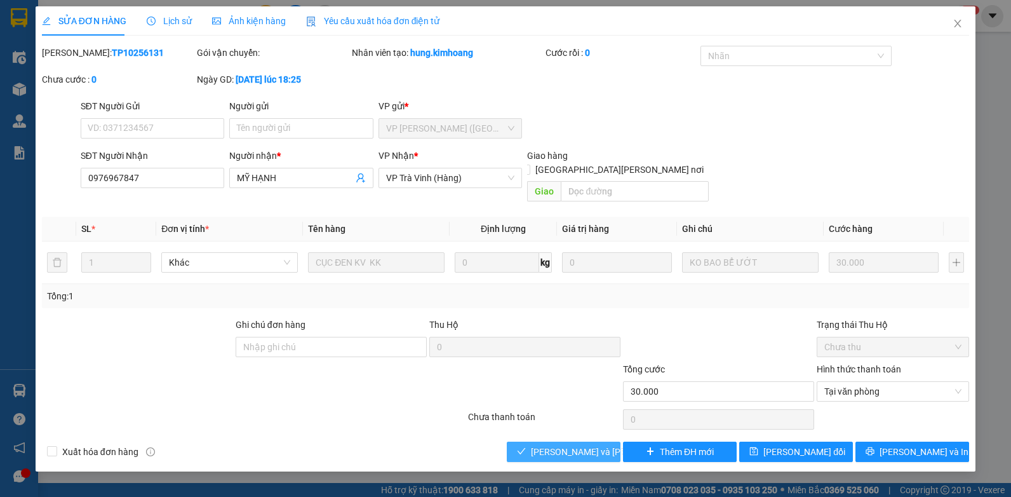
drag, startPoint x: 562, startPoint y: 432, endPoint x: 569, endPoint y: 433, distance: 7.0
click at [567, 445] on span "[PERSON_NAME] và [PERSON_NAME] hàng" at bounding box center [616, 452] width 171 height 14
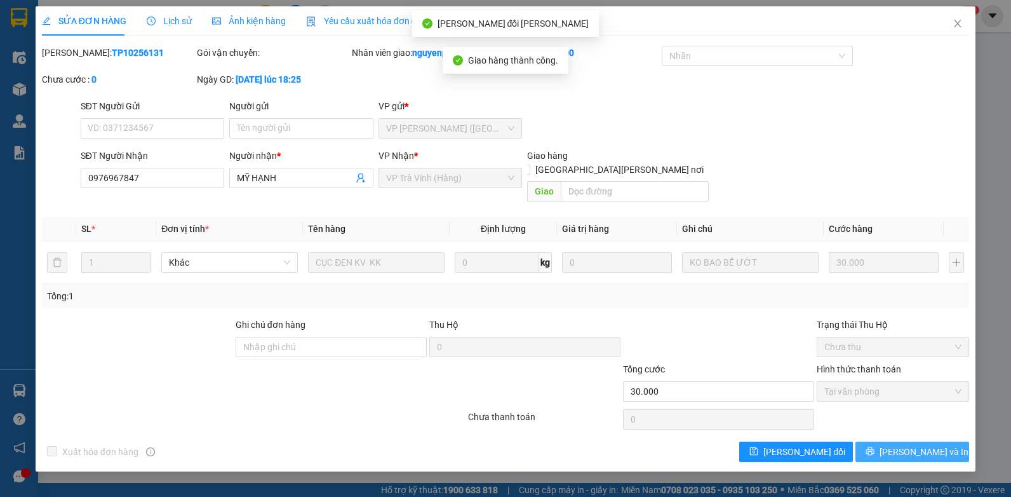
click at [875, 446] on icon "printer" at bounding box center [870, 450] width 9 height 9
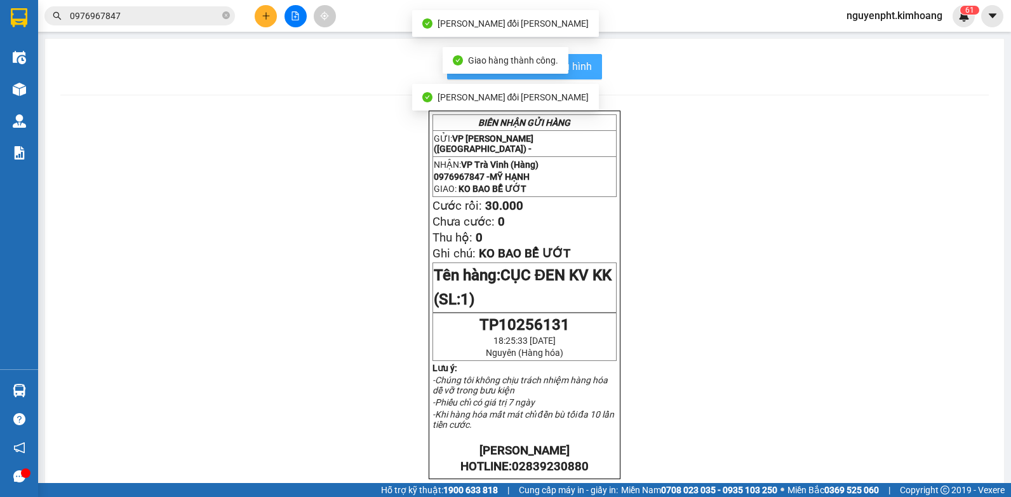
click at [581, 65] on span "In mẫu biên lai tự cấu hình" at bounding box center [531, 66] width 119 height 16
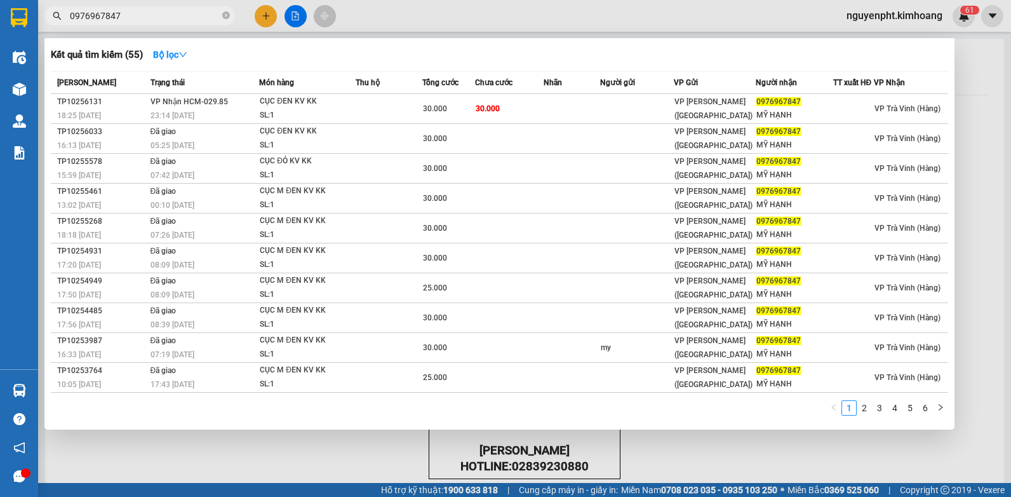
drag, startPoint x: 182, startPoint y: 19, endPoint x: 0, endPoint y: 84, distance: 193.1
click at [0, 63] on html "Kết quả [PERSON_NAME] ( 55 ) Bộ lọc Mã ĐH Trạng thái Món hàng Thu hộ Tổng [PERS…" at bounding box center [505, 248] width 1011 height 497
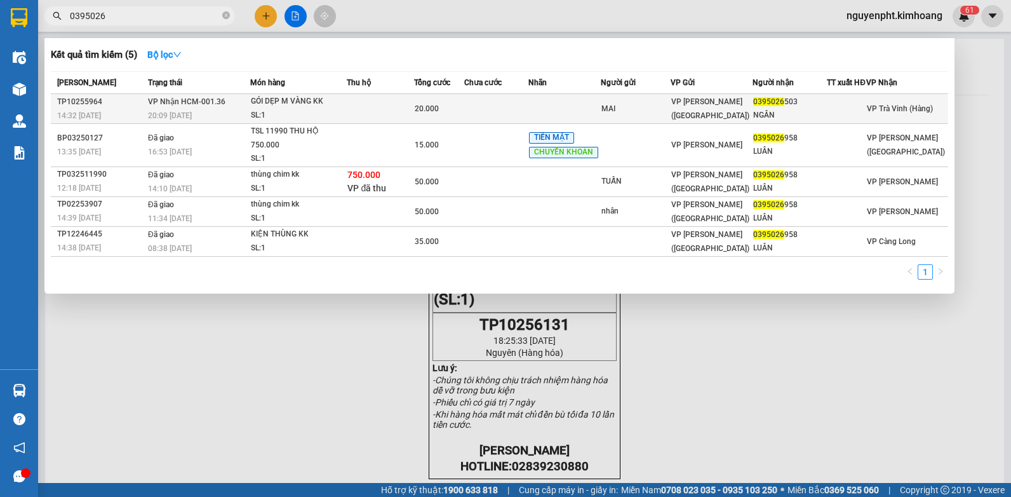
type input "0395026"
click at [435, 113] on span "20.000" at bounding box center [427, 108] width 24 height 9
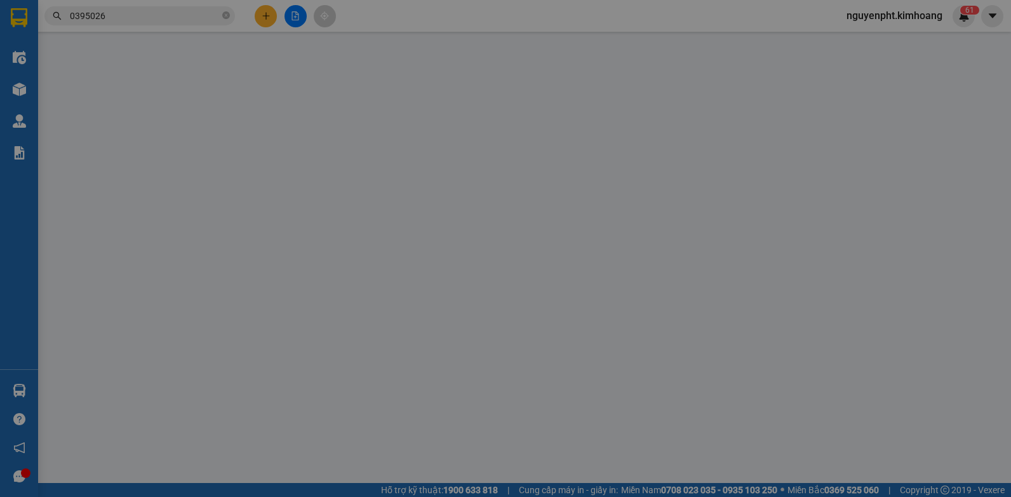
type input "MAI"
type input "0395026503"
type input "NGÂN"
type input "20.000"
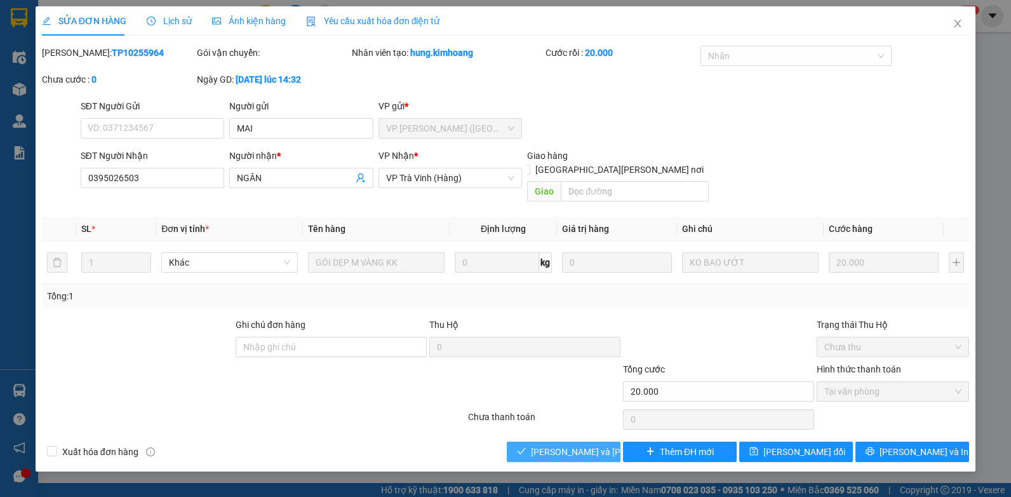
click at [559, 445] on span "[PERSON_NAME] và [PERSON_NAME] hàng" at bounding box center [616, 452] width 171 height 14
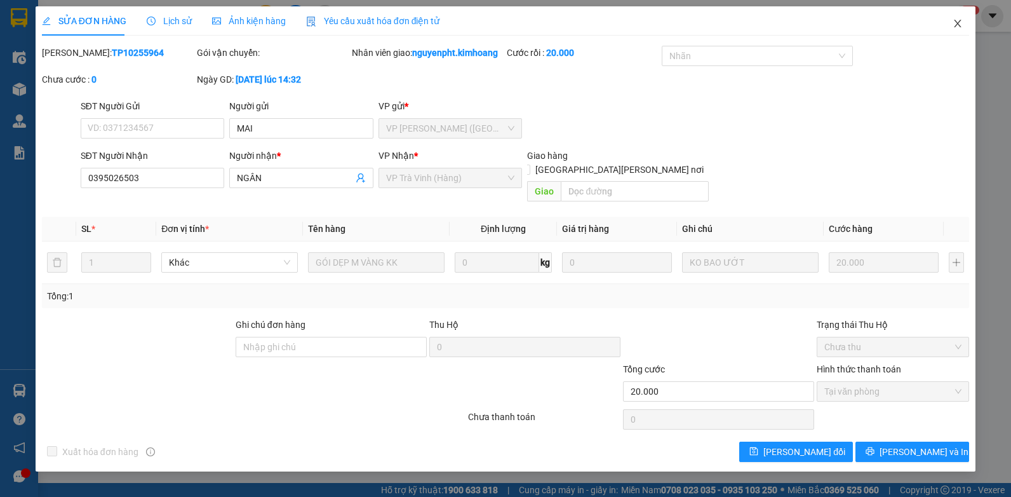
click at [955, 27] on icon "close" at bounding box center [958, 23] width 10 height 10
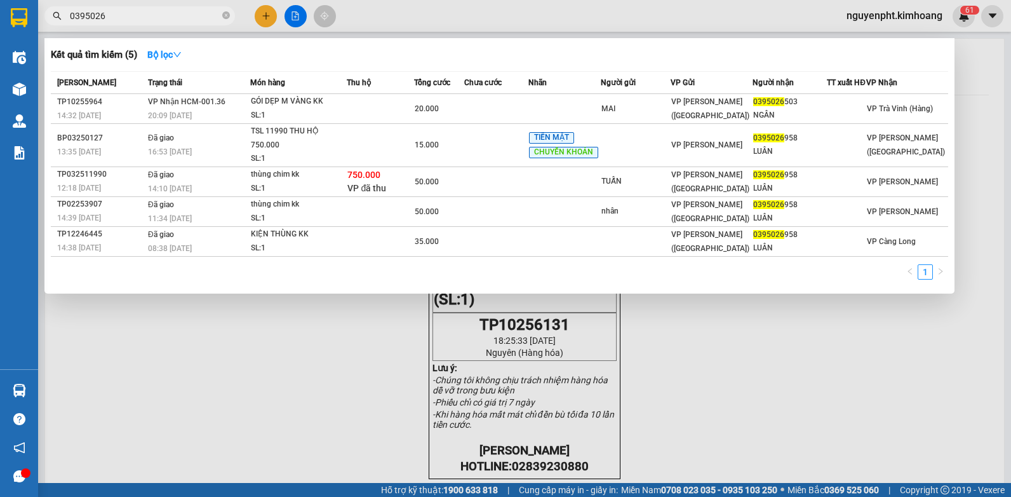
drag, startPoint x: 184, startPoint y: 14, endPoint x: -3, endPoint y: 38, distance: 188.3
click at [0, 38] on html "Kết quả [PERSON_NAME] ( 5 ) Bộ lọc Mã ĐH Trạng thái Món hàng Thu hộ Tổng [PERSO…" at bounding box center [505, 248] width 1011 height 497
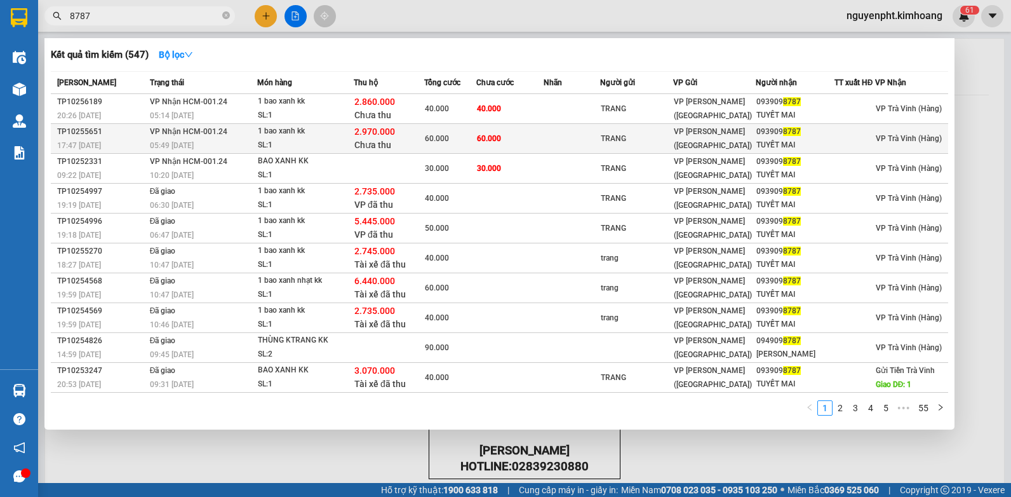
type input "8787"
click at [625, 136] on div "TRANG" at bounding box center [637, 138] width 72 height 13
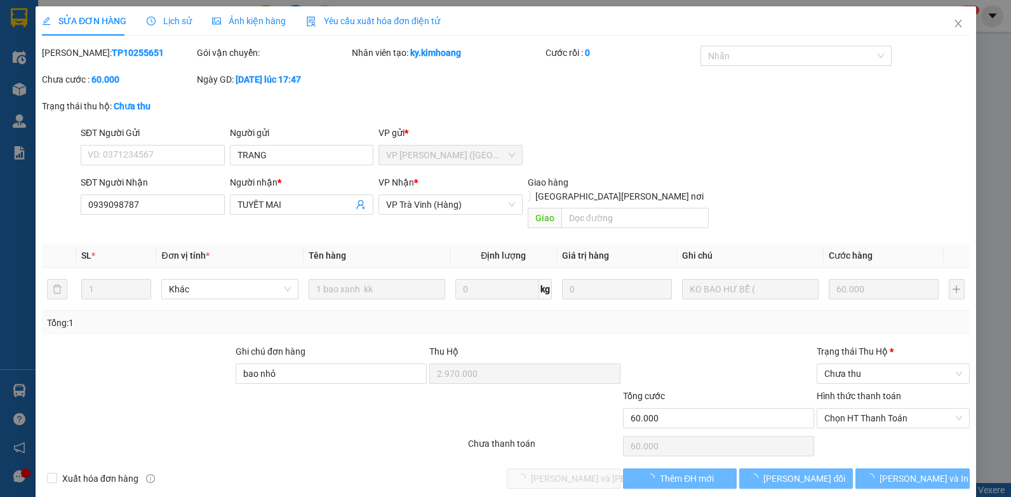
type input "TRANG"
type input "0939098787"
type input "TUYẾT MAI"
type input "bao nhỏ"
type input "2.970.000"
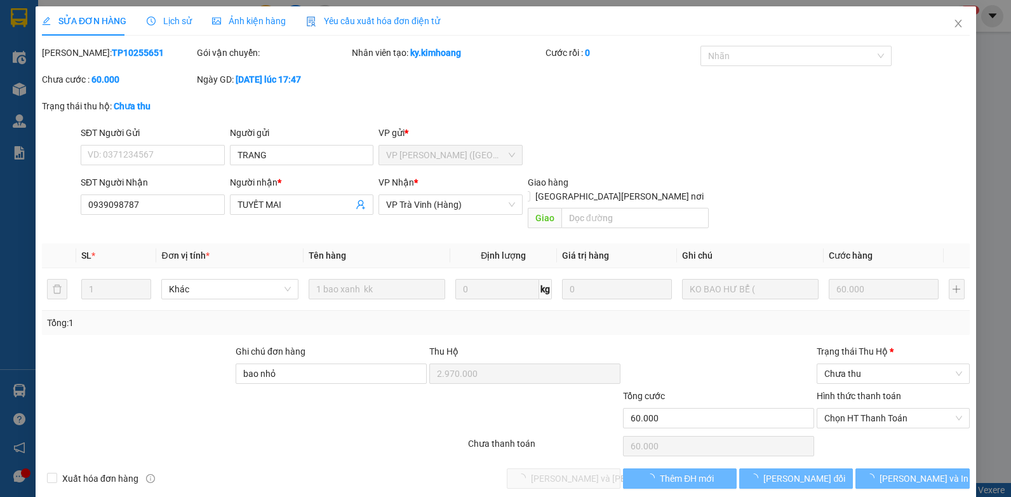
type input "60.000"
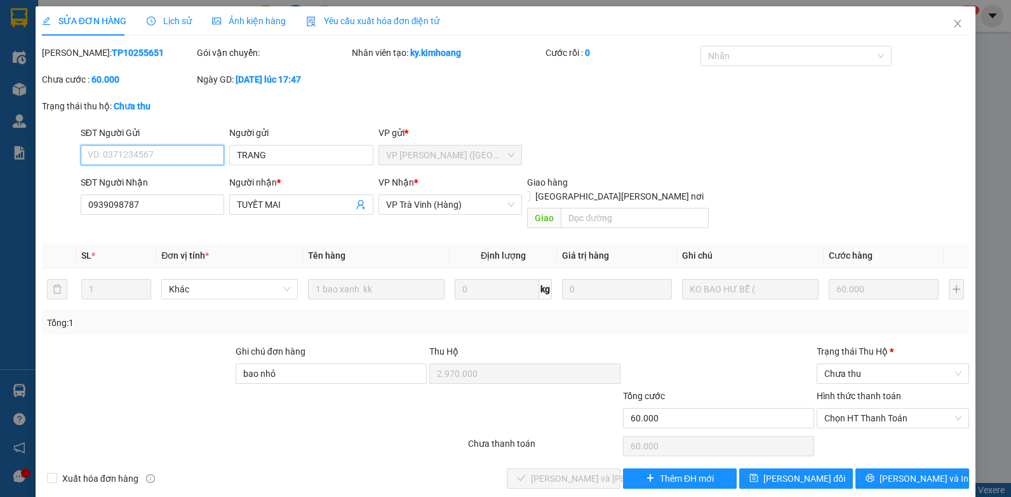
drag, startPoint x: 872, startPoint y: 398, endPoint x: 864, endPoint y: 414, distance: 18.2
click at [872, 408] on span "Chọn HT Thanh Toán" at bounding box center [892, 417] width 137 height 19
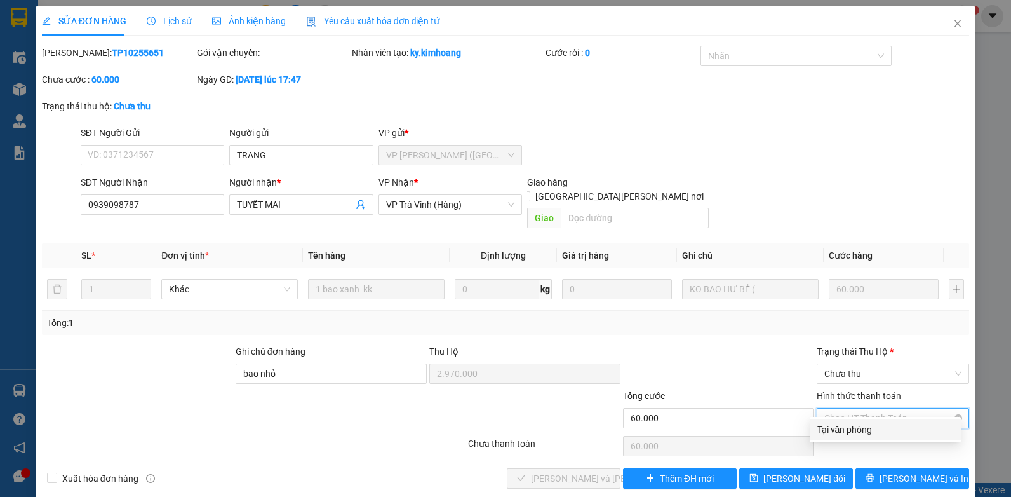
drag, startPoint x: 859, startPoint y: 436, endPoint x: 861, endPoint y: 408, distance: 27.4
click at [858, 436] on div "Tại văn phòng" at bounding box center [885, 429] width 136 height 14
type input "0"
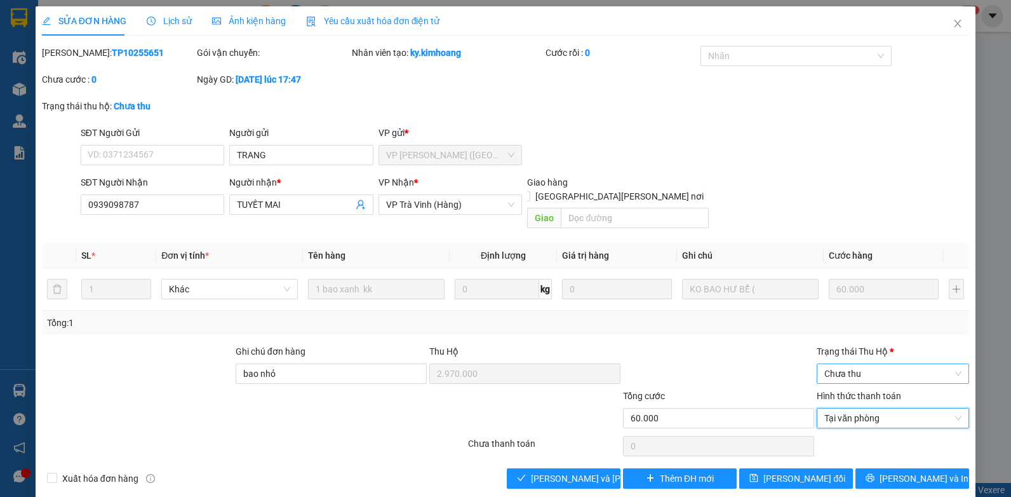
click at [880, 364] on span "Chưa thu" at bounding box center [892, 373] width 137 height 19
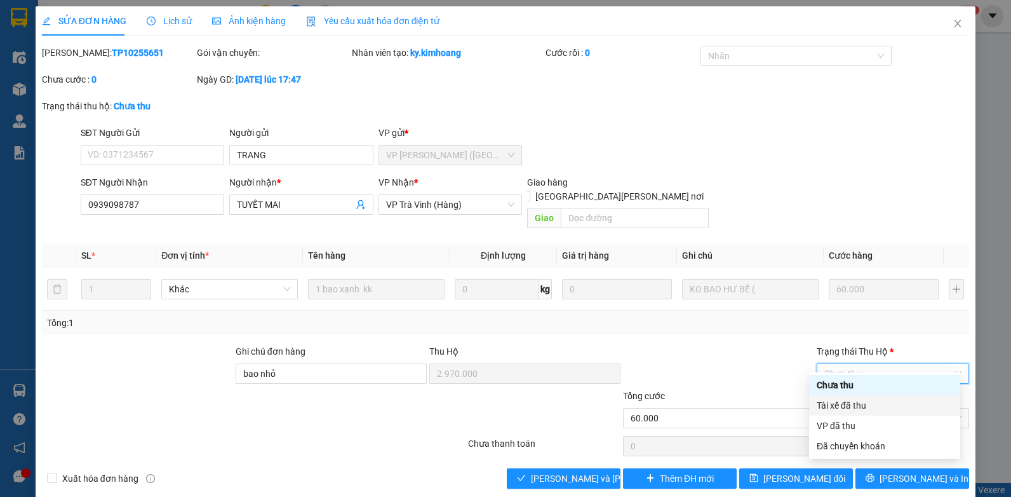
click at [843, 406] on div "Tài xế đã thu" at bounding box center [885, 405] width 136 height 14
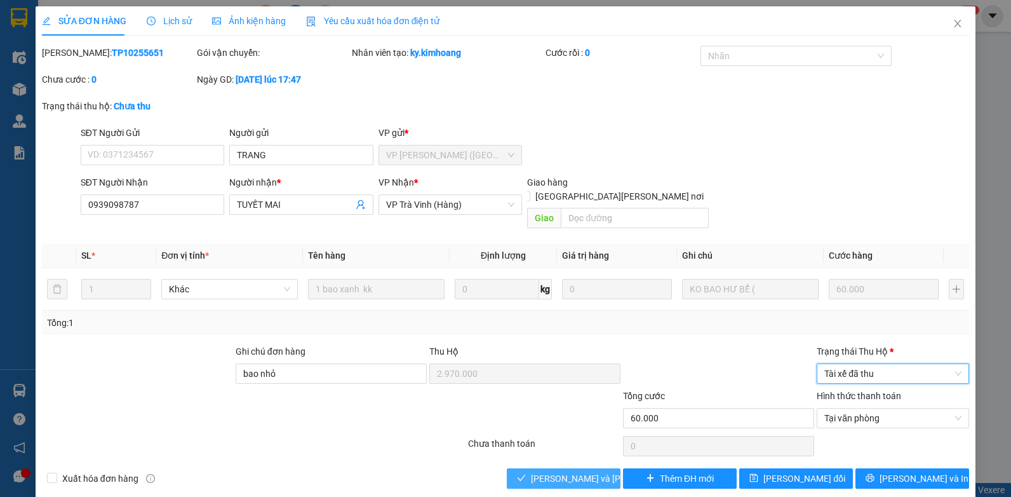
click at [586, 471] on span "[PERSON_NAME] và [PERSON_NAME] hàng" at bounding box center [616, 478] width 171 height 14
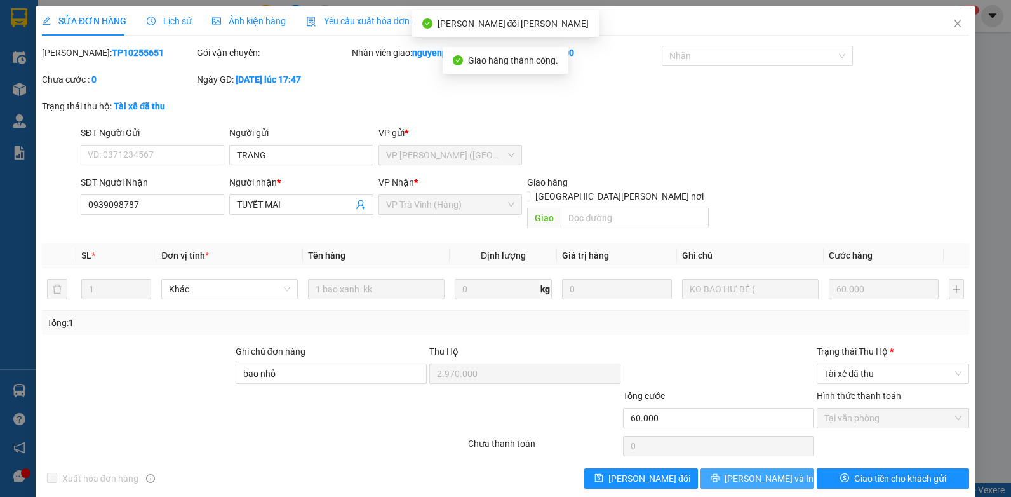
click at [735, 476] on button "[PERSON_NAME] và In" at bounding box center [757, 478] width 114 height 20
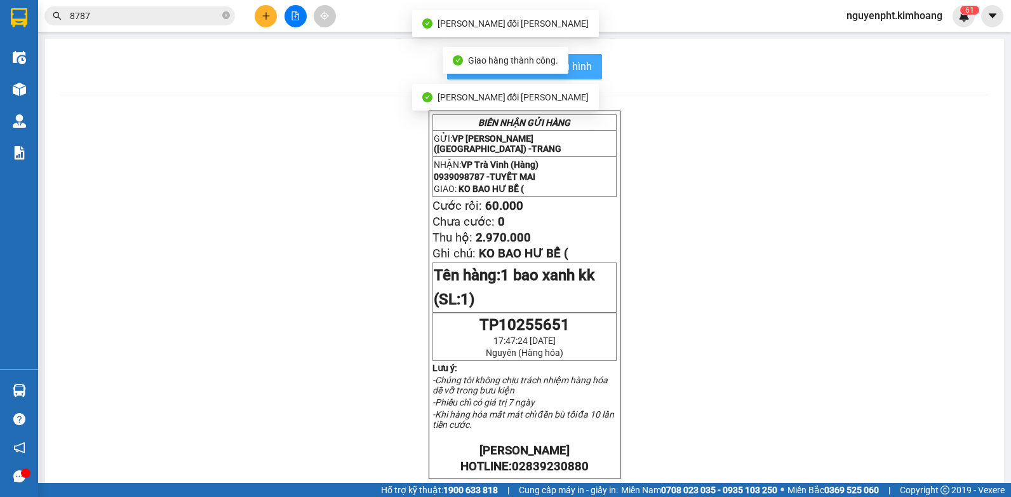
click at [596, 61] on button "In mẫu biên lai tự cấu hình" at bounding box center [524, 66] width 155 height 25
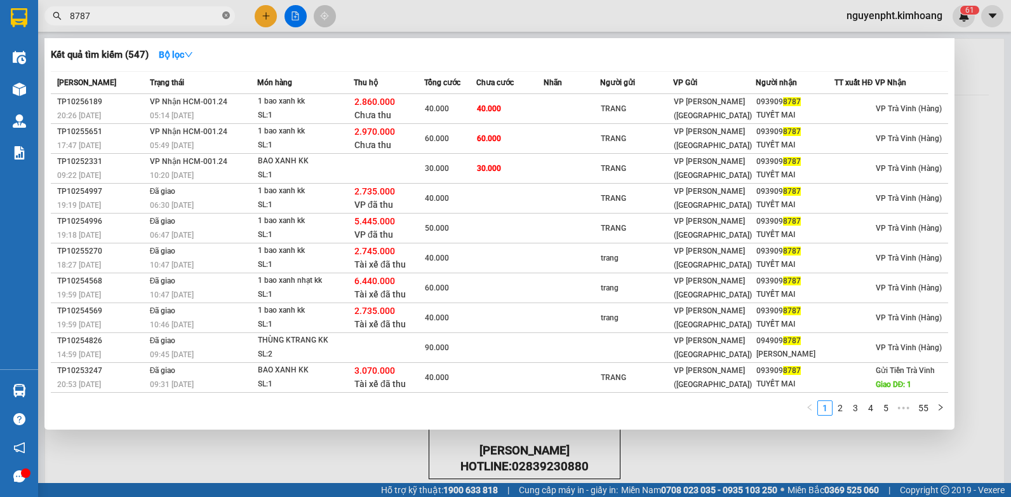
click at [227, 16] on icon "close-circle" at bounding box center [226, 15] width 8 height 8
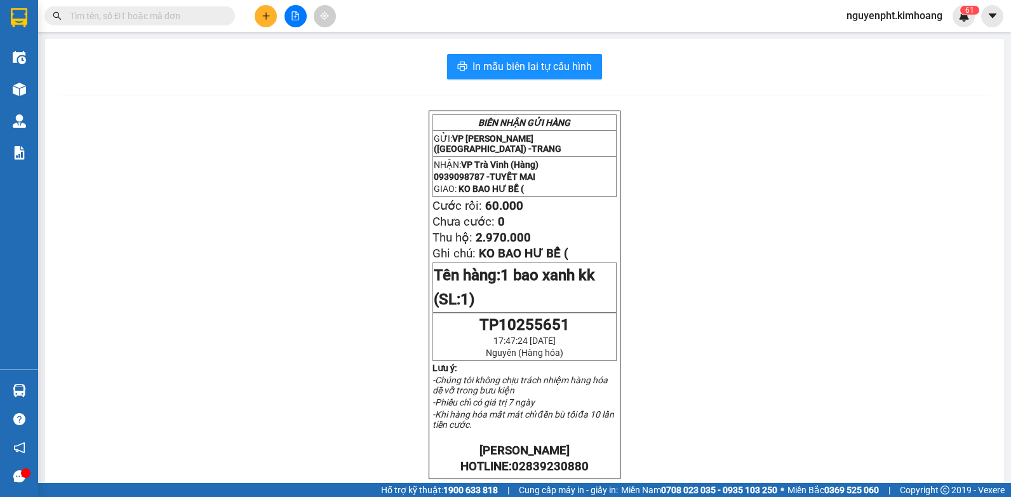
click at [265, 16] on icon "plus" at bounding box center [265, 15] width 7 height 1
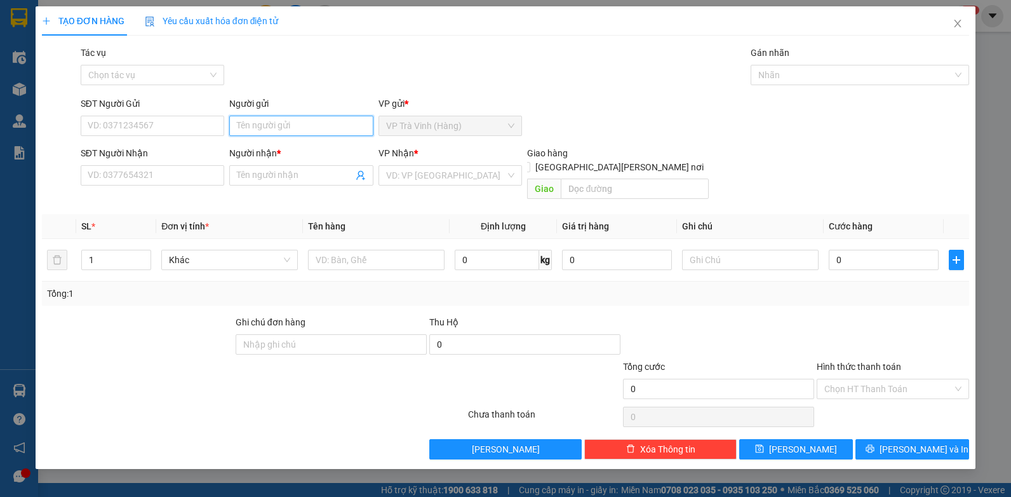
click at [261, 120] on input "Người gửi" at bounding box center [301, 126] width 144 height 20
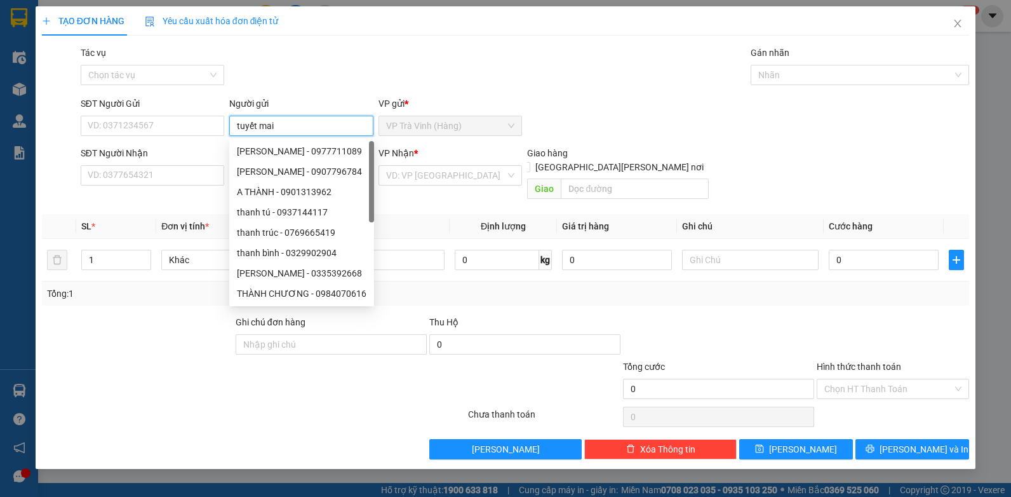
type input "tuyết mai"
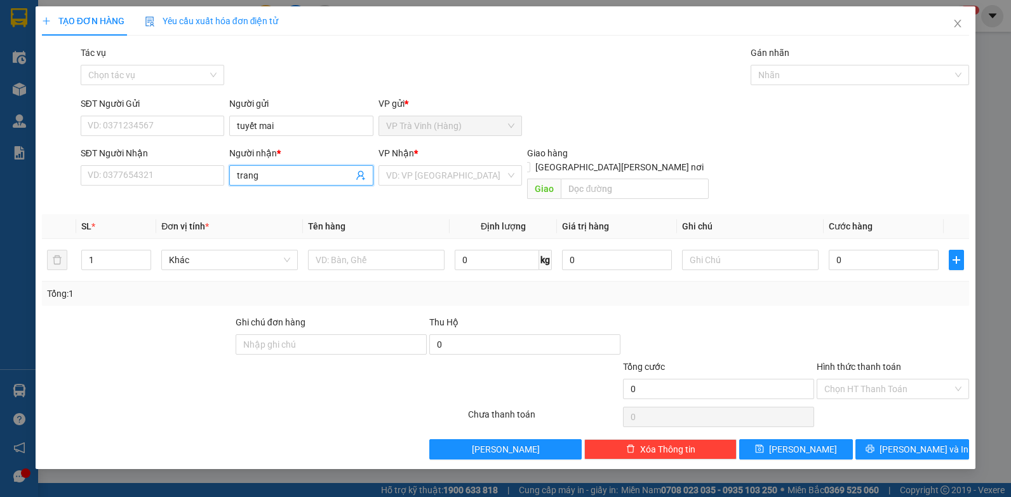
type input "trang"
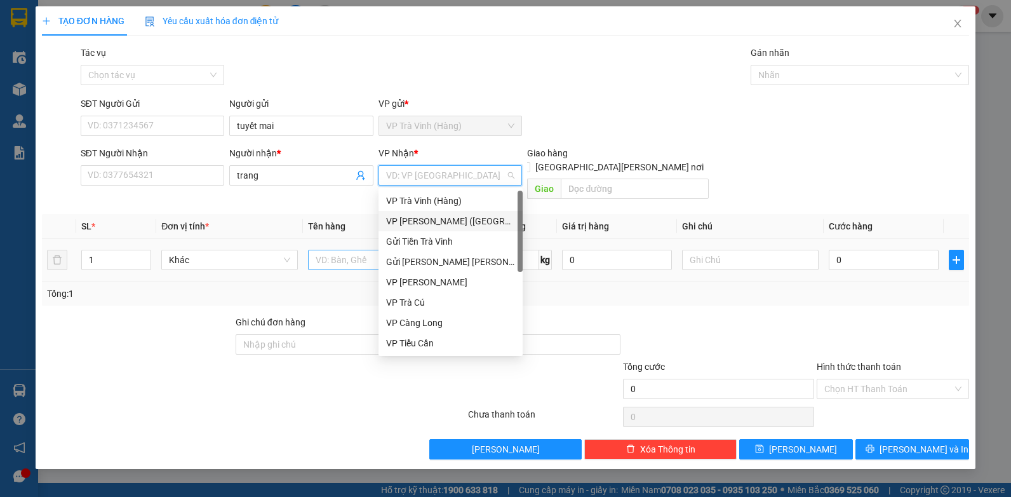
drag, startPoint x: 420, startPoint y: 225, endPoint x: 393, endPoint y: 237, distance: 29.9
click at [420, 226] on div "VP [PERSON_NAME] ([GEOGRAPHIC_DATA])" at bounding box center [450, 221] width 129 height 14
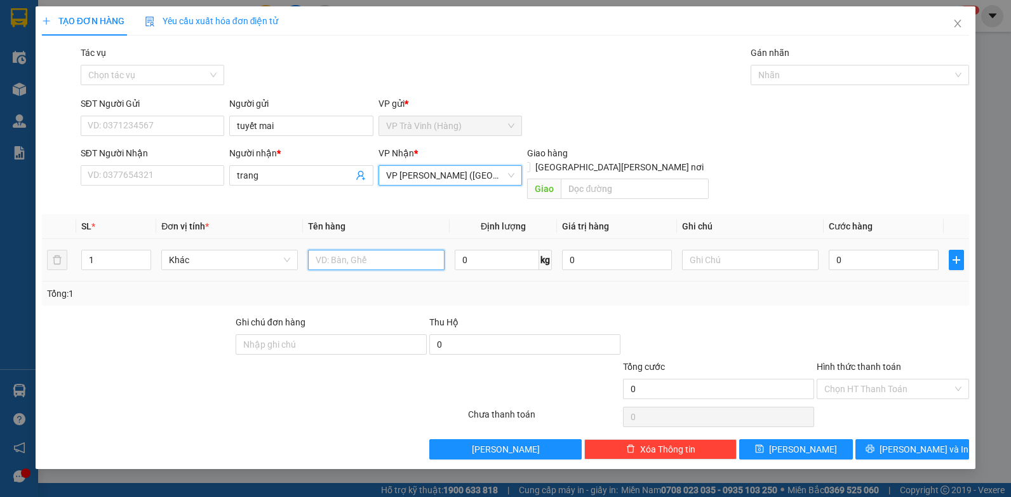
click at [345, 250] on input "text" at bounding box center [376, 260] width 137 height 20
type input "tiên fsl5651 2.970.000"
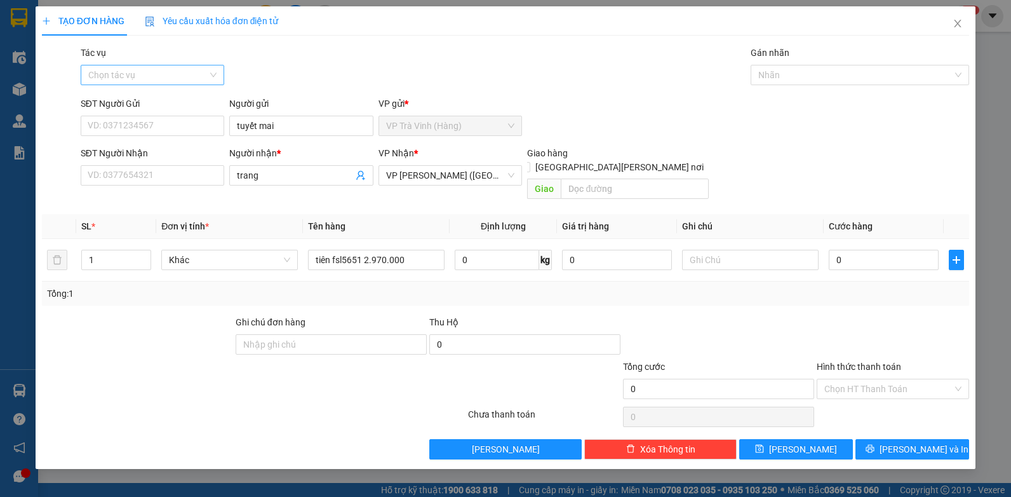
drag, startPoint x: 116, startPoint y: 72, endPoint x: 122, endPoint y: 84, distance: 13.4
click at [119, 76] on input "Tác vụ" at bounding box center [148, 74] width 120 height 19
click at [142, 120] on div "Nhập hàng kho nhận" at bounding box center [152, 121] width 129 height 14
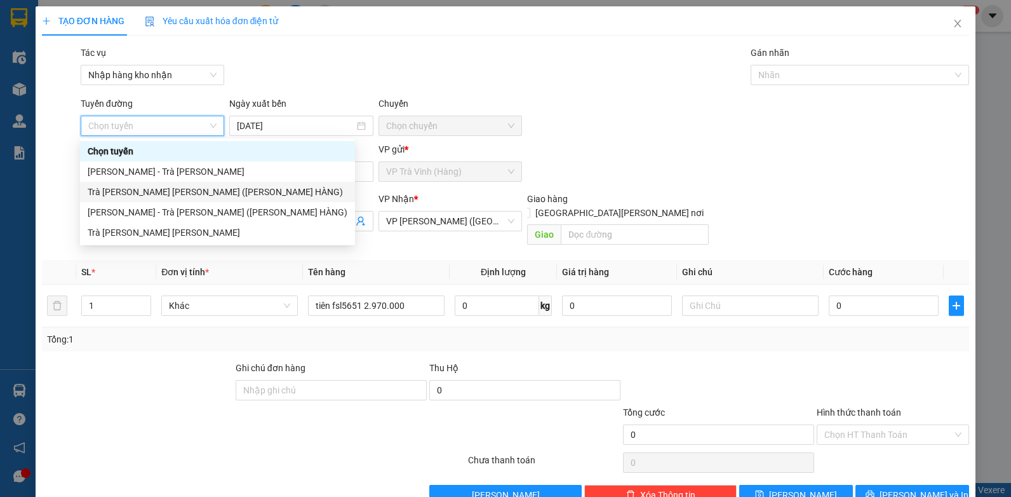
click at [159, 185] on div "Trà [PERSON_NAME] [PERSON_NAME] ([PERSON_NAME] HÀNG)" at bounding box center [217, 192] width 275 height 20
type input "[DATE]"
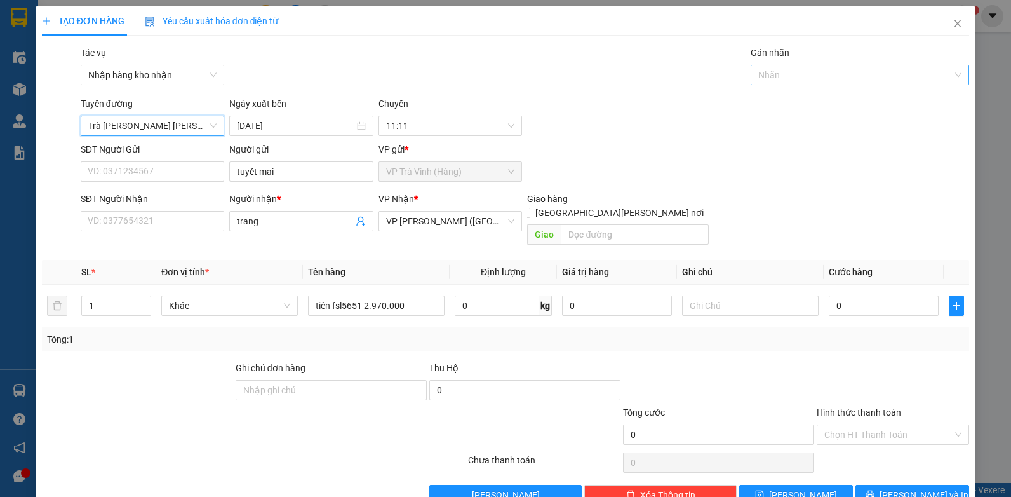
click at [892, 67] on div "Nhãn" at bounding box center [860, 75] width 218 height 20
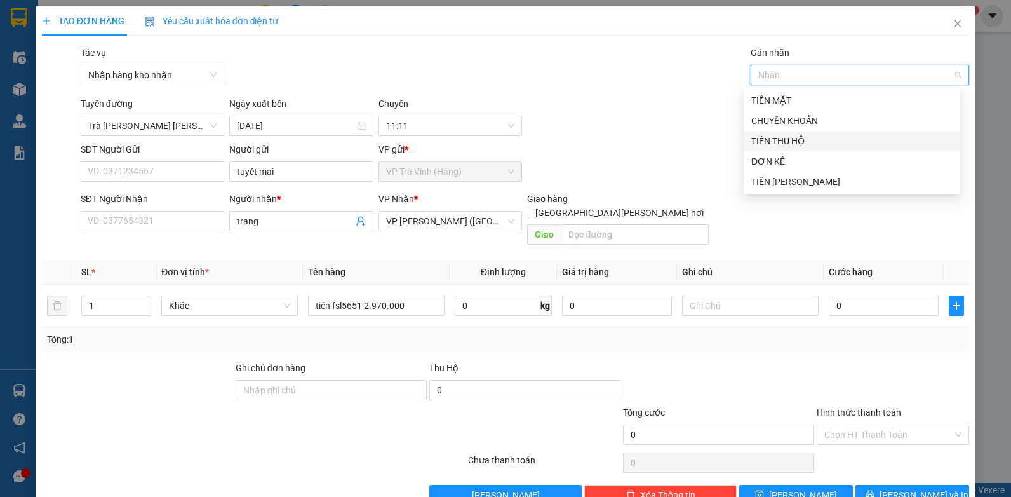
drag, startPoint x: 786, startPoint y: 134, endPoint x: 785, endPoint y: 152, distance: 18.5
click at [786, 136] on div "TIỀN THU HỘ" at bounding box center [851, 141] width 201 height 14
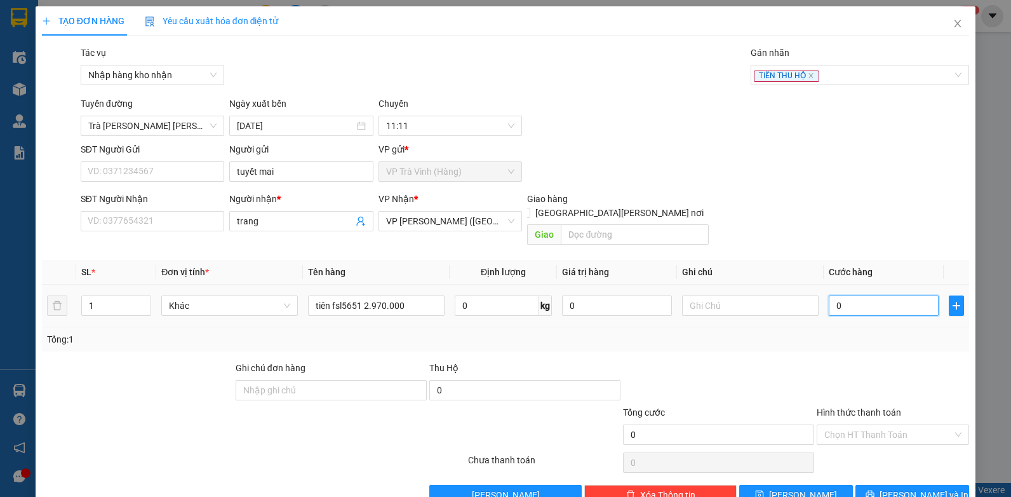
click at [845, 295] on input "0" at bounding box center [884, 305] width 110 height 20
click at [788, 488] on span "[PERSON_NAME]" at bounding box center [803, 495] width 68 height 14
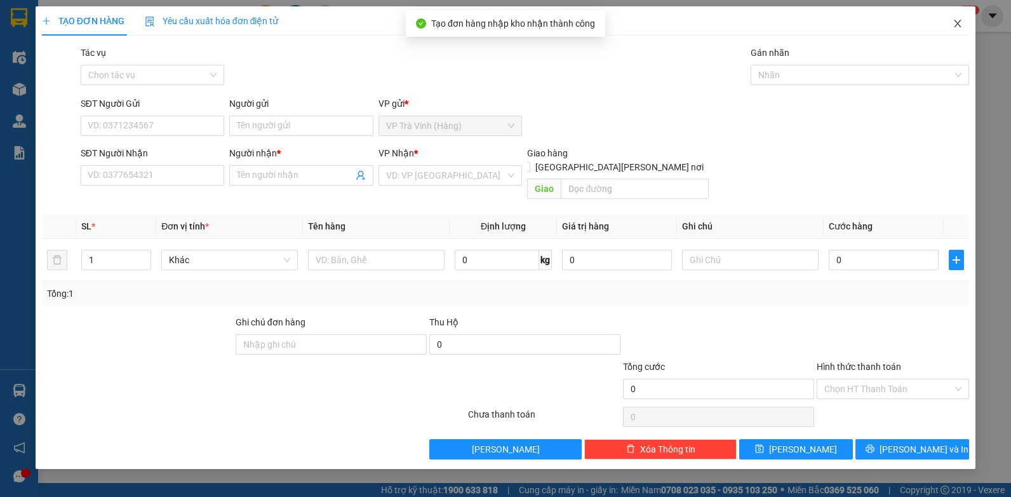
drag, startPoint x: 955, startPoint y: 25, endPoint x: 482, endPoint y: 32, distance: 473.2
click at [955, 25] on icon "close" at bounding box center [958, 23] width 10 height 10
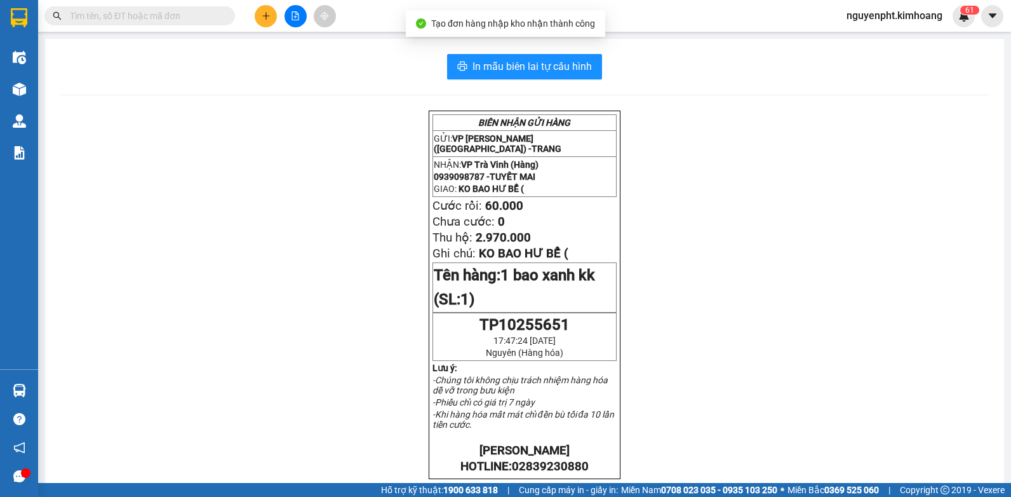
click at [214, 17] on input "text" at bounding box center [145, 16] width 150 height 14
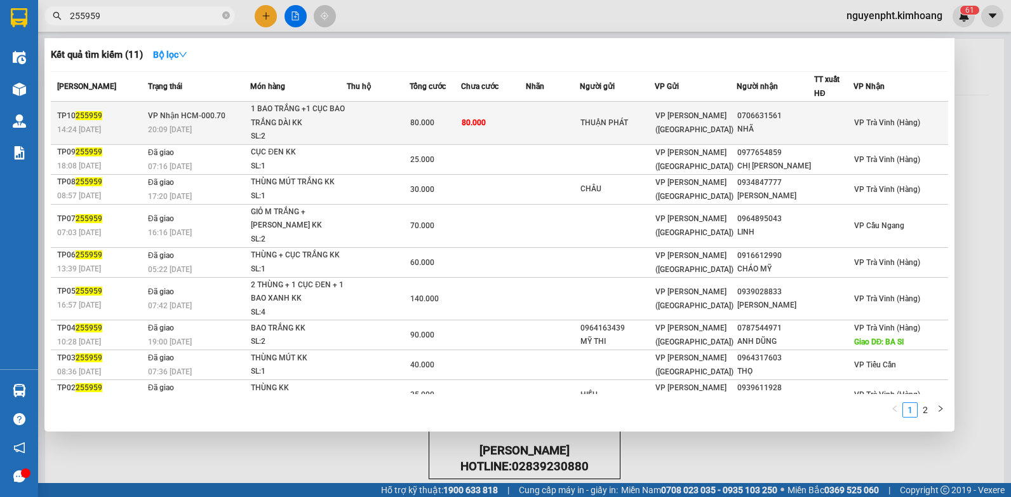
type input "255959"
click at [380, 125] on td at bounding box center [378, 123] width 63 height 43
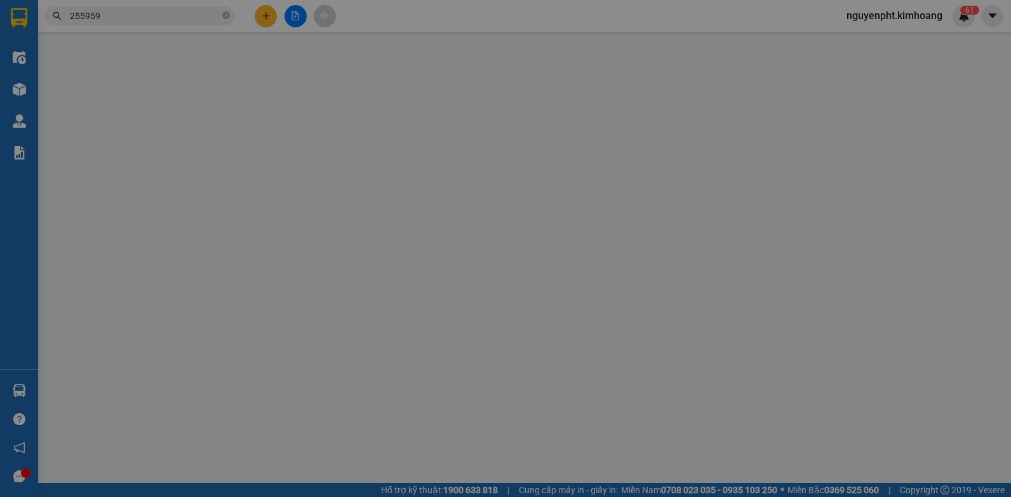
type input "THUẬN PHÁT"
type input "0706631561"
type input "NHÃ"
type input "80.000"
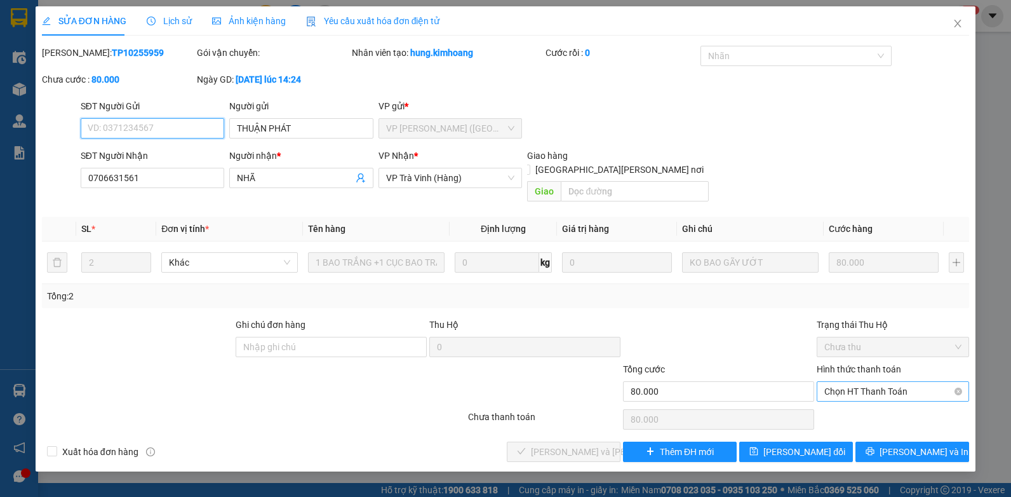
click at [828, 381] on div "Chọn HT Thanh Toán" at bounding box center [893, 391] width 152 height 20
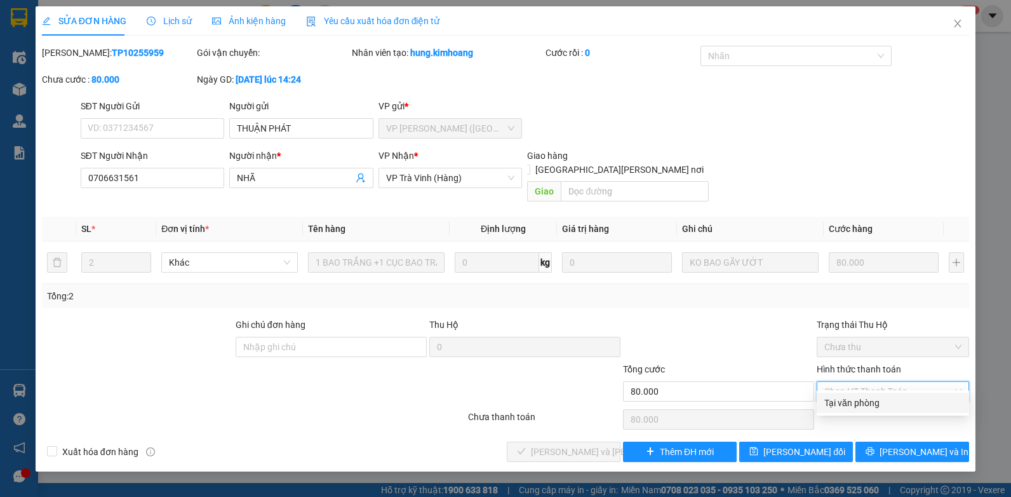
click at [832, 400] on div "Tại văn phòng" at bounding box center [892, 403] width 137 height 14
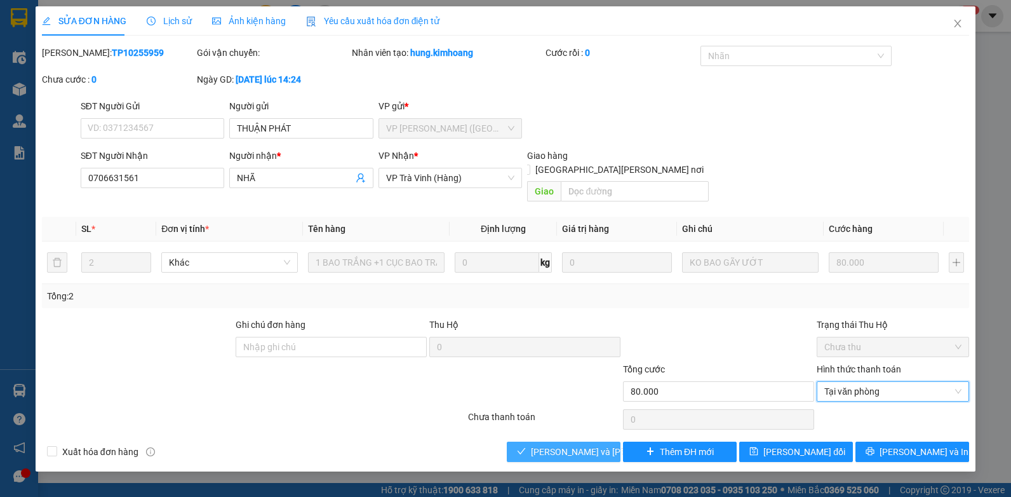
drag, startPoint x: 581, startPoint y: 428, endPoint x: 563, endPoint y: 412, distance: 24.3
click at [580, 441] on button "[PERSON_NAME] và [PERSON_NAME] hàng" at bounding box center [564, 451] width 114 height 20
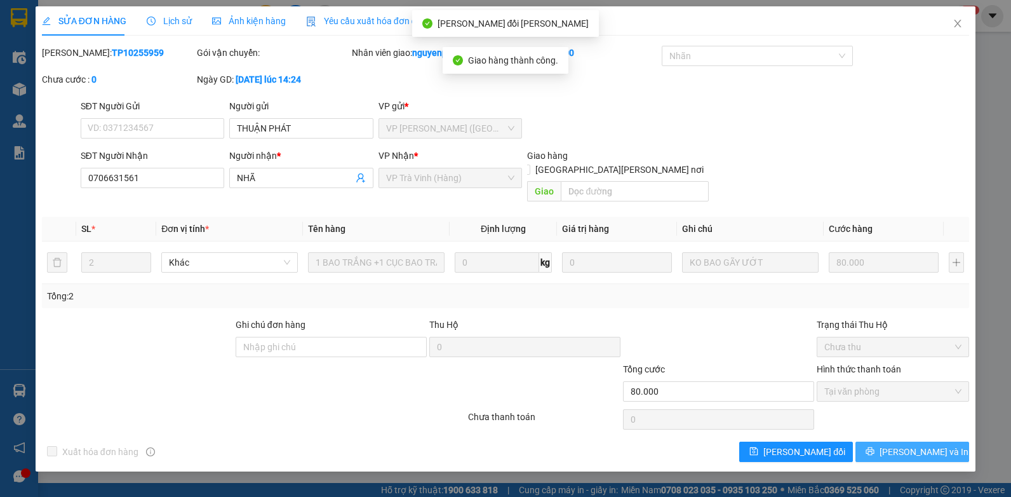
click at [899, 445] on button "[PERSON_NAME] và In" at bounding box center [912, 451] width 114 height 20
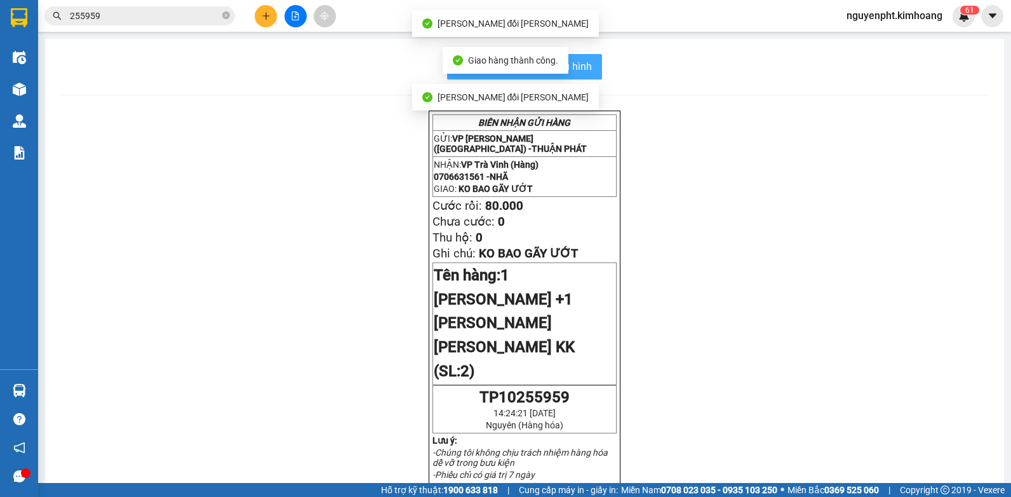
click at [586, 75] on button "In mẫu biên lai tự cấu hình" at bounding box center [524, 66] width 155 height 25
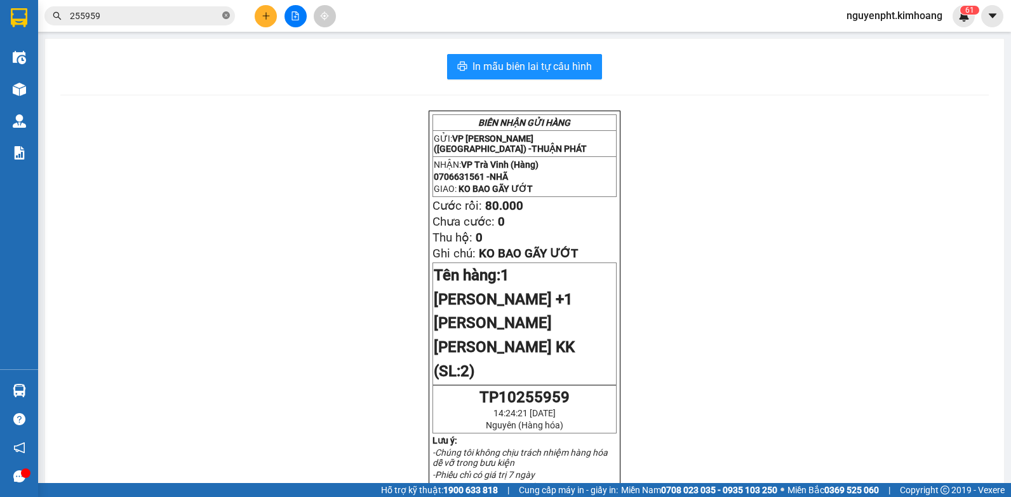
click at [224, 17] on icon "close-circle" at bounding box center [226, 15] width 8 height 8
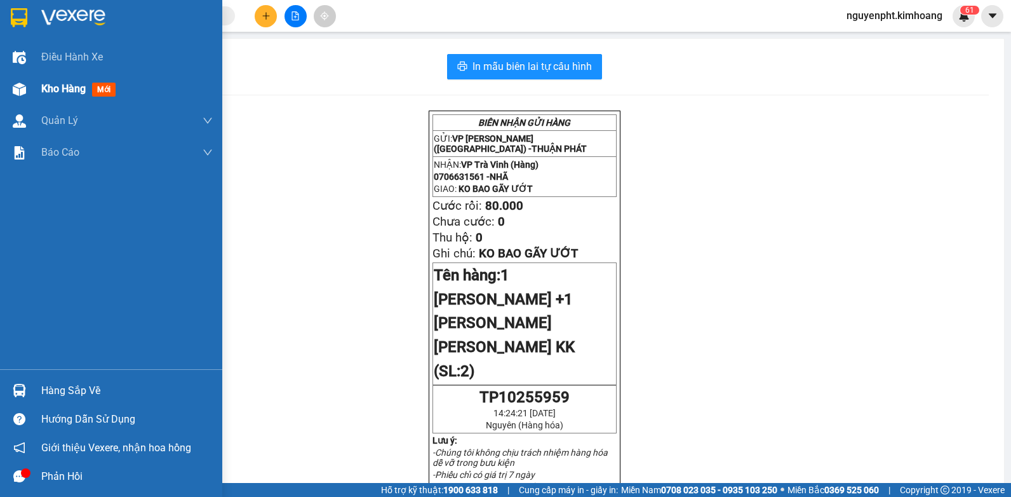
drag, startPoint x: 48, startPoint y: 88, endPoint x: 59, endPoint y: 100, distance: 16.7
click at [50, 88] on span "Kho hàng" at bounding box center [63, 89] width 44 height 12
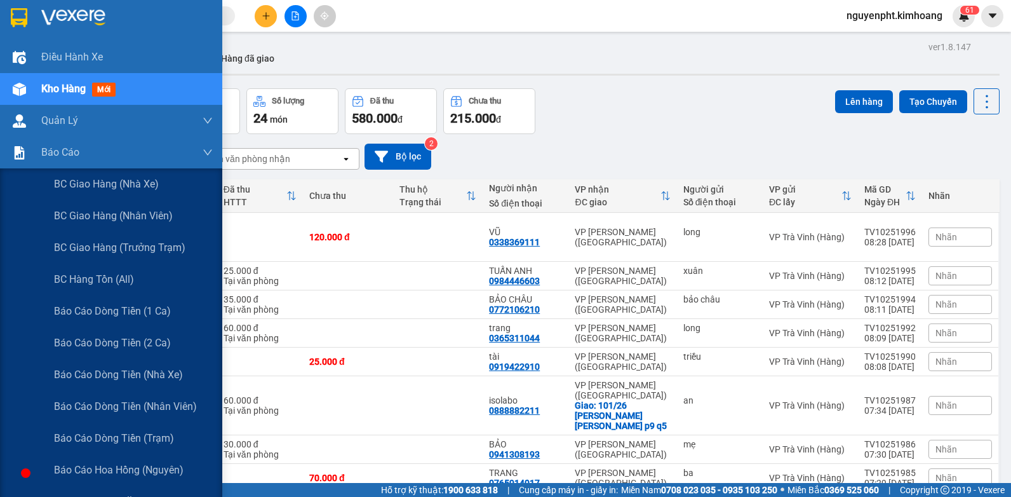
click at [102, 493] on span "Báo cáo tiền mặt" at bounding box center [95, 501] width 82 height 16
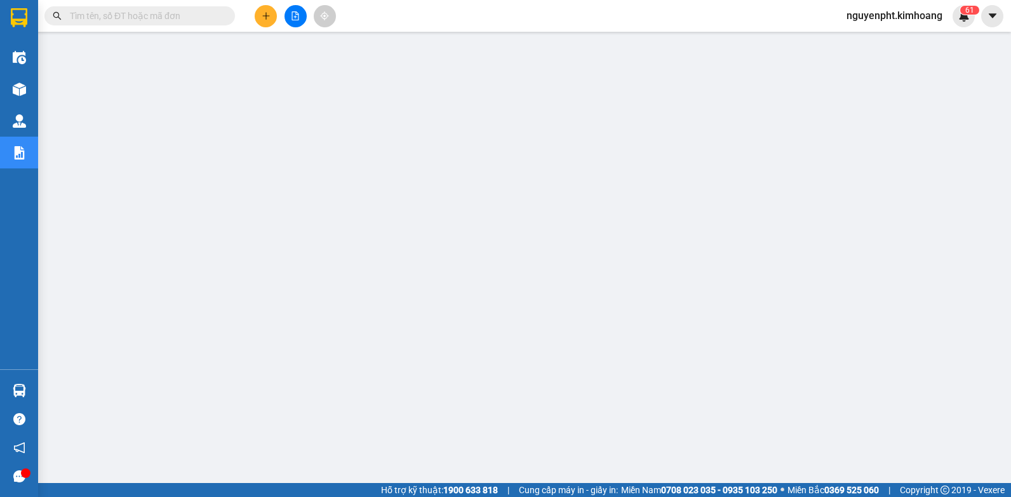
click at [155, 19] on input "text" at bounding box center [145, 16] width 150 height 14
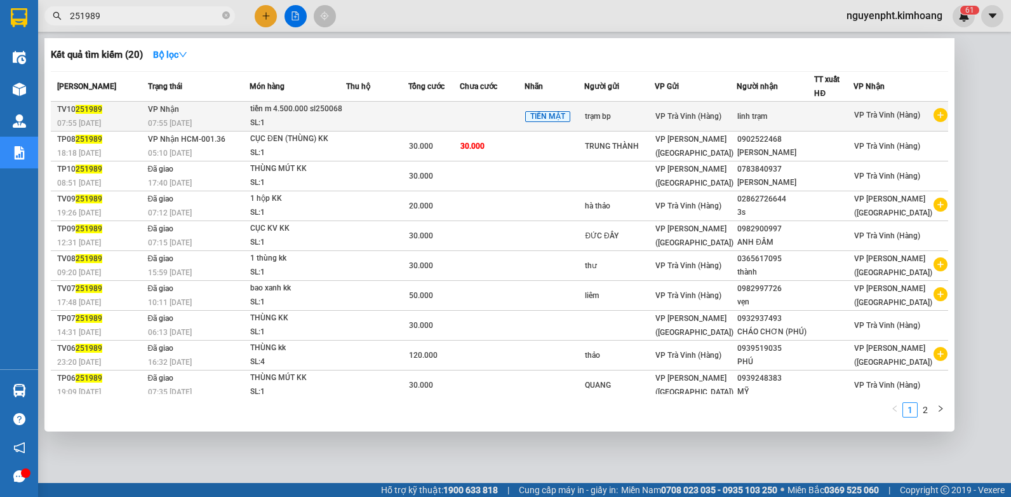
click at [517, 114] on td at bounding box center [492, 117] width 65 height 30
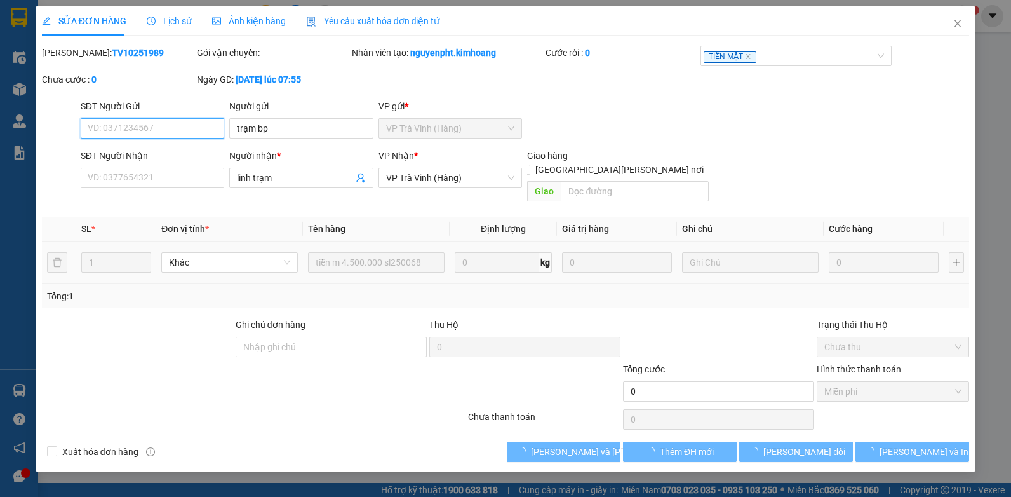
click at [471, 176] on span "VP Trà Vinh (Hàng)" at bounding box center [450, 177] width 129 height 19
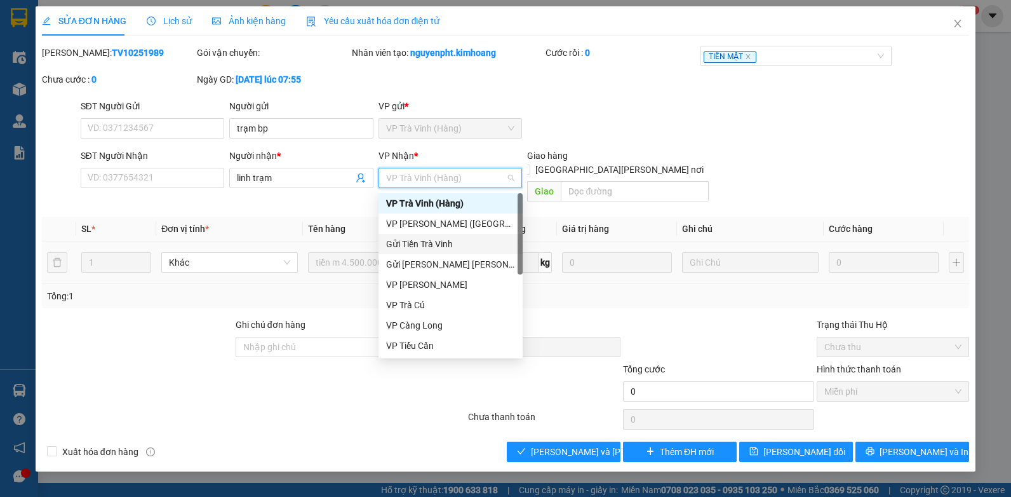
click at [427, 227] on div "VP [PERSON_NAME] ([GEOGRAPHIC_DATA])" at bounding box center [450, 224] width 129 height 14
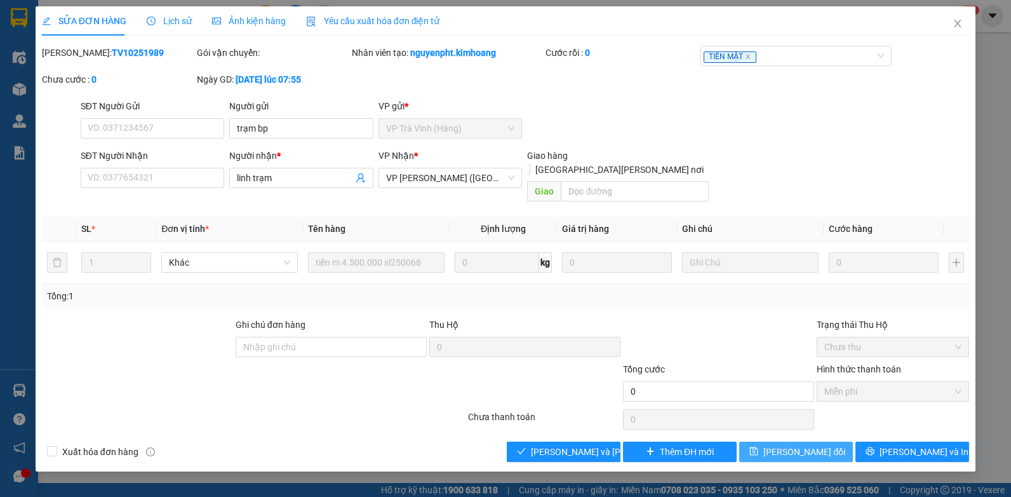
click at [815, 445] on span "[PERSON_NAME] đổi" at bounding box center [804, 452] width 82 height 14
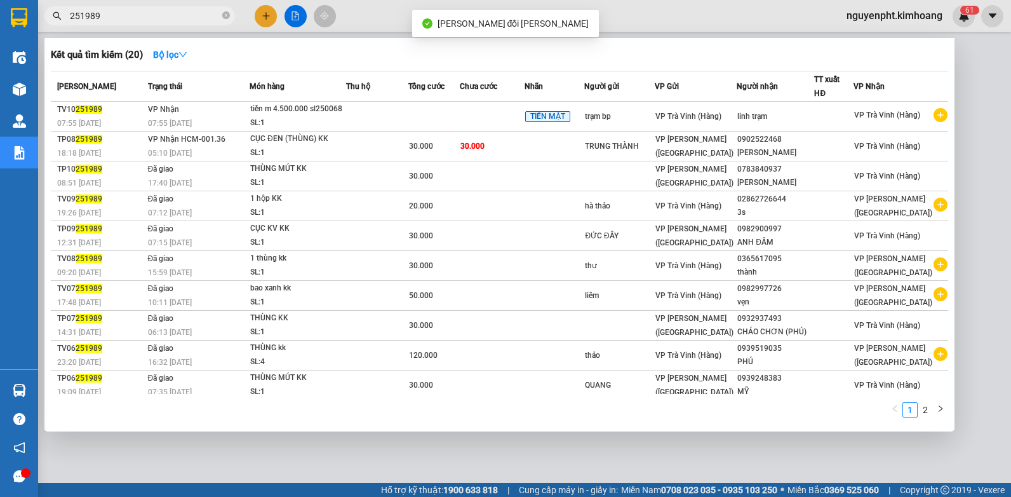
drag, startPoint x: 156, startPoint y: 11, endPoint x: 0, endPoint y: 89, distance: 173.8
click at [0, 75] on html "Kết quả [PERSON_NAME] ( 20 ) Bộ lọc Mã ĐH Trạng thái Món hàng Thu hộ Tổng [PERS…" at bounding box center [505, 248] width 1011 height 497
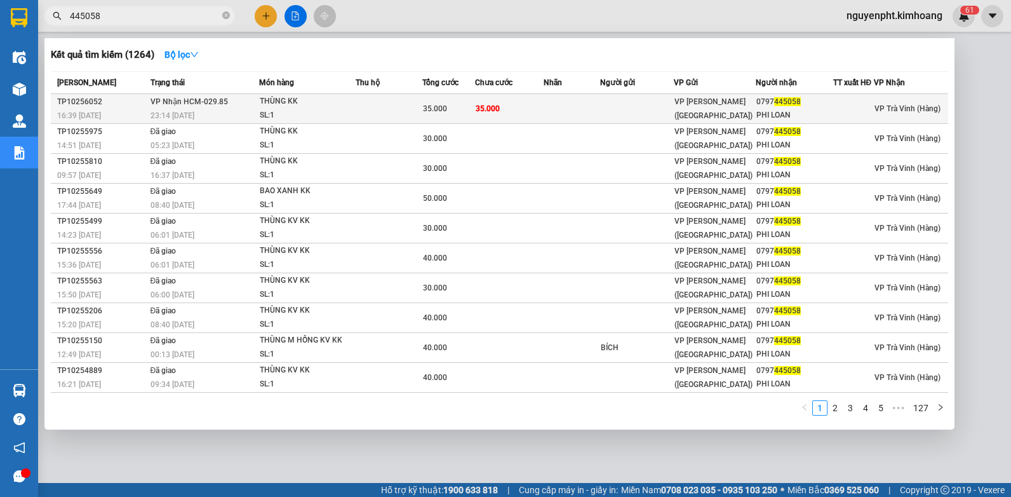
click at [402, 107] on td at bounding box center [389, 109] width 67 height 30
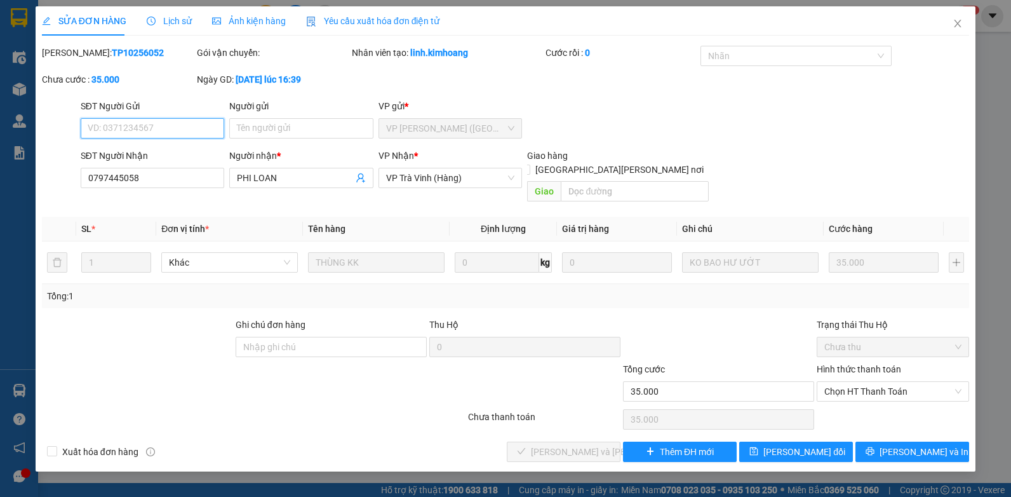
drag, startPoint x: 858, startPoint y: 378, endPoint x: 860, endPoint y: 394, distance: 16.0
click at [860, 385] on span "Chọn HT Thanh Toán" at bounding box center [892, 391] width 137 height 19
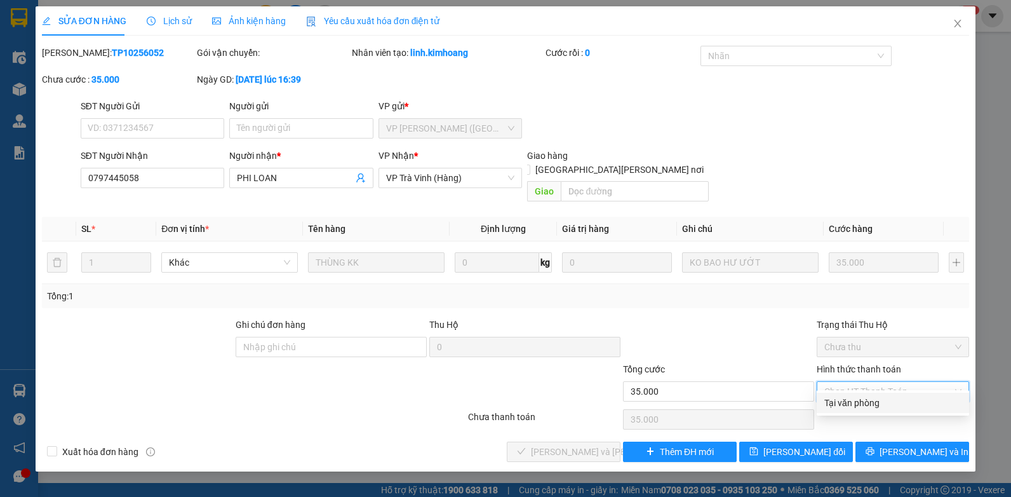
drag, startPoint x: 859, startPoint y: 403, endPoint x: 697, endPoint y: 405, distance: 162.0
click at [859, 404] on div "Tại văn phòng" at bounding box center [892, 403] width 137 height 14
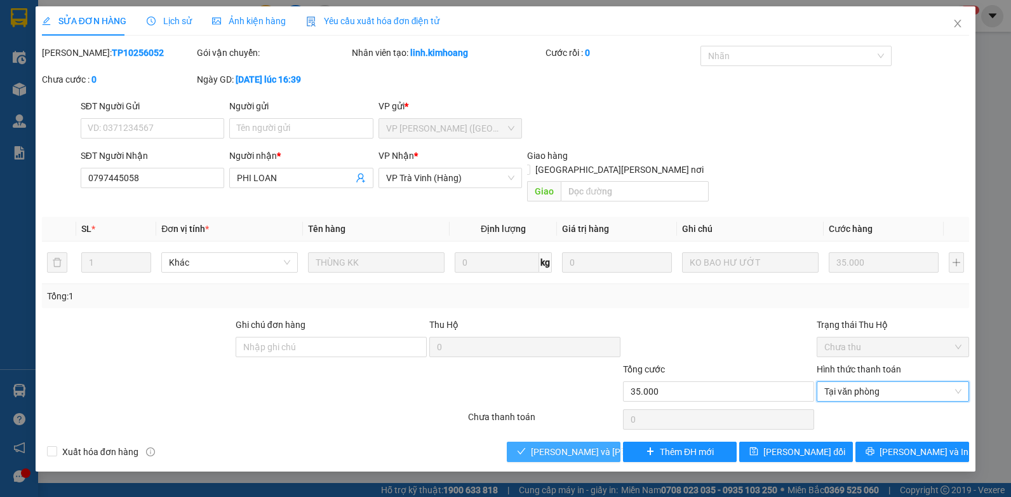
drag, startPoint x: 568, startPoint y: 436, endPoint x: 562, endPoint y: 427, distance: 10.4
click at [568, 445] on span "[PERSON_NAME] và [PERSON_NAME] hàng" at bounding box center [616, 452] width 171 height 14
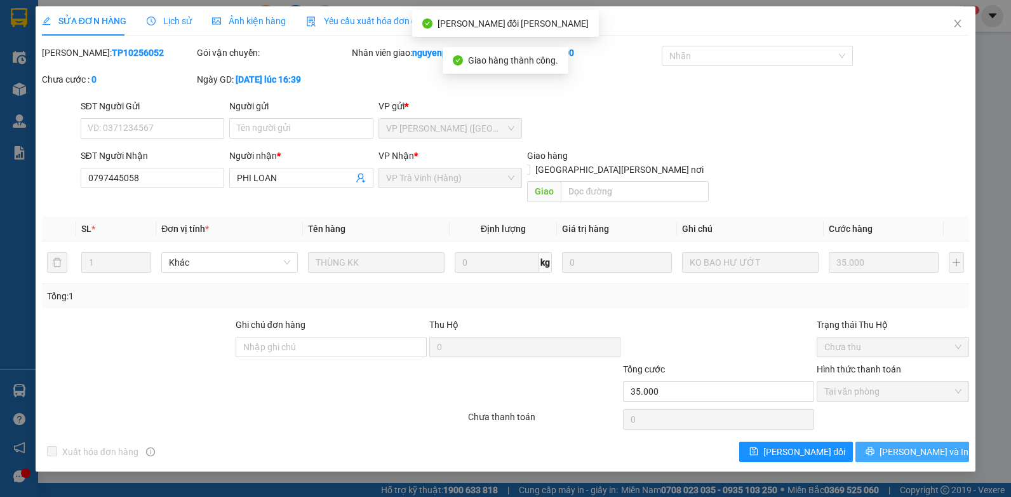
click at [872, 441] on button "[PERSON_NAME] và In" at bounding box center [912, 451] width 114 height 20
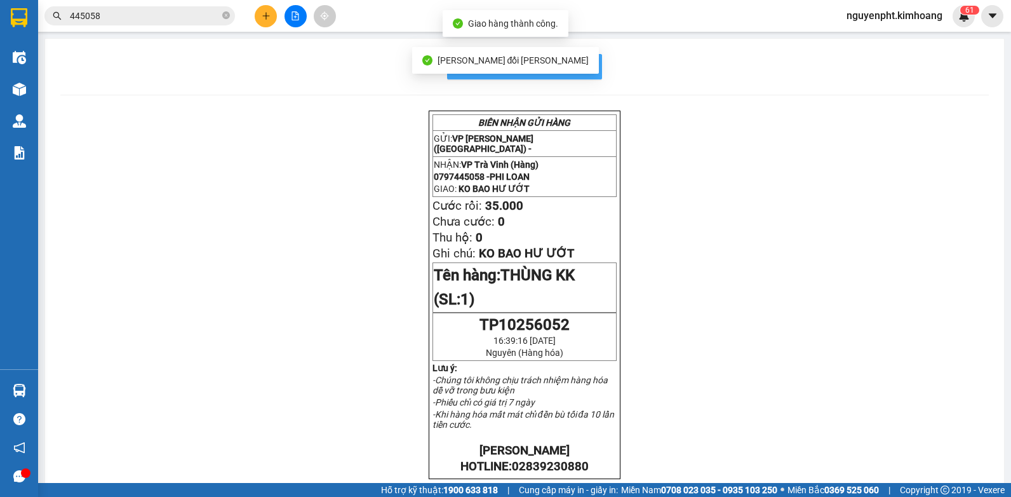
click at [585, 61] on button "In mẫu biên lai tự cấu hình" at bounding box center [524, 66] width 155 height 25
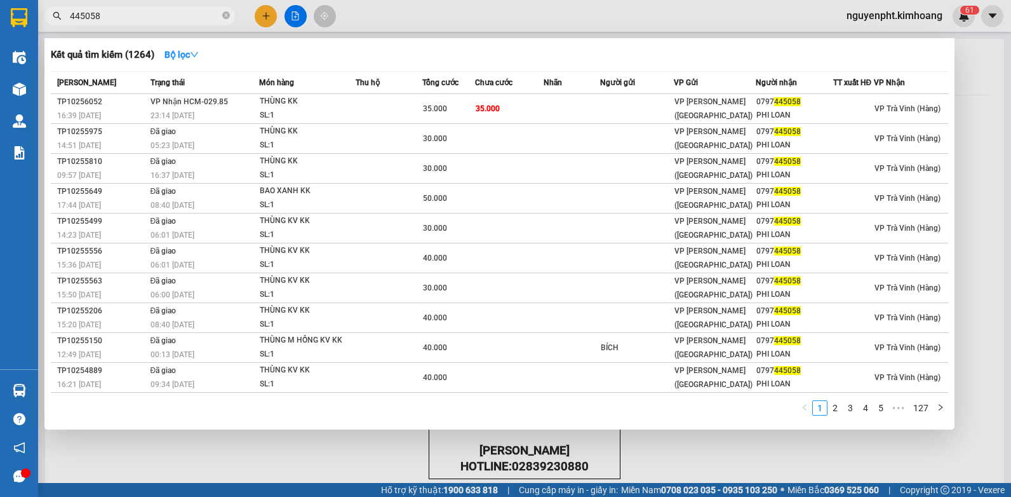
drag, startPoint x: 165, startPoint y: 11, endPoint x: 0, endPoint y: 69, distance: 174.9
click at [0, 71] on html "Kết quả [PERSON_NAME] ( 1264 ) Bộ lọc Mã ĐH Trạng thái Món hàng Thu hộ Tổng [PE…" at bounding box center [505, 248] width 1011 height 497
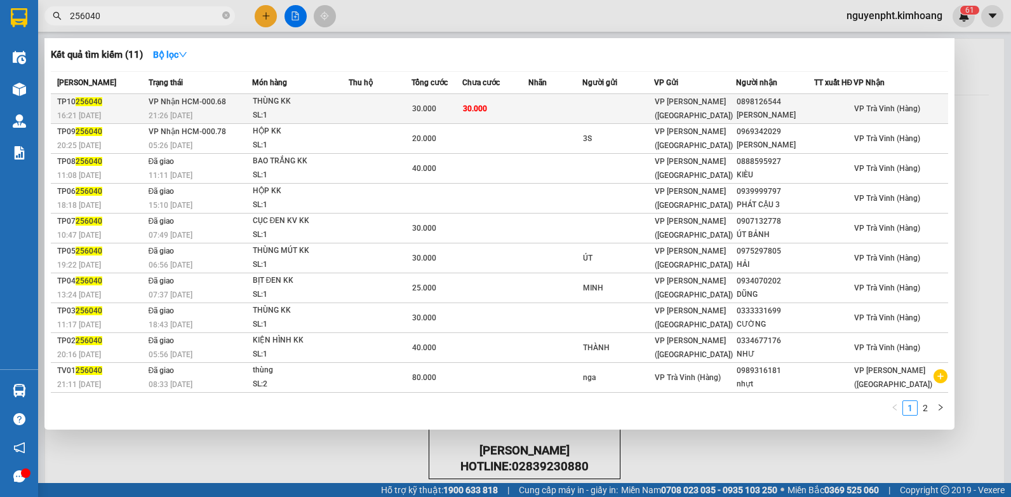
click at [479, 105] on span "30.000" at bounding box center [475, 108] width 24 height 9
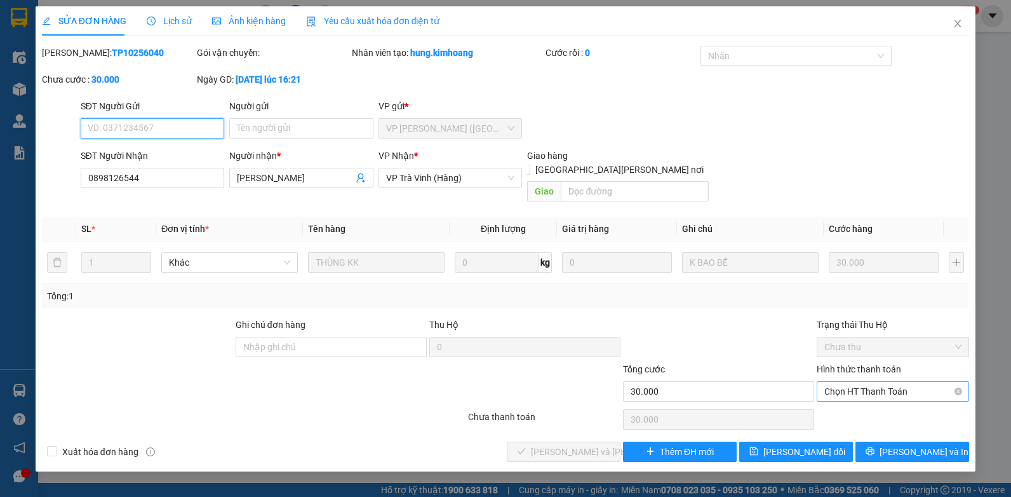
click at [861, 382] on span "Chọn HT Thanh Toán" at bounding box center [892, 391] width 137 height 19
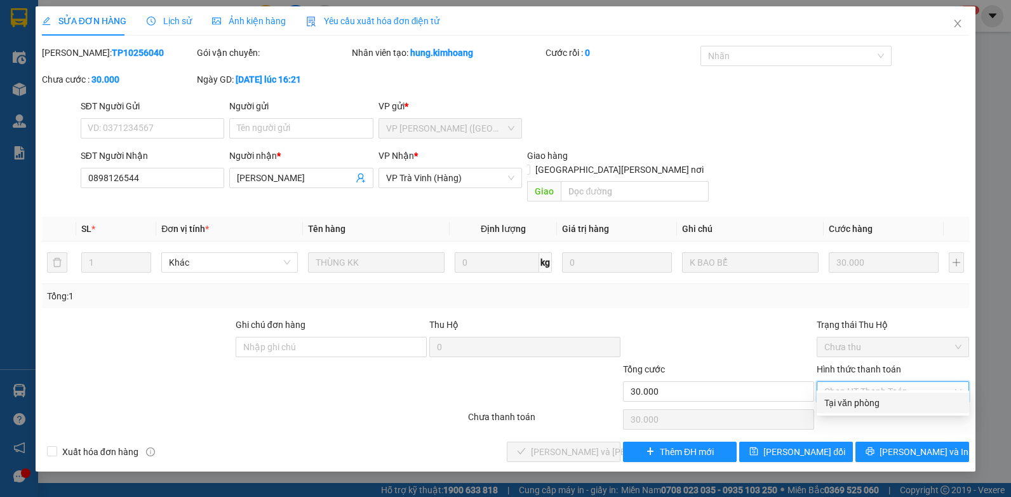
click at [823, 407] on div "Tại văn phòng" at bounding box center [893, 402] width 152 height 20
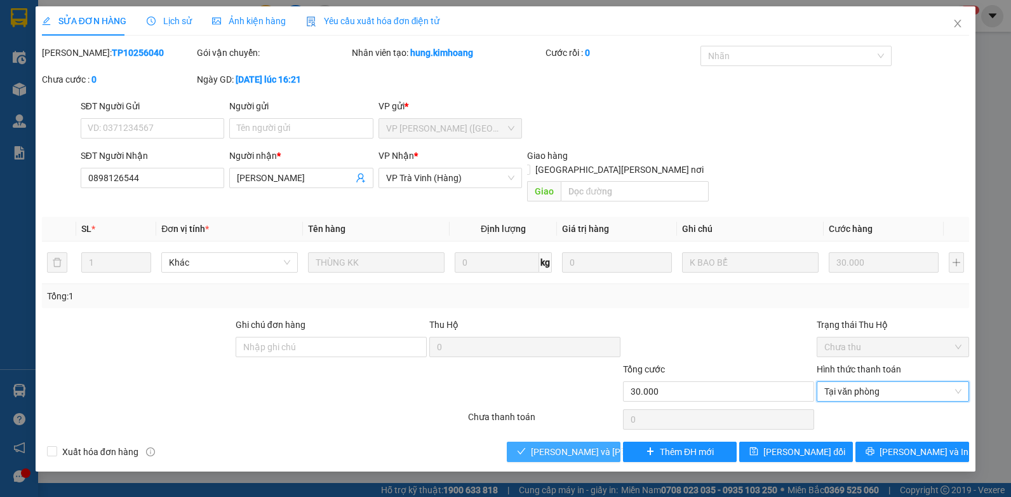
click at [526, 446] on span "check" at bounding box center [521, 451] width 9 height 10
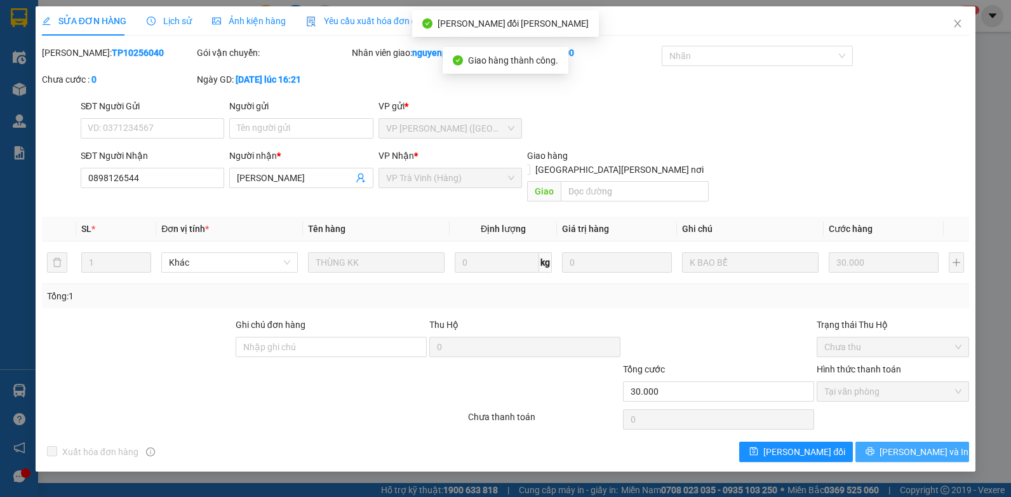
click at [907, 445] on span "[PERSON_NAME] và In" at bounding box center [924, 452] width 89 height 14
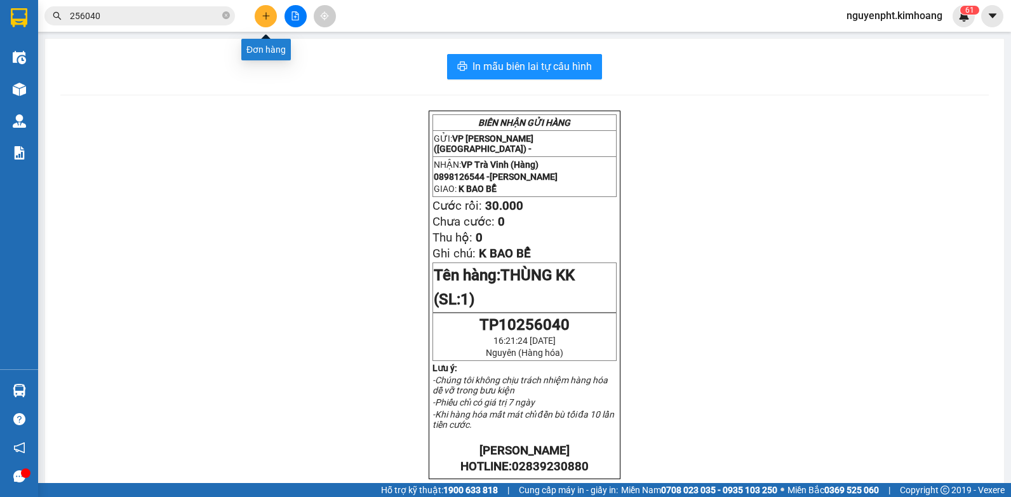
click at [262, 15] on icon "plus" at bounding box center [266, 15] width 9 height 9
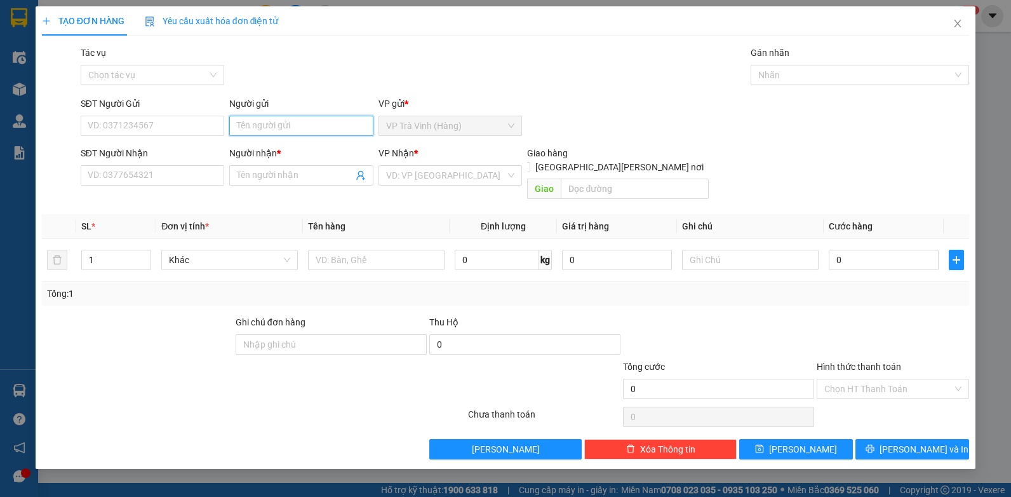
click at [288, 116] on input "Người gửi" at bounding box center [301, 126] width 144 height 20
click at [282, 175] on input "Người nhận *" at bounding box center [295, 175] width 116 height 14
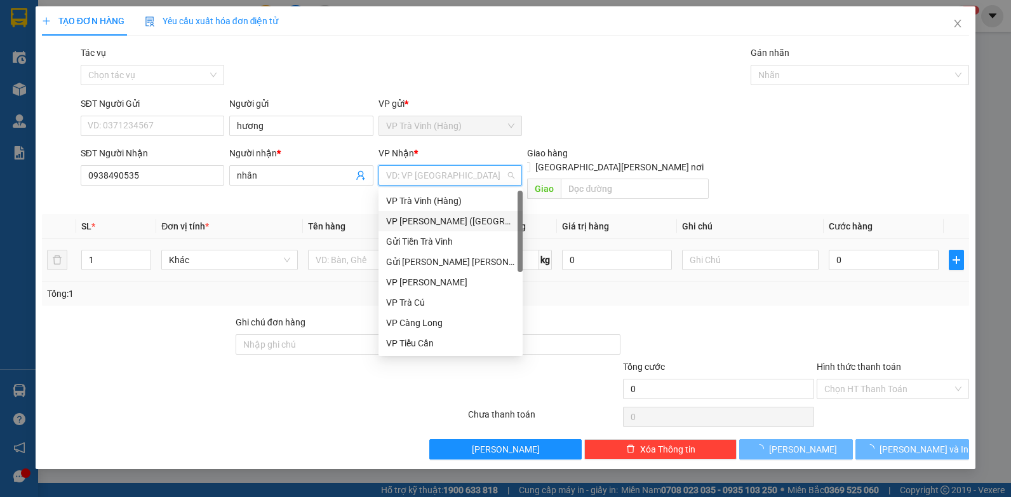
drag, startPoint x: 441, startPoint y: 217, endPoint x: 387, endPoint y: 225, distance: 55.2
click at [441, 218] on div "VP [PERSON_NAME] ([GEOGRAPHIC_DATA])" at bounding box center [450, 221] width 129 height 14
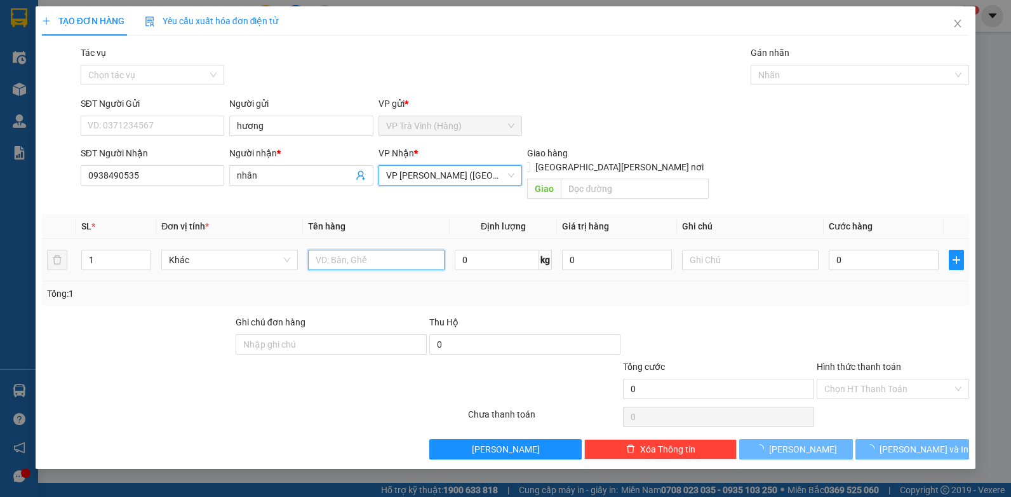
click at [328, 250] on input "text" at bounding box center [376, 260] width 137 height 20
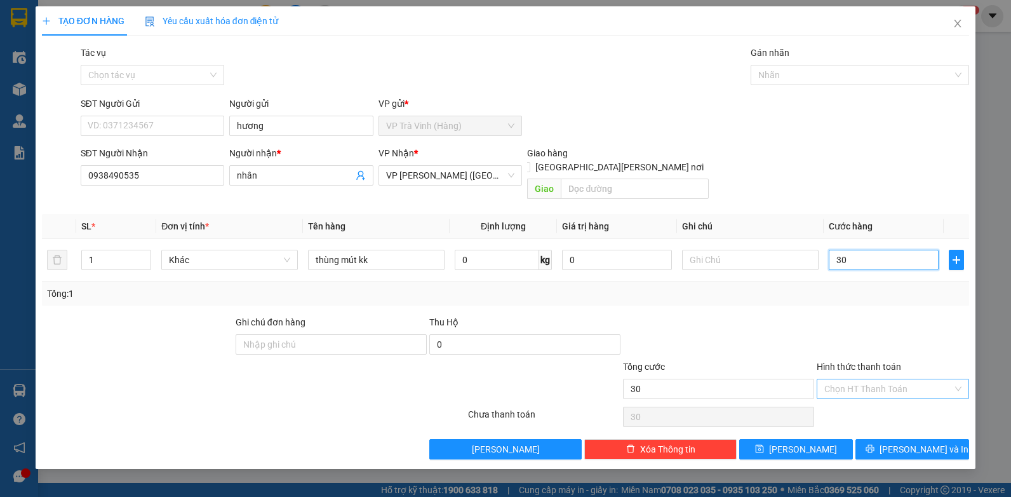
click at [822, 379] on div "Chọn HT Thanh Toán" at bounding box center [893, 389] width 152 height 20
click at [841, 395] on div "Tại văn phòng" at bounding box center [892, 400] width 137 height 14
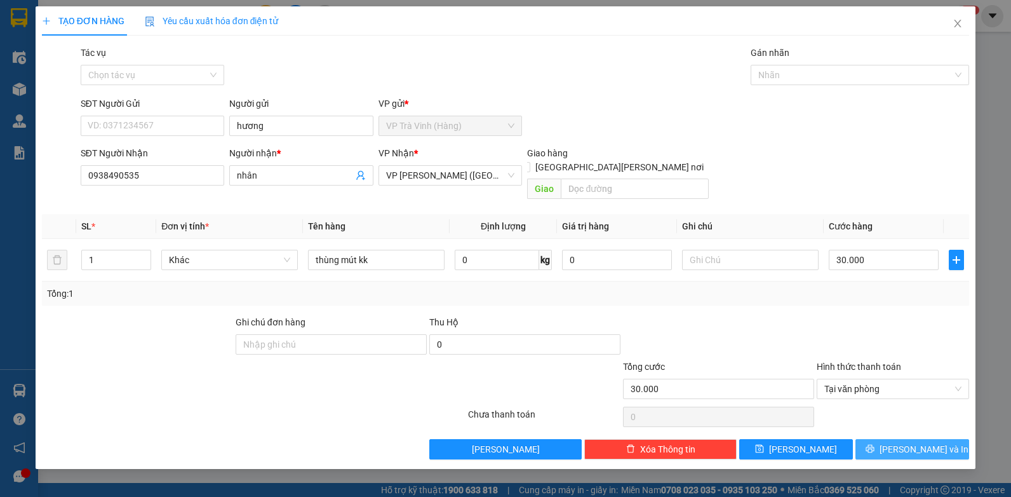
drag, startPoint x: 910, startPoint y: 434, endPoint x: 902, endPoint y: 434, distance: 8.3
click at [910, 442] on span "[PERSON_NAME] và In" at bounding box center [924, 449] width 89 height 14
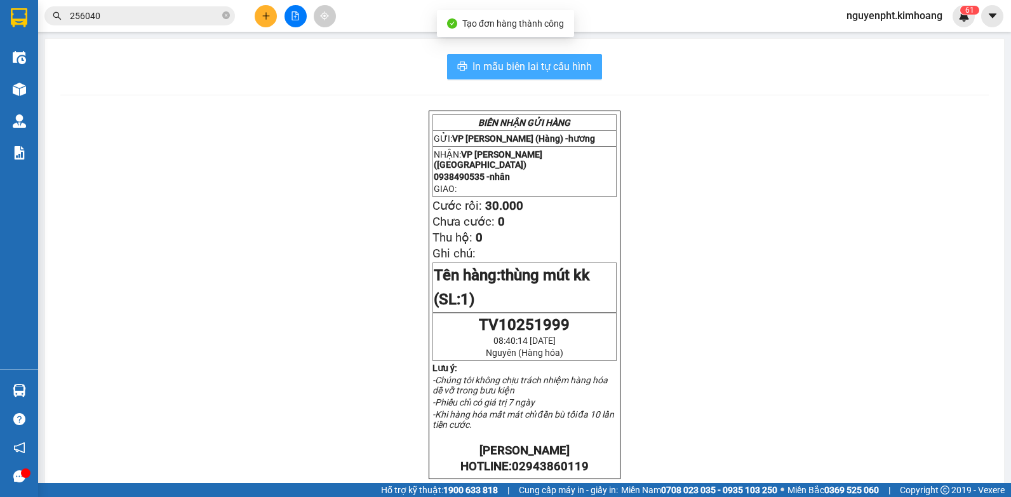
click at [532, 68] on span "In mẫu biên lai tự cấu hình" at bounding box center [531, 66] width 119 height 16
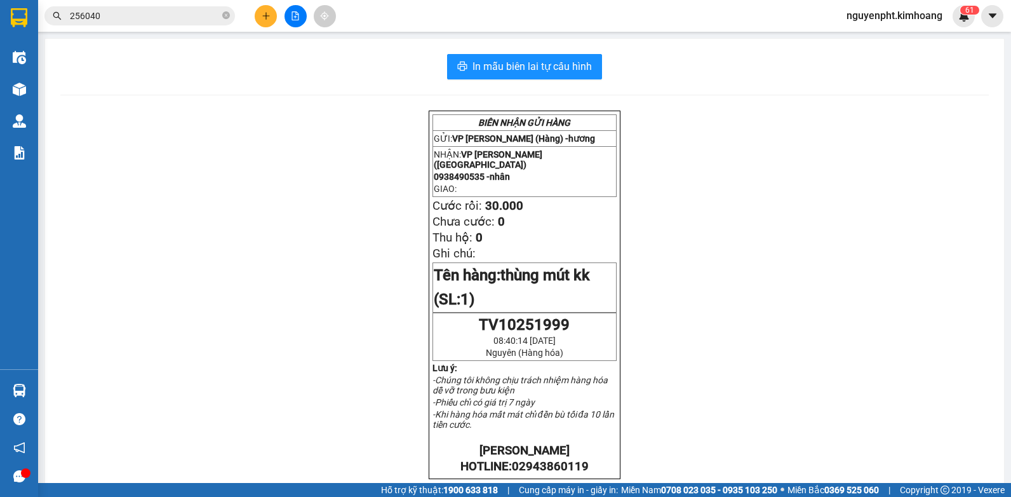
click at [182, 20] on input "256040" at bounding box center [145, 16] width 150 height 14
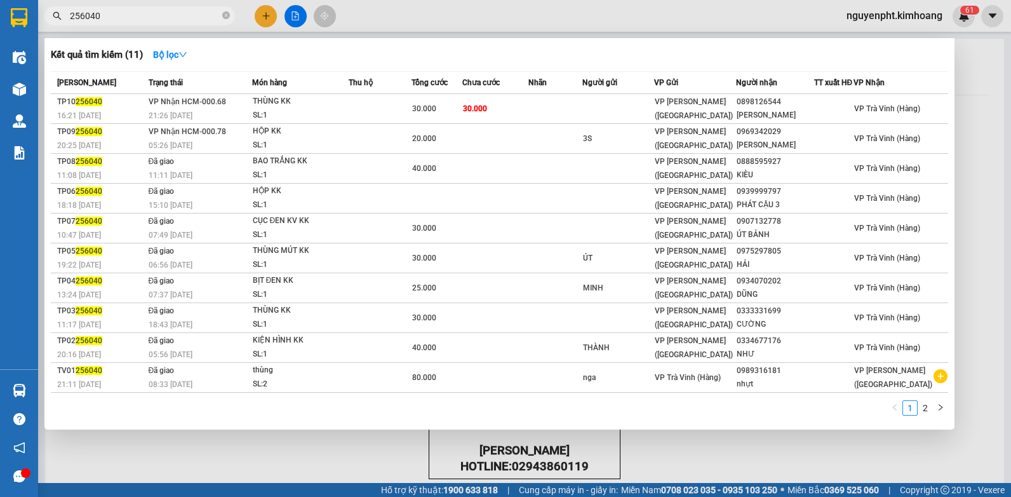
drag, startPoint x: 141, startPoint y: 17, endPoint x: -3, endPoint y: 68, distance: 152.3
click at [0, 68] on html "Kết quả [PERSON_NAME] ( 11 ) Bộ lọc Mã ĐH Trạng thái Món hàng Thu hộ Tổng [PERS…" at bounding box center [505, 248] width 1011 height 497
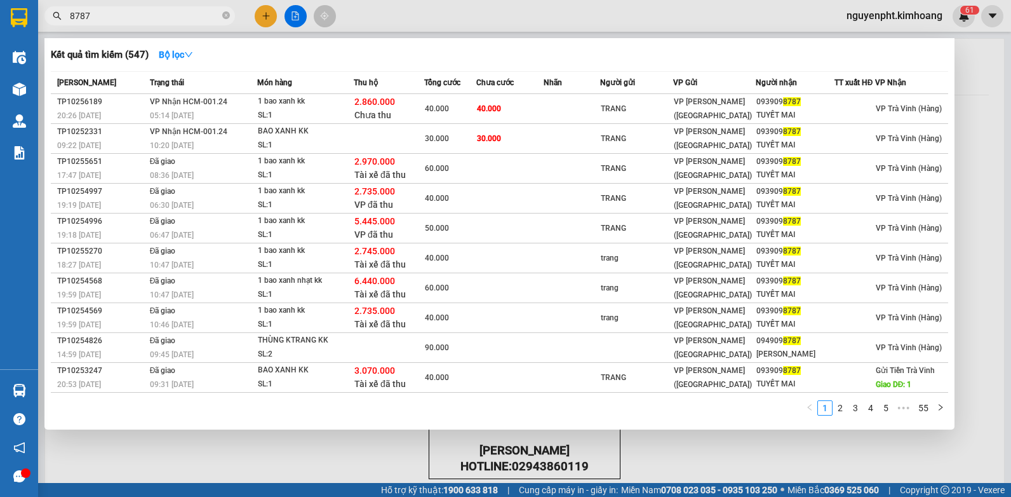
drag, startPoint x: 195, startPoint y: 20, endPoint x: 0, endPoint y: 67, distance: 200.6
click at [0, 52] on html "Kết quả [PERSON_NAME] ( 547 ) Bộ lọc Mã ĐH Trạng thái Món hàng Thu hộ Tổng [PER…" at bounding box center [505, 248] width 1011 height 497
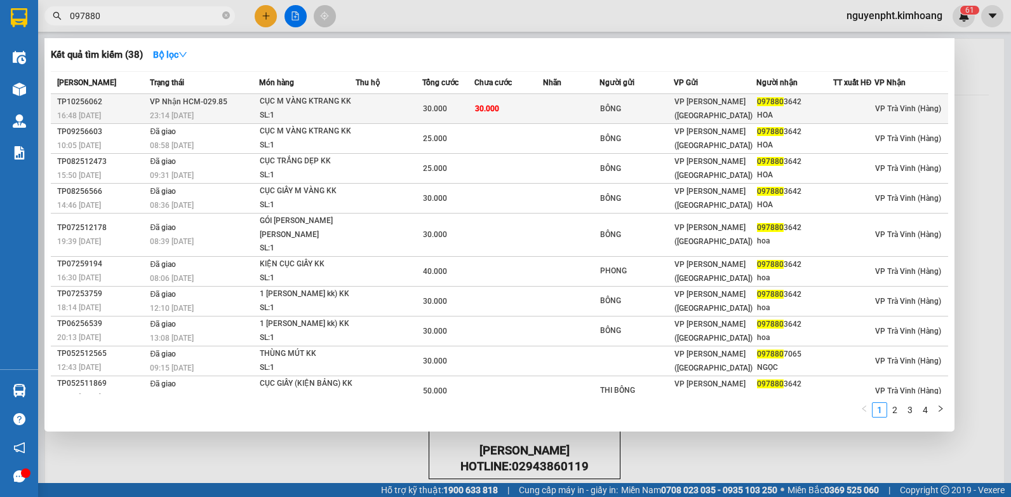
click at [499, 112] on span "30.000" at bounding box center [487, 108] width 24 height 9
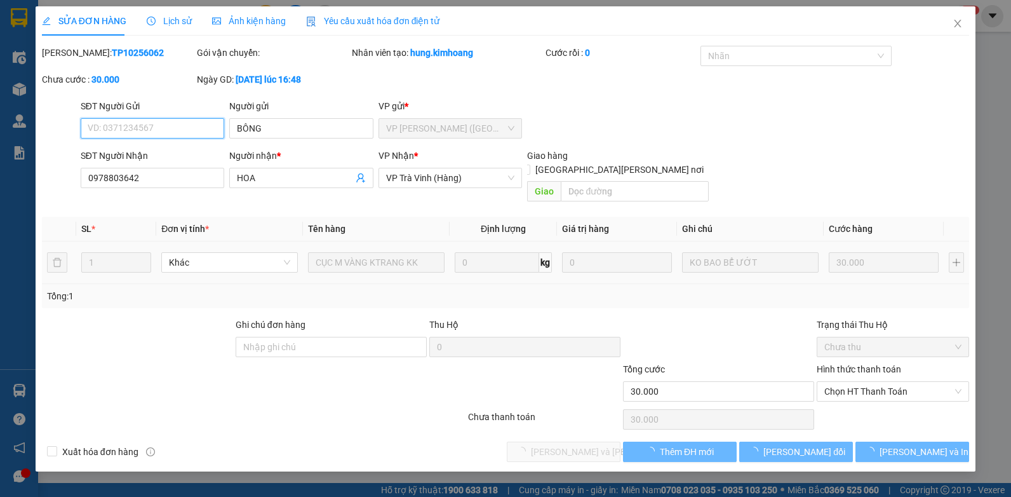
drag, startPoint x: 881, startPoint y: 371, endPoint x: 866, endPoint y: 395, distance: 28.9
click at [881, 382] on span "Chọn HT Thanh Toán" at bounding box center [892, 391] width 137 height 19
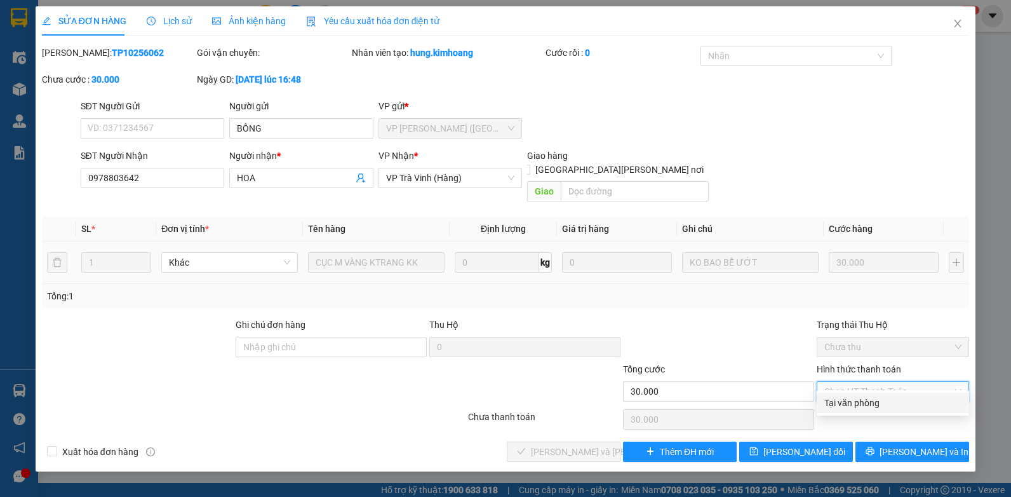
click at [854, 405] on div "Tại văn phòng" at bounding box center [892, 403] width 137 height 14
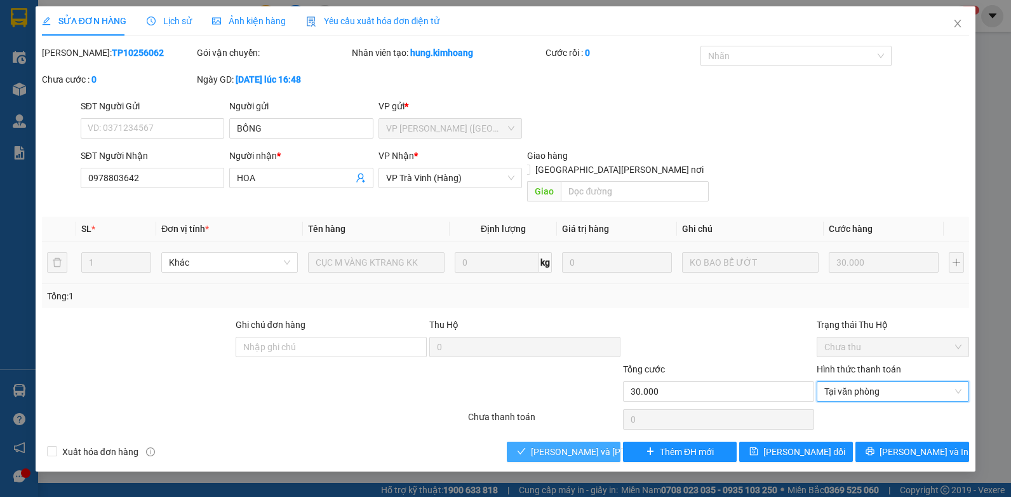
click at [590, 445] on span "[PERSON_NAME] và [PERSON_NAME] hàng" at bounding box center [616, 452] width 171 height 14
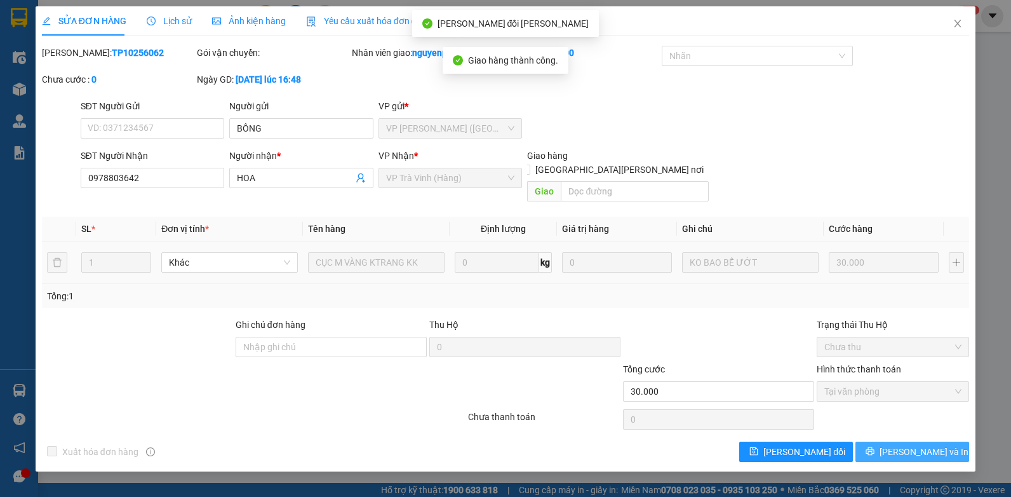
click at [882, 441] on button "[PERSON_NAME] và In" at bounding box center [912, 451] width 114 height 20
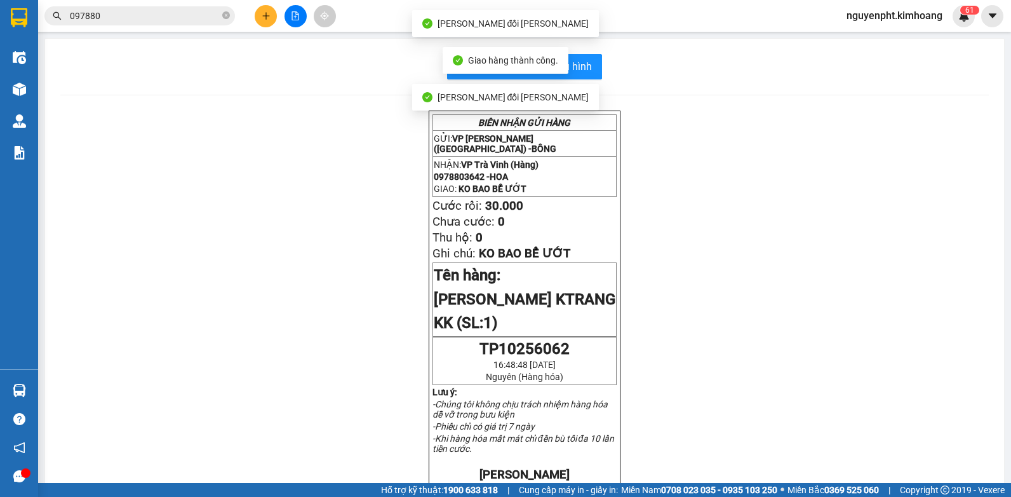
click at [598, 72] on div "In mẫu biên lai tự cấu hình" at bounding box center [524, 66] width 928 height 25
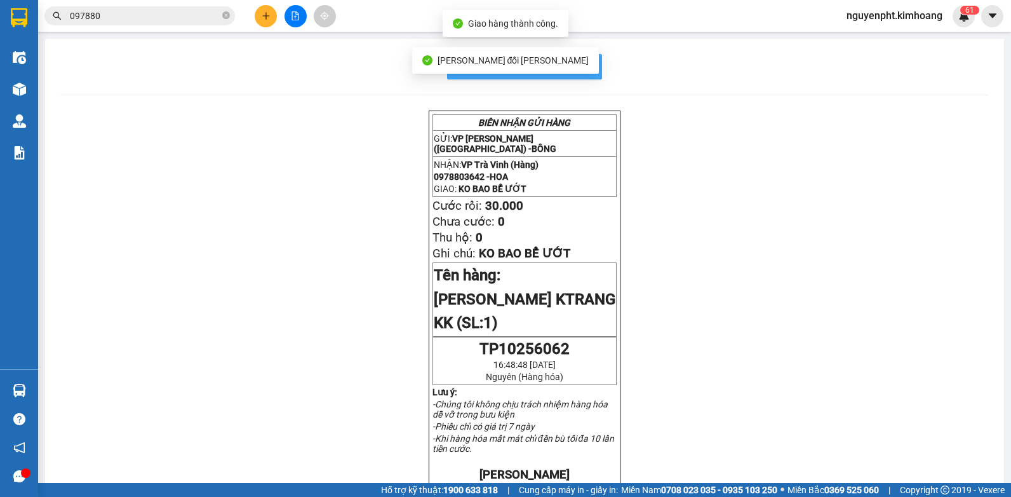
click at [591, 72] on button "In mẫu biên lai tự cấu hình" at bounding box center [524, 66] width 155 height 25
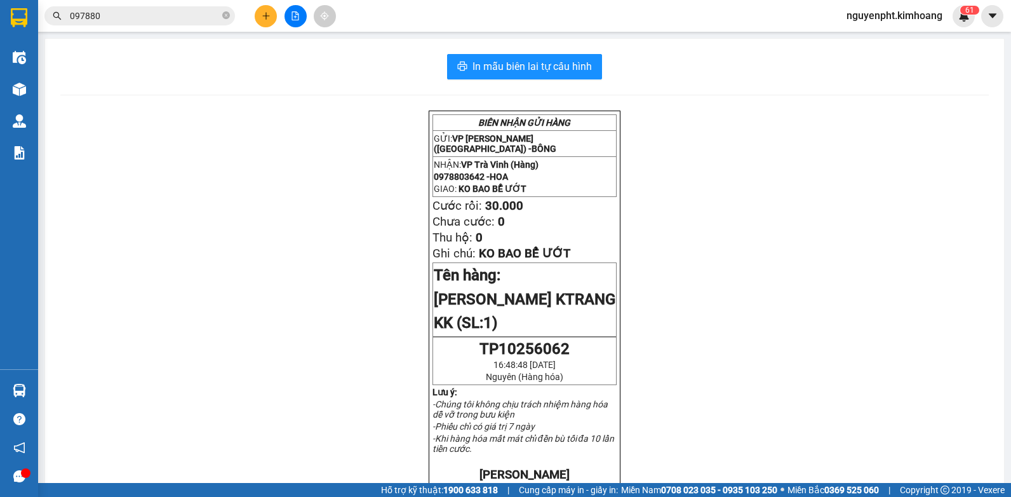
click at [144, 15] on input "097880" at bounding box center [145, 16] width 150 height 14
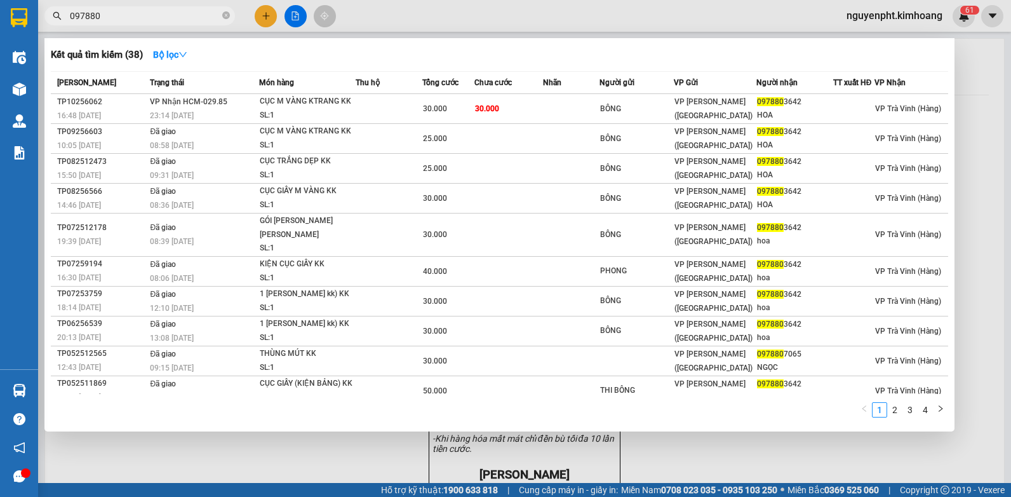
click at [225, 15] on icon "close-circle" at bounding box center [226, 15] width 8 height 8
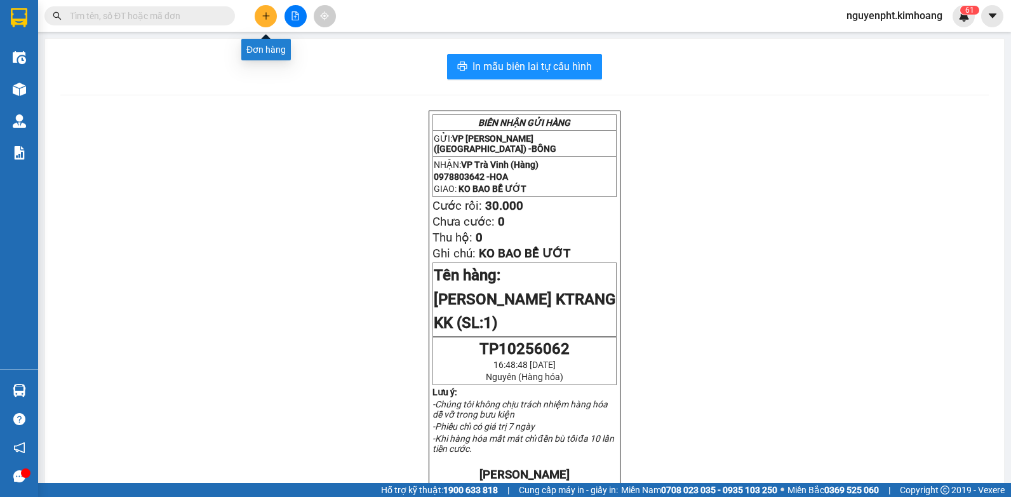
click at [260, 18] on button at bounding box center [266, 16] width 22 height 22
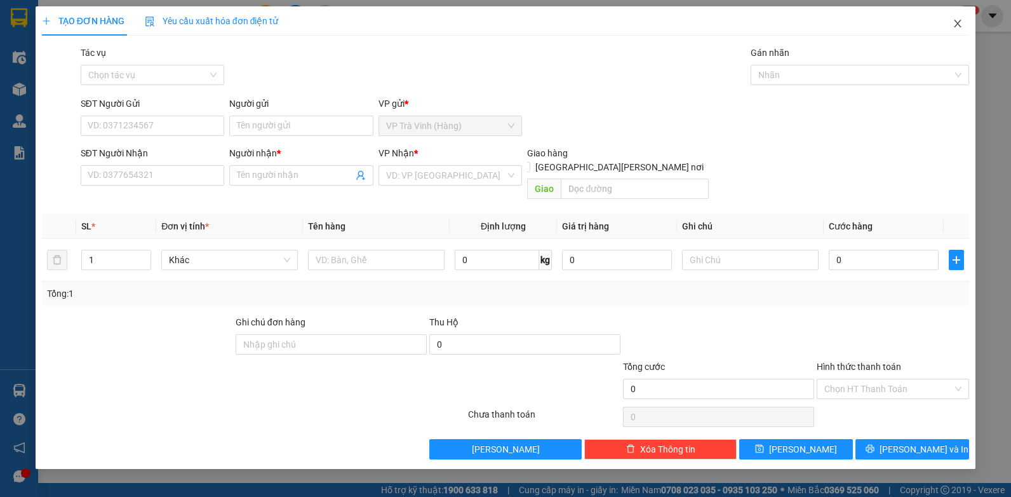
click at [954, 23] on icon "close" at bounding box center [958, 23] width 10 height 10
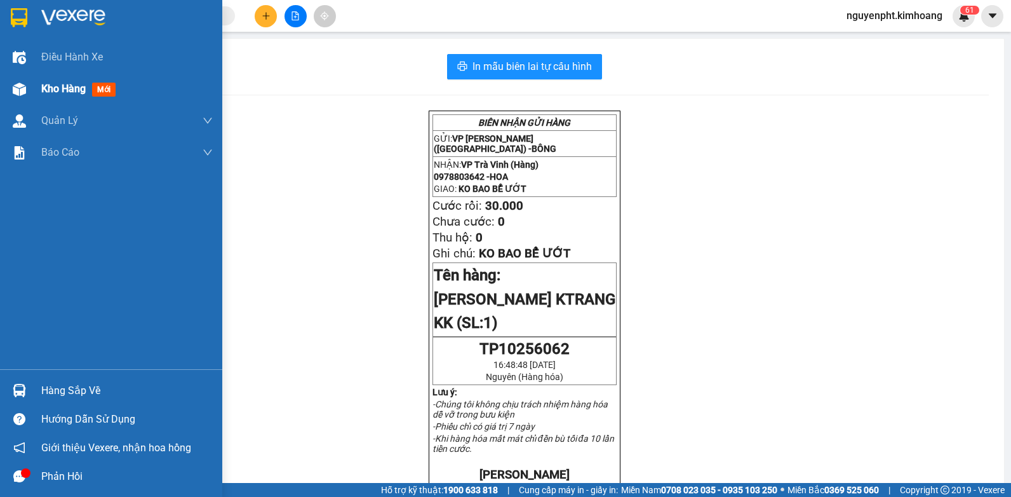
click at [51, 95] on div "Kho hàng mới" at bounding box center [80, 89] width 79 height 16
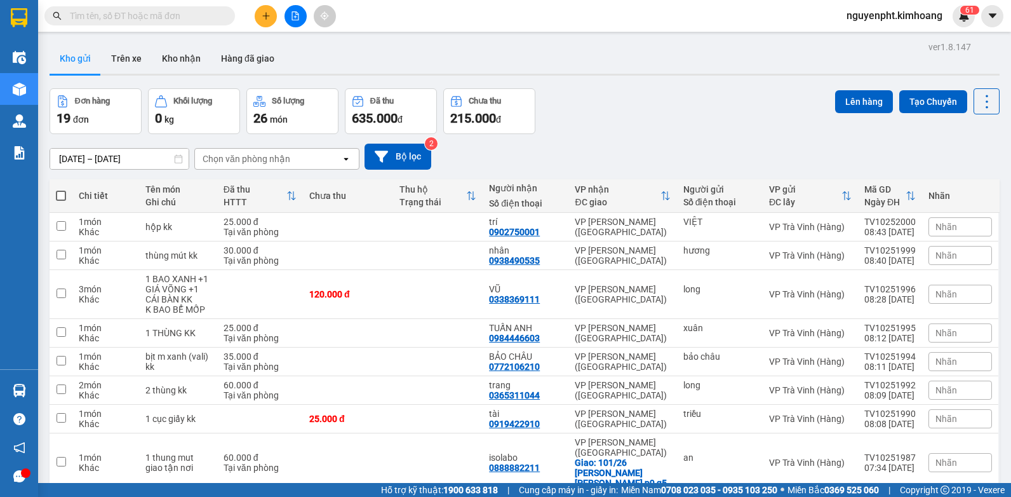
click at [131, 13] on input "text" at bounding box center [145, 16] width 150 height 14
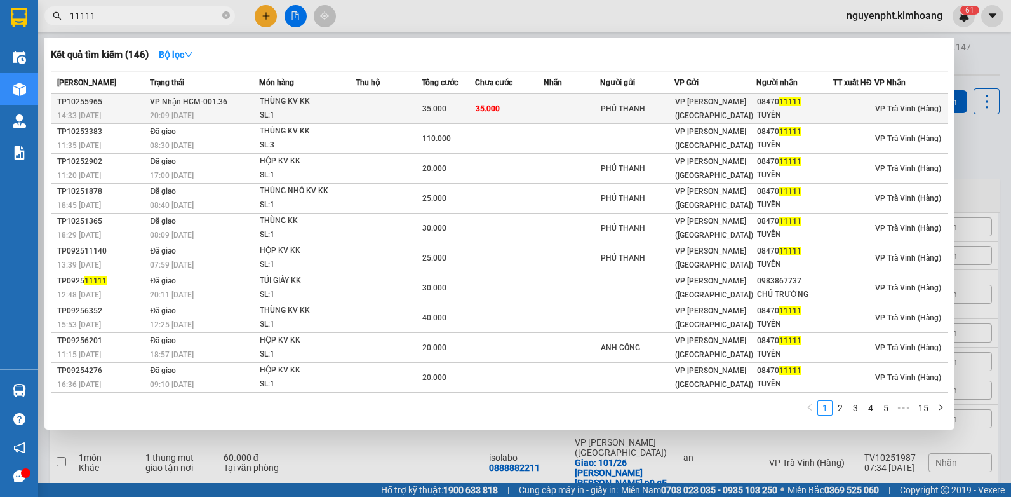
click at [481, 105] on span "35.000" at bounding box center [488, 108] width 24 height 9
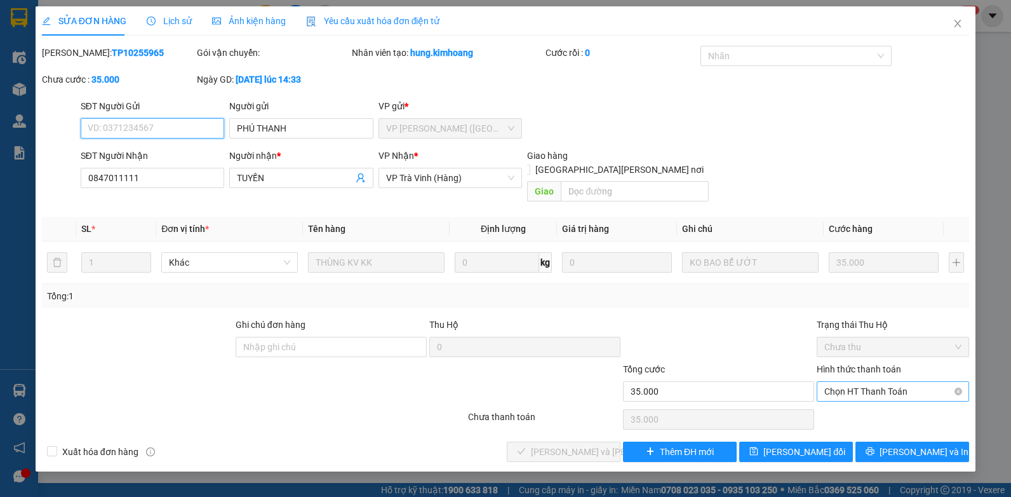
drag, startPoint x: 861, startPoint y: 375, endPoint x: 860, endPoint y: 384, distance: 9.0
click at [862, 382] on span "Chọn HT Thanh Toán" at bounding box center [892, 391] width 137 height 19
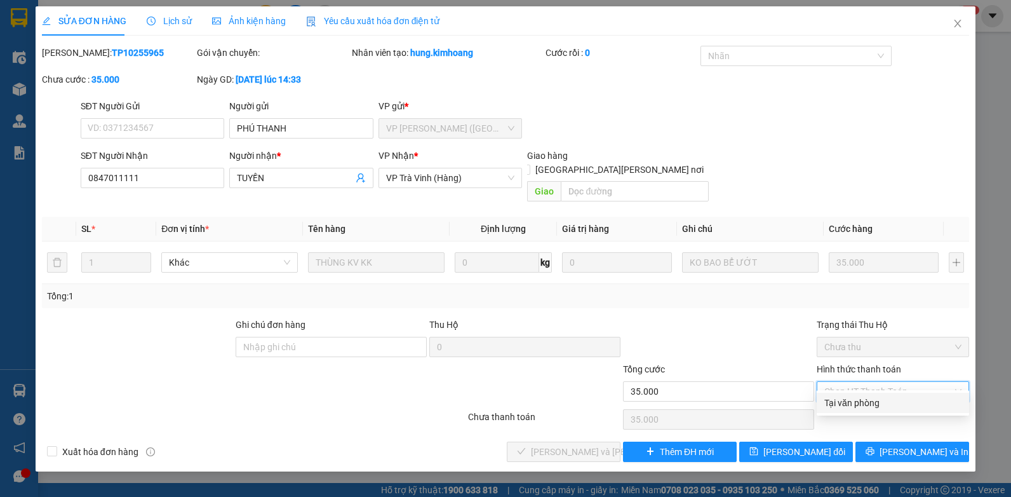
drag, startPoint x: 854, startPoint y: 400, endPoint x: 821, endPoint y: 399, distance: 33.7
click at [849, 400] on div "Tại văn phòng" at bounding box center [892, 403] width 137 height 14
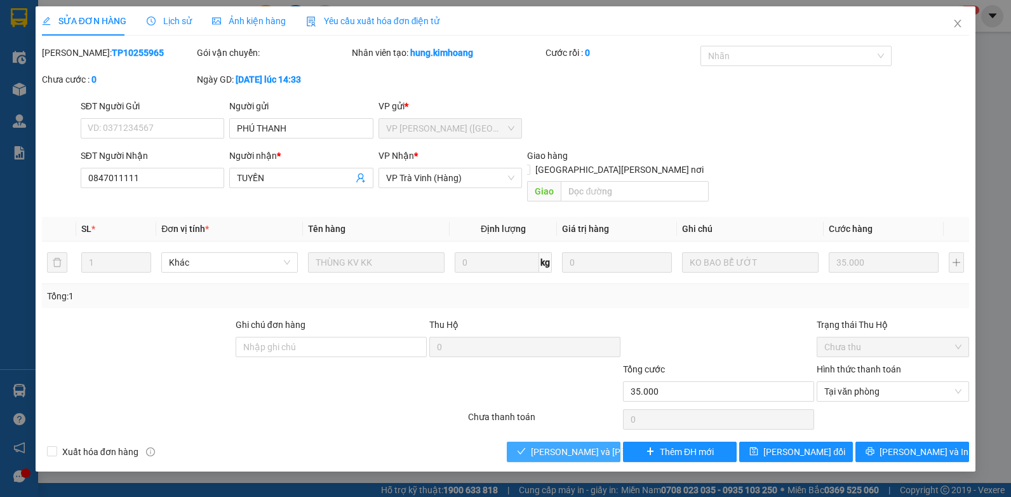
drag, startPoint x: 593, startPoint y: 435, endPoint x: 598, endPoint y: 412, distance: 24.0
click at [589, 445] on span "[PERSON_NAME] và [PERSON_NAME] hàng" at bounding box center [616, 452] width 171 height 14
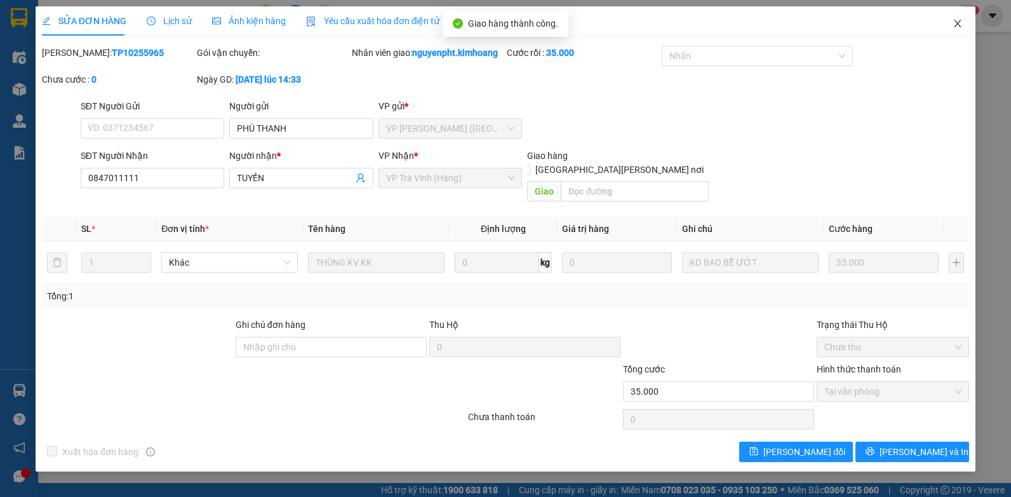
click at [958, 27] on icon "close" at bounding box center [958, 23] width 10 height 10
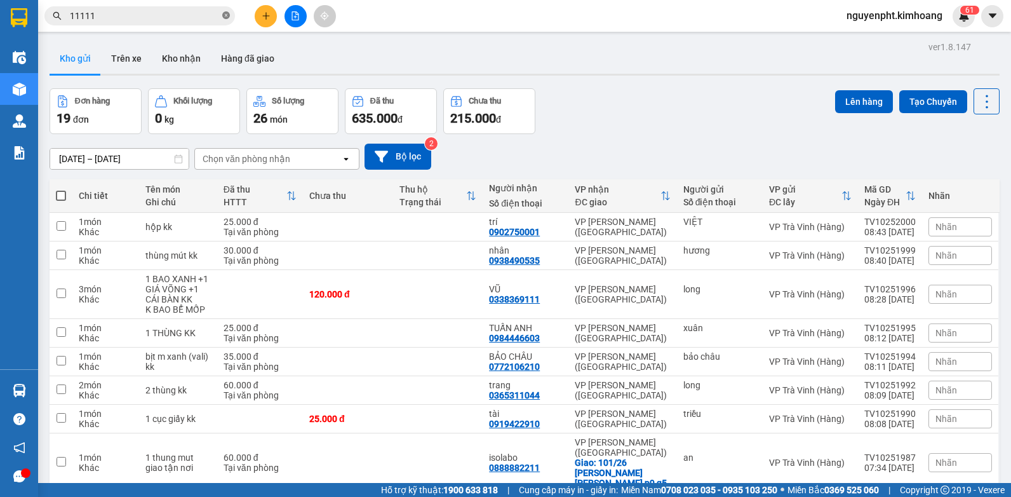
click at [226, 15] on icon "close-circle" at bounding box center [226, 15] width 8 height 8
click at [155, 15] on input "text" at bounding box center [145, 16] width 150 height 14
click at [149, 18] on input "text" at bounding box center [145, 16] width 150 height 14
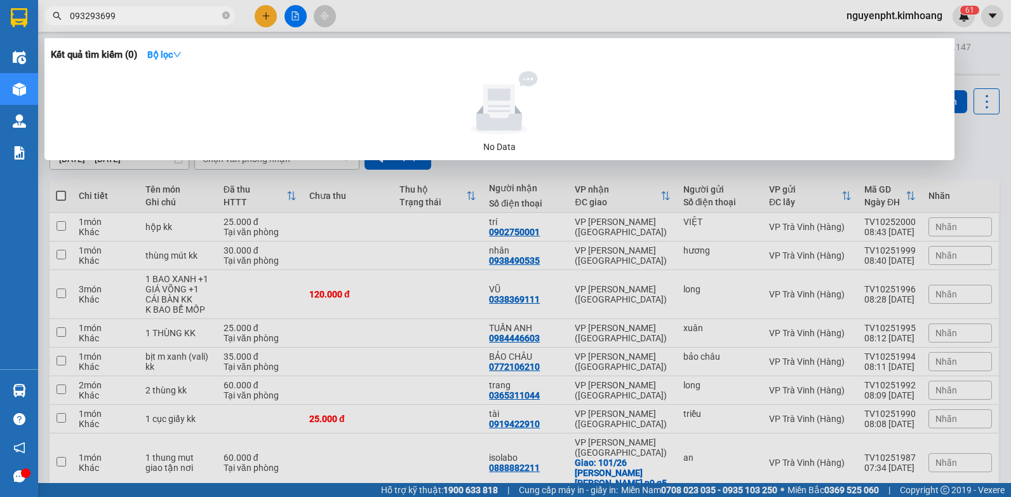
click at [105, 18] on input "093293699" at bounding box center [145, 16] width 150 height 14
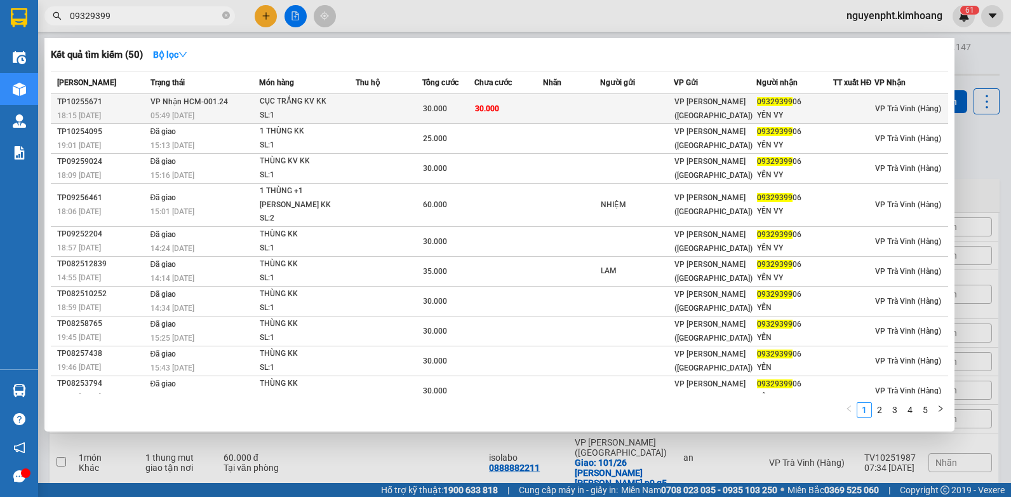
click at [570, 109] on td at bounding box center [571, 109] width 57 height 30
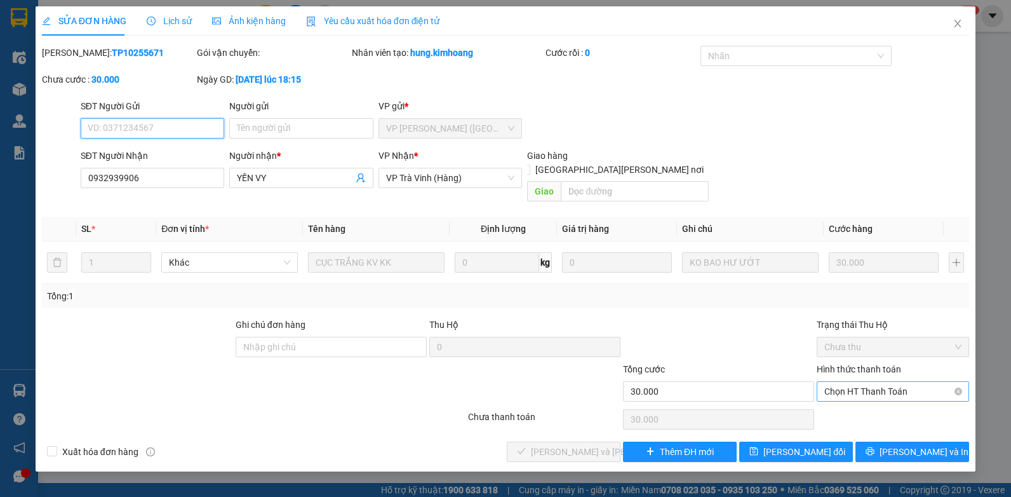
click at [861, 384] on span "Chọn HT Thanh Toán" at bounding box center [892, 391] width 137 height 19
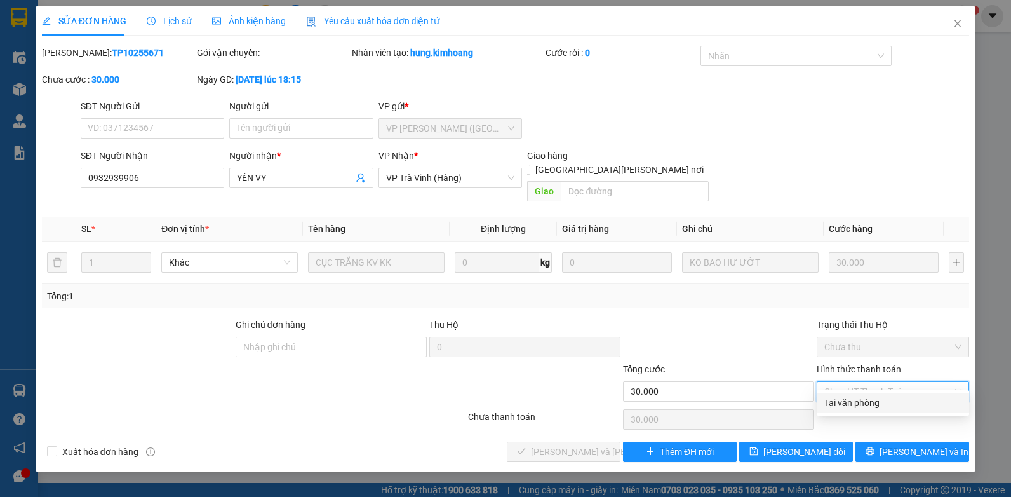
click at [850, 394] on div "Tại văn phòng" at bounding box center [893, 402] width 152 height 20
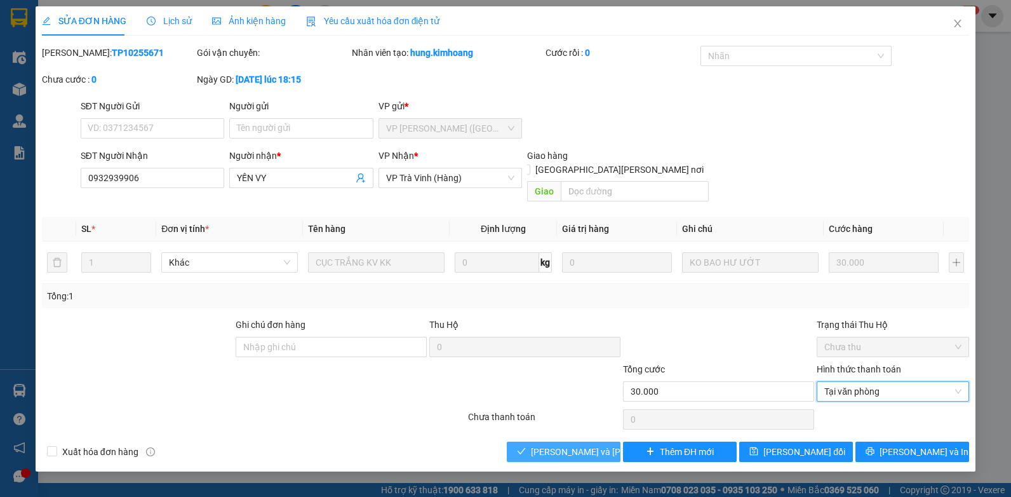
click at [514, 441] on button "[PERSON_NAME] và [PERSON_NAME] hàng" at bounding box center [564, 451] width 114 height 20
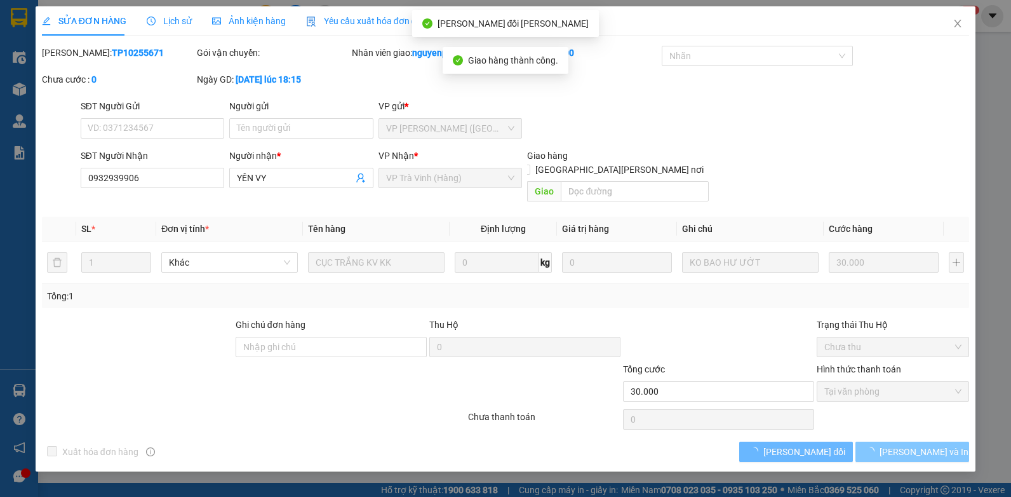
click at [880, 446] on span "loading" at bounding box center [873, 450] width 14 height 9
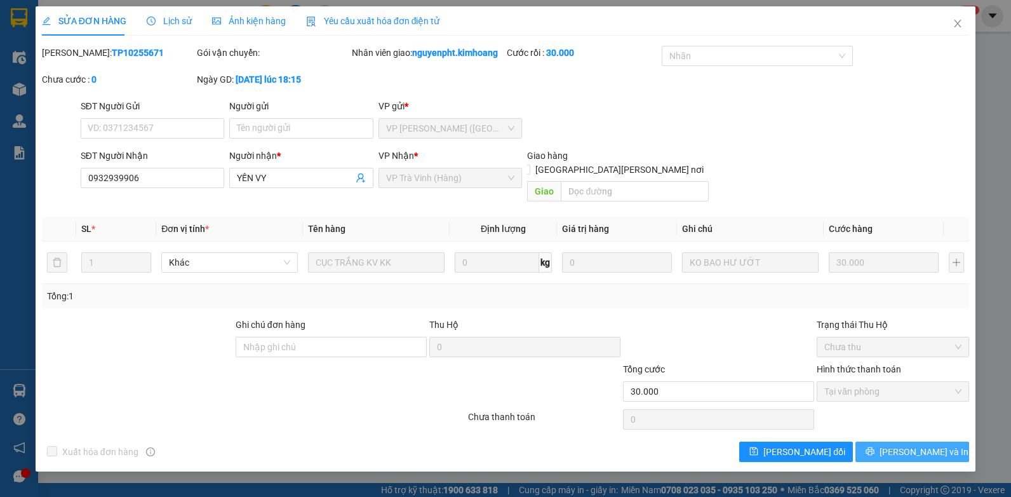
click at [911, 445] on span "[PERSON_NAME] và In" at bounding box center [924, 452] width 89 height 14
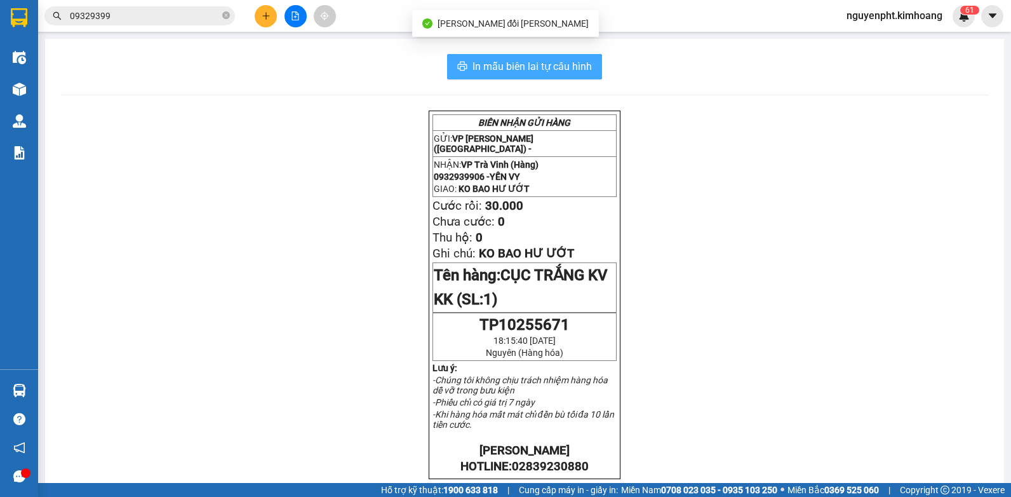
click at [554, 71] on span "In mẫu biên lai tự cấu hình" at bounding box center [531, 66] width 119 height 16
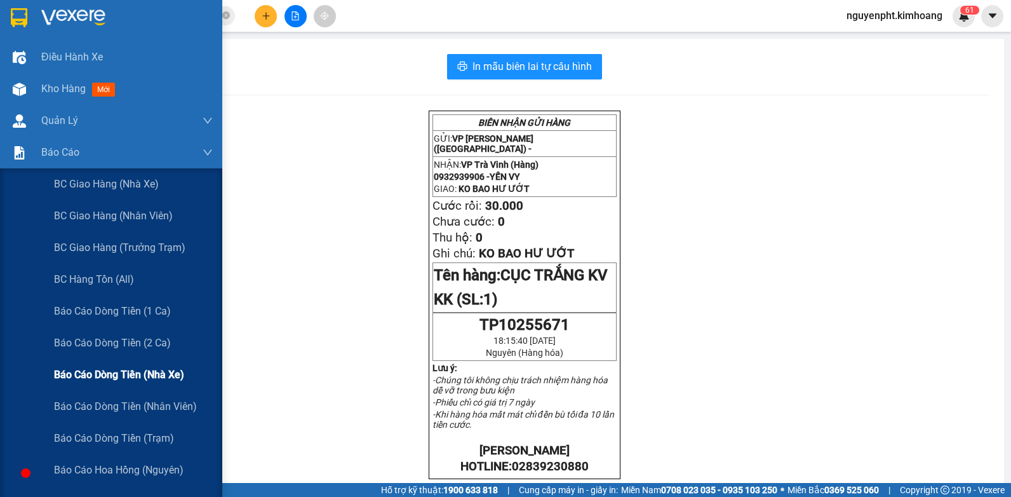
click at [126, 366] on span "Báo cáo dòng tiền (nhà xe)" at bounding box center [119, 374] width 130 height 16
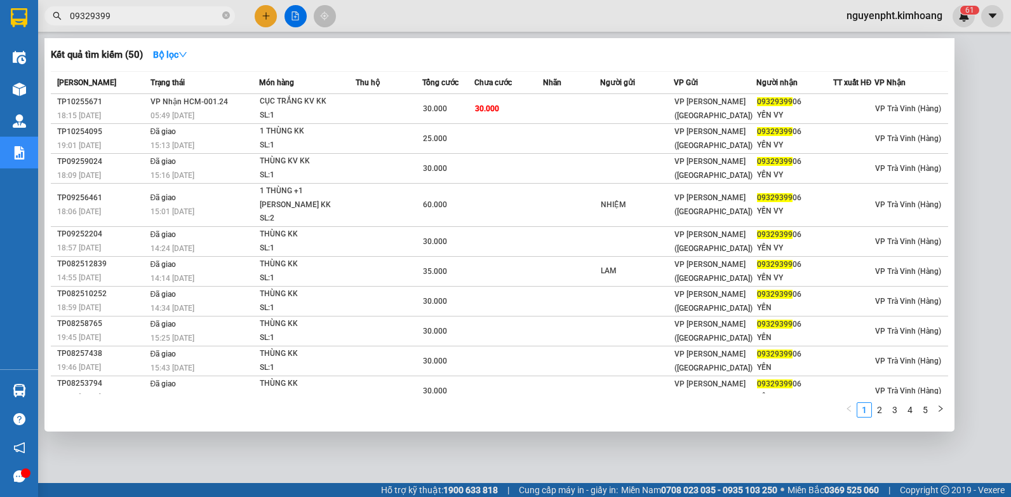
drag, startPoint x: 185, startPoint y: 10, endPoint x: 6, endPoint y: 65, distance: 186.8
click at [0, 62] on html "Kết quả [PERSON_NAME] ( 50 ) Bộ lọc Mã ĐH Trạng thái Món hàng Thu hộ Tổng [PERS…" at bounding box center [505, 248] width 1011 height 497
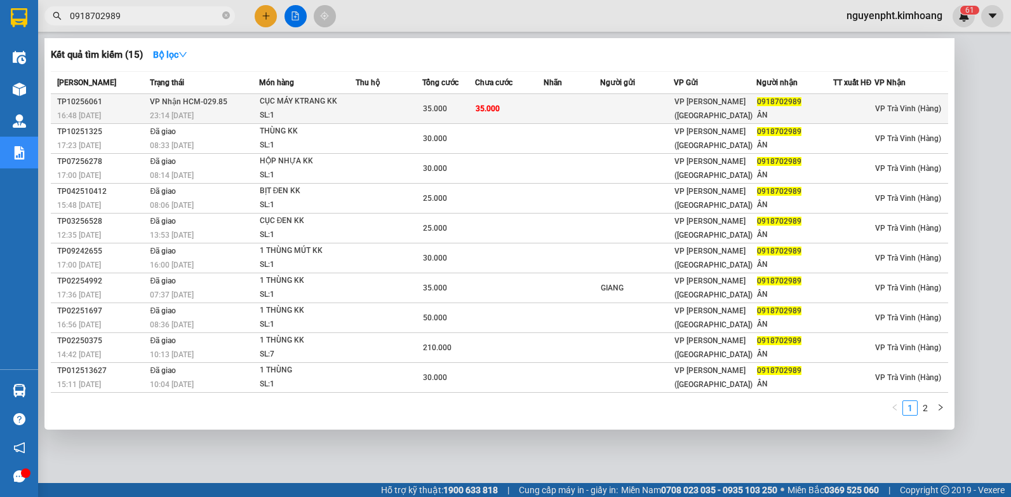
click at [526, 103] on td "35.000" at bounding box center [509, 109] width 69 height 30
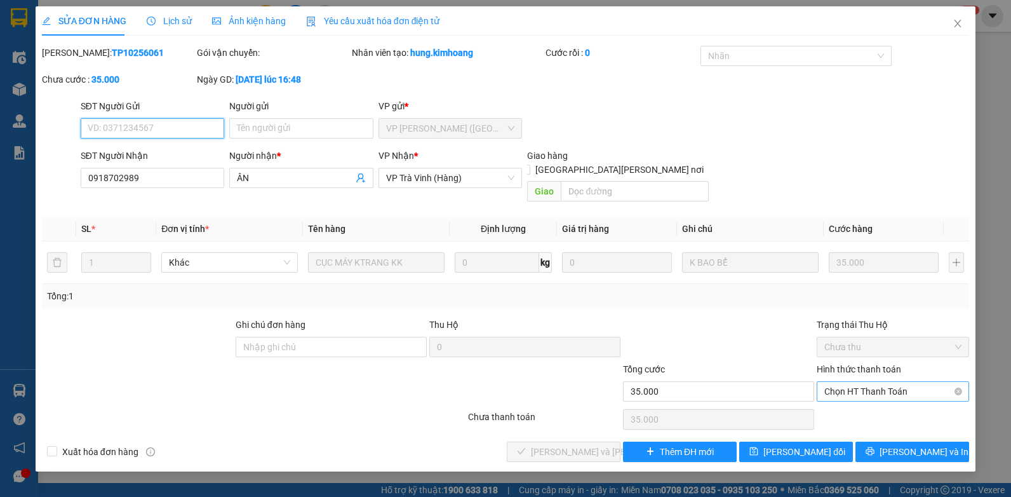
click at [897, 383] on span "Chọn HT Thanh Toán" at bounding box center [892, 391] width 137 height 19
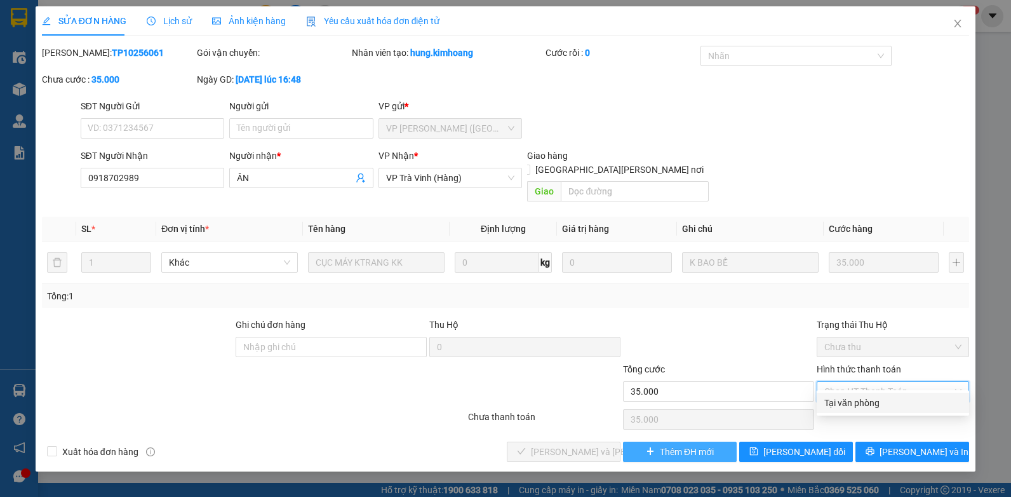
drag, startPoint x: 892, startPoint y: 386, endPoint x: 687, endPoint y: 430, distance: 209.8
click at [887, 407] on div "Tại văn phòng" at bounding box center [892, 403] width 137 height 14
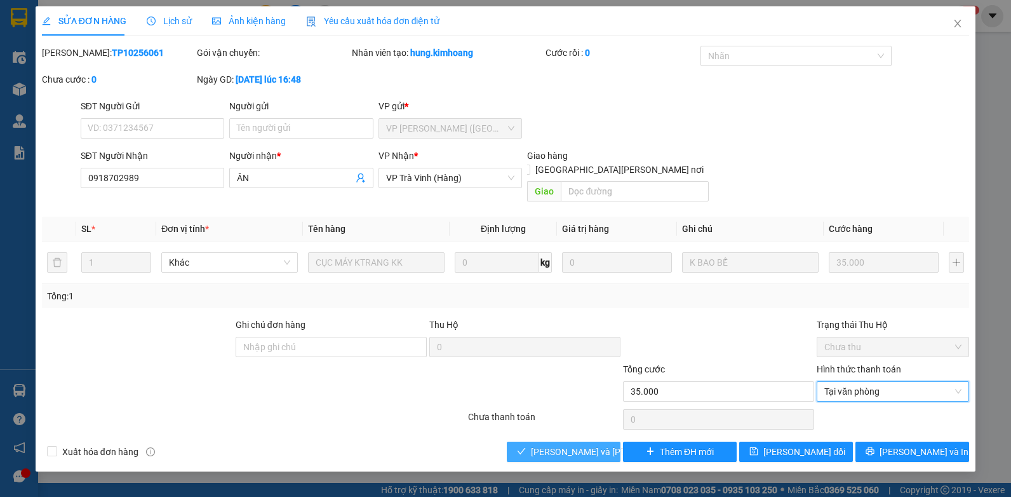
drag, startPoint x: 564, startPoint y: 434, endPoint x: 556, endPoint y: 423, distance: 14.1
click at [563, 445] on span "[PERSON_NAME] và [PERSON_NAME] hàng" at bounding box center [616, 452] width 171 height 14
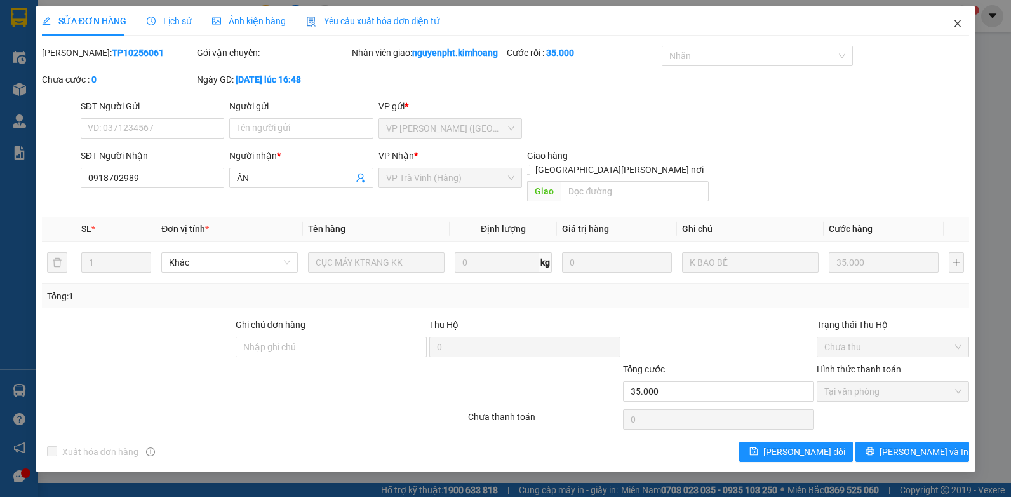
drag, startPoint x: 955, startPoint y: 20, endPoint x: 517, endPoint y: 36, distance: 437.9
click at [955, 22] on icon "close" at bounding box center [958, 23] width 10 height 10
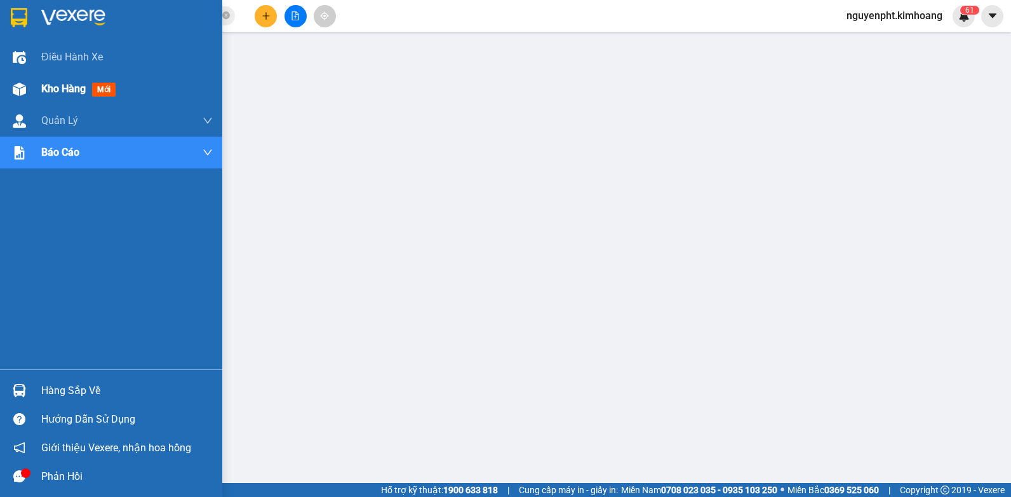
click at [69, 86] on span "Kho hàng" at bounding box center [63, 89] width 44 height 12
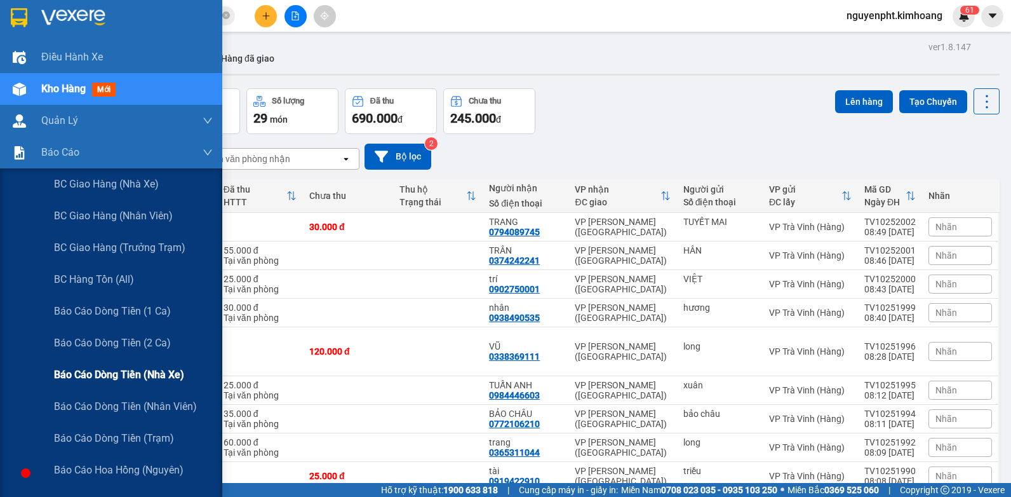
click at [129, 375] on span "Báo cáo dòng tiền (nhà xe)" at bounding box center [119, 374] width 130 height 16
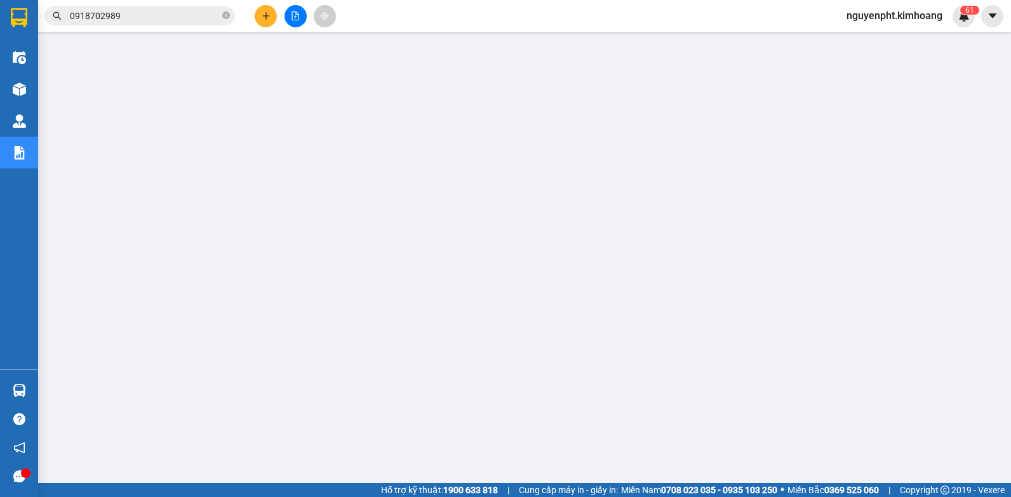
click at [144, 15] on input "0918702989" at bounding box center [145, 16] width 150 height 14
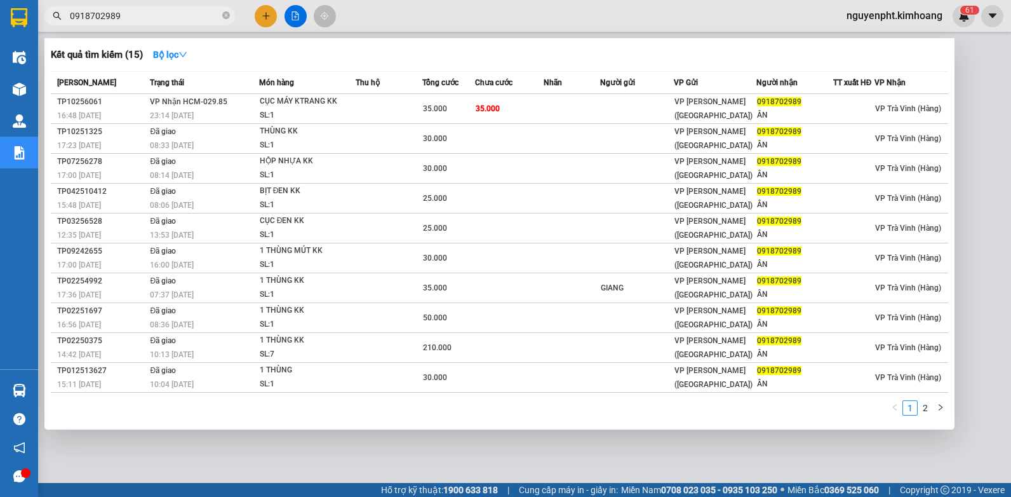
drag, startPoint x: 224, startPoint y: 14, endPoint x: 245, endPoint y: 16, distance: 21.0
click at [225, 14] on icon "close-circle" at bounding box center [226, 15] width 8 height 8
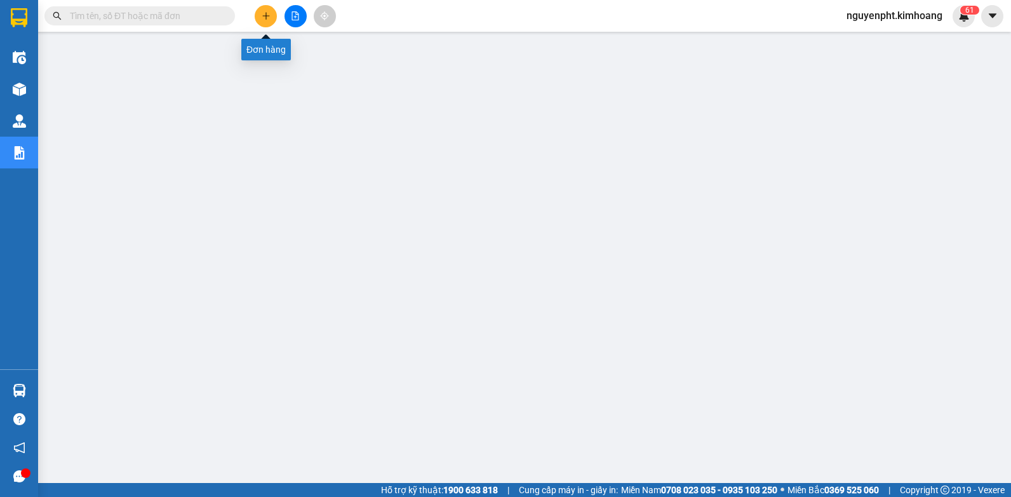
click at [262, 17] on icon "plus" at bounding box center [266, 15] width 9 height 9
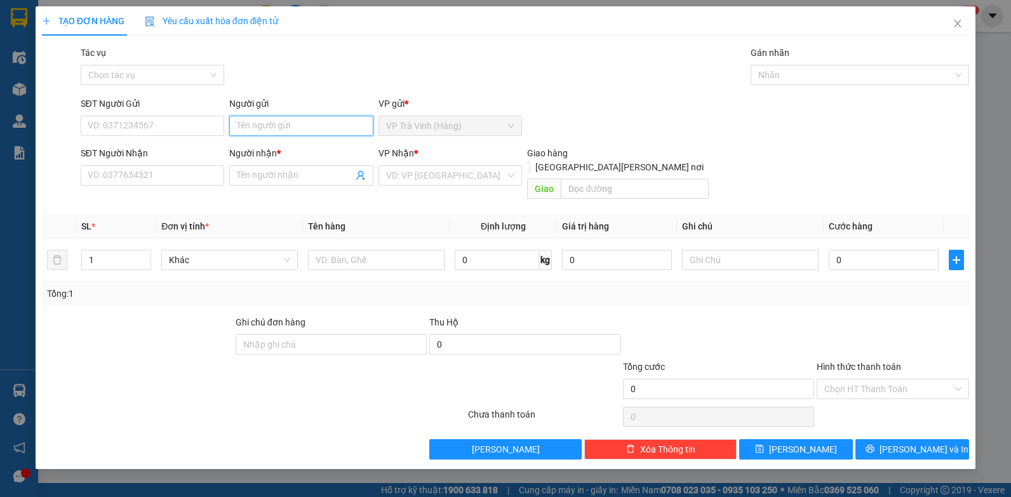
click at [267, 129] on input "Người gửi" at bounding box center [301, 126] width 144 height 20
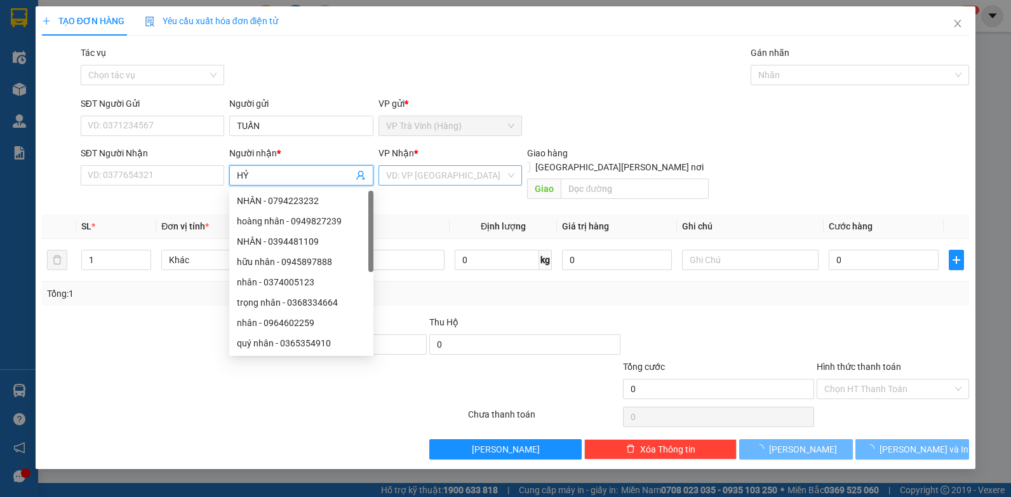
click at [438, 184] on input "search" at bounding box center [446, 175] width 120 height 19
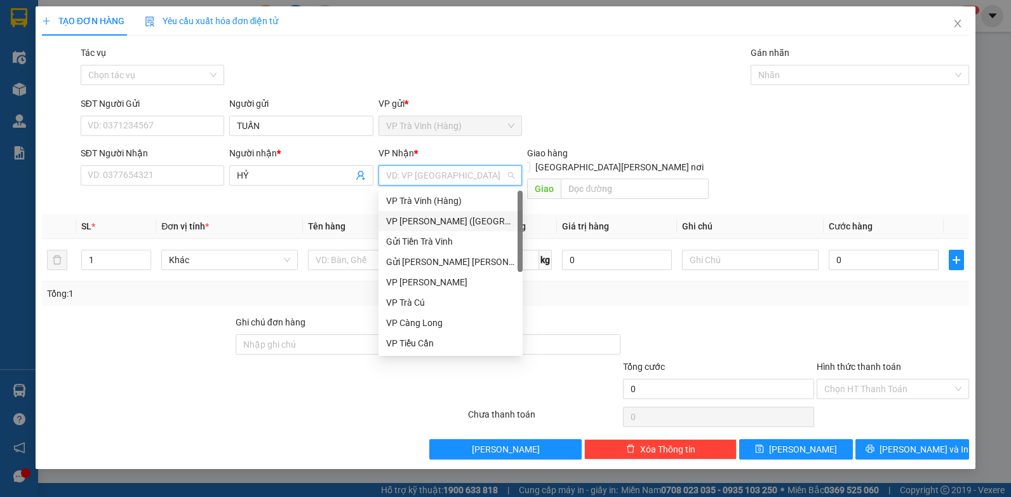
click at [427, 224] on div "VP [PERSON_NAME] ([GEOGRAPHIC_DATA])" at bounding box center [450, 221] width 129 height 14
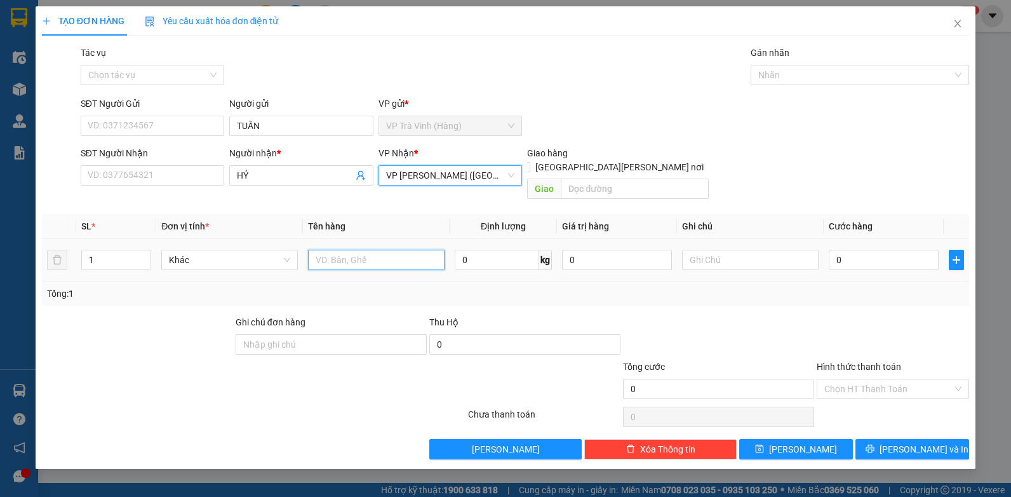
drag, startPoint x: 318, startPoint y: 245, endPoint x: 307, endPoint y: 239, distance: 12.5
click at [319, 250] on input "text" at bounding box center [376, 260] width 137 height 20
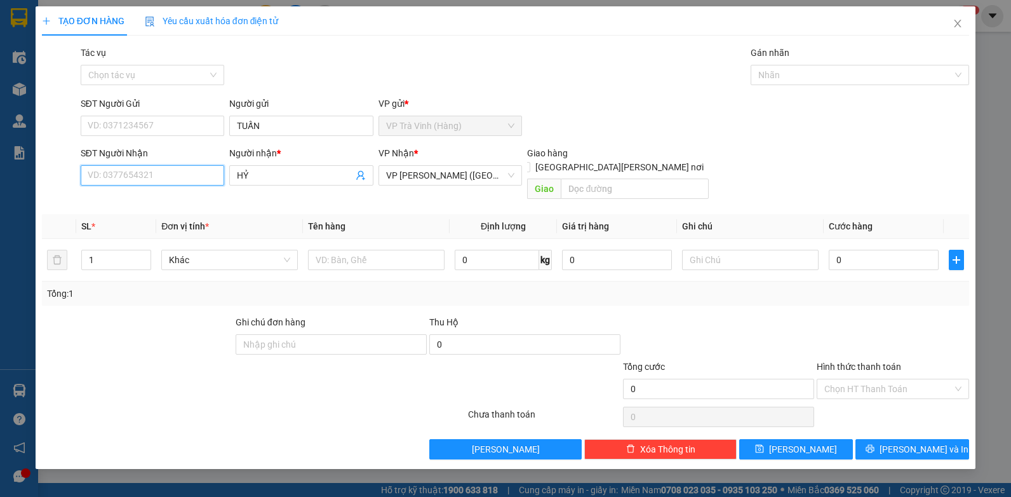
click at [113, 173] on input "SĐT Người Nhận" at bounding box center [153, 175] width 144 height 20
click at [95, 176] on input "098434876" at bounding box center [153, 175] width 144 height 20
click at [98, 177] on input "098434876" at bounding box center [153, 175] width 144 height 20
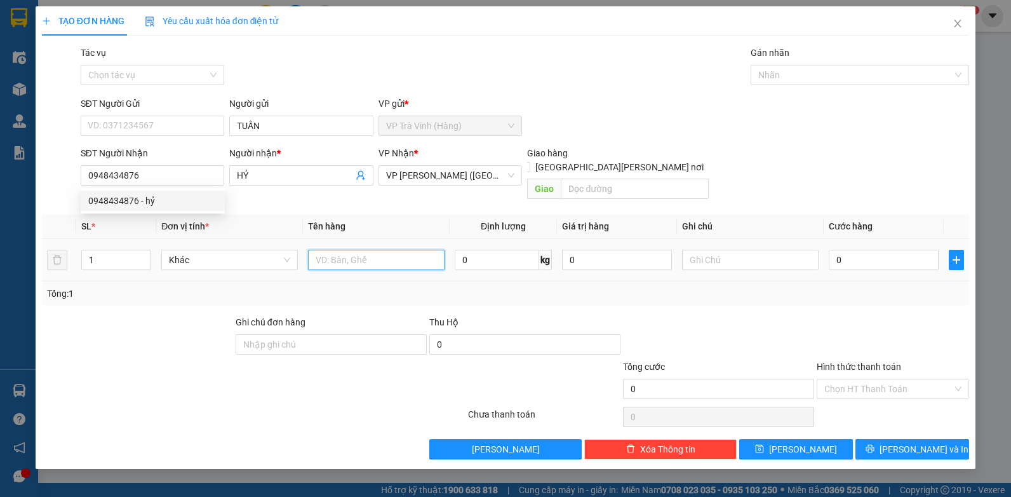
click at [377, 250] on input "text" at bounding box center [376, 260] width 137 height 20
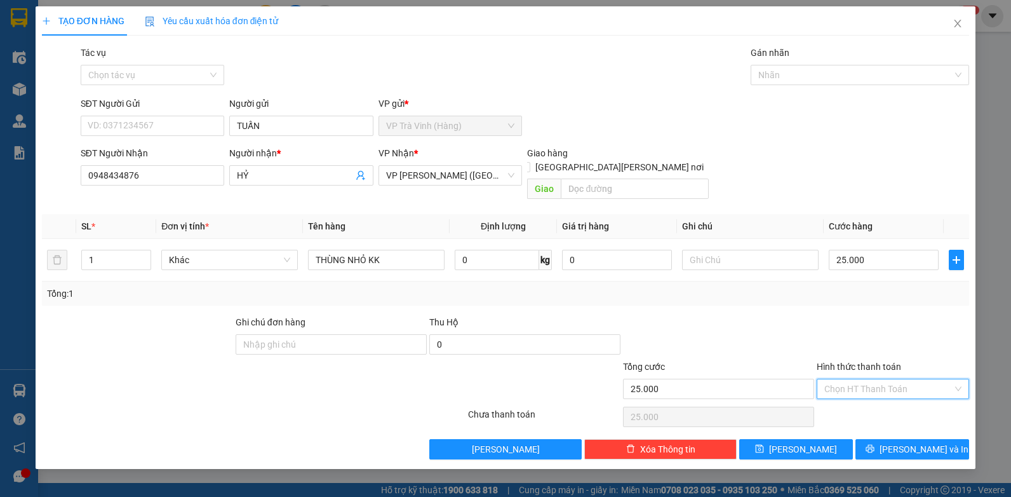
drag, startPoint x: 892, startPoint y: 372, endPoint x: 875, endPoint y: 411, distance: 43.2
click at [890, 379] on input "Hình thức thanh toán" at bounding box center [888, 388] width 128 height 19
click at [873, 403] on div "Tại văn phòng" at bounding box center [892, 400] width 137 height 14
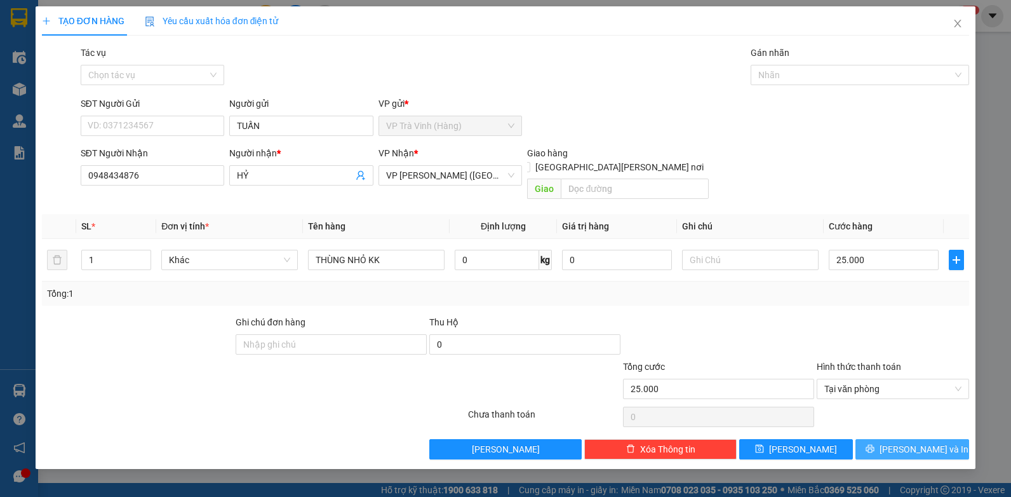
click at [904, 442] on span "[PERSON_NAME] và In" at bounding box center [924, 449] width 89 height 14
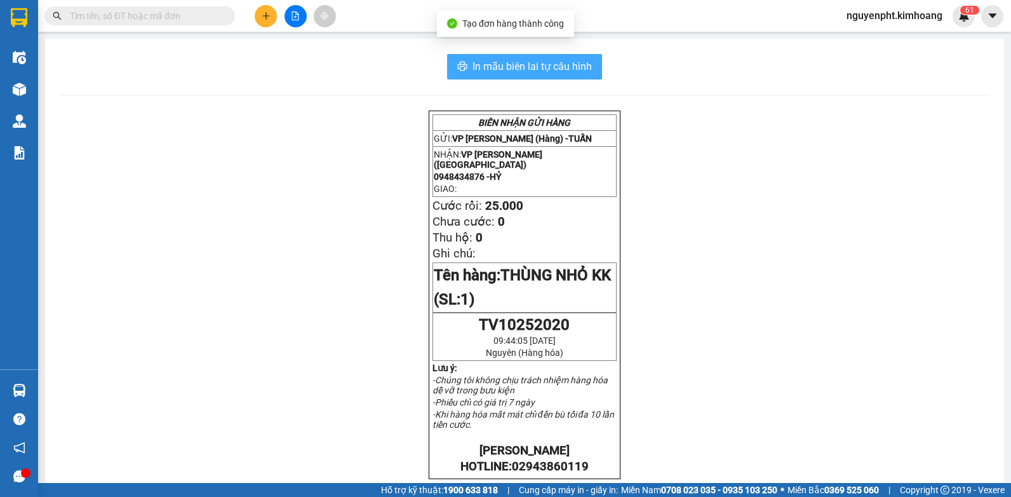
click at [572, 77] on button "In mẫu biên lai tự cấu hình" at bounding box center [524, 66] width 155 height 25
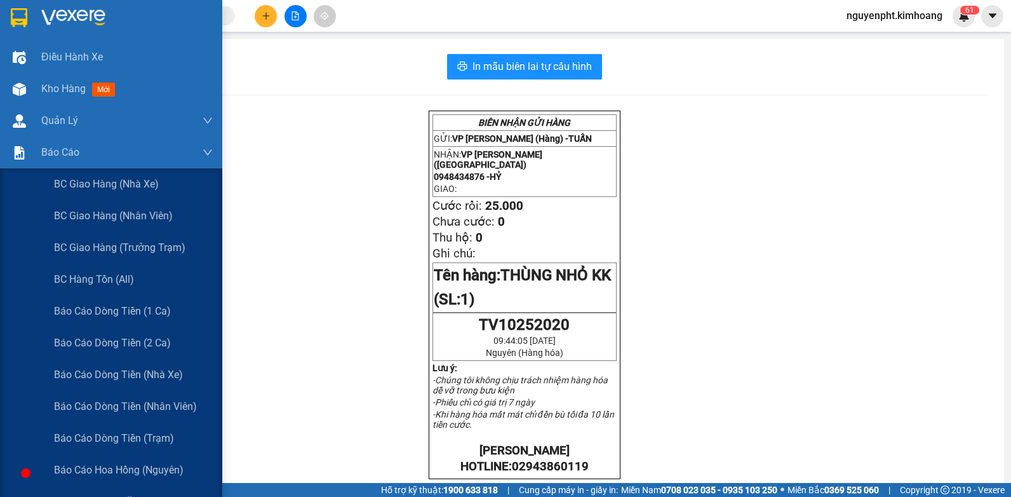
click at [104, 486] on div "Báo cáo tiền mặt" at bounding box center [133, 502] width 159 height 32
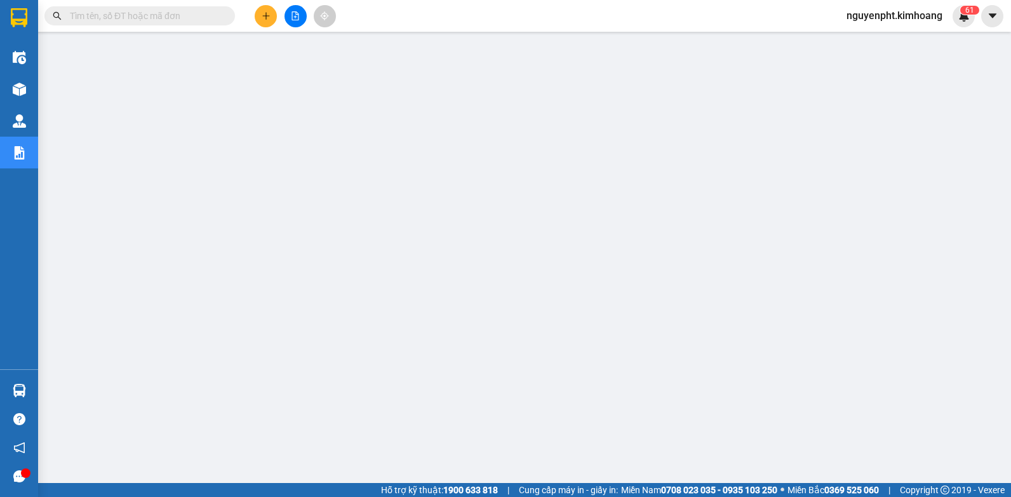
click at [170, 5] on div "Kết quả [PERSON_NAME] ( 15 ) Bộ lọc Mã ĐH Trạng thái Món hàng Thu hộ Tổng [PERS…" at bounding box center [124, 16] width 248 height 22
drag, startPoint x: 164, startPoint y: 18, endPoint x: 161, endPoint y: 25, distance: 7.4
click at [164, 19] on input "text" at bounding box center [145, 16] width 150 height 14
